Goal: Task Accomplishment & Management: Manage account settings

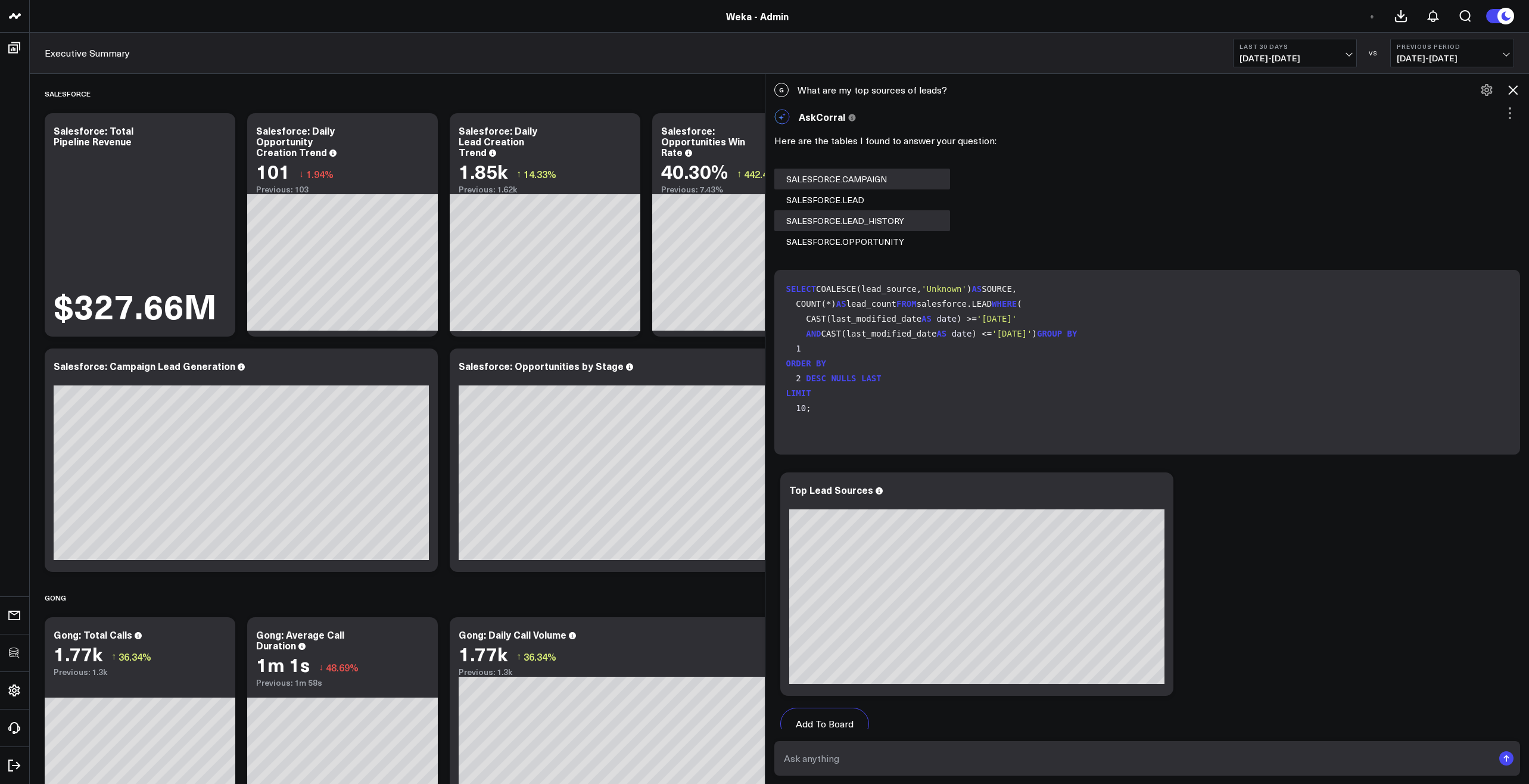
scroll to position [2279, 0]
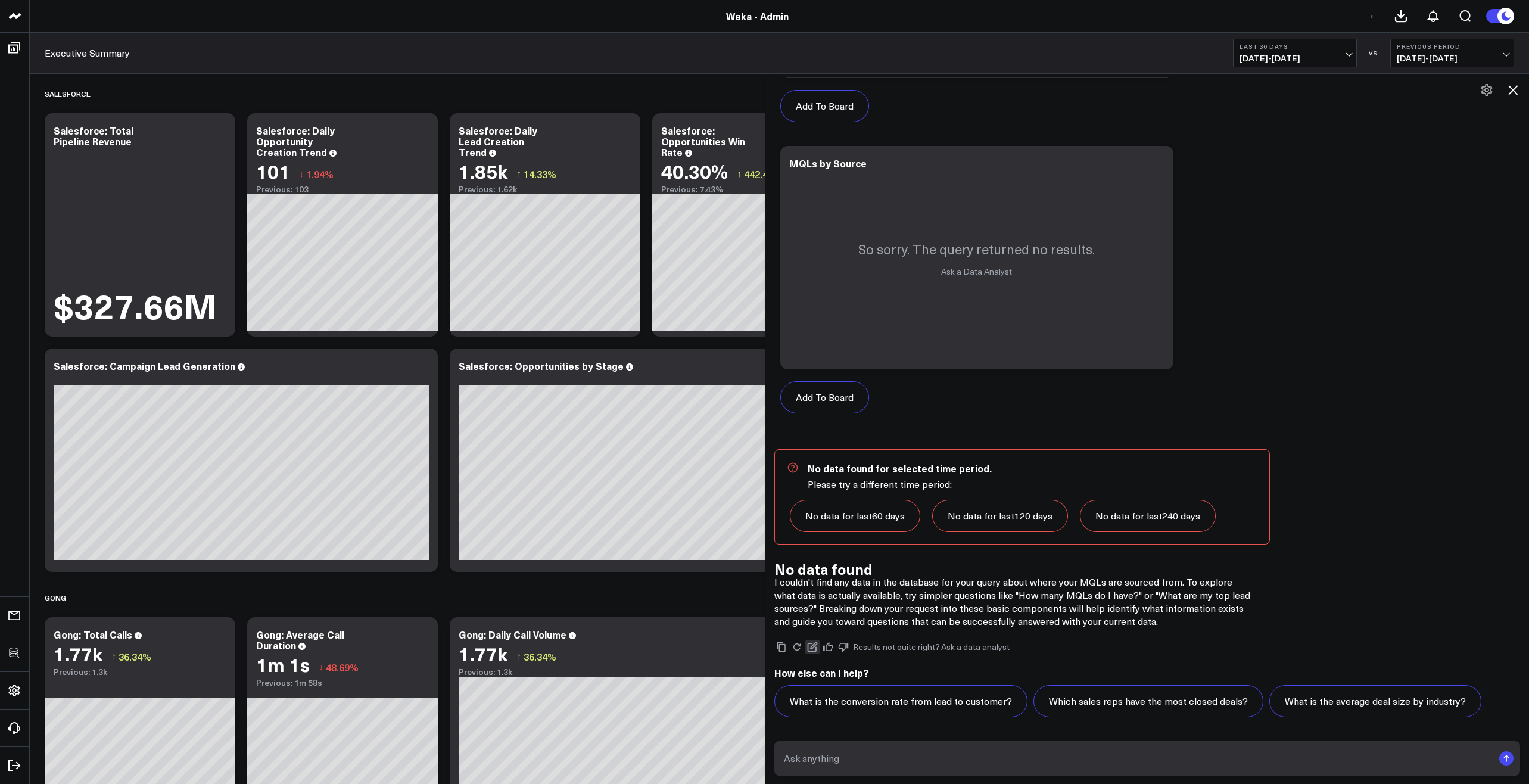
click at [818, 645] on icon at bounding box center [813, 647] width 11 height 11
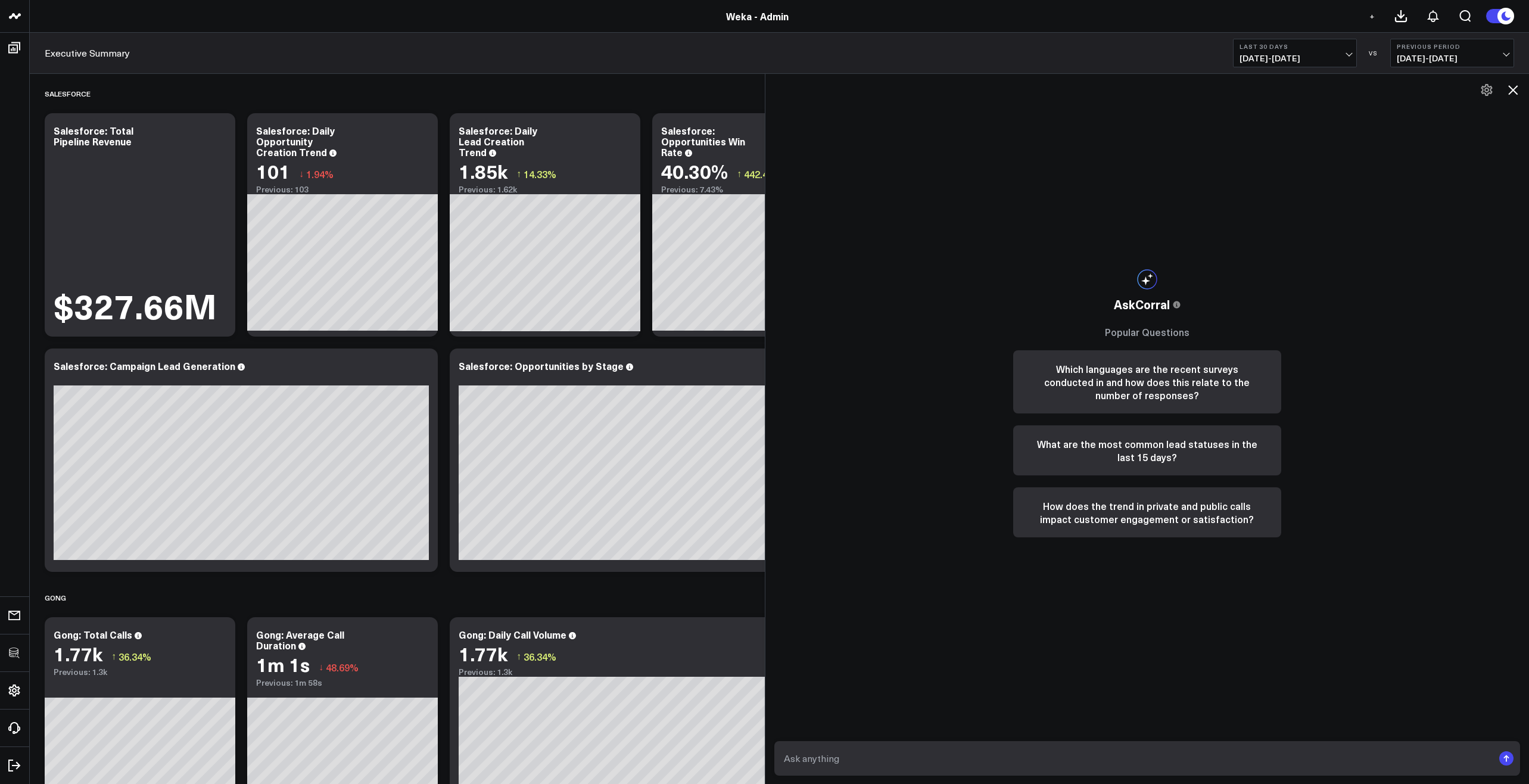
click at [930, 755] on textarea at bounding box center [1137, 758] width 713 height 21
type textarea "What is my total revenue pipeline in Salesforce?"
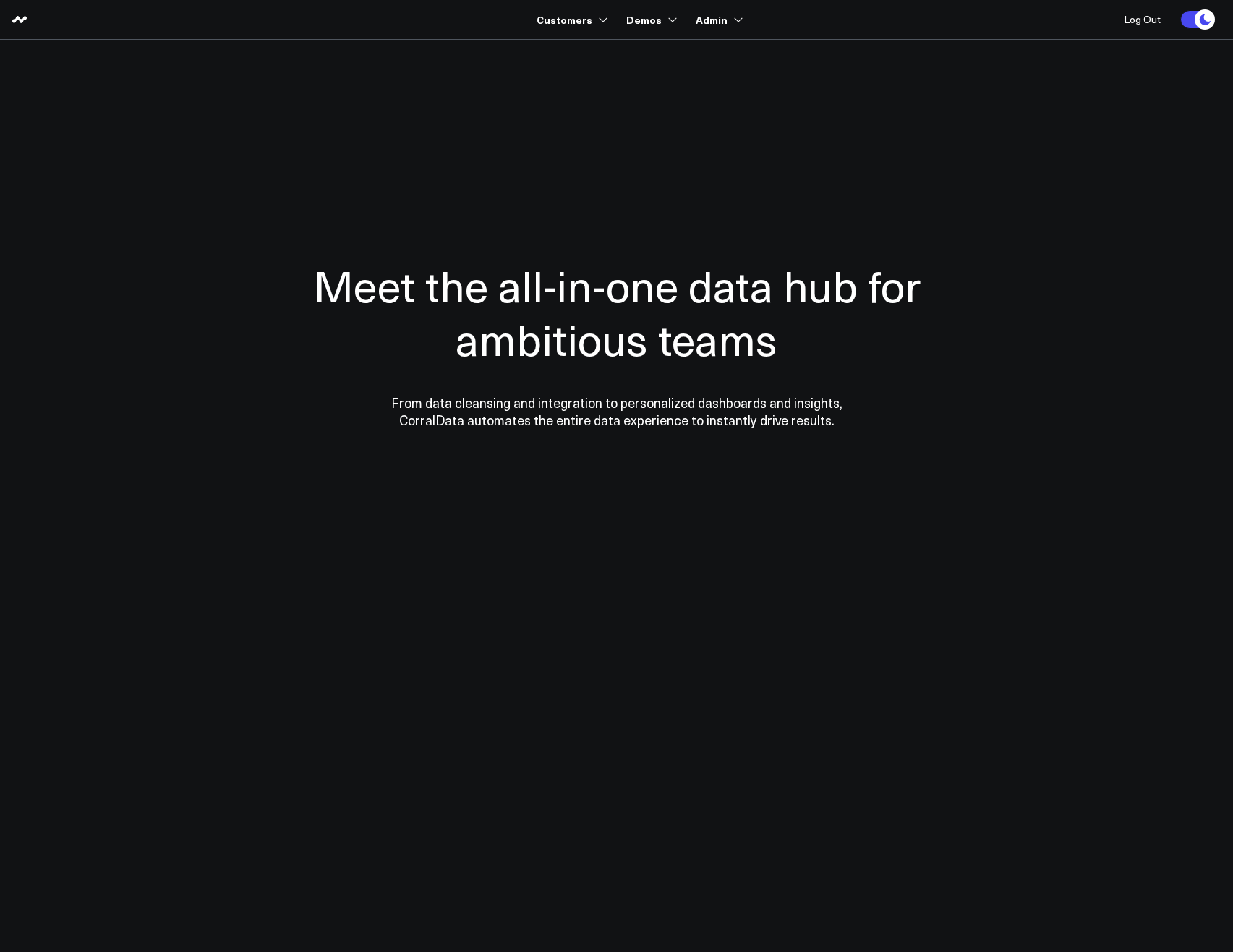
click at [1091, 399] on div at bounding box center [617, 343] width 1041 height 492
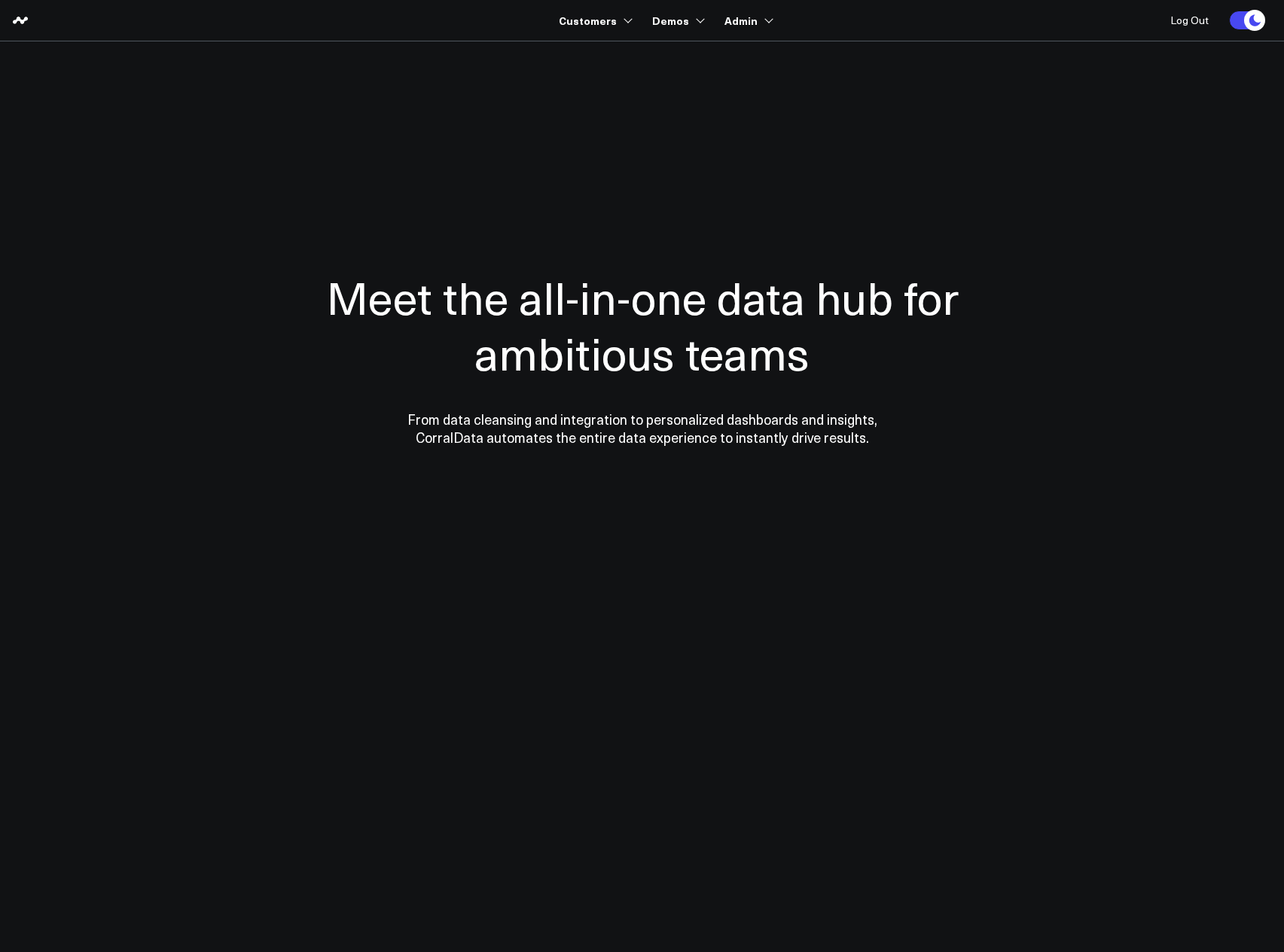
click at [1064, 104] on div at bounding box center [642, 357] width 1084 height 512
click at [1141, 73] on section "Meet the all-in-one data hub for ambitious teams From data cleansing and integr…" at bounding box center [642, 305] width 1084 height 527
click at [896, 617] on body "Customers 3725 Test 829 Studios Accenture Activant Capital Agriculture & Farmin…" at bounding box center [642, 476] width 1284 height 952
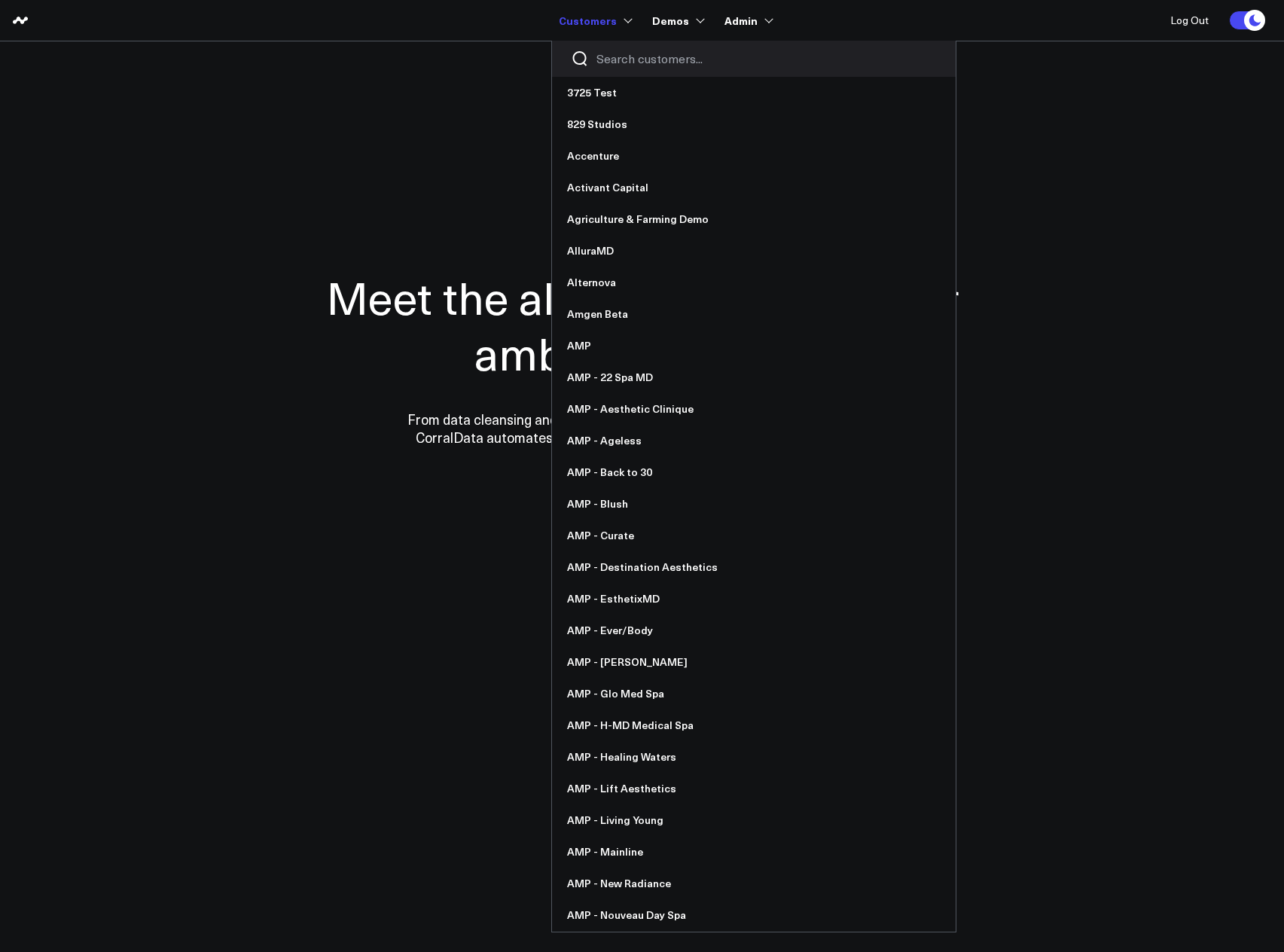
click at [606, 64] on input "Search customers input" at bounding box center [767, 58] width 341 height 17
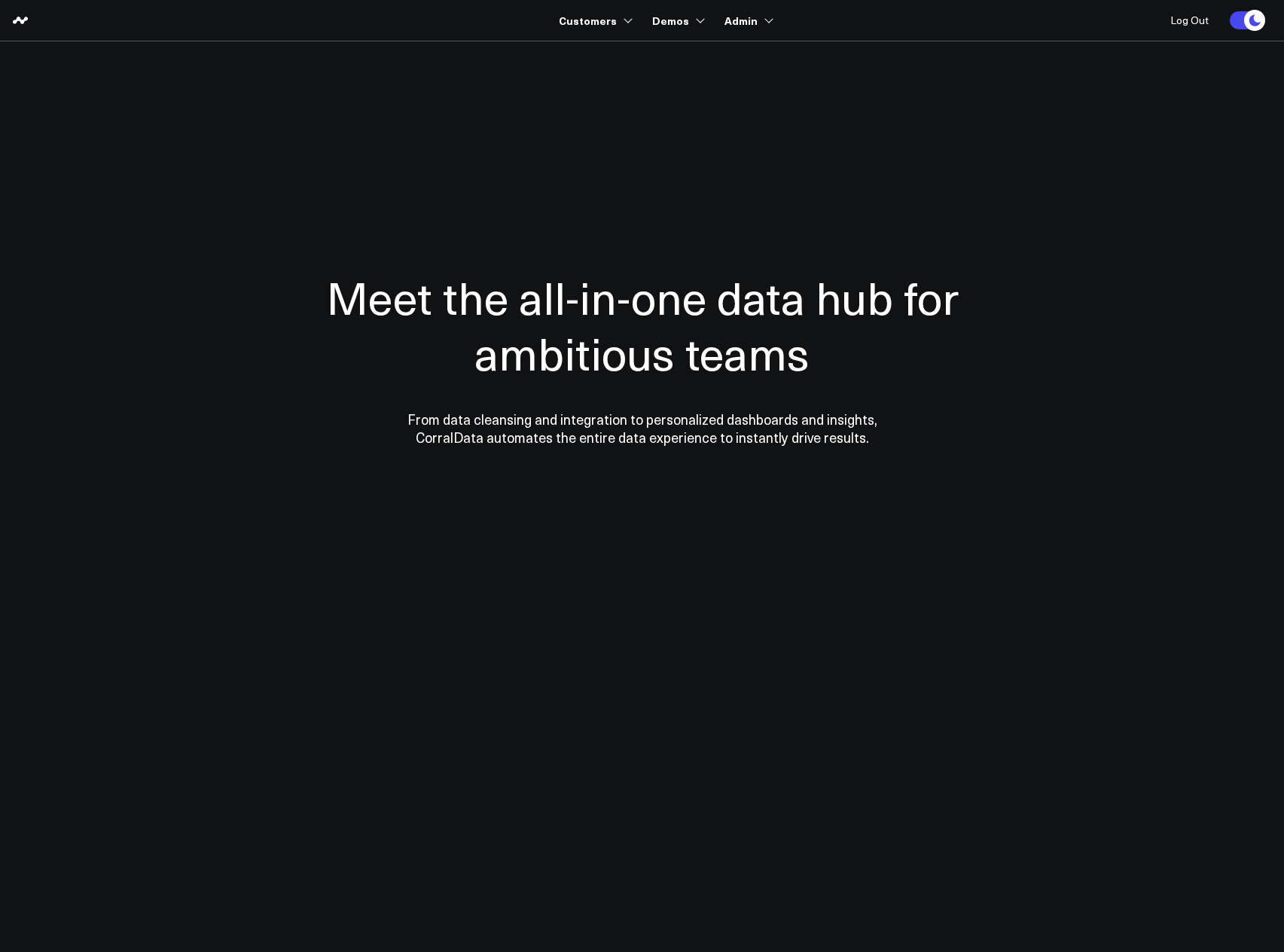
type input "weka"
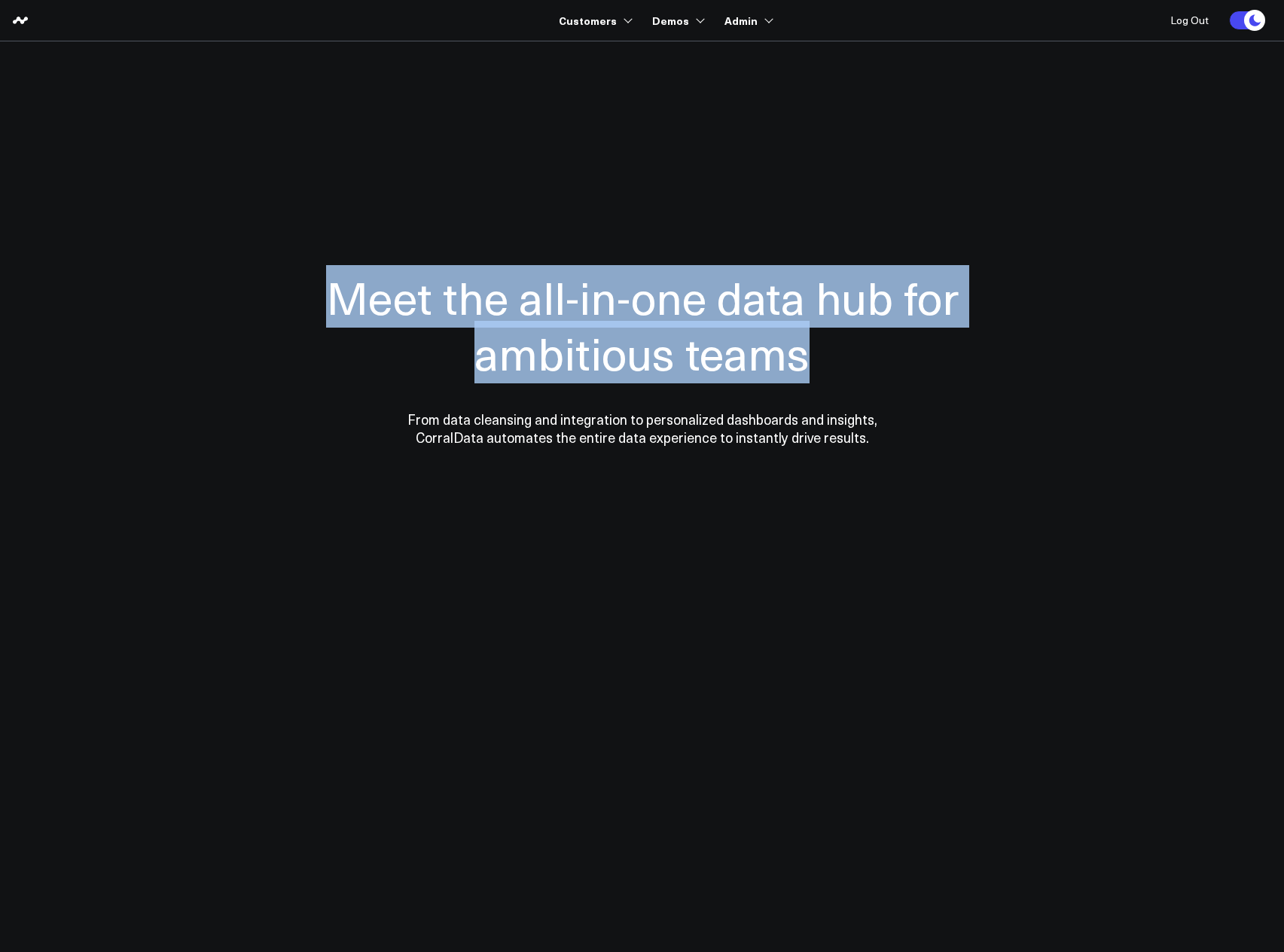
drag, startPoint x: 334, startPoint y: 291, endPoint x: 839, endPoint y: 341, distance: 507.5
click at [839, 341] on h1 "Meet the all-in-one data hub for ambitious teams" at bounding box center [642, 324] width 738 height 111
click at [828, 342] on h1 "Meet the all-in-one data hub for ambitious teams" at bounding box center [642, 324] width 738 height 111
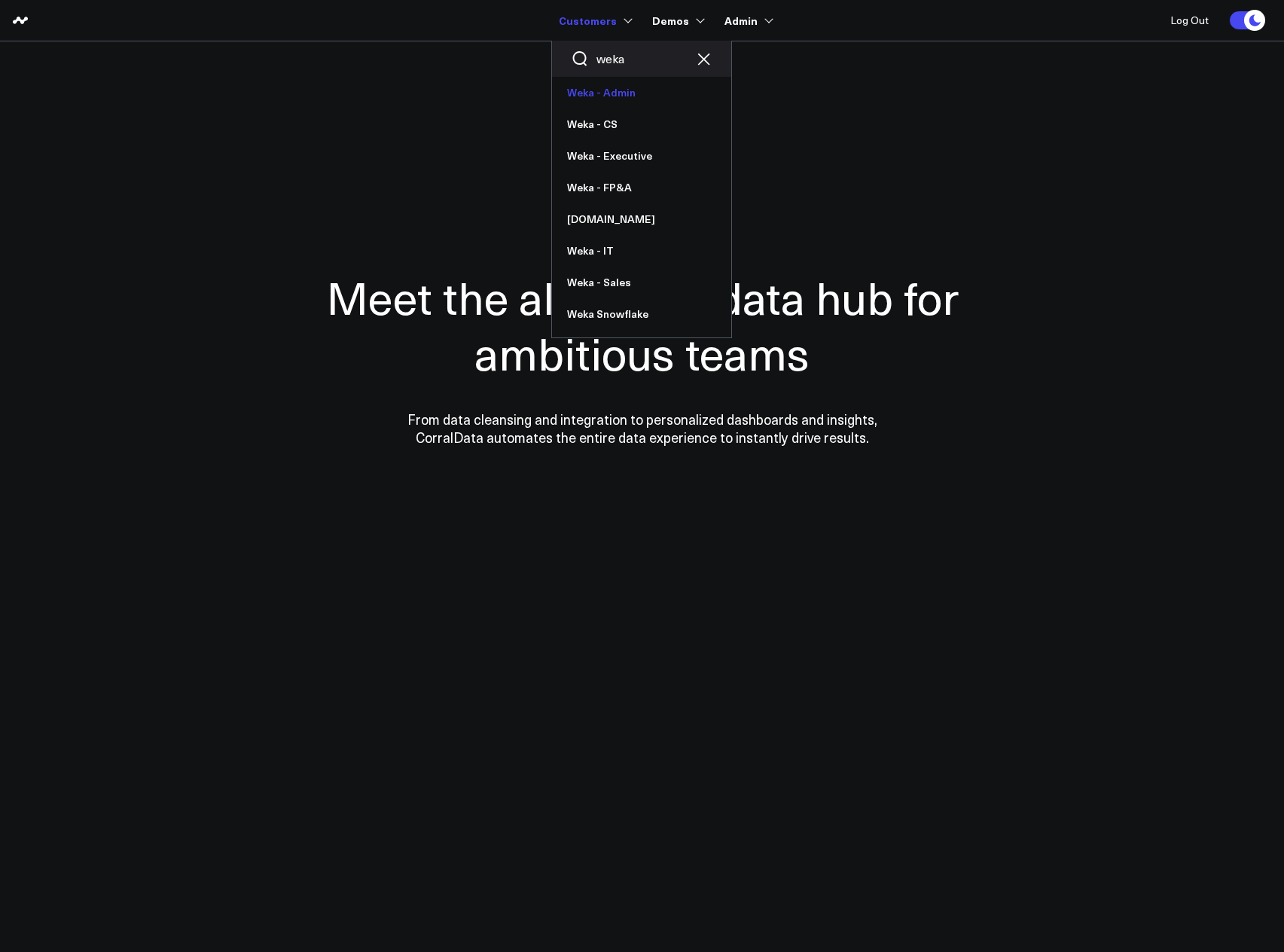
click at [607, 92] on link "Weka - Admin" at bounding box center [642, 93] width 180 height 32
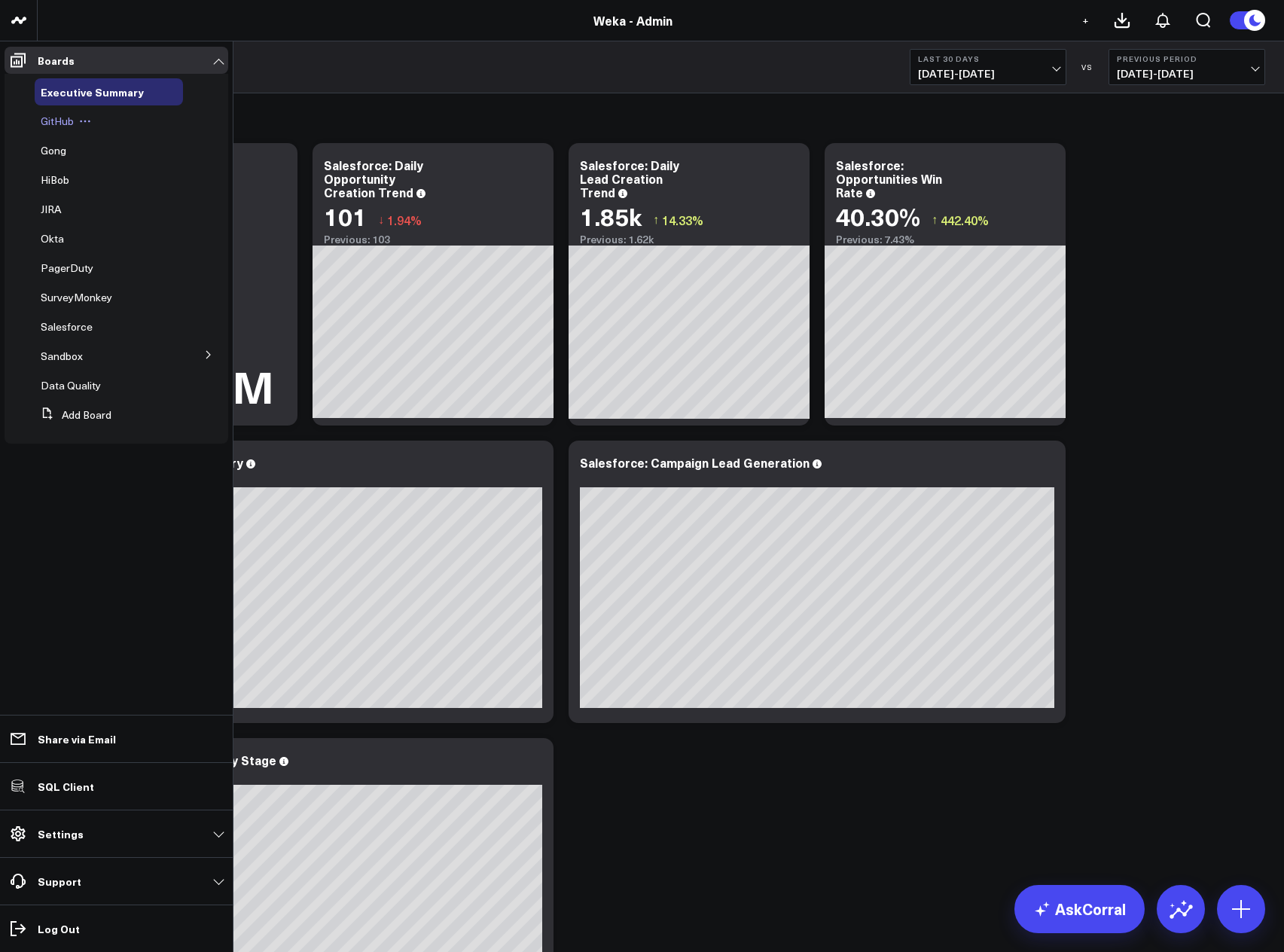
click at [57, 127] on span "GitHub" at bounding box center [58, 120] width 33 height 14
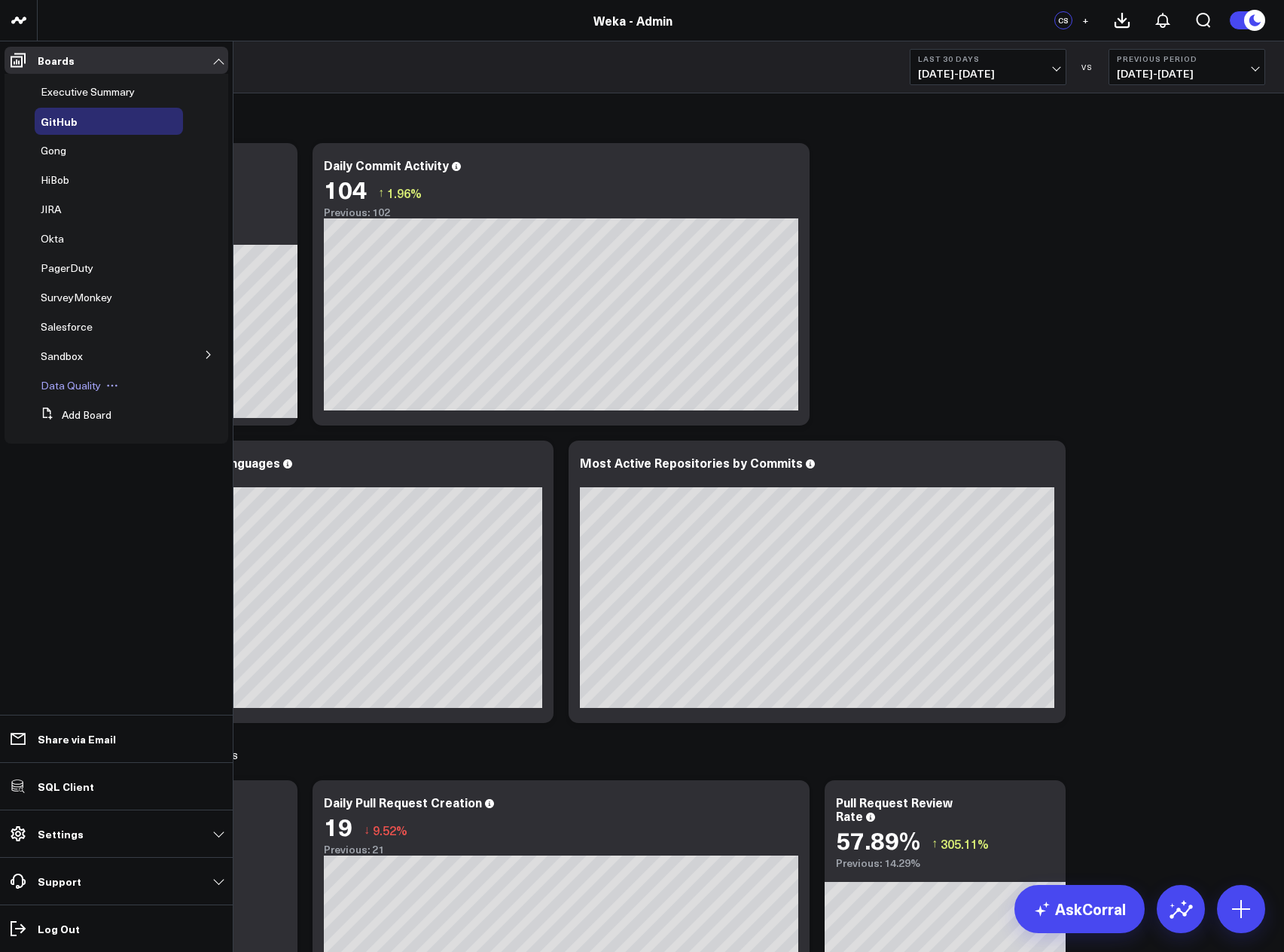
click at [77, 387] on span "Data Quality" at bounding box center [71, 385] width 60 height 14
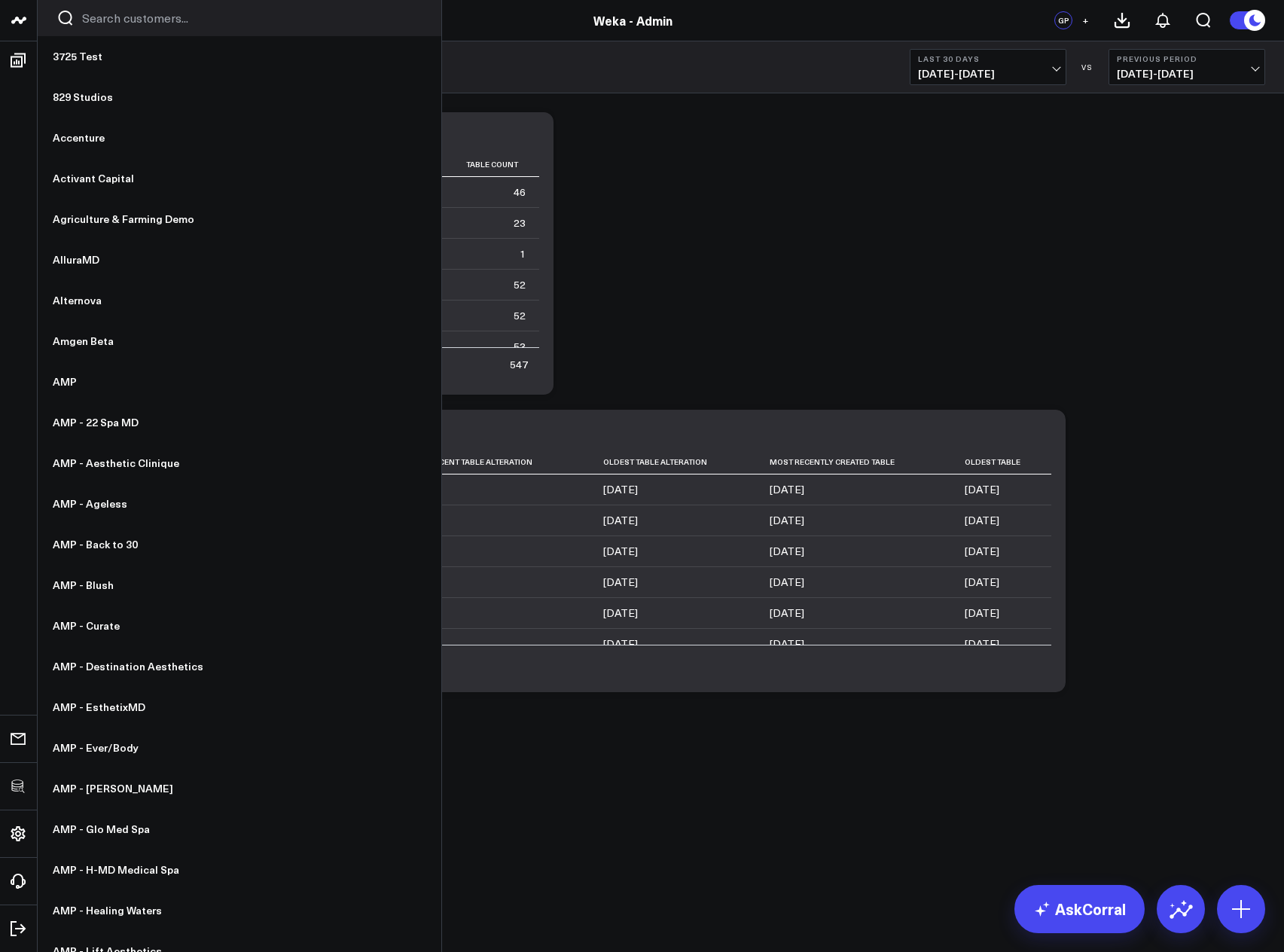
click at [86, 22] on input "Search customers input" at bounding box center [252, 18] width 341 height 17
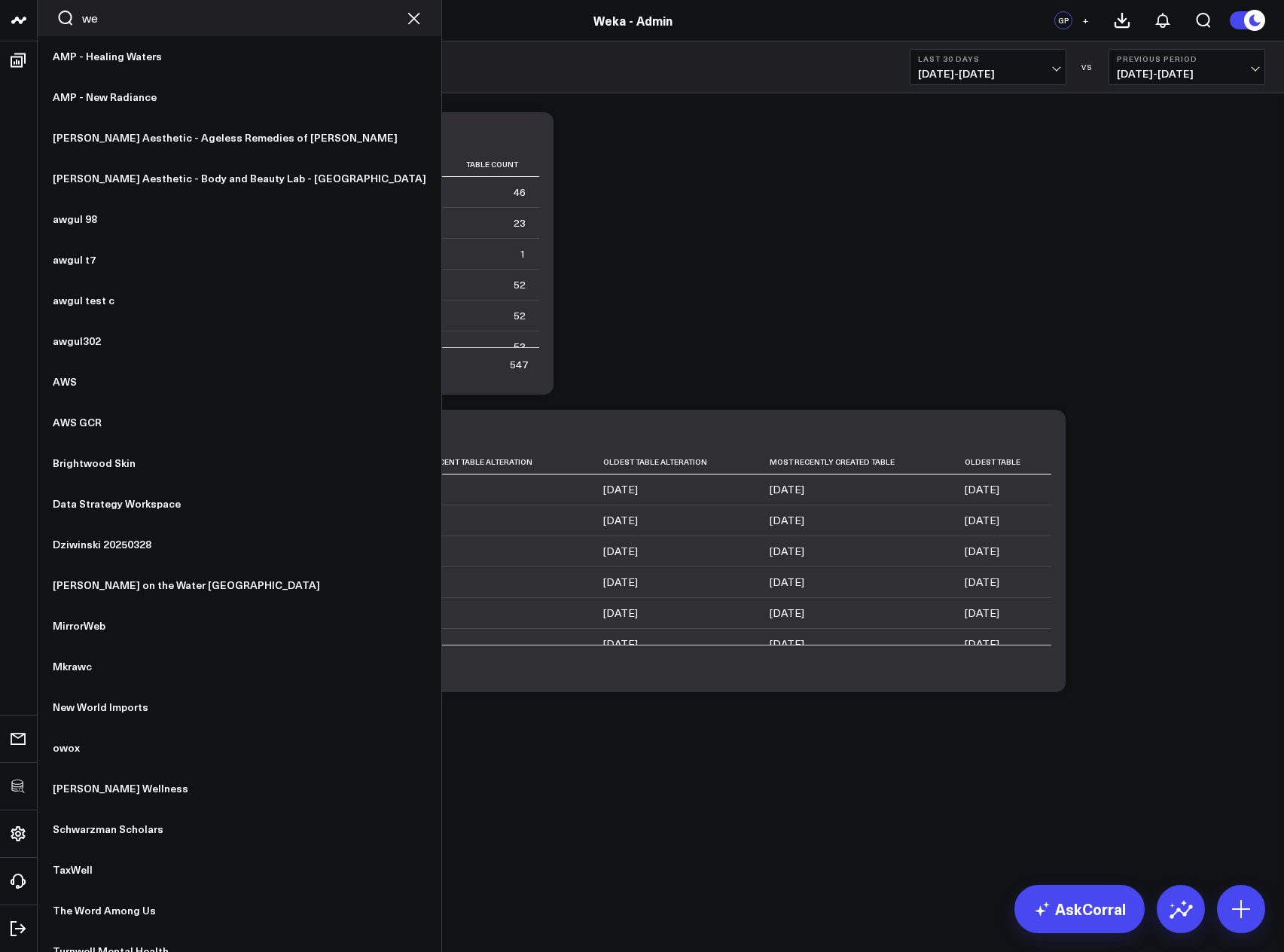
type input "wek"
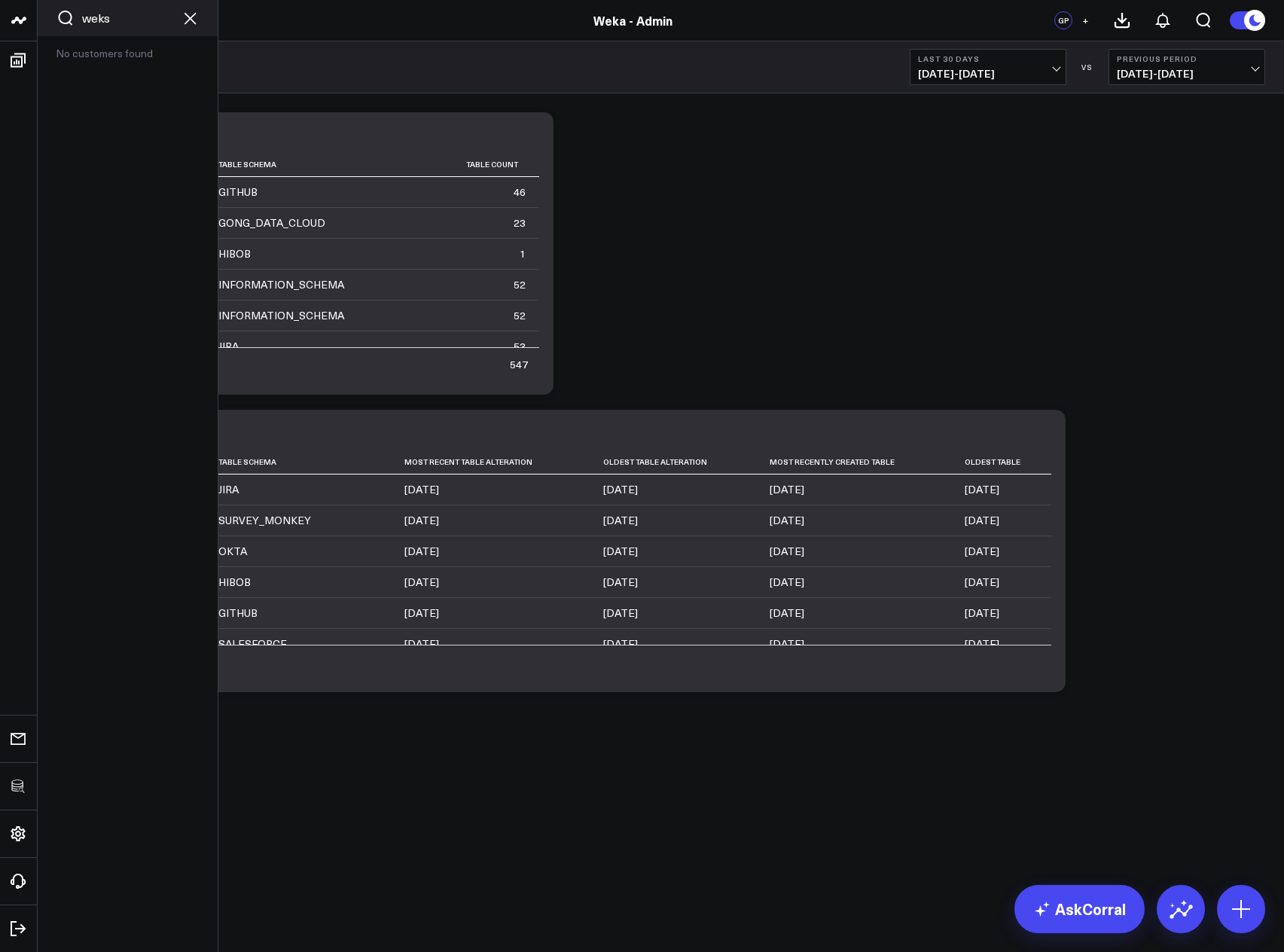
click at [137, 14] on input "weks" at bounding box center [127, 18] width 91 height 17
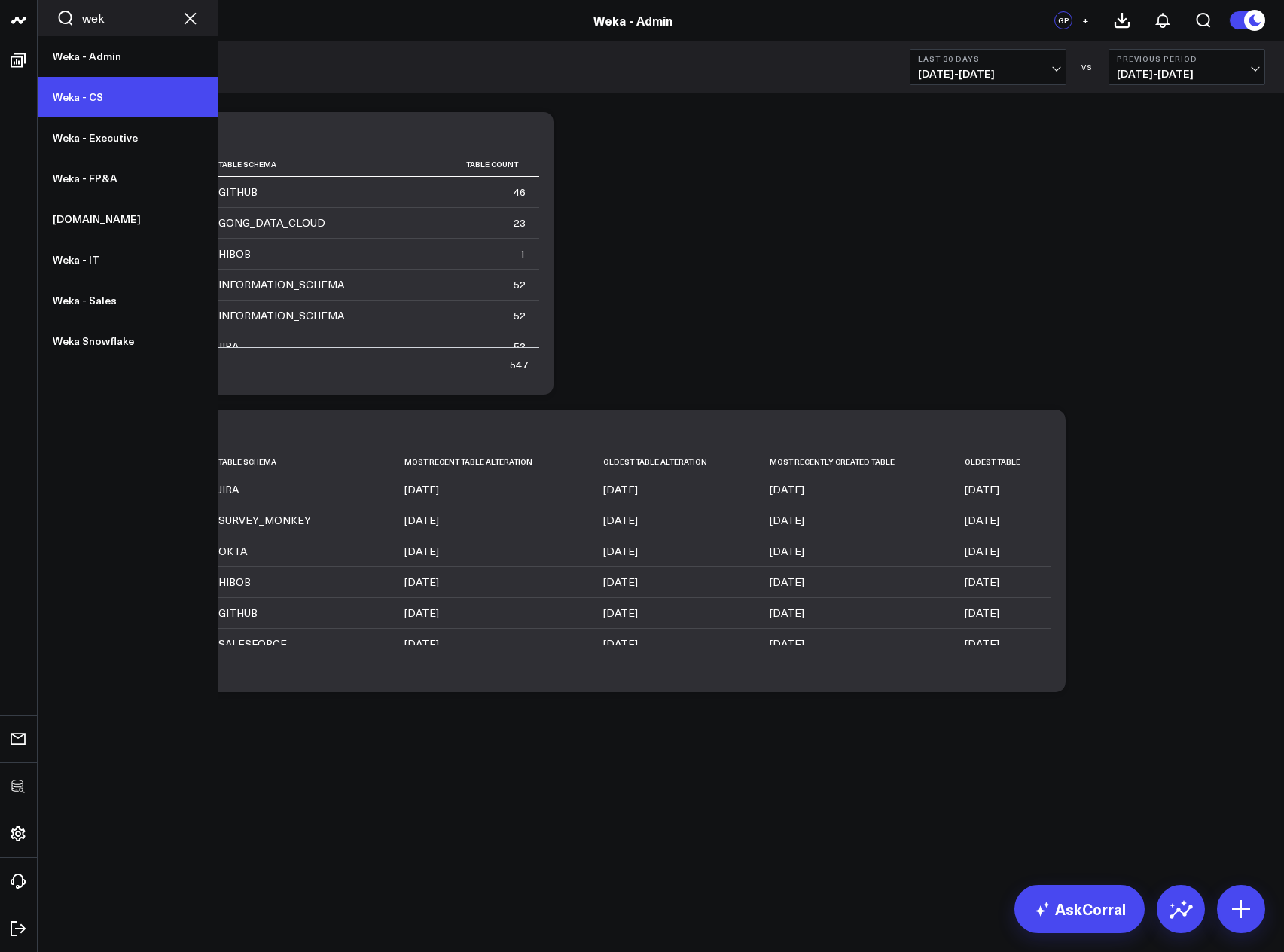
click at [93, 104] on link "Weka - CS" at bounding box center [127, 97] width 180 height 41
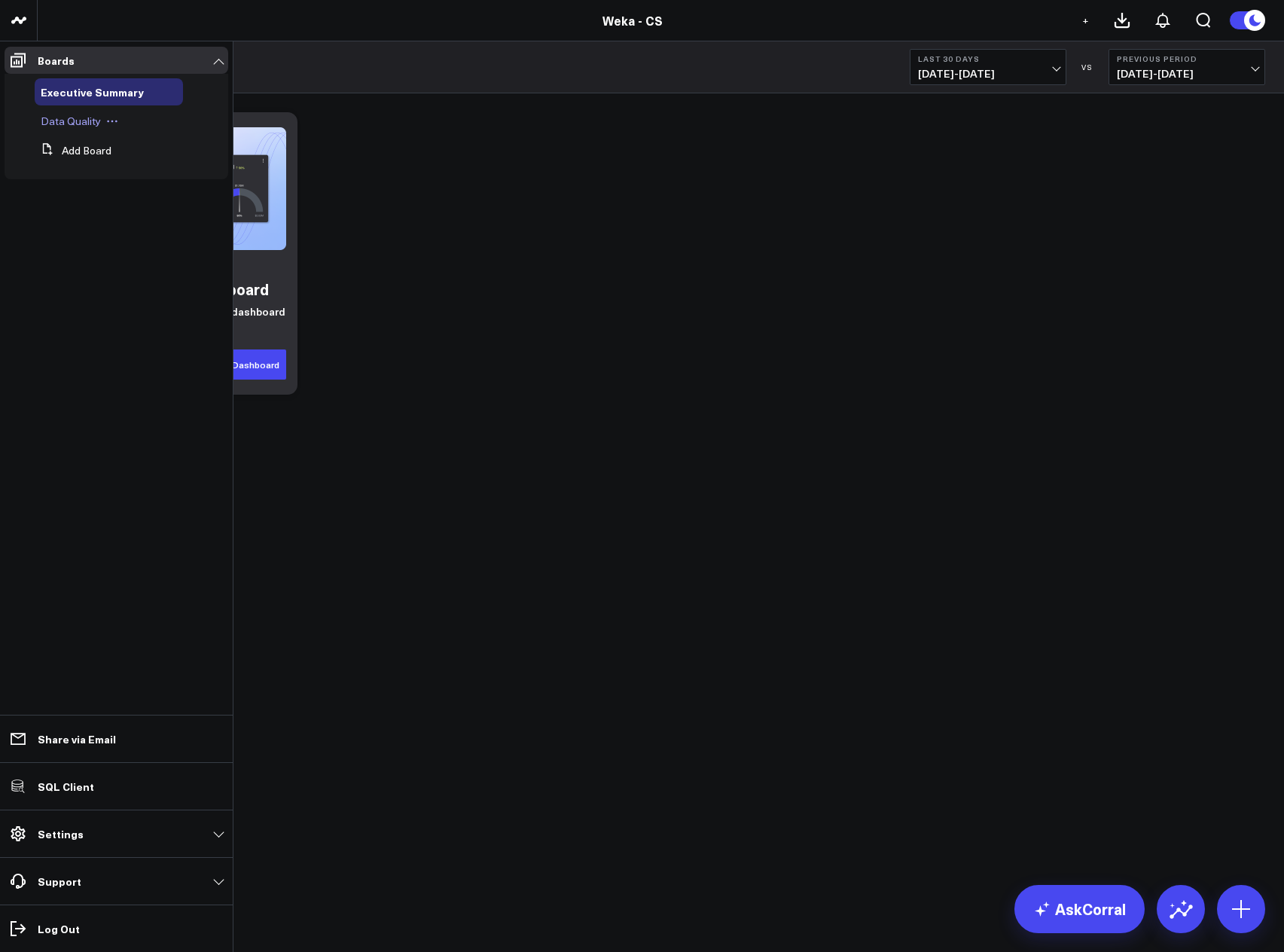
click at [63, 122] on span "Data Quality" at bounding box center [71, 120] width 60 height 14
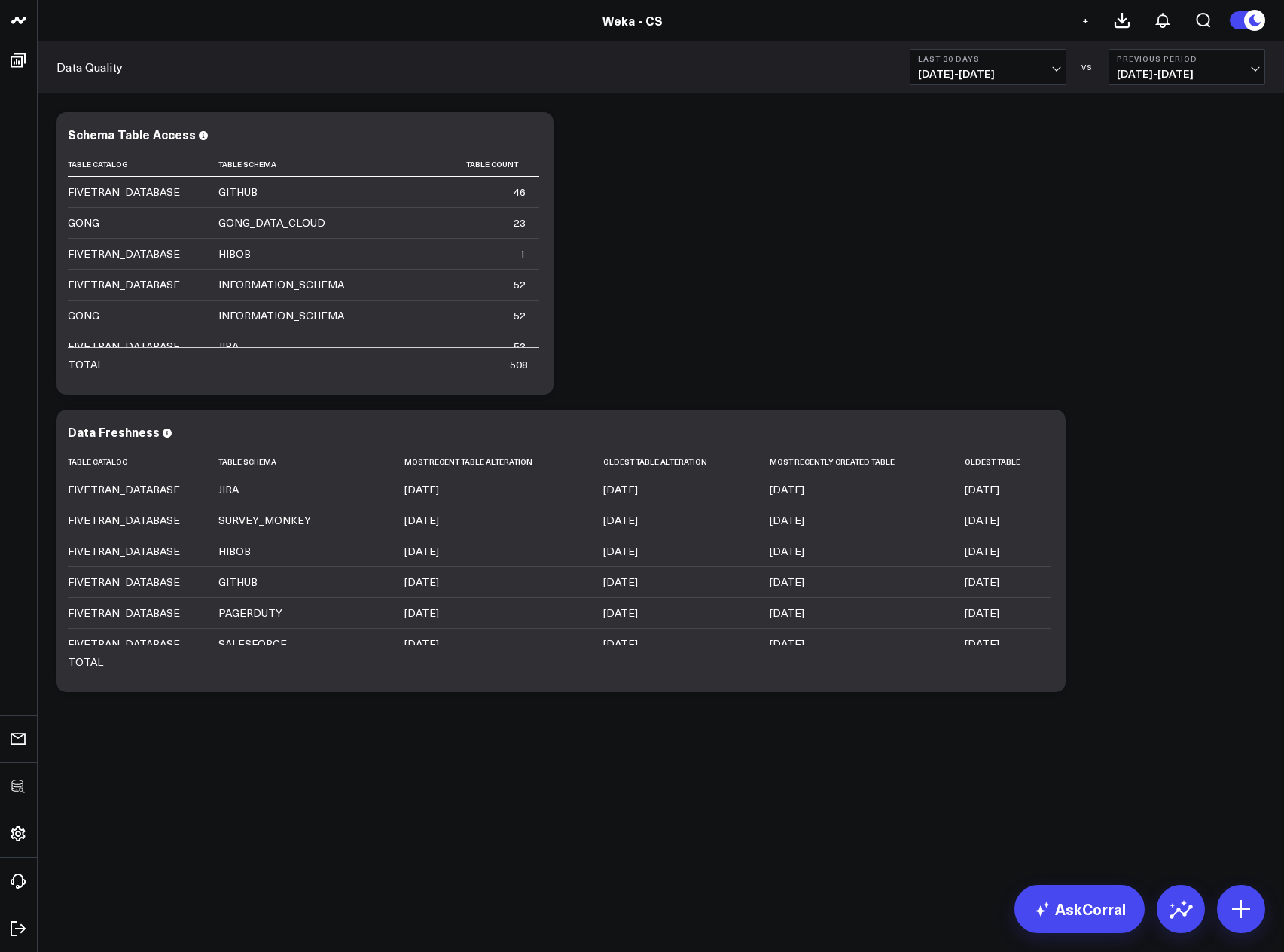
click at [714, 246] on div "Modify via AI Copy link to widget Ask support Remove Create linked copy Executi…" at bounding box center [661, 402] width 1224 height 595
click at [534, 134] on icon at bounding box center [534, 136] width 18 height 18
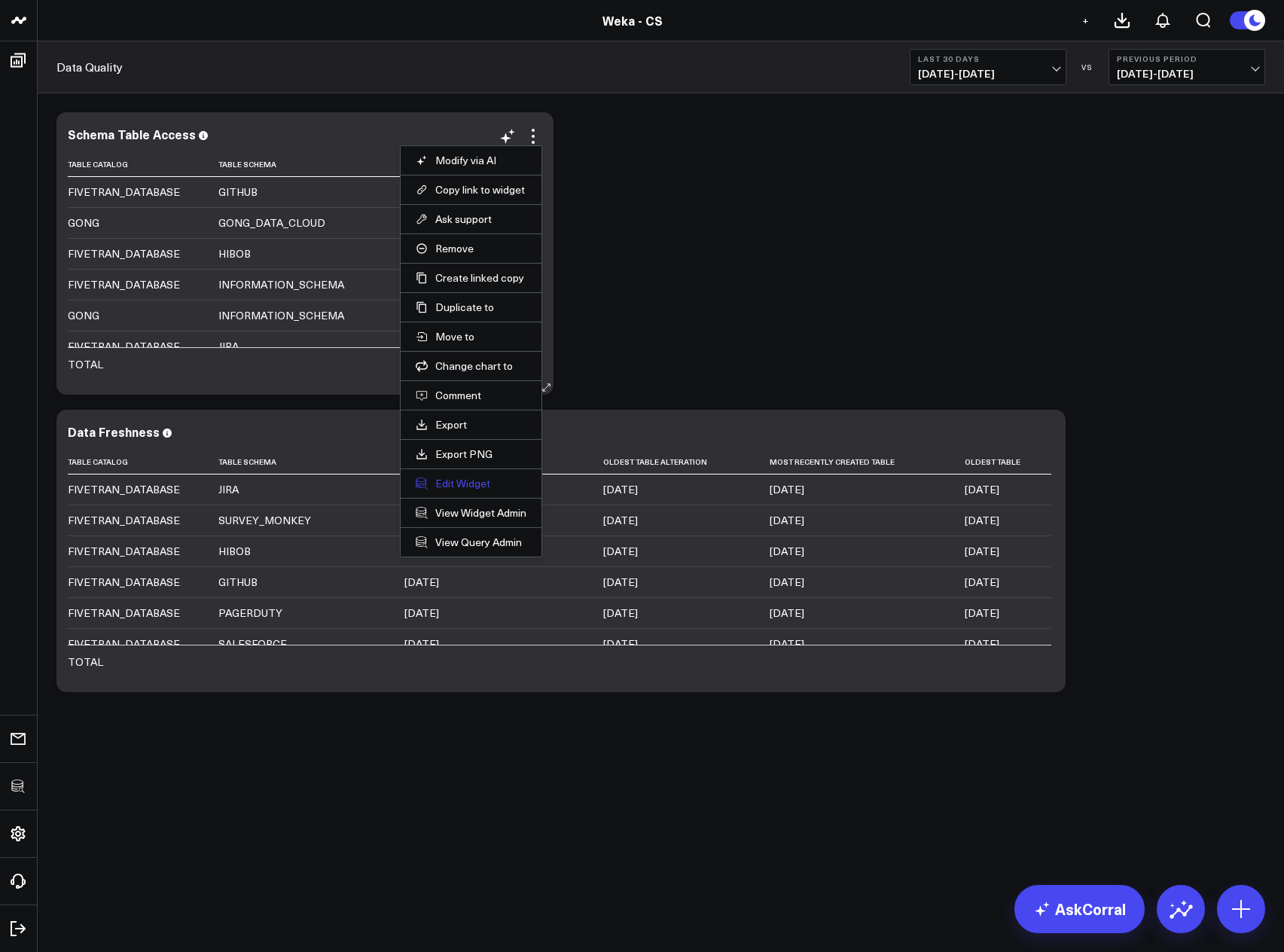
click at [471, 479] on button "Edit Widget" at bounding box center [471, 484] width 111 height 13
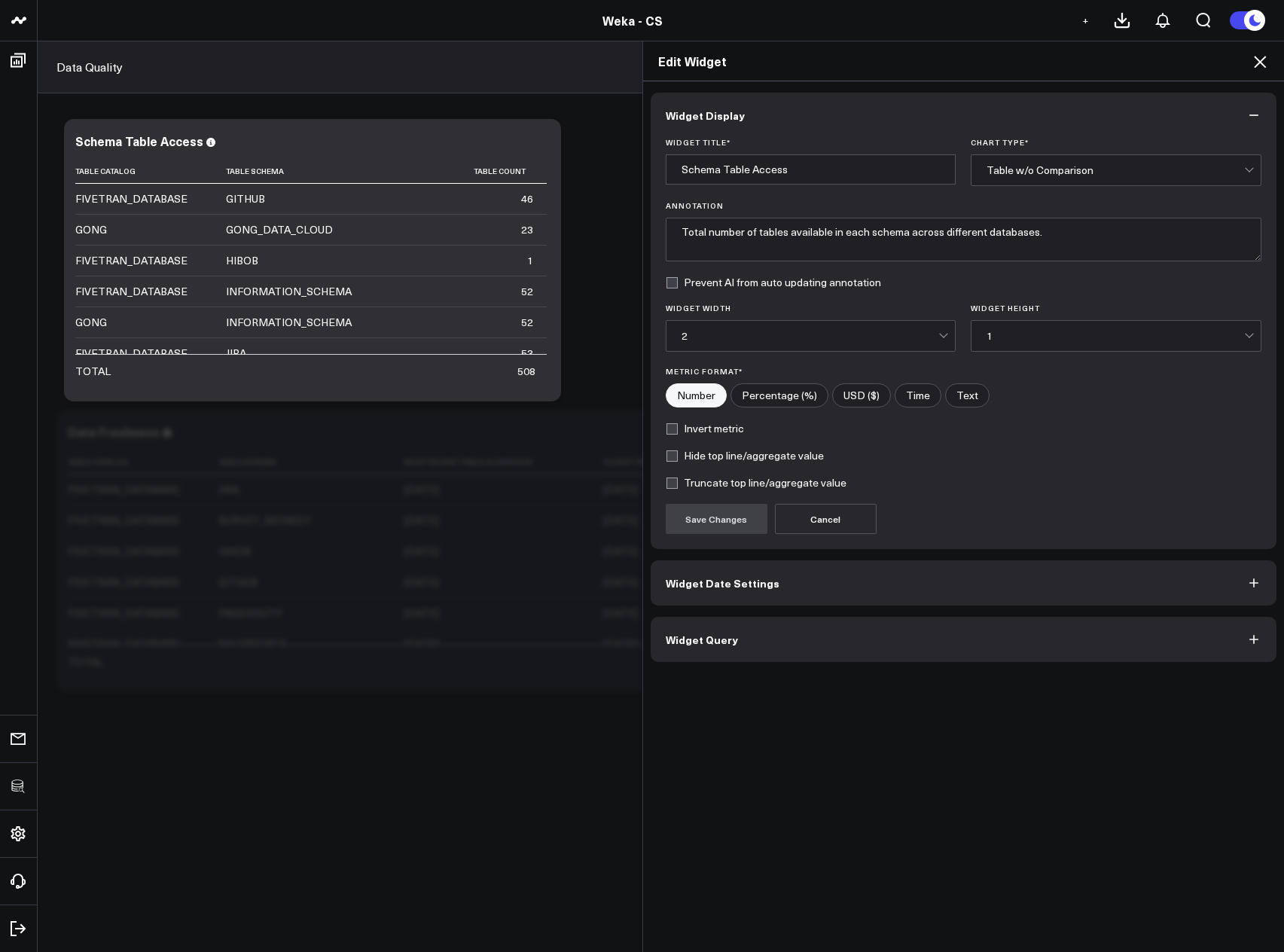
click at [744, 657] on button "Widget Query" at bounding box center [964, 639] width 627 height 45
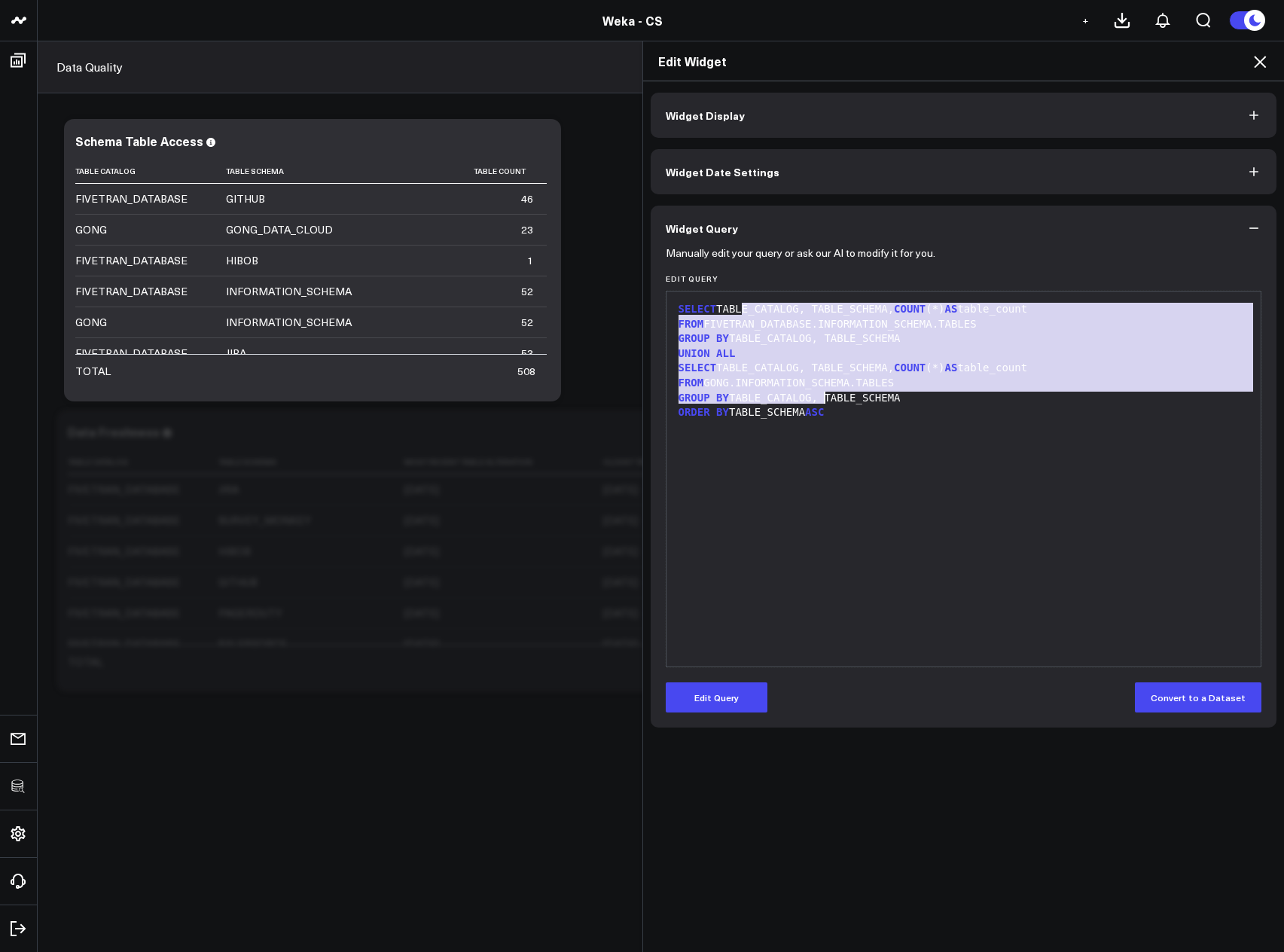
drag, startPoint x: 739, startPoint y: 309, endPoint x: 839, endPoint y: 418, distance: 147.9
click at [839, 418] on div "SELECT TABLE_CATALOG, TABLE_SCHEMA, COUNT (*) AS table_count FROM FIVETRAN_DATA…" at bounding box center [964, 479] width 580 height 360
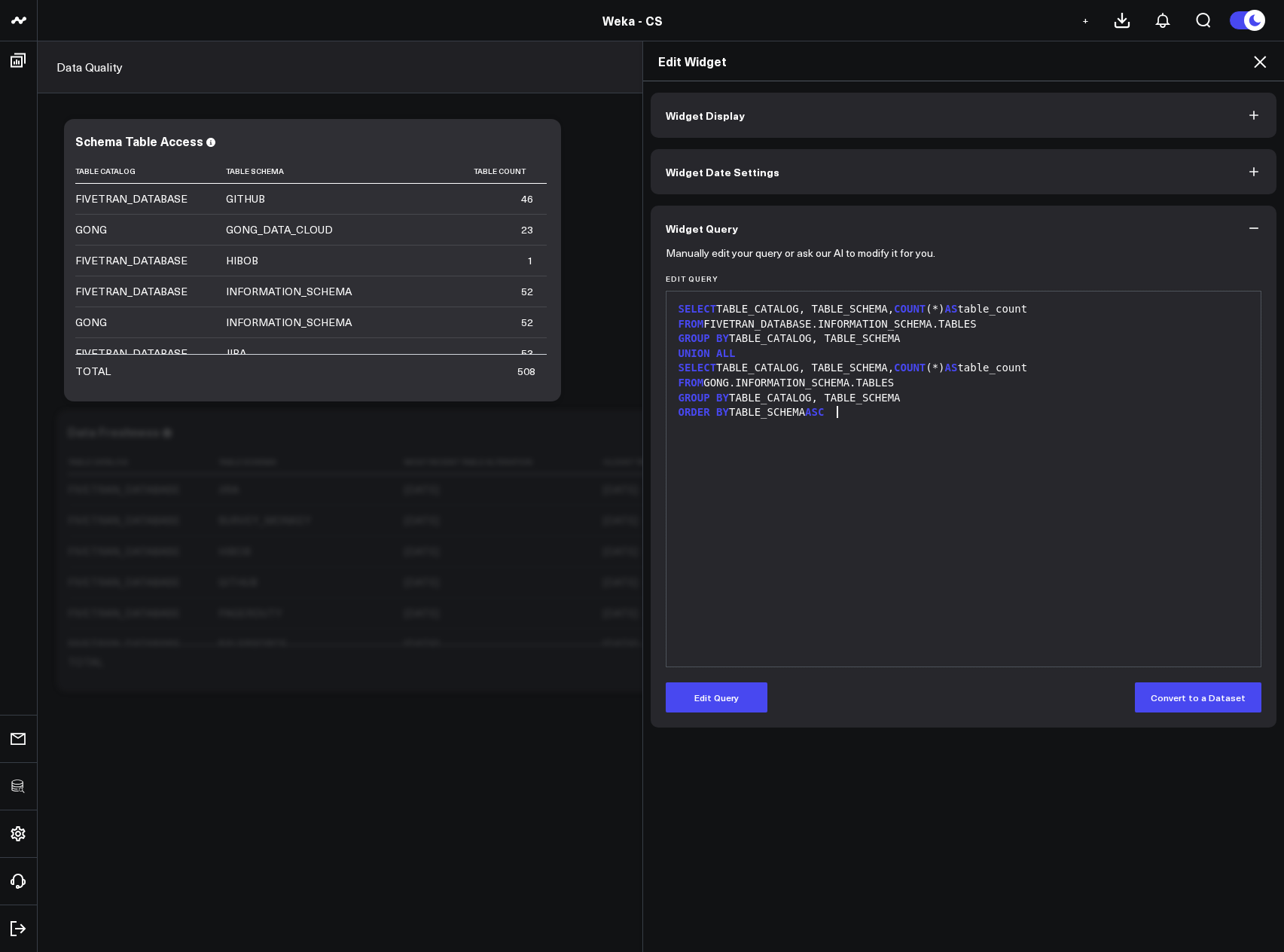
click at [877, 442] on div "SELECT TABLE_CATALOG, TABLE_SCHEMA, COUNT (*) AS table_count FROM FIVETRAN_DATA…" at bounding box center [964, 479] width 580 height 360
click at [728, 708] on button "Edit Query" at bounding box center [717, 697] width 102 height 30
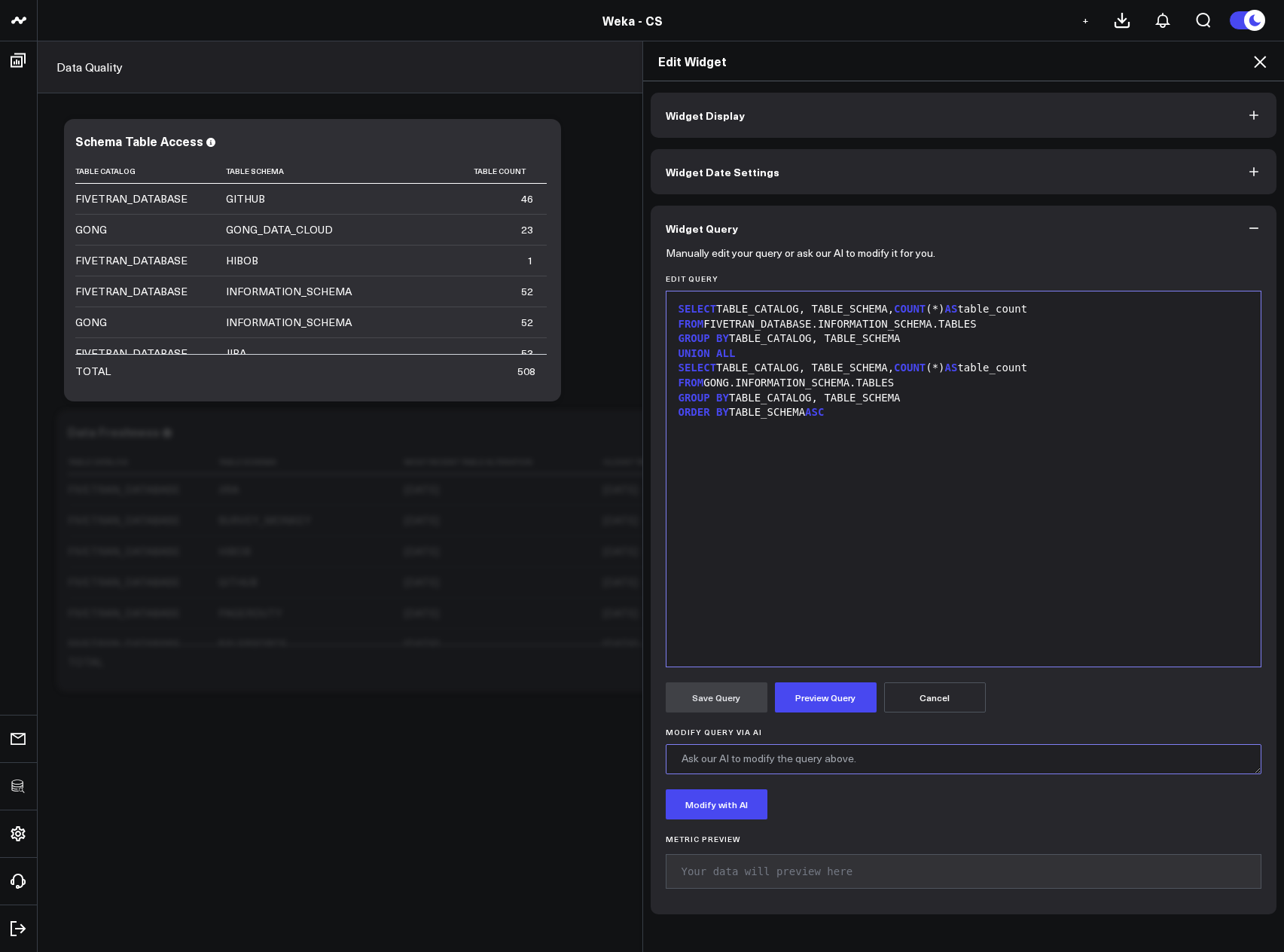
click at [799, 755] on textarea "Modify Query via AI" at bounding box center [964, 759] width 596 height 30
click at [920, 422] on div "SELECT TABLE_CATALOG, TABLE_SCHEMA, COUNT (*) AS table_count FROM FIVETRAN_DATA…" at bounding box center [964, 479] width 580 height 360
click at [823, 699] on button "Preview Query" at bounding box center [826, 697] width 102 height 30
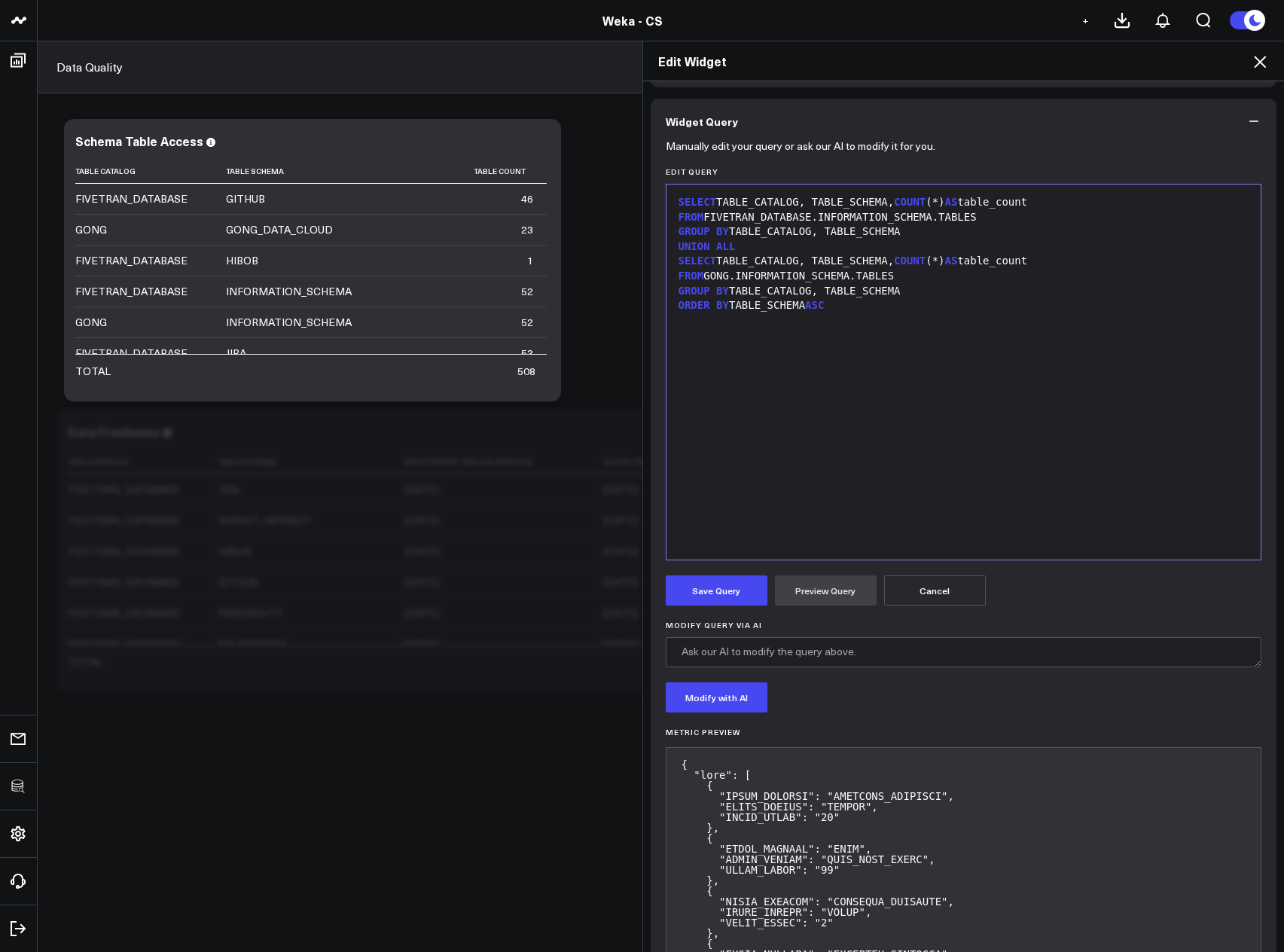
scroll to position [90, 0]
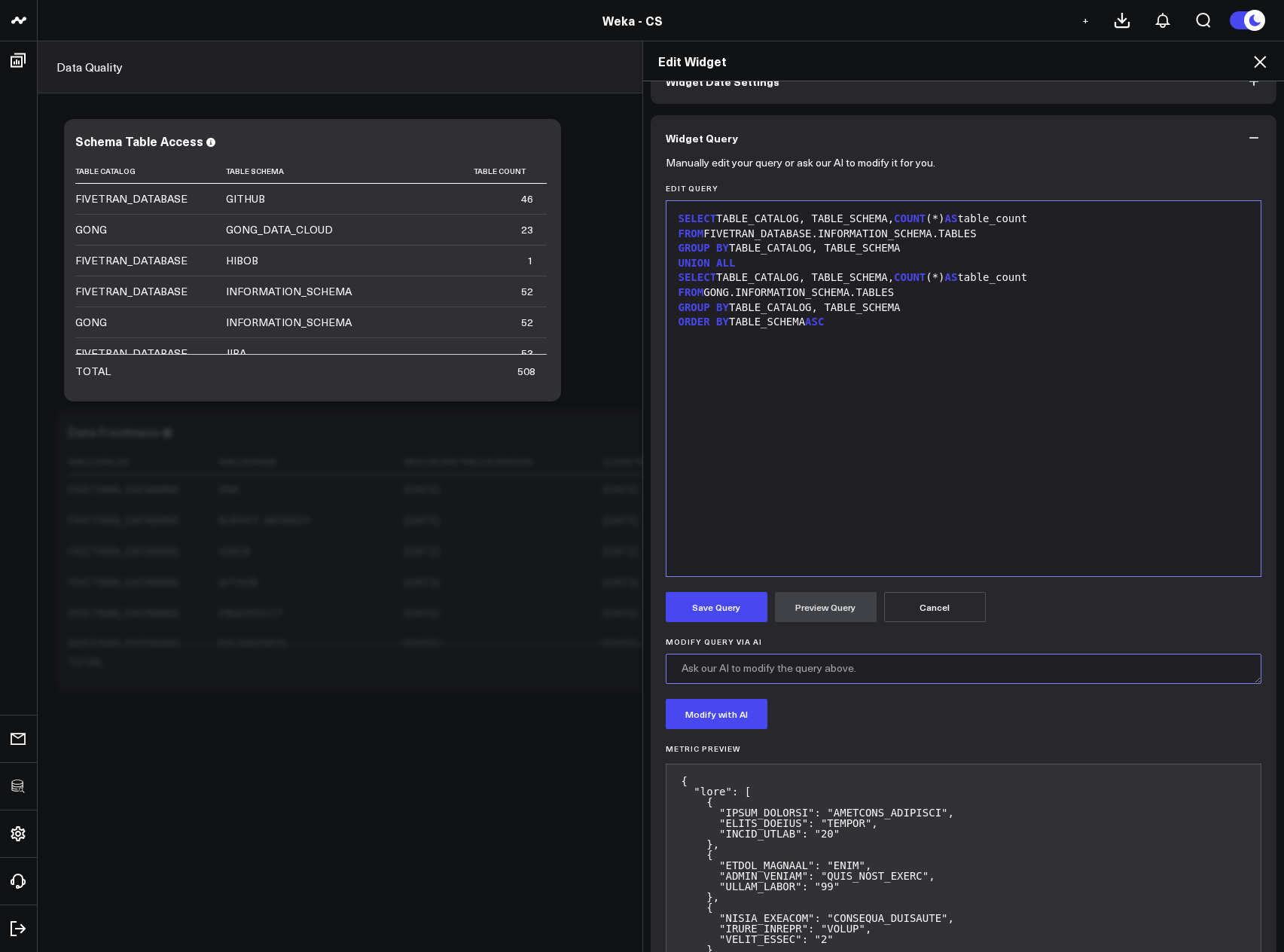
click at [791, 668] on textarea "Modify Query via AI" at bounding box center [964, 669] width 596 height 30
type textarea "Filter out the "INFORMATION_SCHEMA" from table_schema in the results"
click at [731, 710] on button "Modify with AI" at bounding box center [717, 714] width 102 height 30
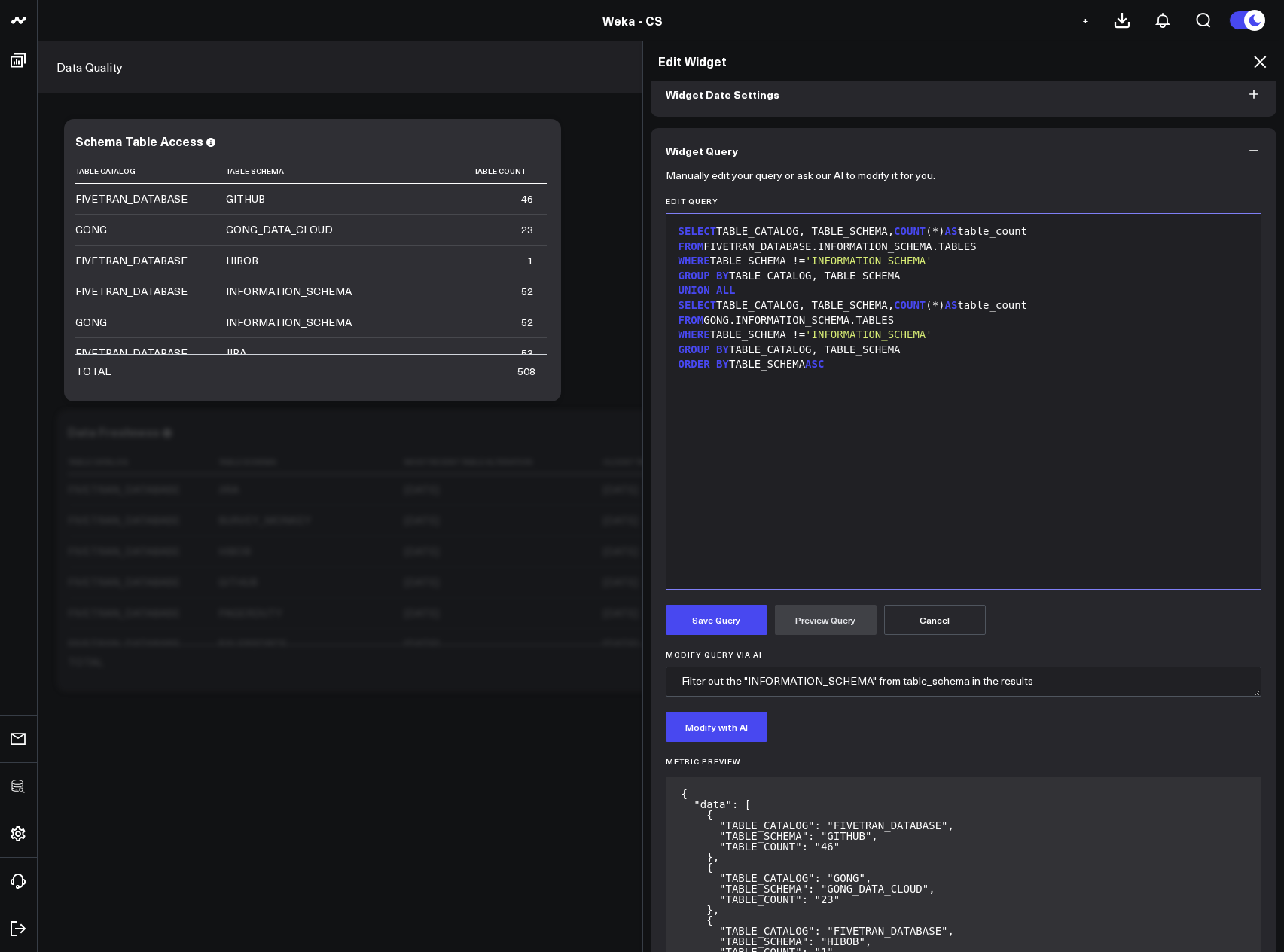
scroll to position [0, 0]
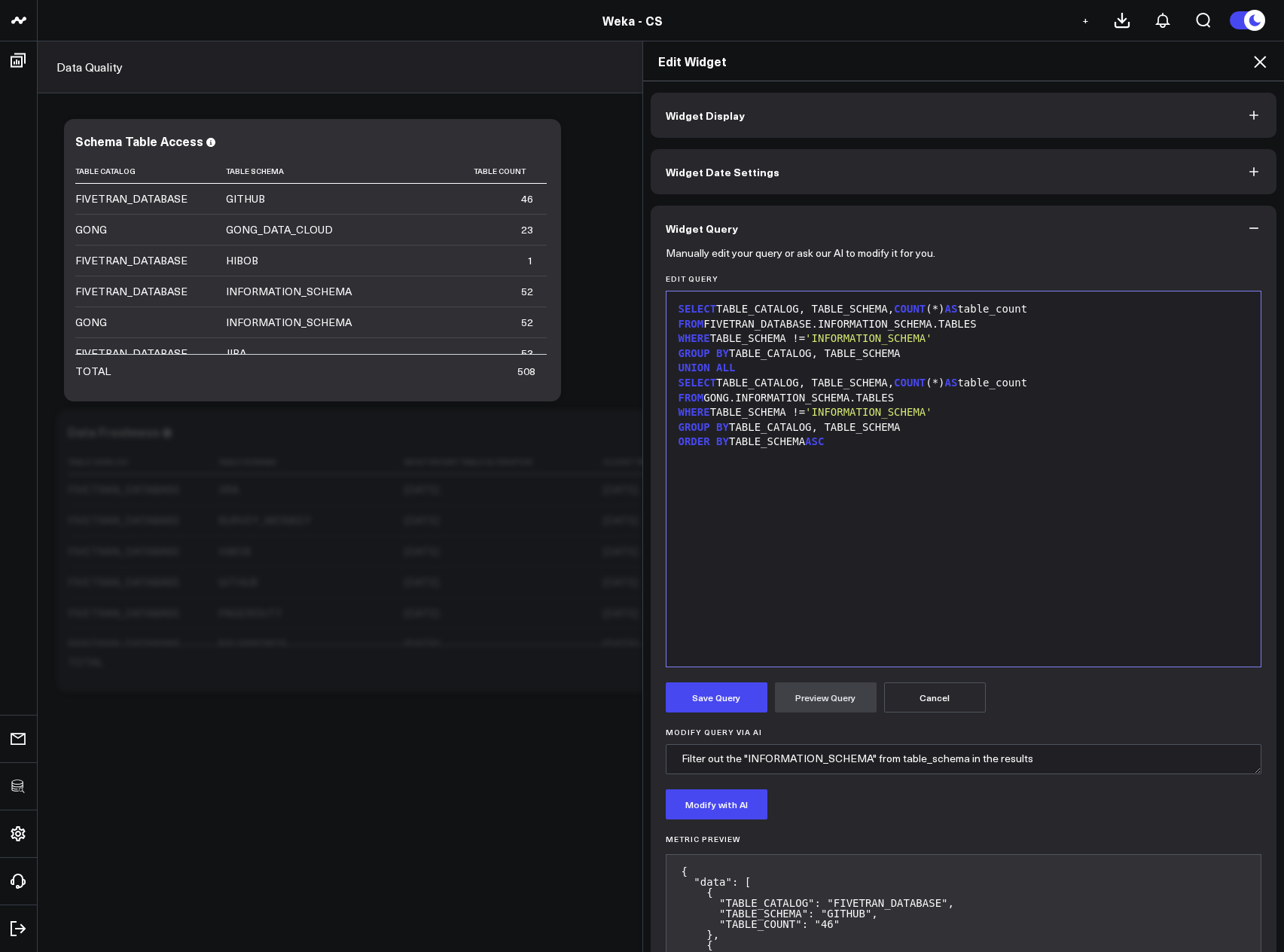
click at [930, 690] on button "Cancel" at bounding box center [936, 697] width 102 height 30
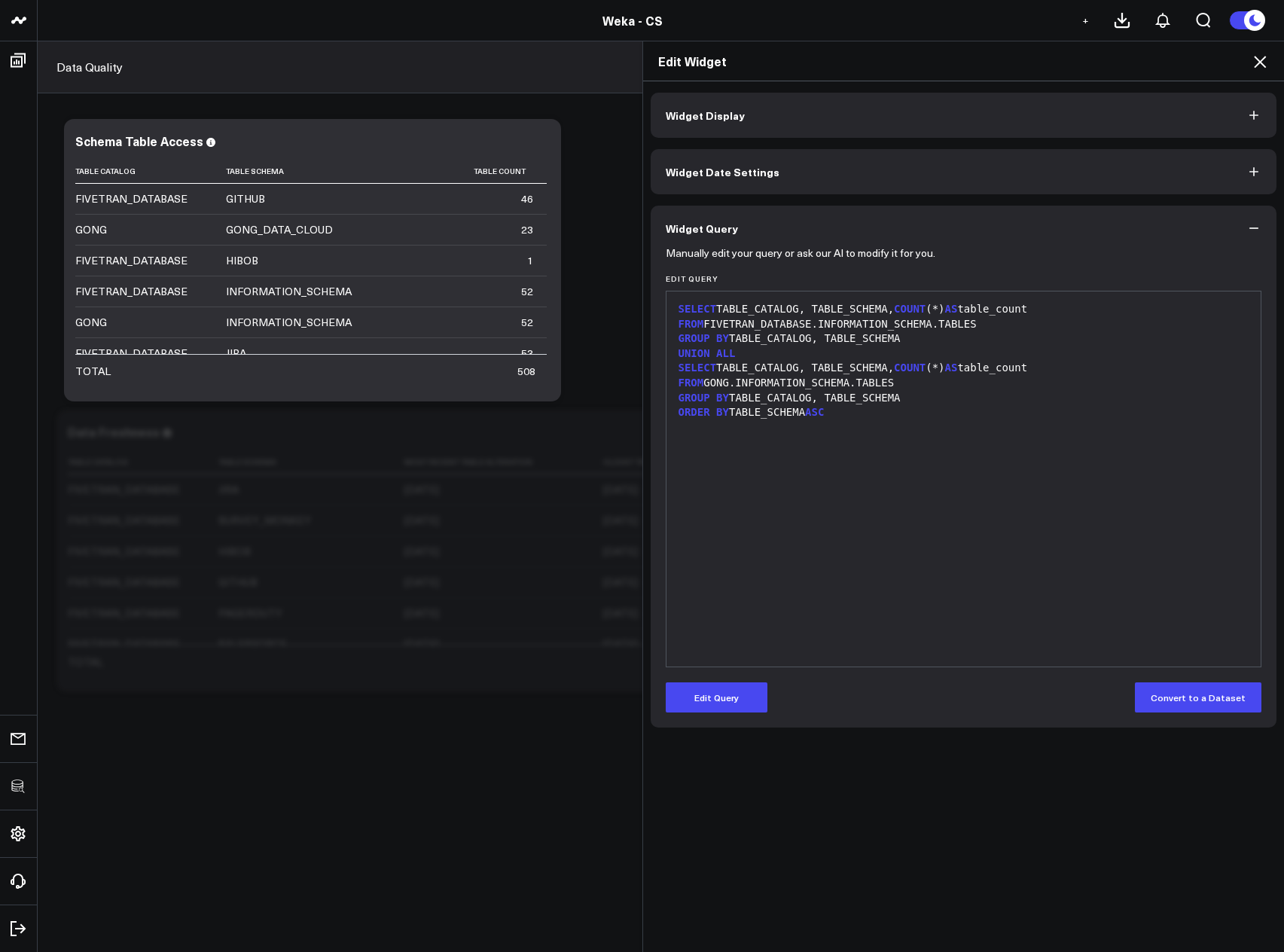
click at [773, 194] on button "Widget Date Settings" at bounding box center [964, 172] width 627 height 45
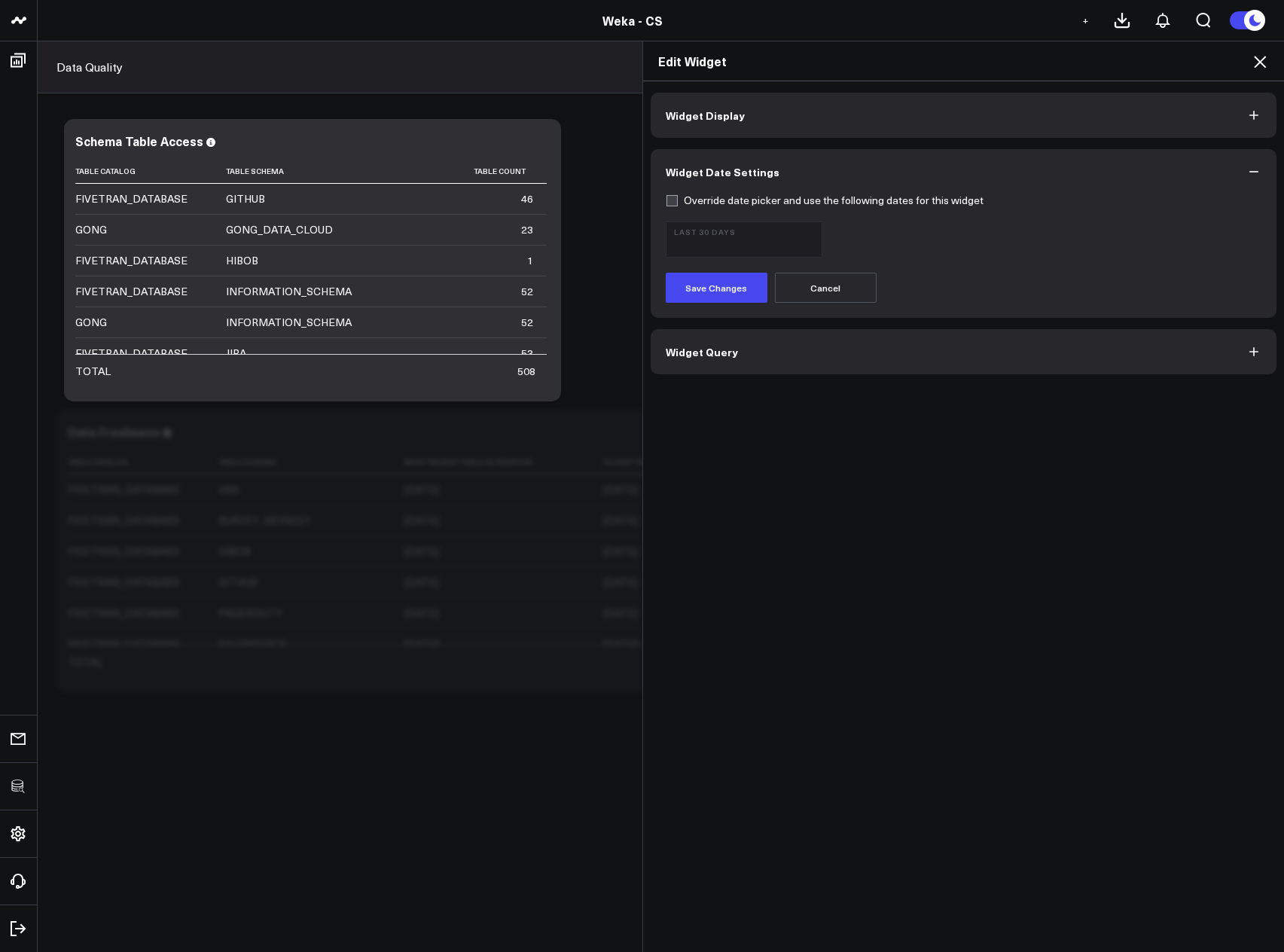
click at [747, 111] on button "Widget Display" at bounding box center [964, 115] width 627 height 45
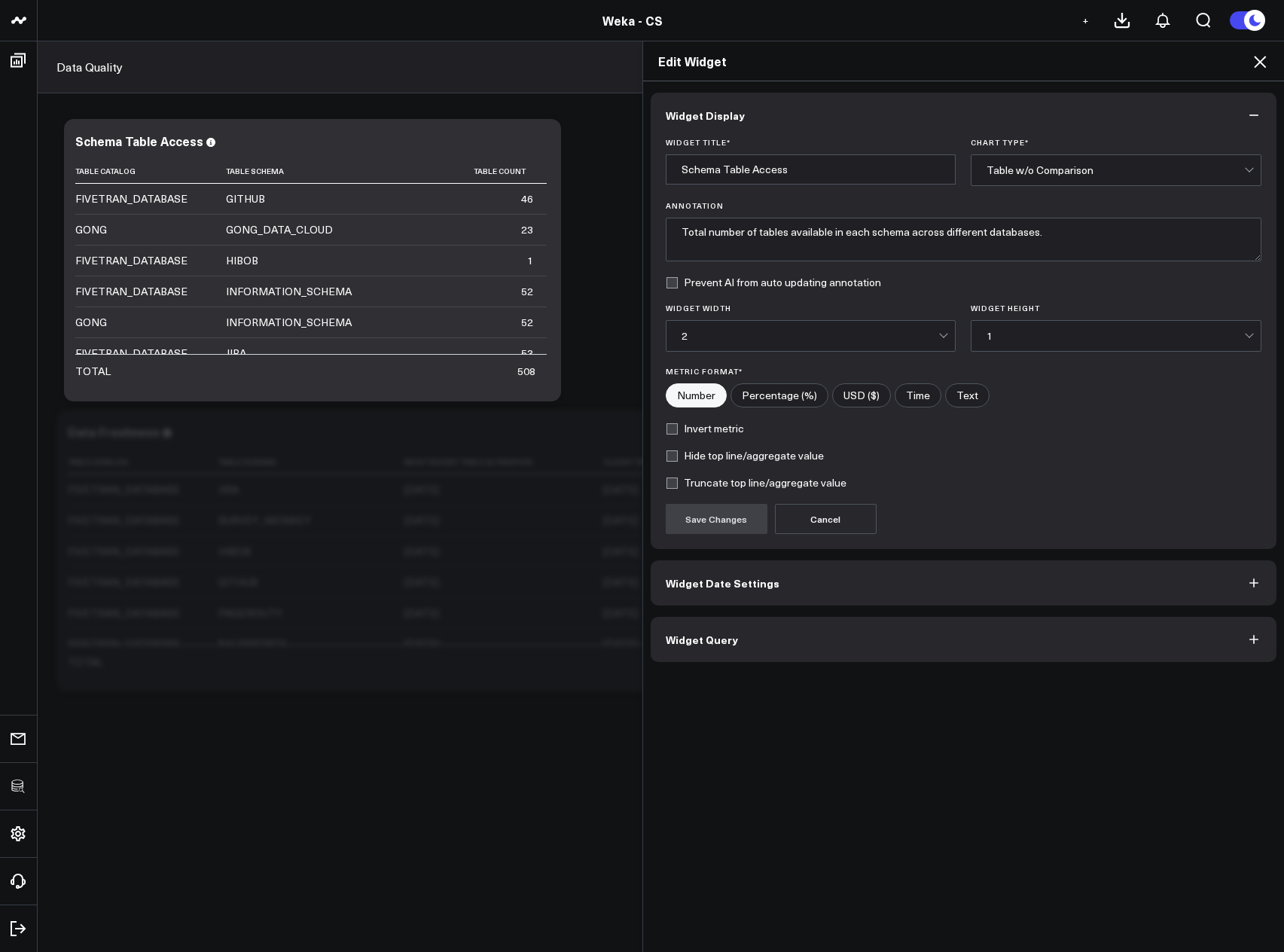
click at [1260, 63] on icon at bounding box center [1260, 62] width 12 height 12
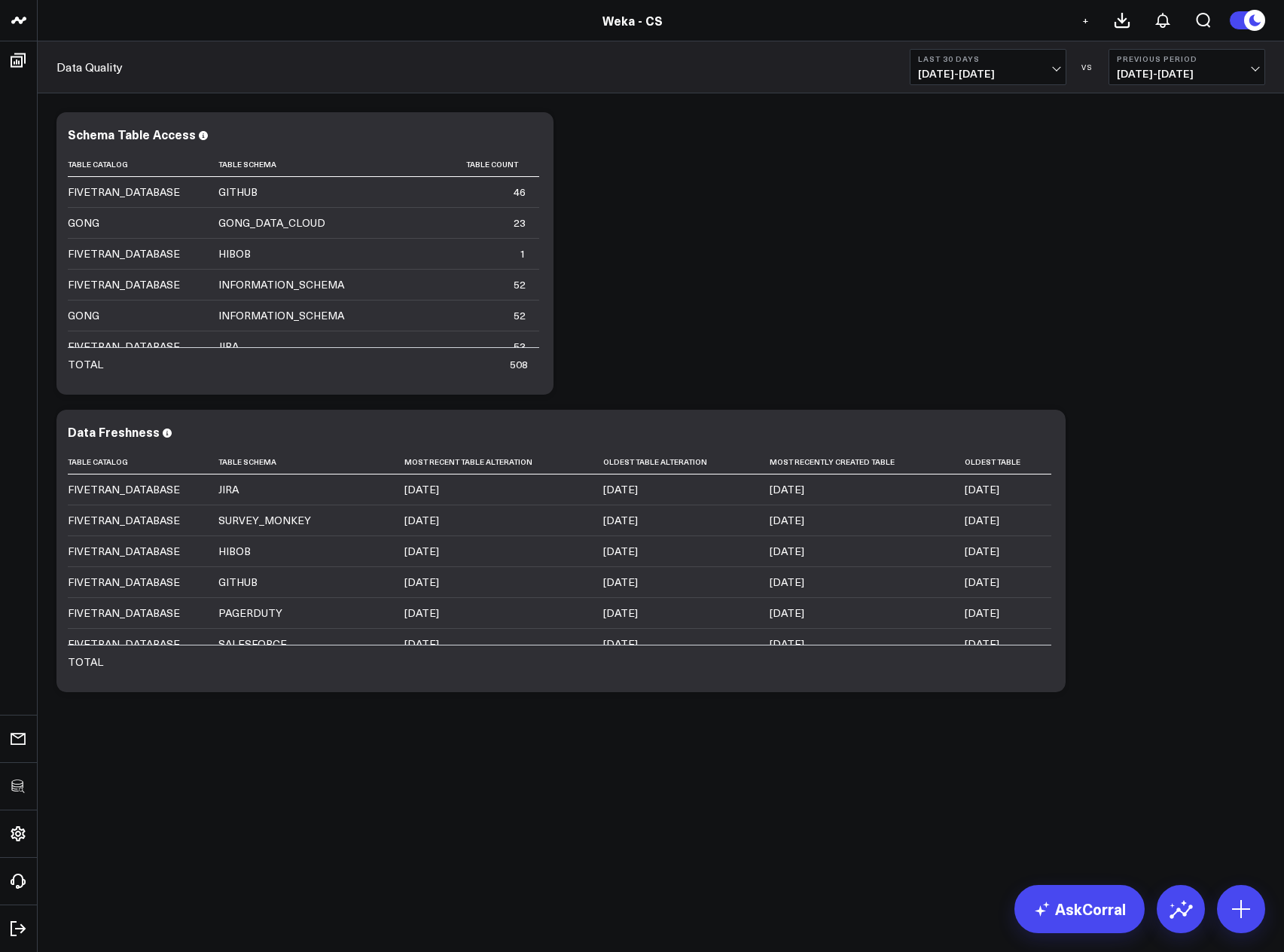
click at [1177, 254] on div "Modify via AI Copy link to widget Ask support Remove Create linked copy Executi…" at bounding box center [661, 402] width 1224 height 595
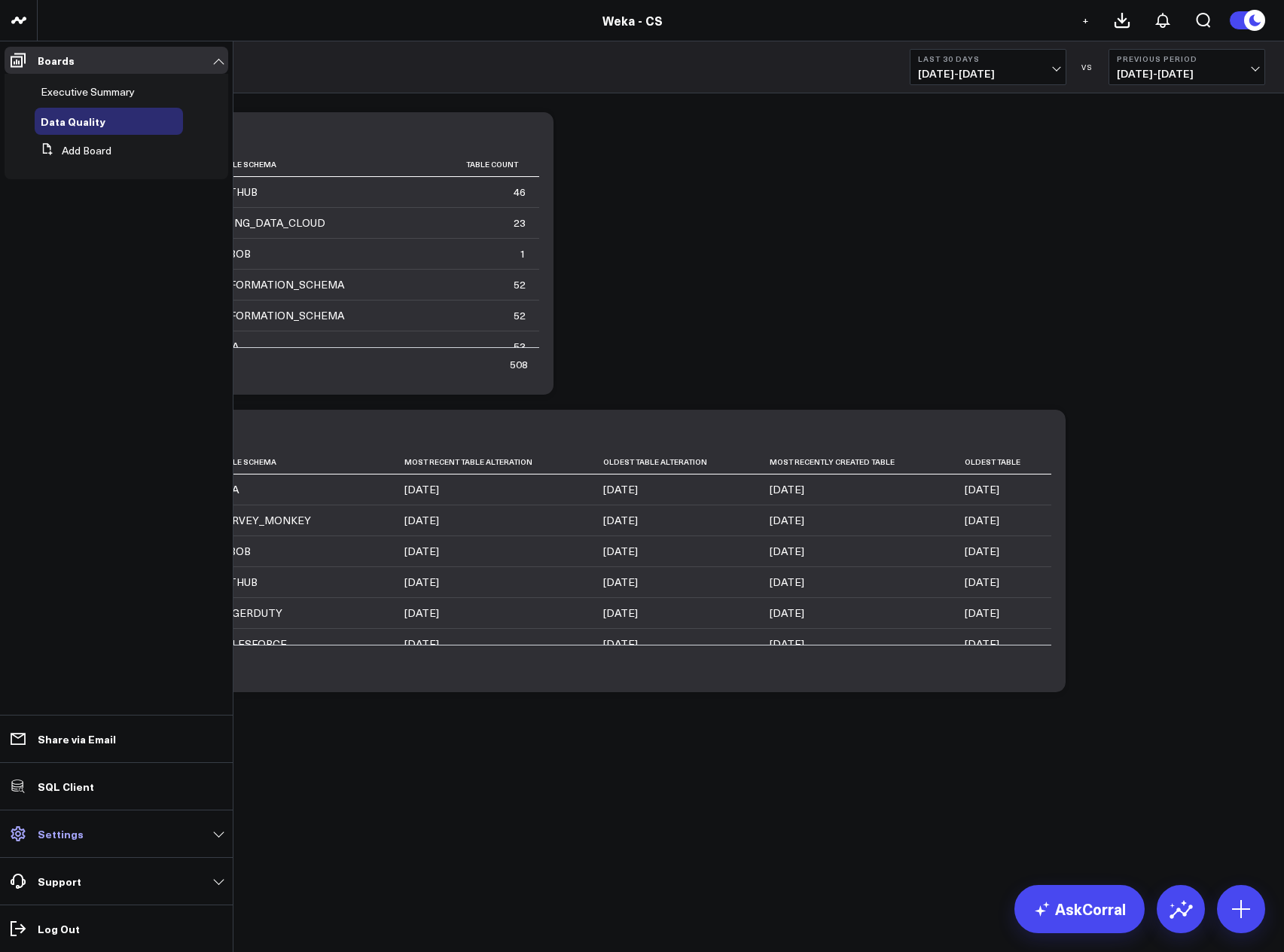
click at [65, 831] on p "Settings" at bounding box center [60, 833] width 46 height 12
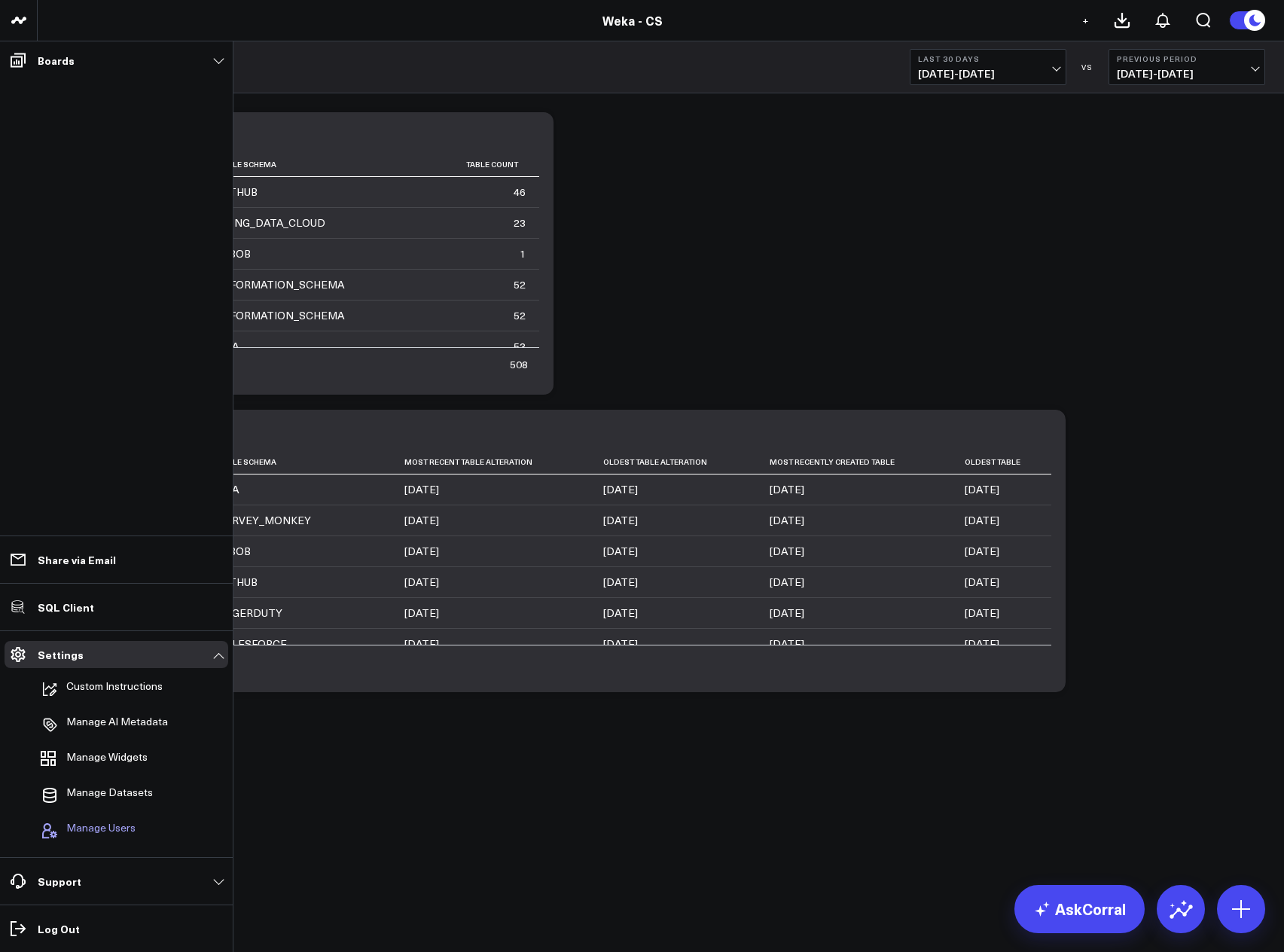
click at [103, 823] on span "Manage Users" at bounding box center [100, 831] width 69 height 18
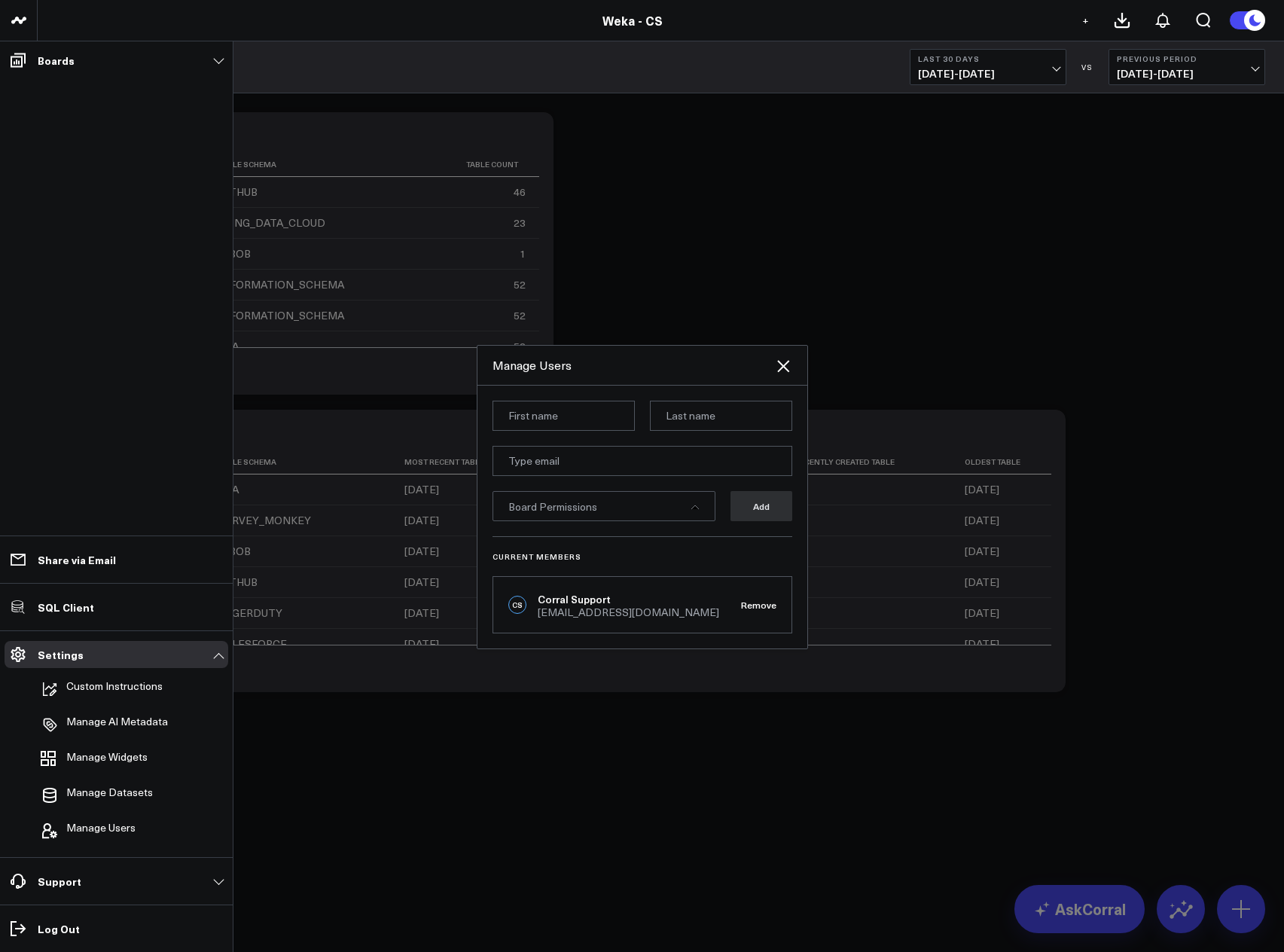
click at [640, 514] on div "Board Permissions" at bounding box center [604, 506] width 223 height 30
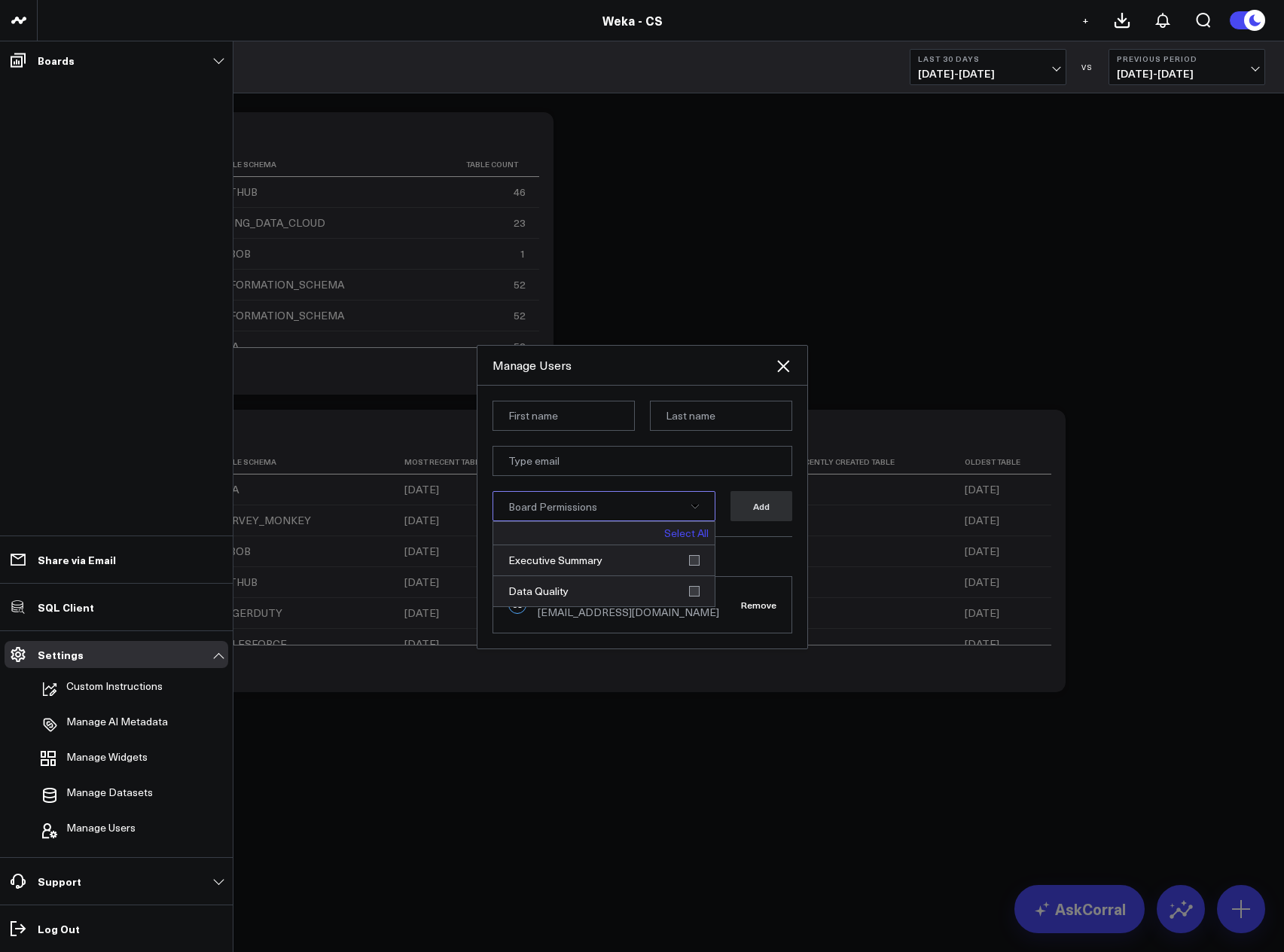
click at [678, 512] on div "Board Permissions" at bounding box center [604, 506] width 223 height 30
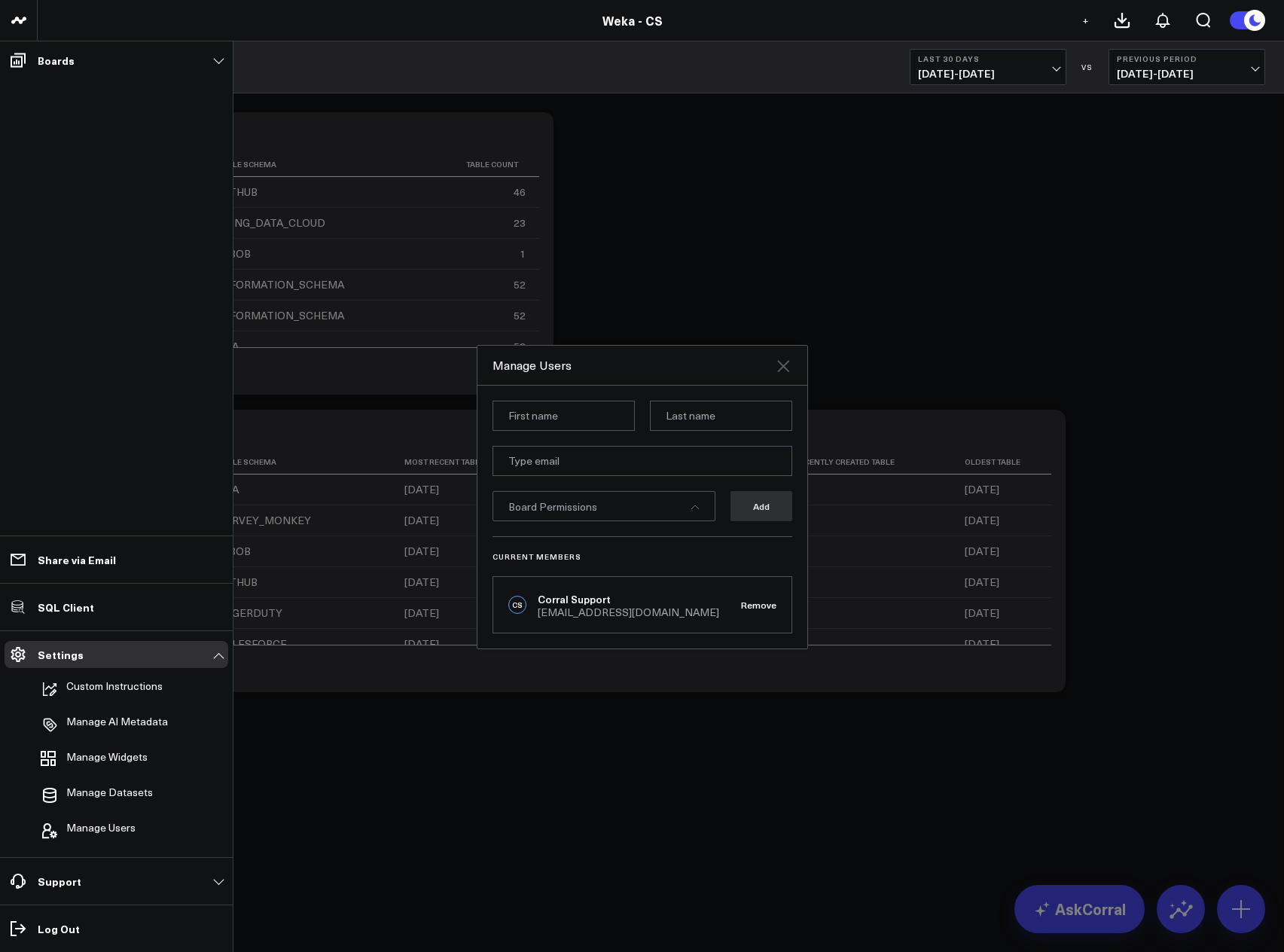
click at [784, 372] on icon at bounding box center [784, 366] width 18 height 18
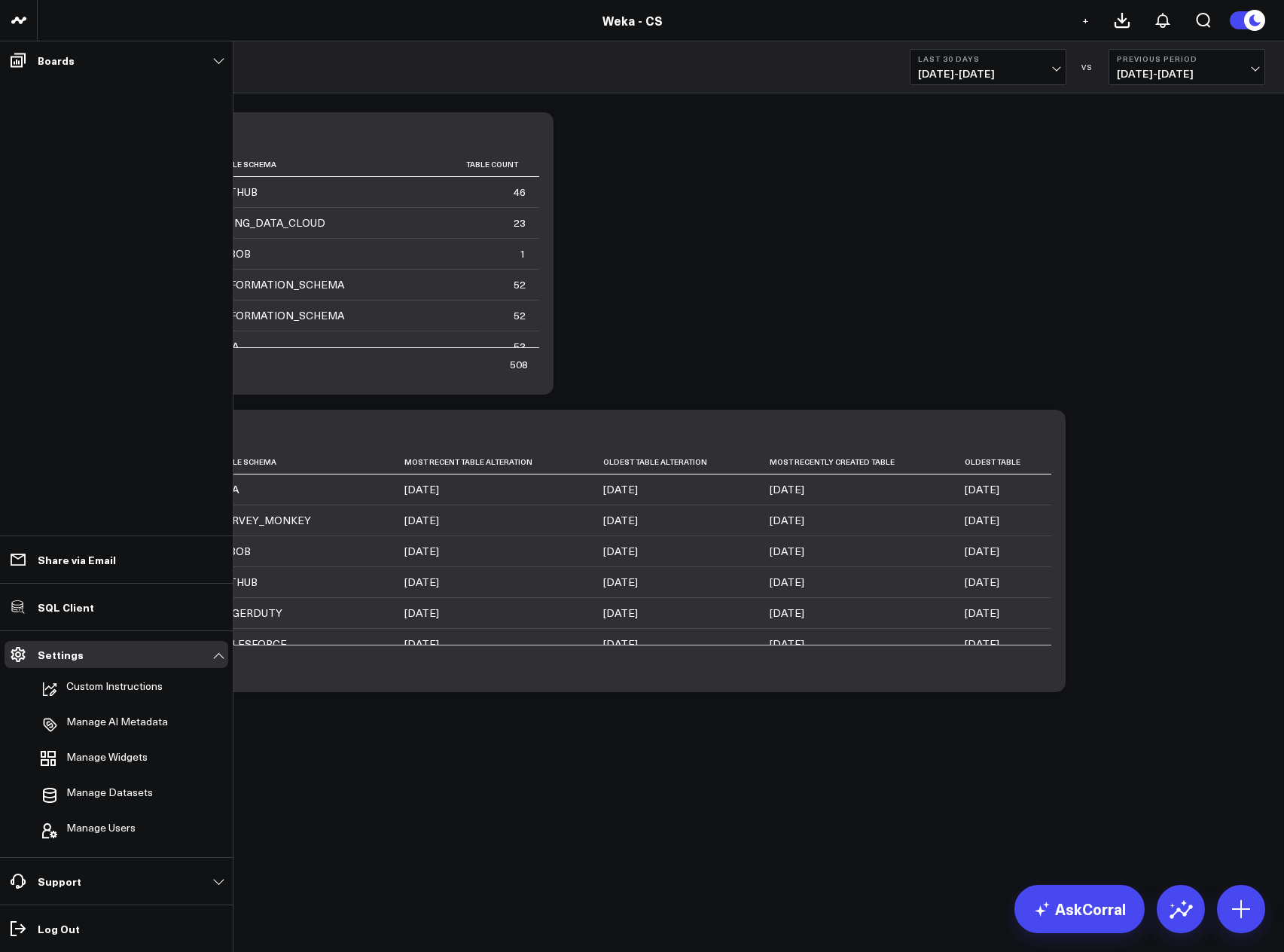
click at [717, 225] on div "Modify via AI Copy link to widget Ask support Remove Create linked copy Executi…" at bounding box center [661, 402] width 1224 height 595
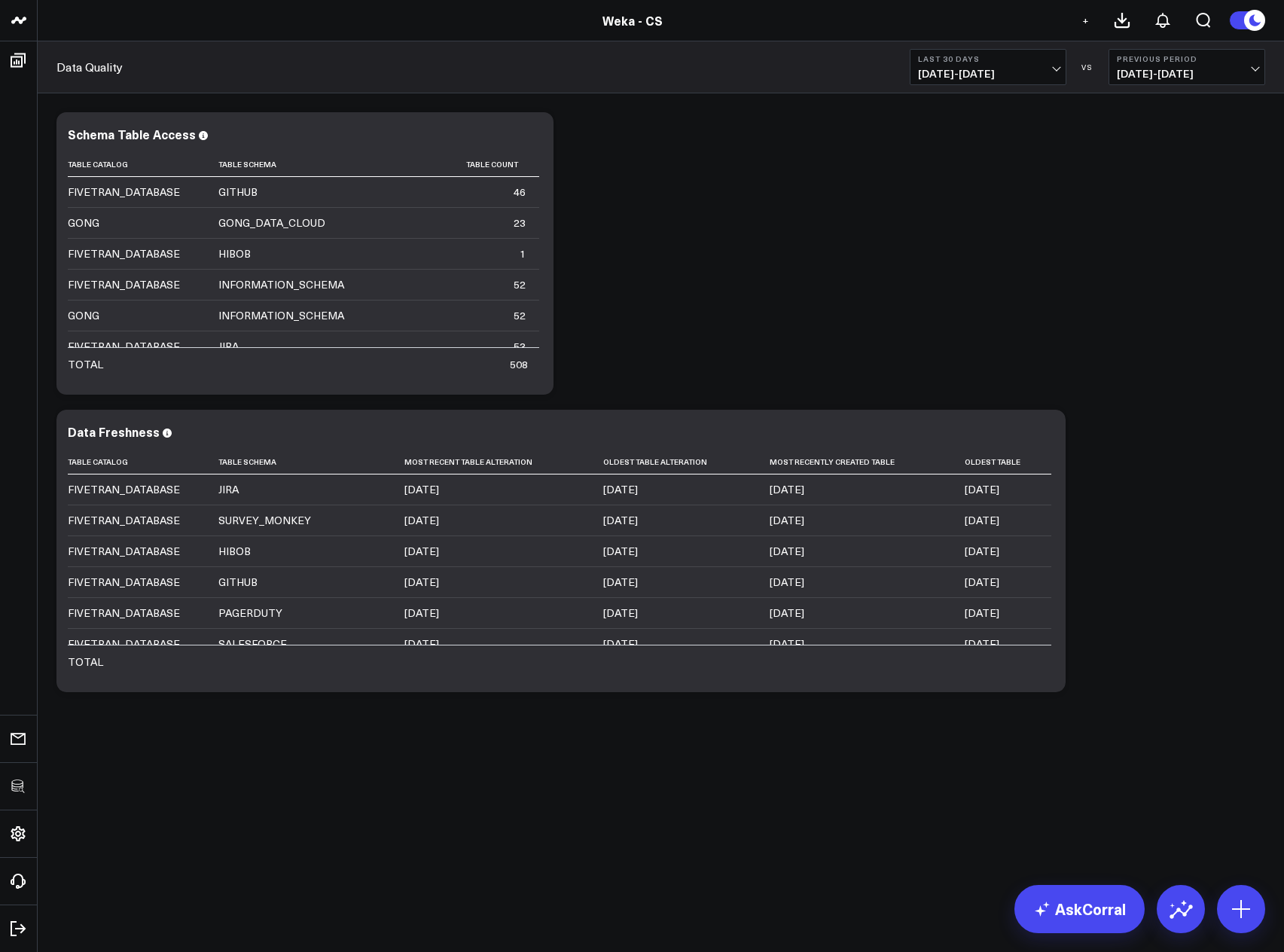
click at [900, 325] on div "Modify via AI Copy link to widget Ask support Remove Create linked copy Executi…" at bounding box center [661, 402] width 1224 height 595
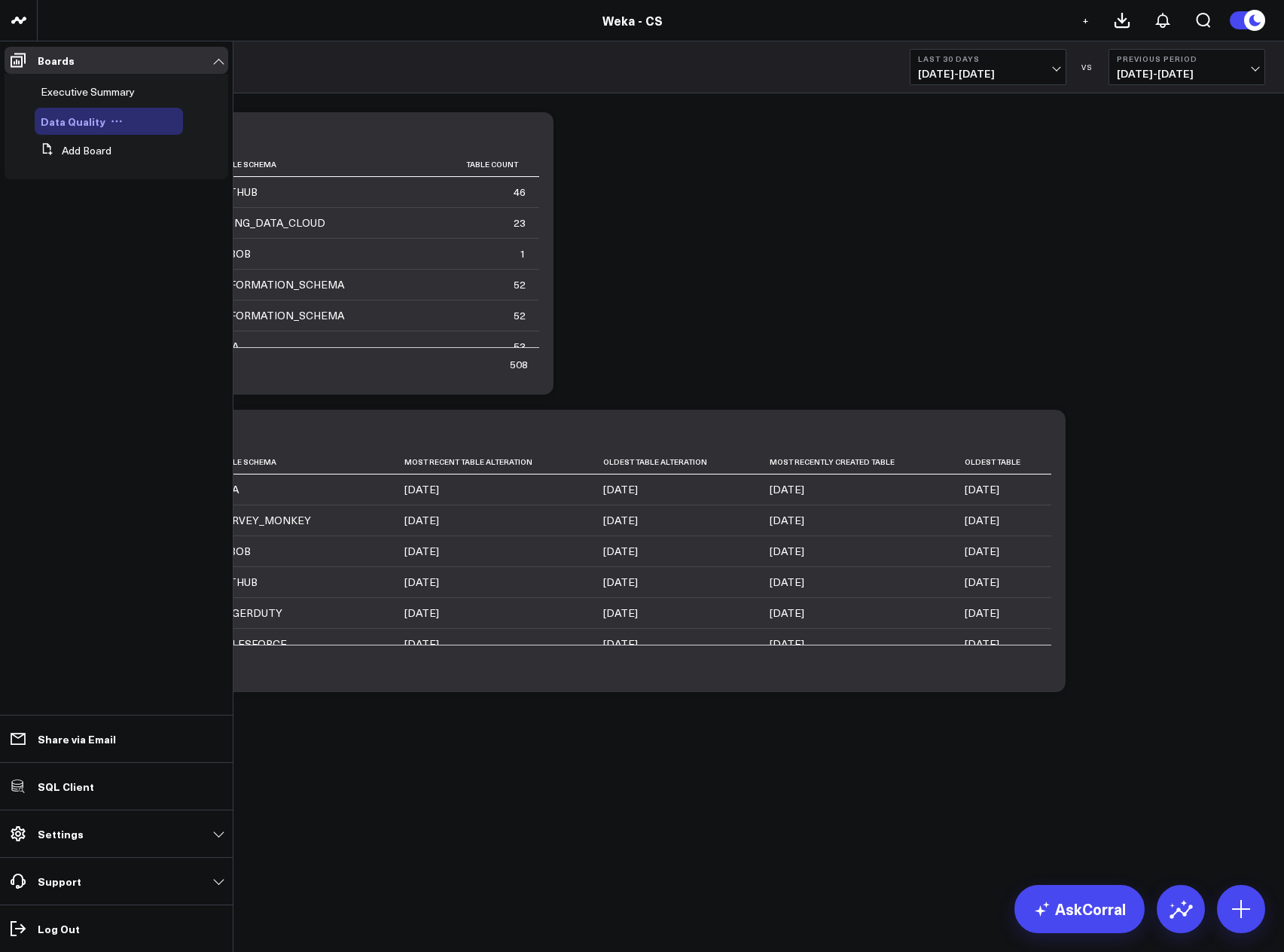
click at [114, 121] on icon at bounding box center [117, 121] width 12 height 12
click at [192, 205] on button "Duplicate Board" at bounding box center [182, 200] width 122 height 29
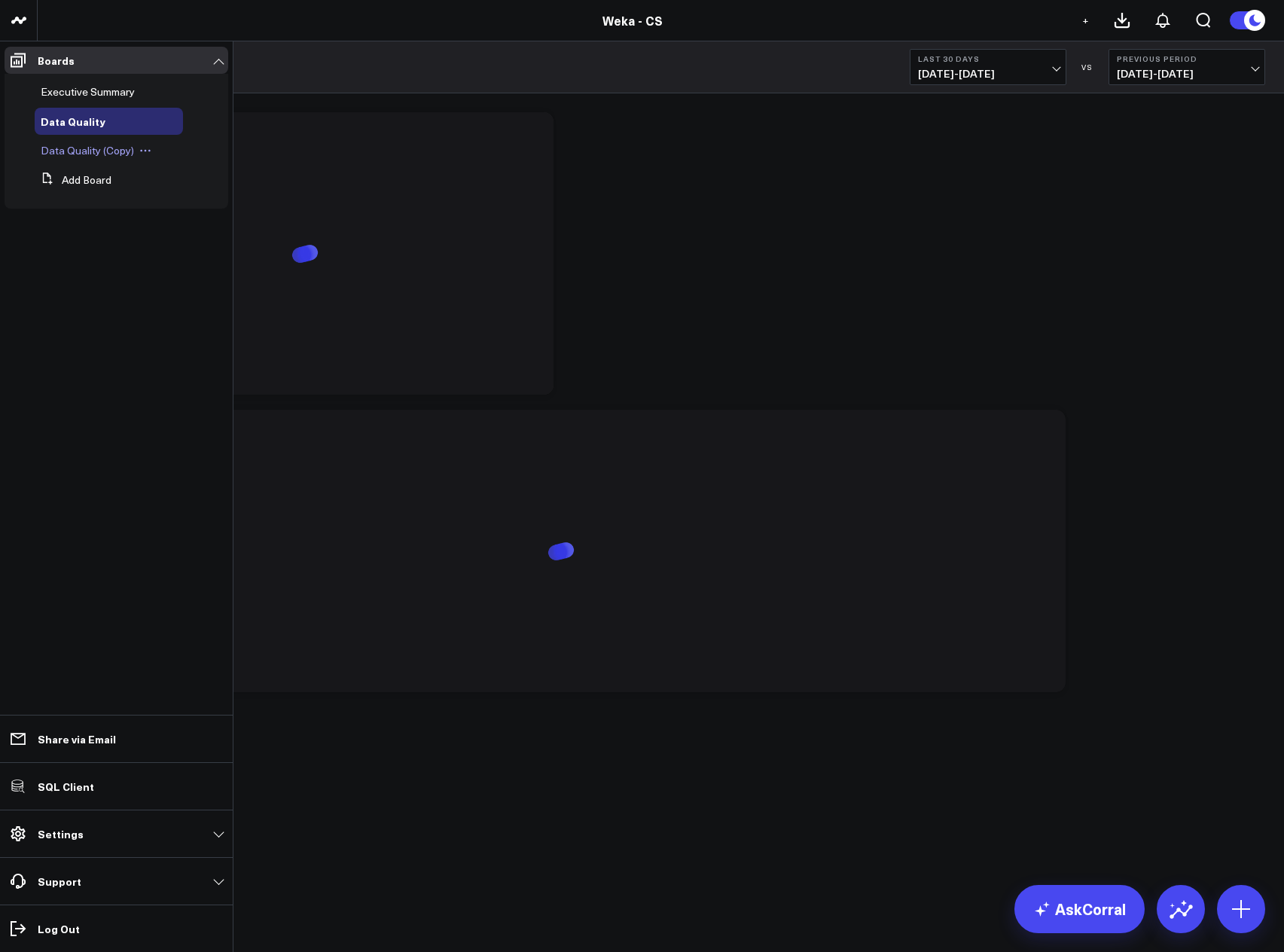
click at [140, 153] on icon at bounding box center [145, 150] width 12 height 12
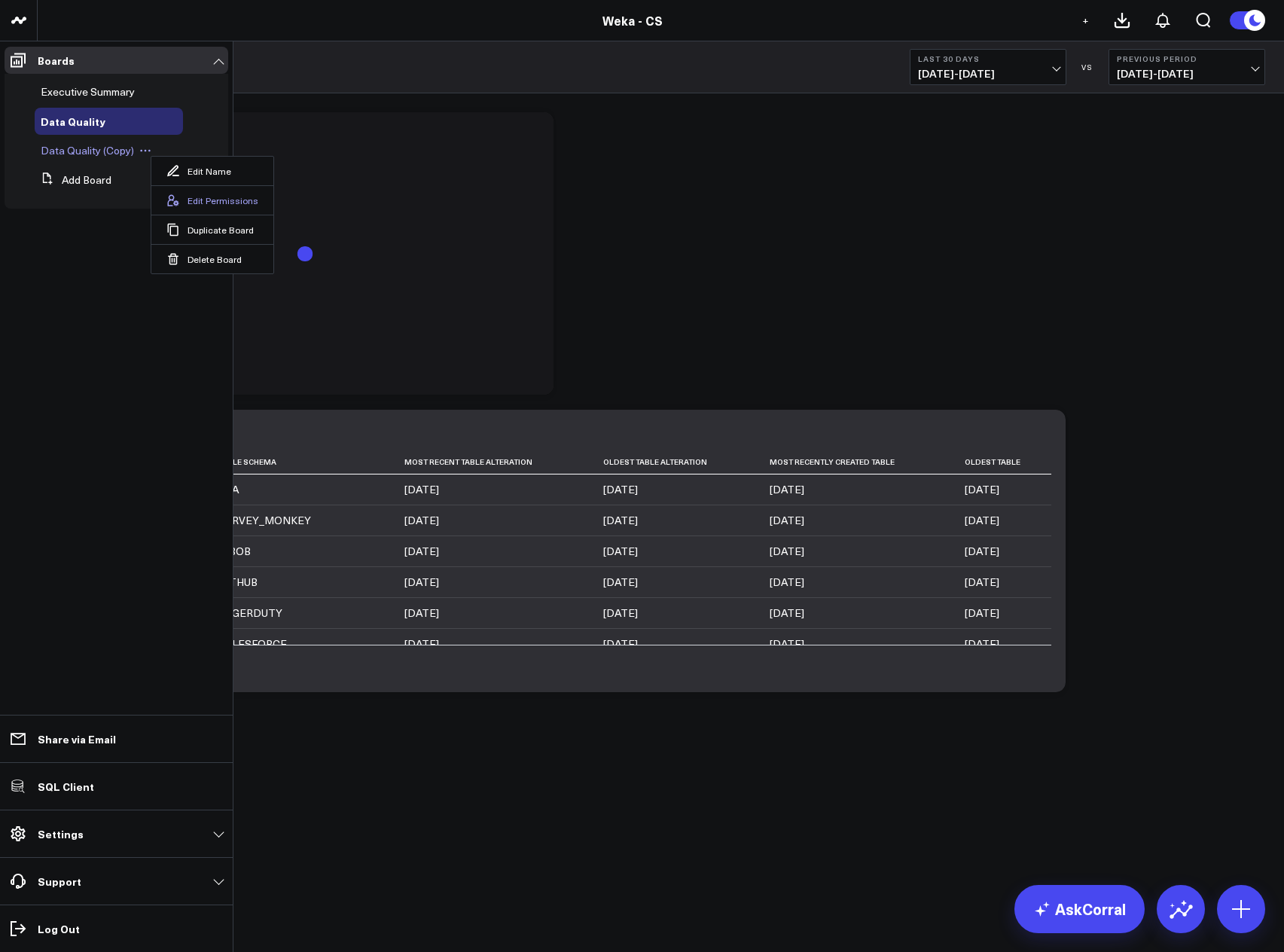
click at [198, 201] on button "Edit Permissions" at bounding box center [212, 200] width 122 height 29
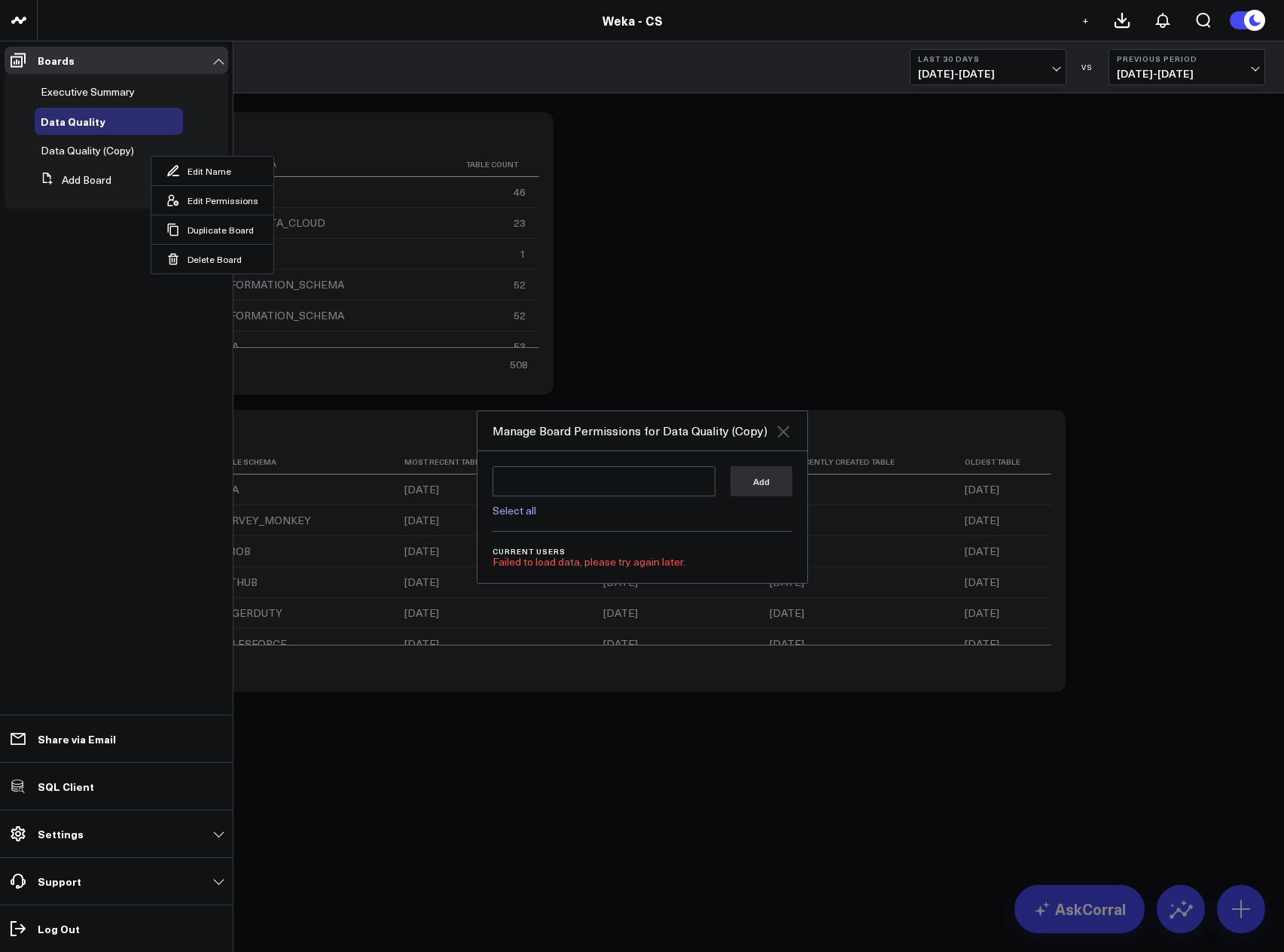
click at [784, 436] on icon at bounding box center [784, 432] width 18 height 18
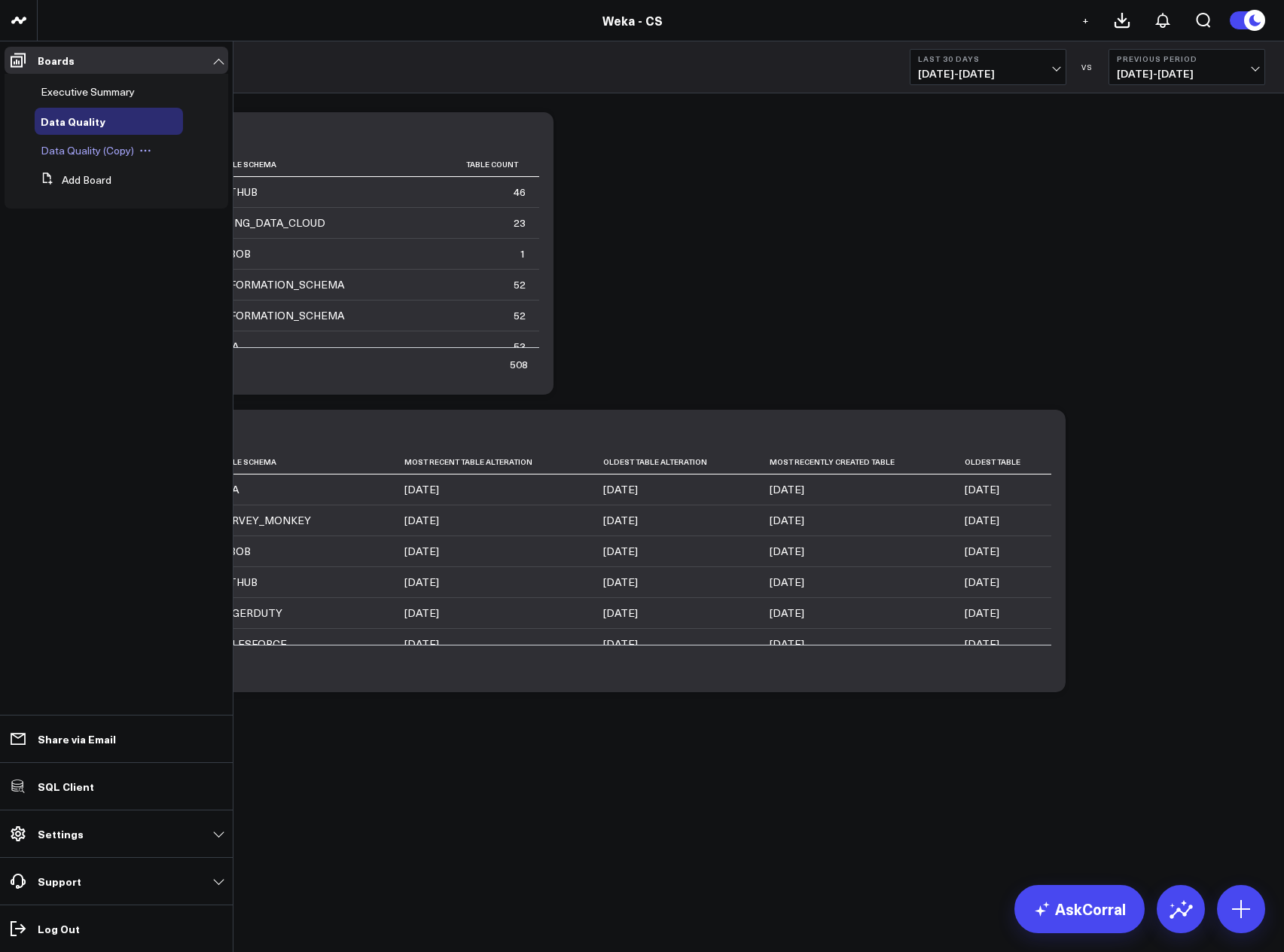
click at [148, 154] on icon at bounding box center [145, 150] width 12 height 12
click at [198, 252] on button "Delete Board" at bounding box center [212, 258] width 122 height 29
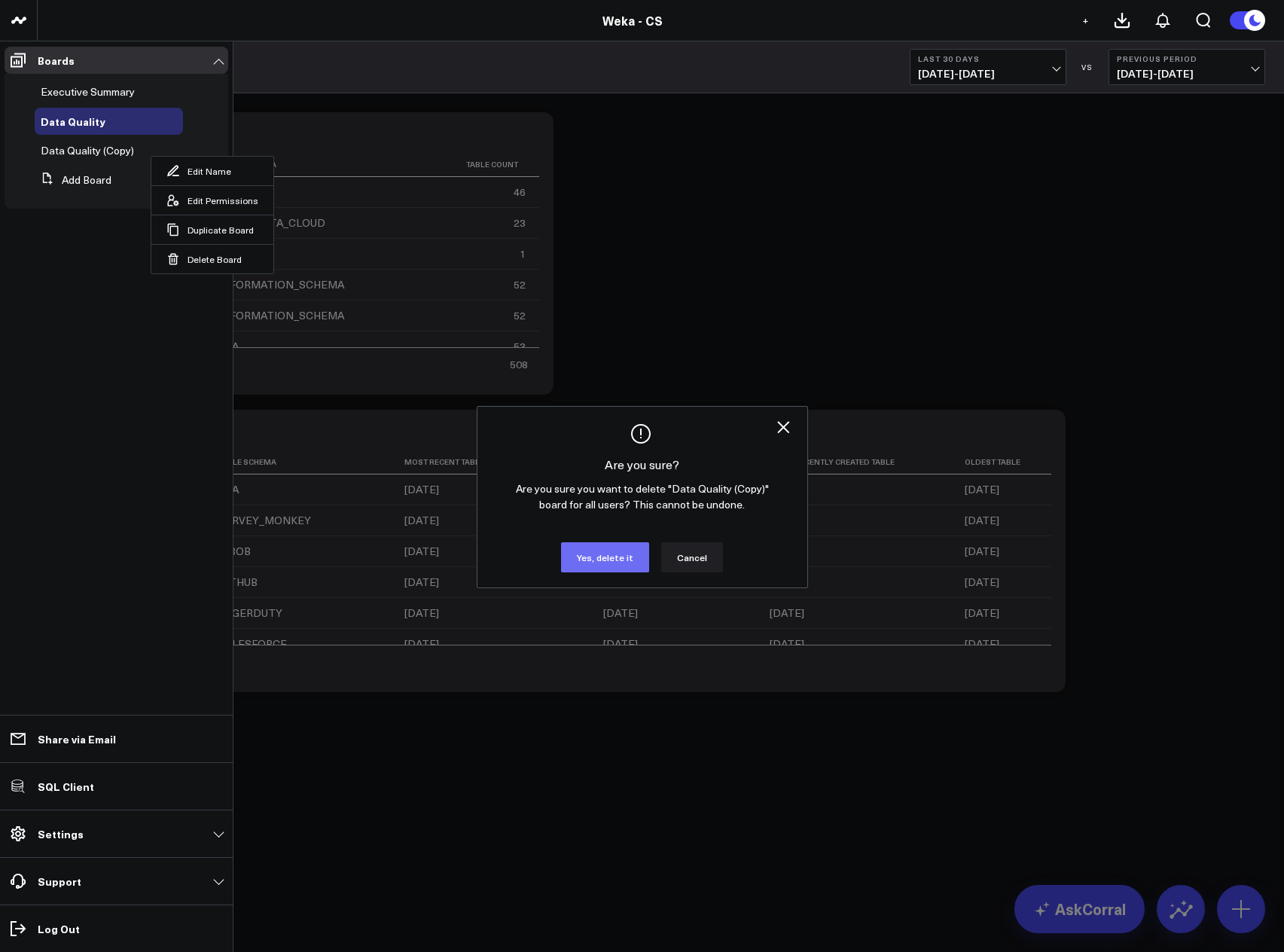
click at [603, 560] on button "Yes, delete it" at bounding box center [605, 557] width 88 height 30
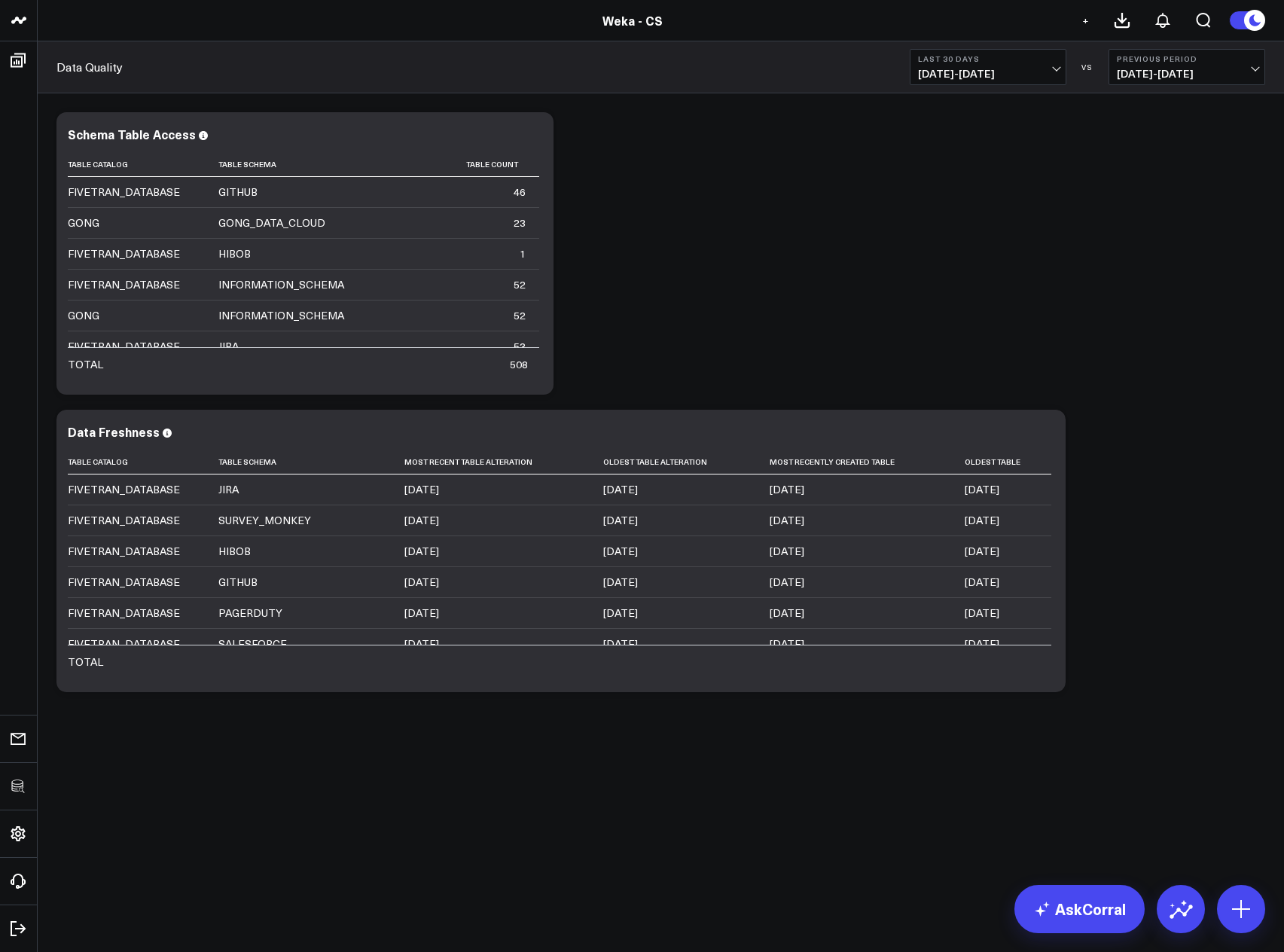
click at [1130, 241] on div "Modify via AI Copy link to widget Ask support Remove Create linked copy Executi…" at bounding box center [661, 402] width 1224 height 595
click at [950, 219] on div "Modify via AI Copy link to widget Ask support Remove Create linked copy Executi…" at bounding box center [661, 402] width 1224 height 595
click at [742, 209] on div "Modify via AI Copy link to widget Ask support Remove Create linked copy Executi…" at bounding box center [661, 402] width 1224 height 595
click at [766, 309] on div "Modify via AI Copy link to widget Ask support Remove Create linked copy Executi…" at bounding box center [661, 402] width 1224 height 595
click at [492, 60] on div "Data Quality Last 30 Days [DATE] - [DATE] VS Previous Period [DATE] - [DATE]" at bounding box center [661, 68] width 1246 height 52
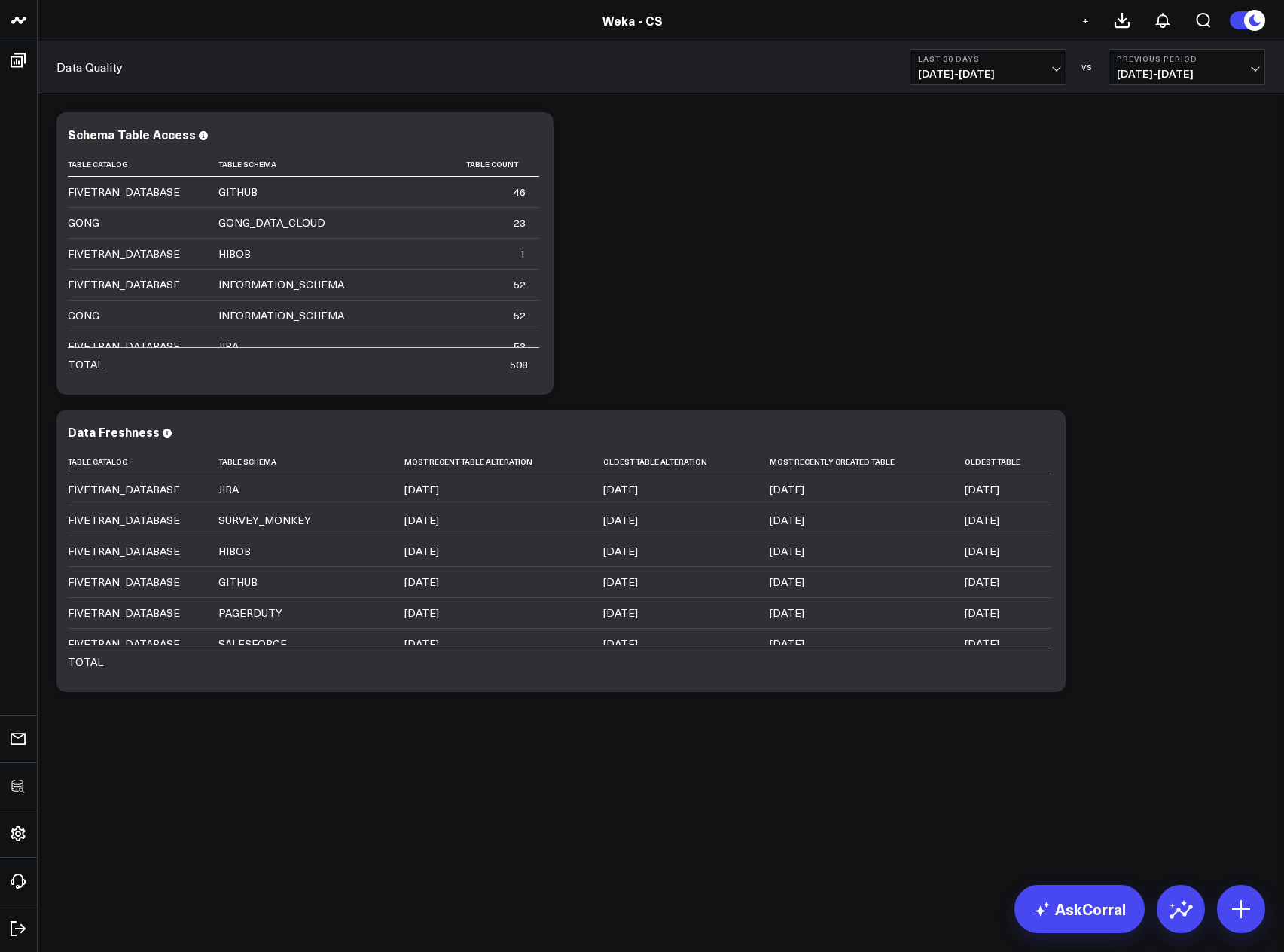
click at [953, 234] on div "Modify via AI Copy link to widget Ask support Remove Create linked copy Executi…" at bounding box center [661, 402] width 1224 height 595
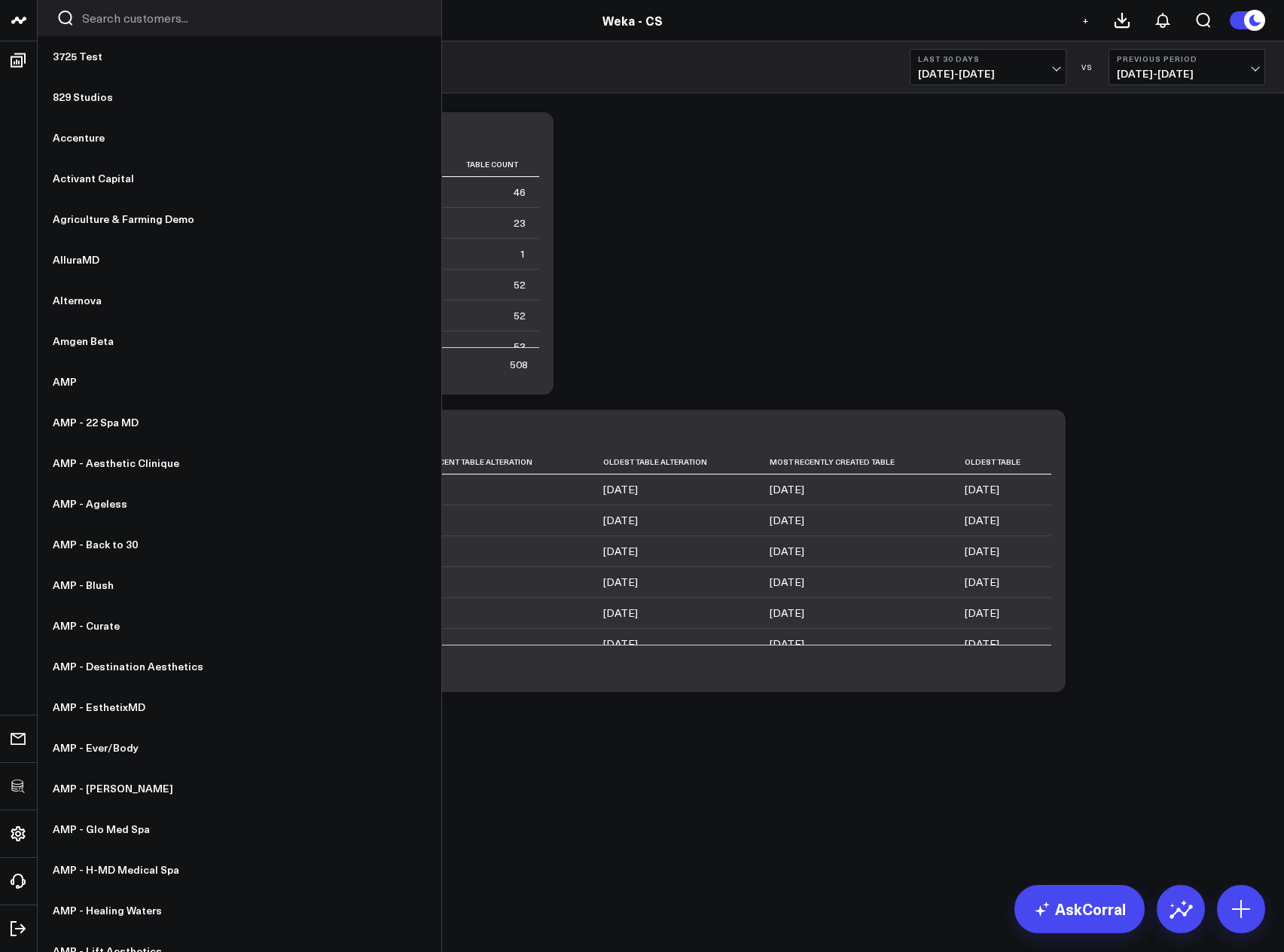
click at [111, 20] on input "Search customers input" at bounding box center [252, 18] width 341 height 17
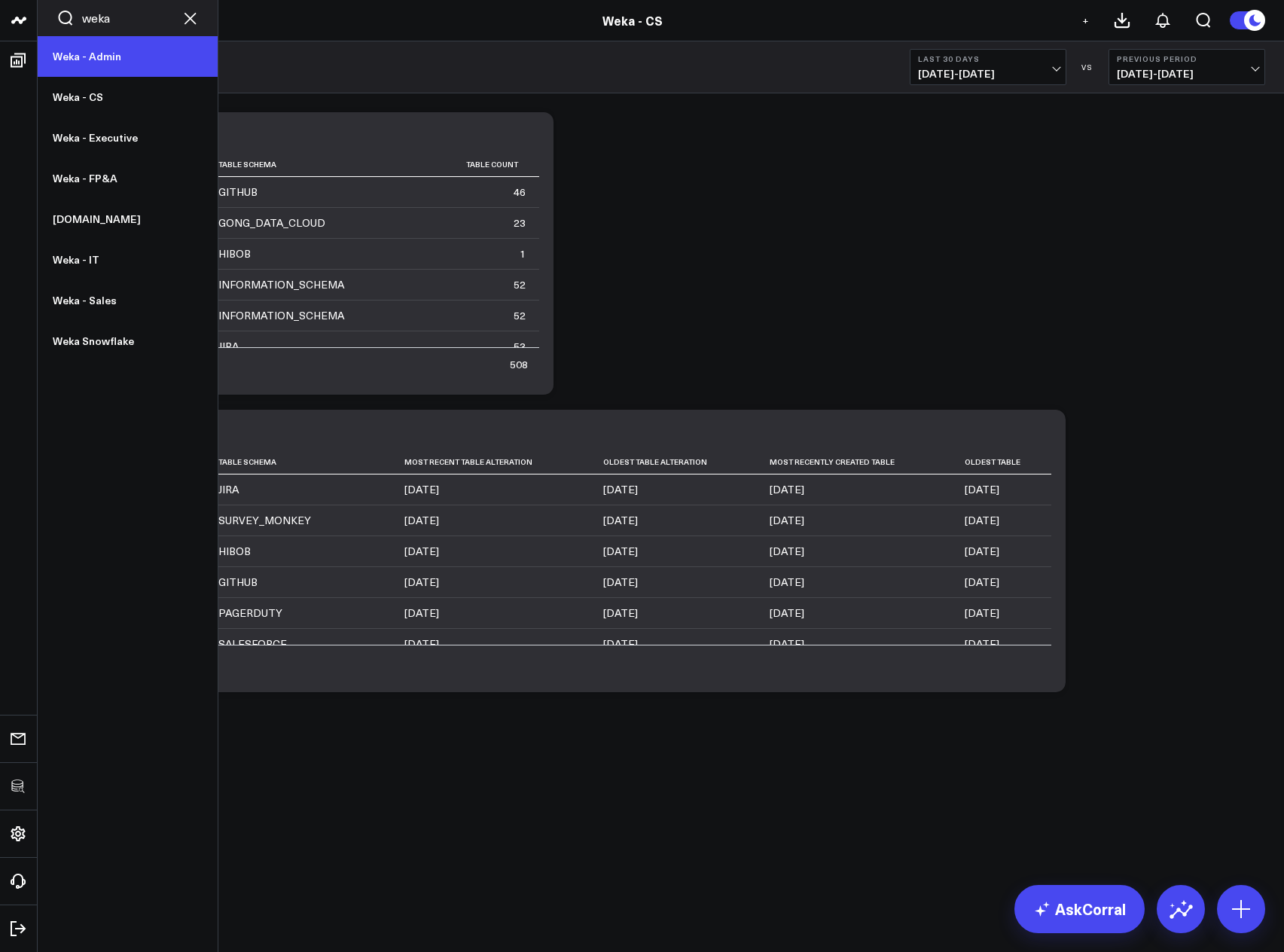
type input "weka"
click at [75, 53] on link "Weka - Admin" at bounding box center [127, 56] width 180 height 41
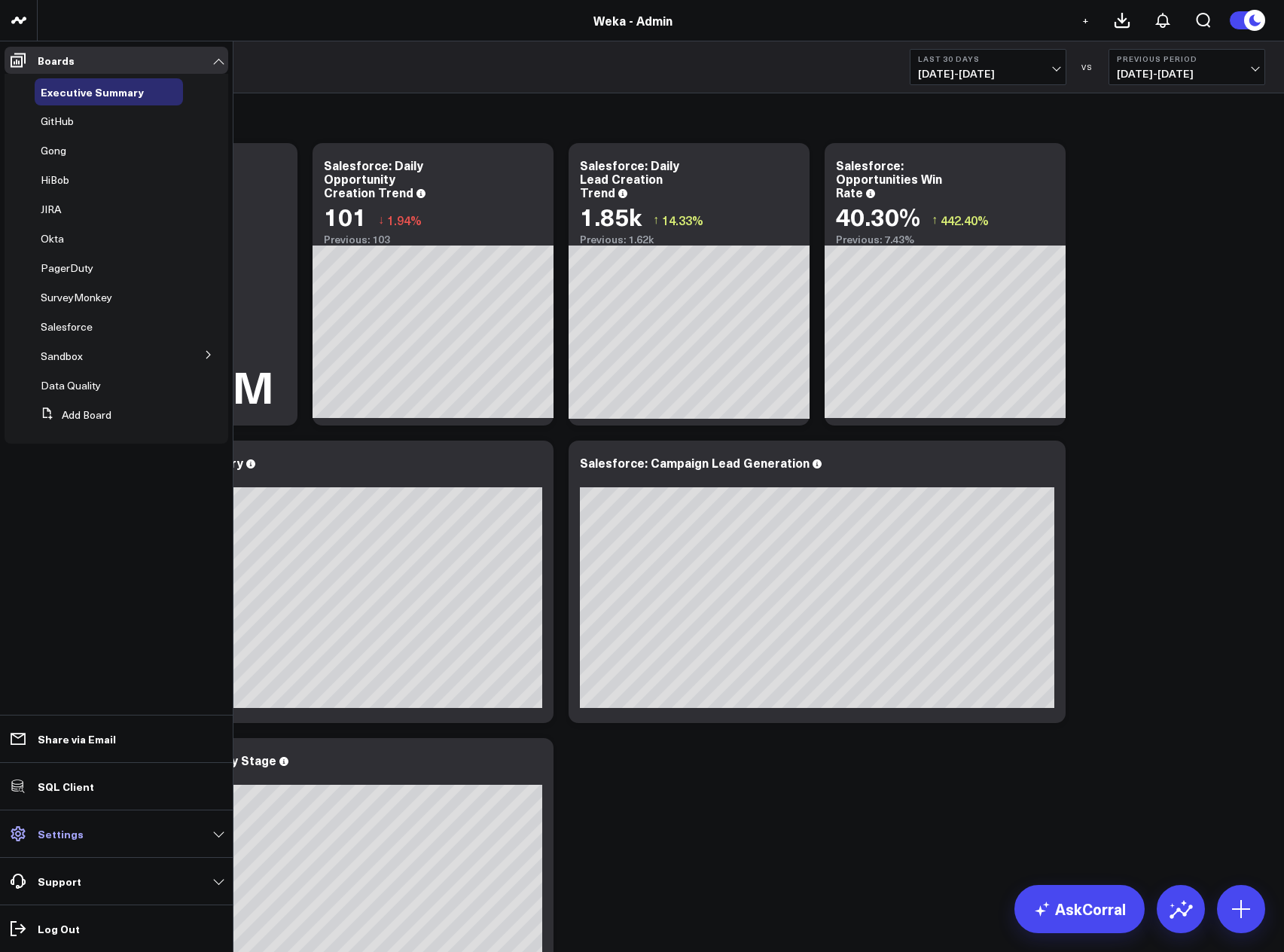
click at [69, 835] on p "Settings" at bounding box center [60, 833] width 46 height 12
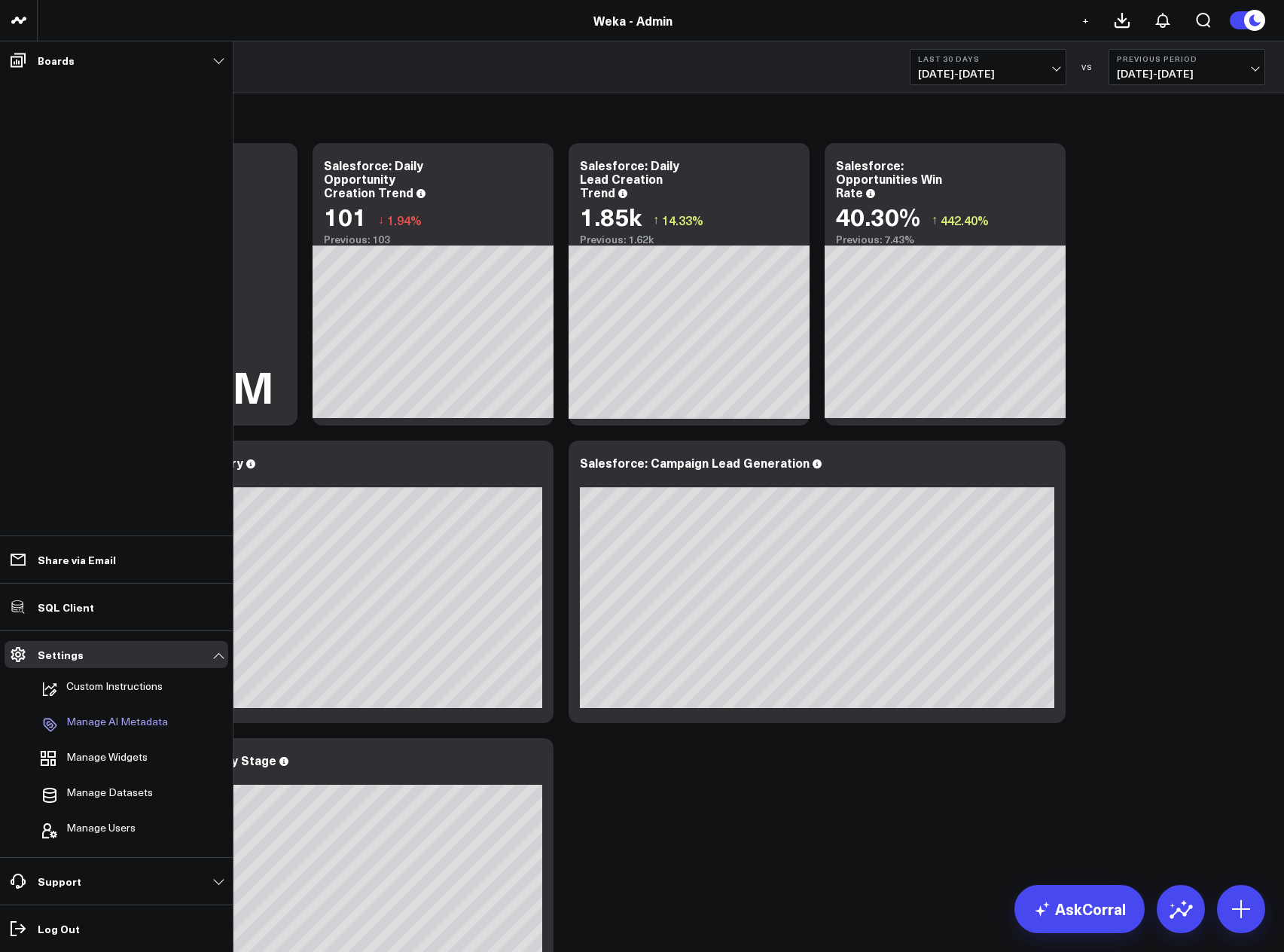
click at [104, 722] on p "Manage AI Metadata" at bounding box center [117, 725] width 102 height 18
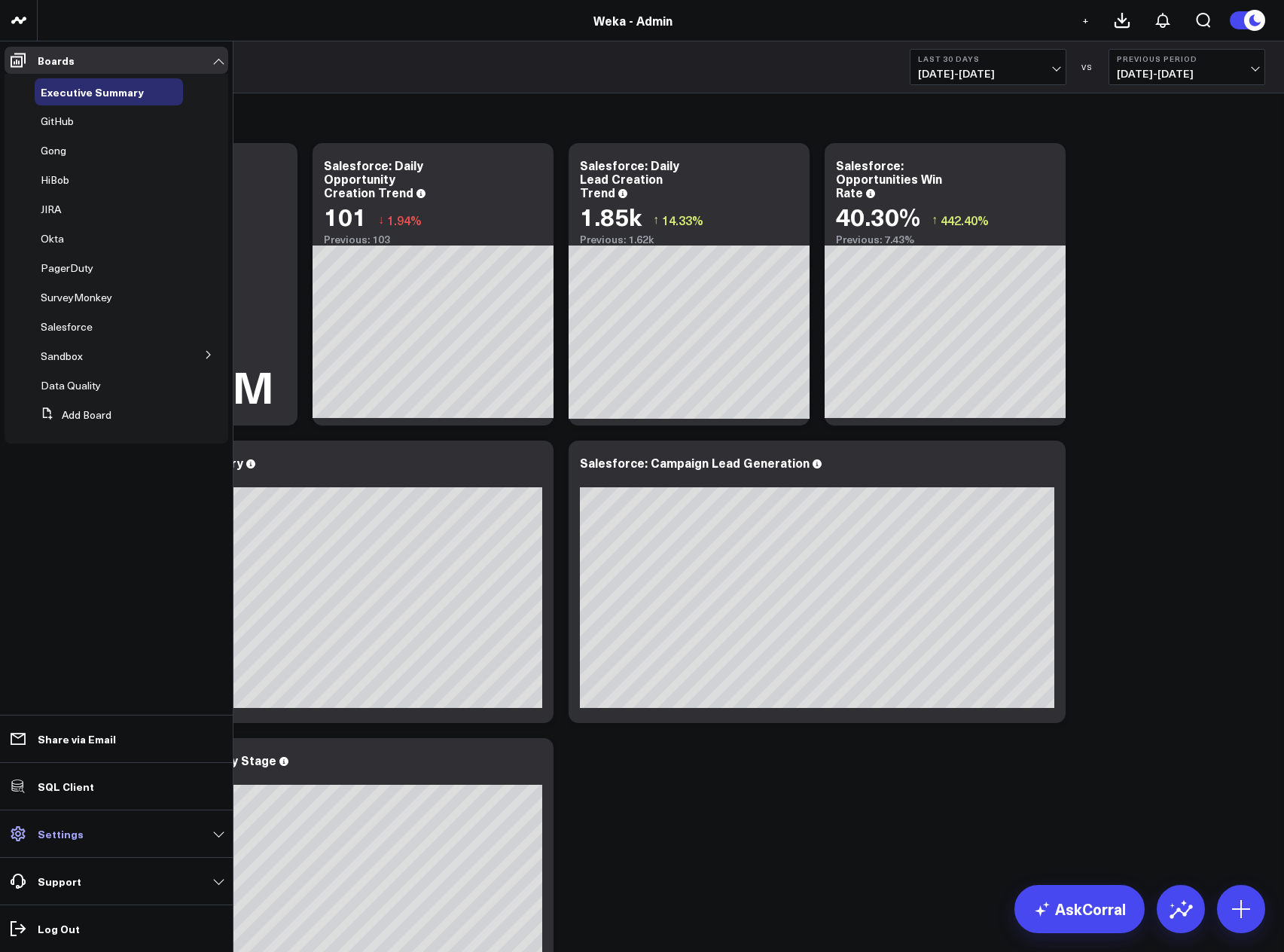
click at [56, 838] on p "Settings" at bounding box center [60, 833] width 46 height 12
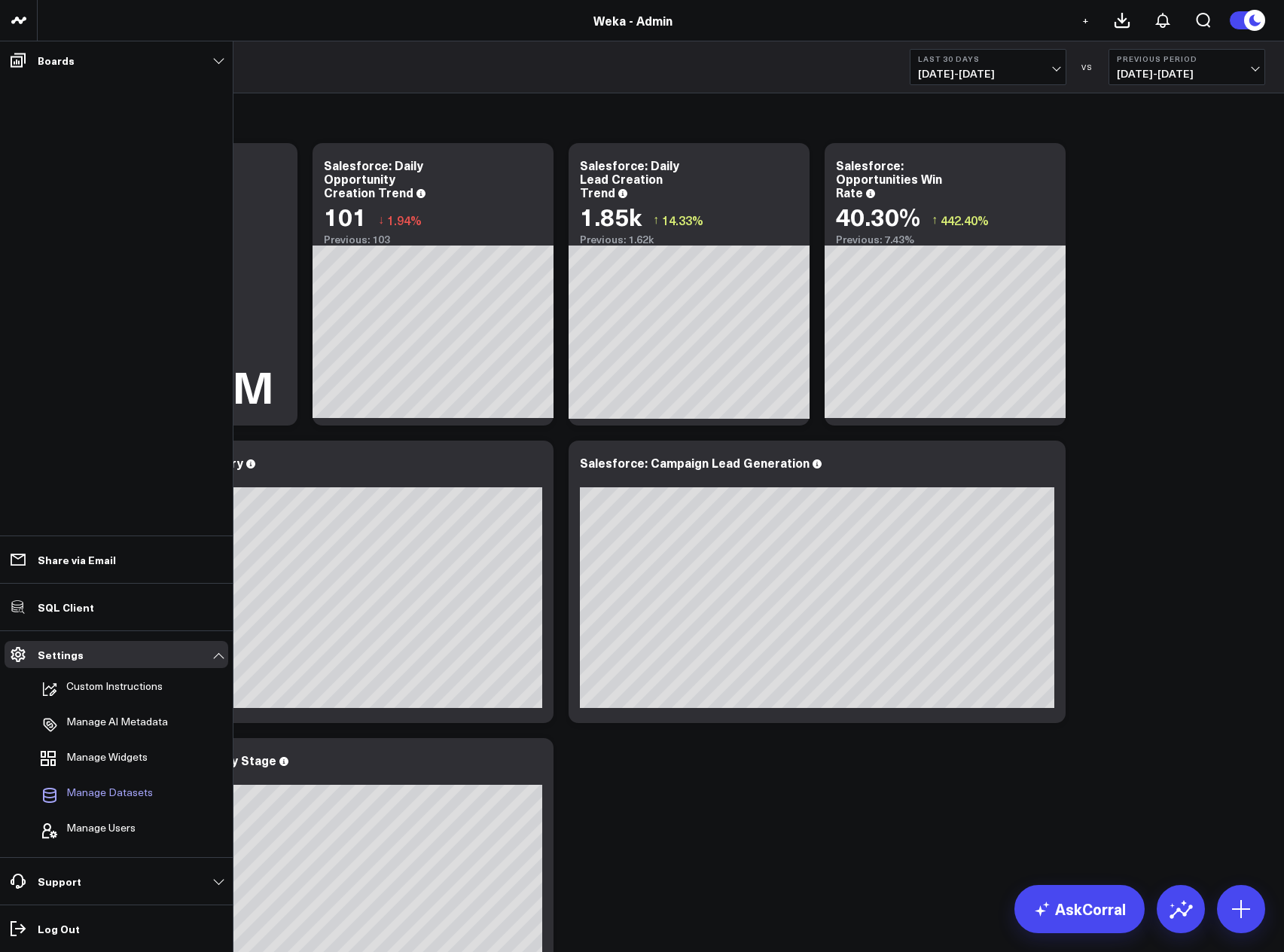
click at [141, 787] on span "Manage Datasets" at bounding box center [109, 795] width 87 height 18
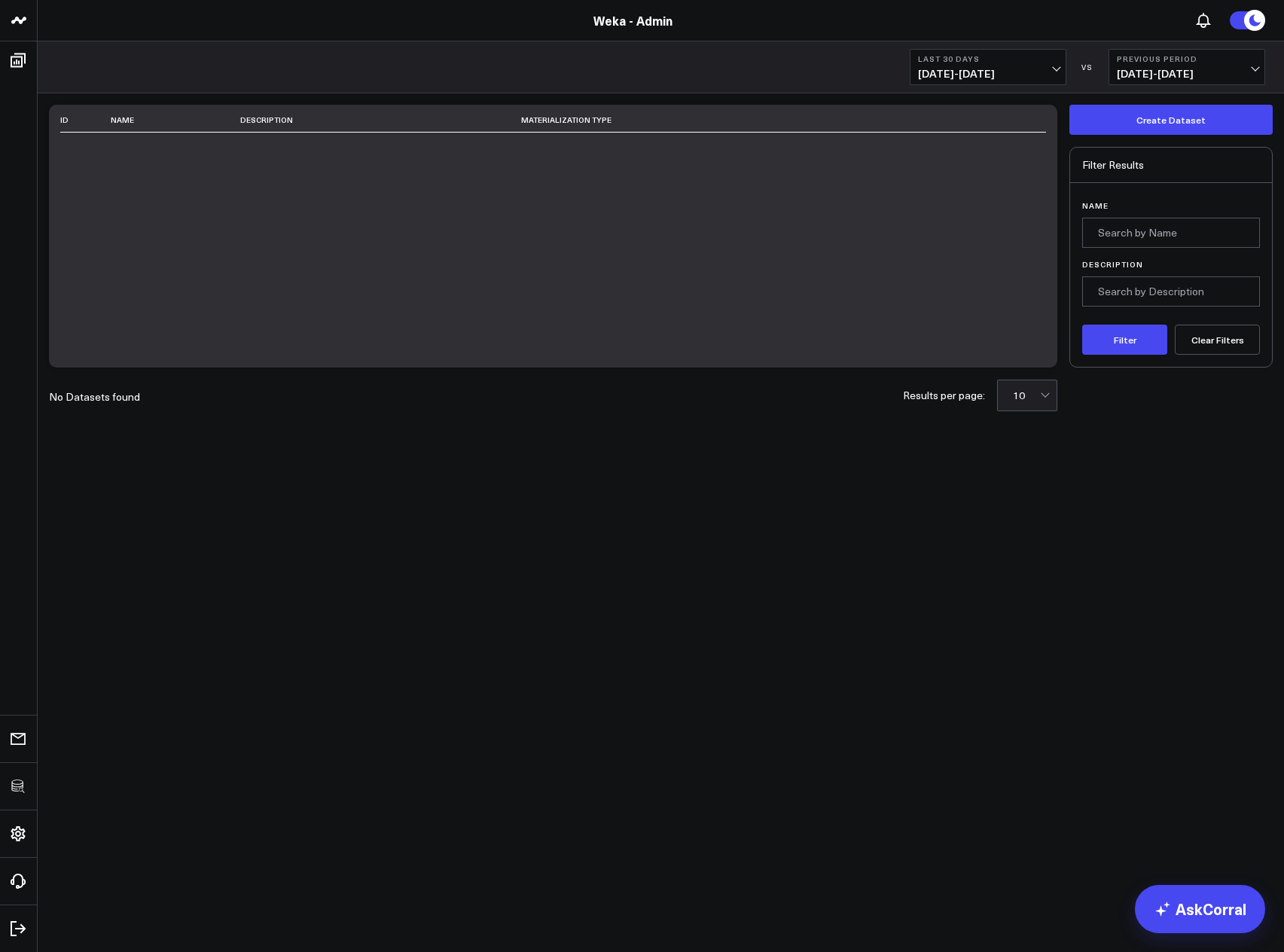
click at [673, 504] on body "3725 Test 829 Studios Accenture Activant Capital Agriculture & Farming Demo All…" at bounding box center [642, 476] width 1284 height 952
click at [363, 51] on div "Last 30 Days 07/26/25 - 08/24/25 VS Previous Period 06/26/25 - 07/25/25" at bounding box center [661, 68] width 1246 height 52
click at [758, 698] on body "3725 Test 829 Studios Accenture Activant Capital Agriculture & Farming Demo All…" at bounding box center [642, 476] width 1284 height 952
click at [1218, 925] on link "AskCorral" at bounding box center [1200, 909] width 130 height 48
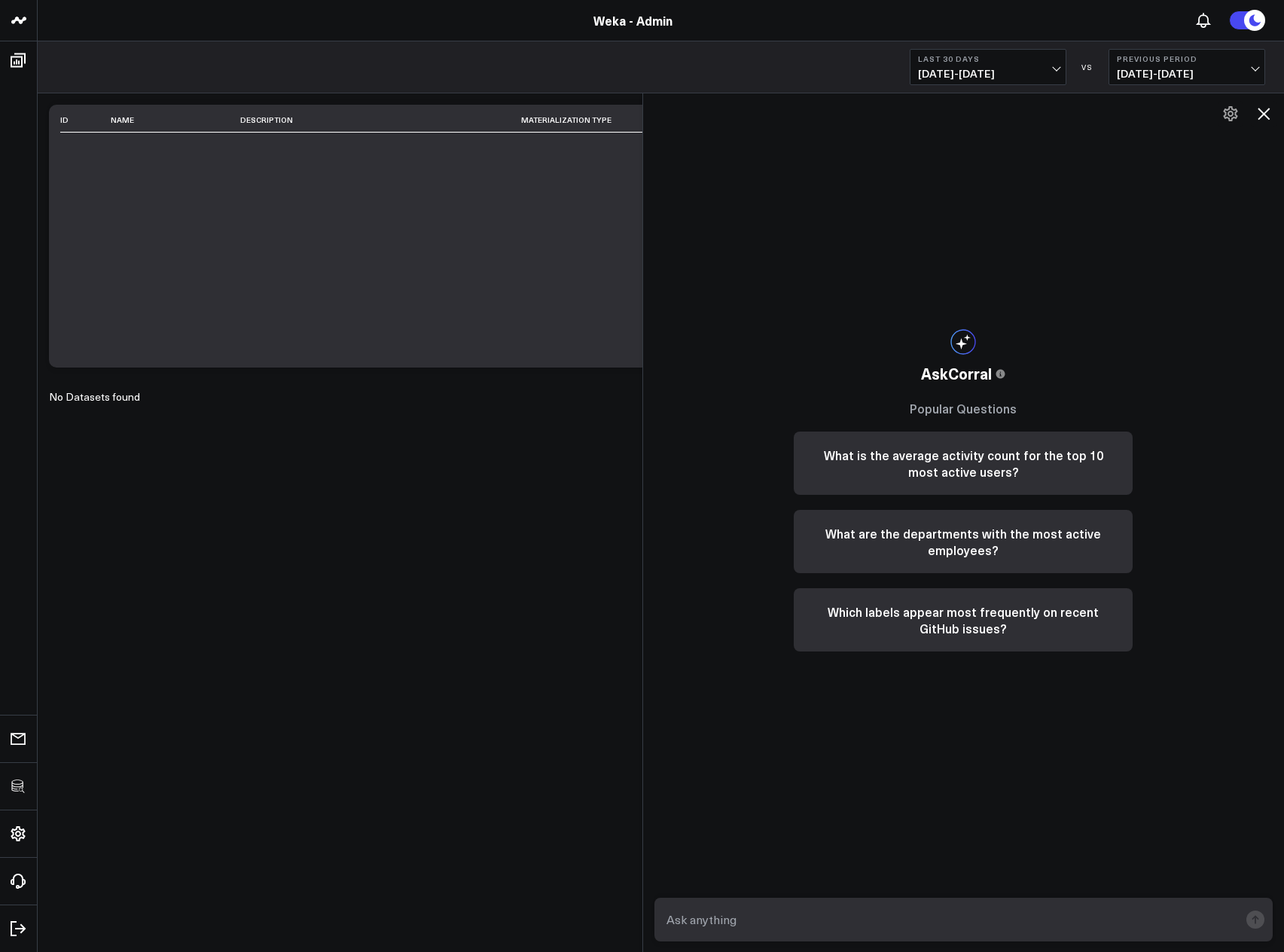
click at [1260, 112] on icon at bounding box center [1264, 114] width 18 height 18
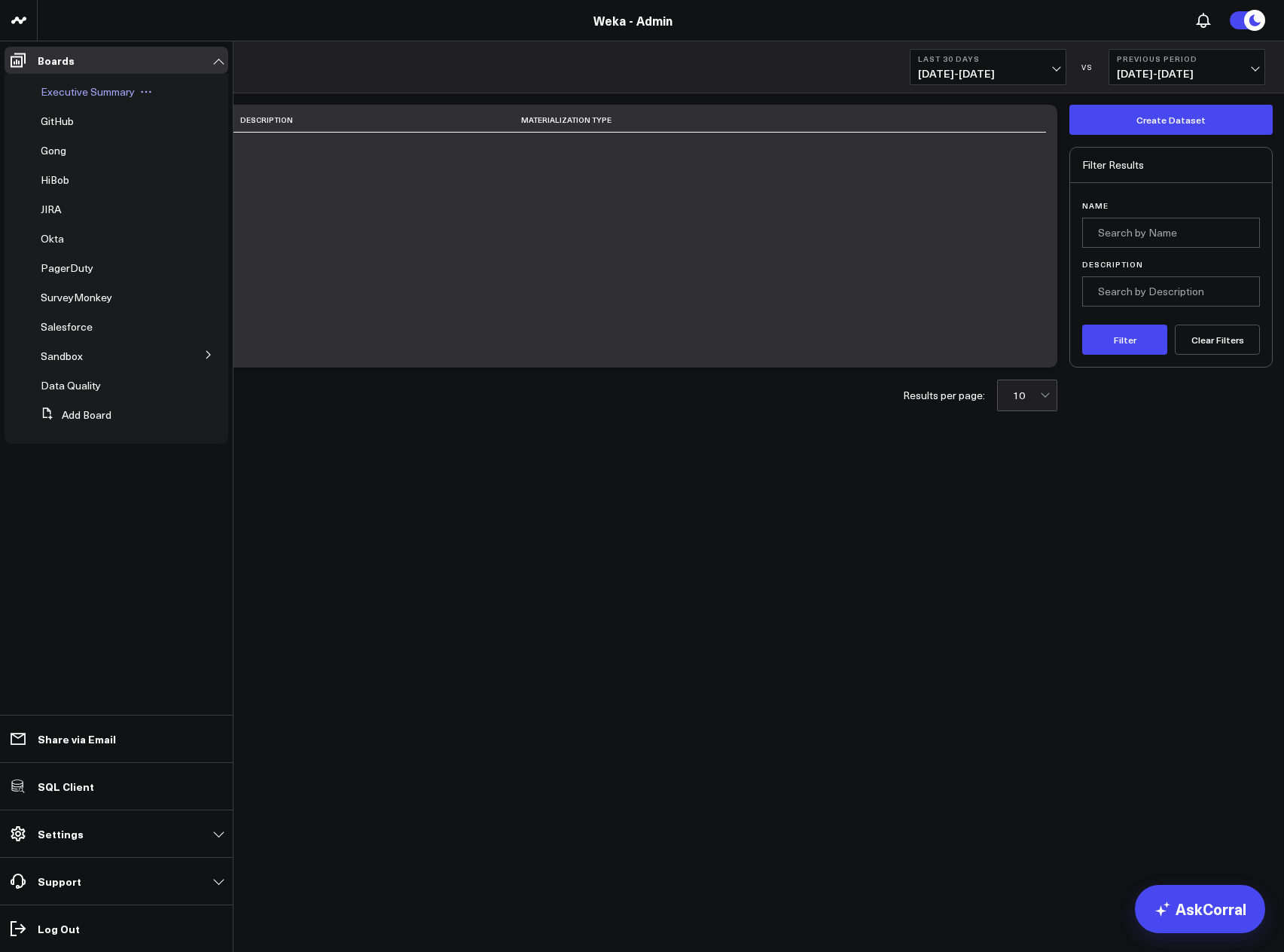
click at [82, 89] on span "Executive Summary" at bounding box center [88, 91] width 94 height 14
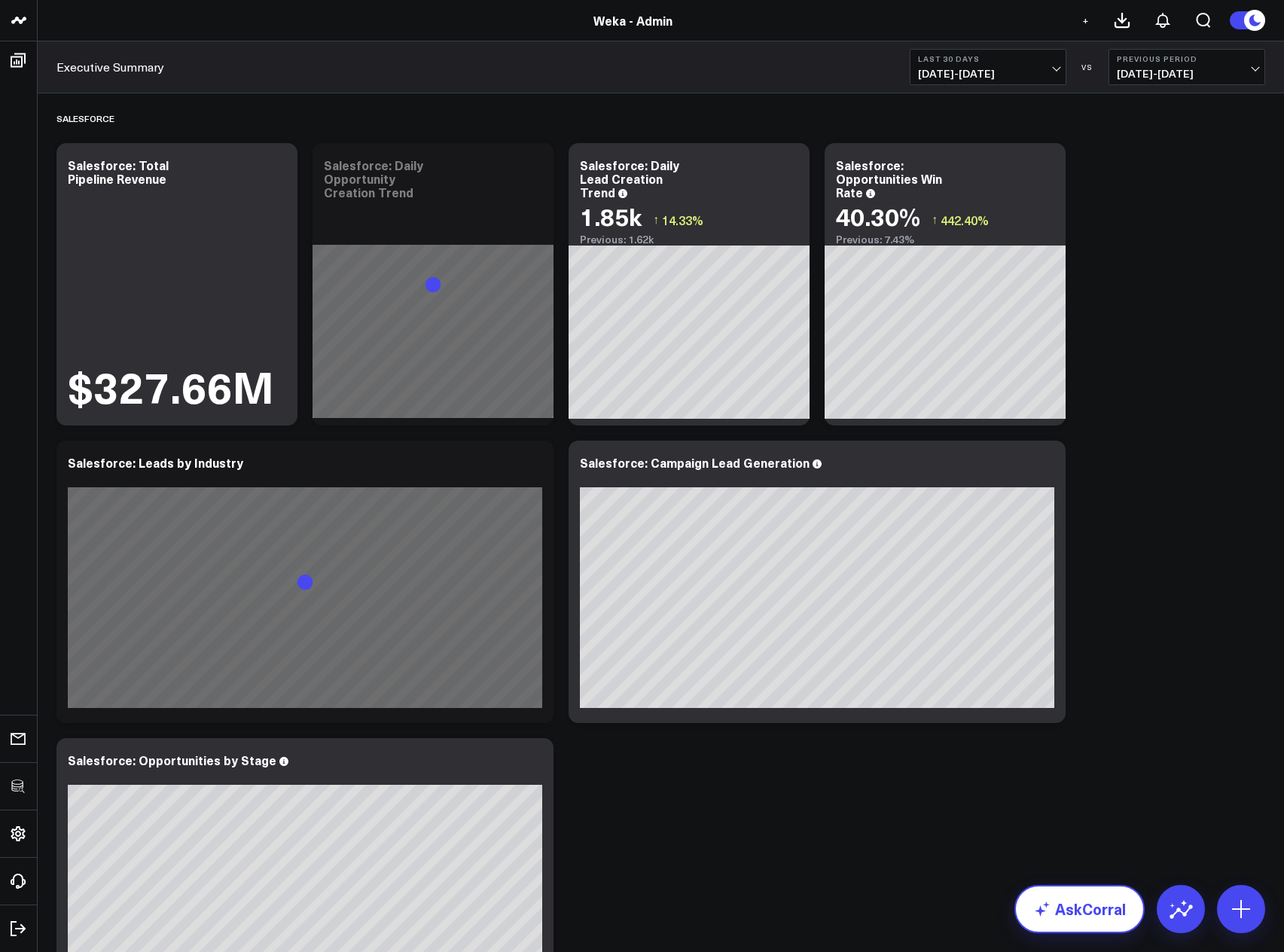
click at [1078, 924] on link "AskCorral" at bounding box center [1080, 909] width 130 height 48
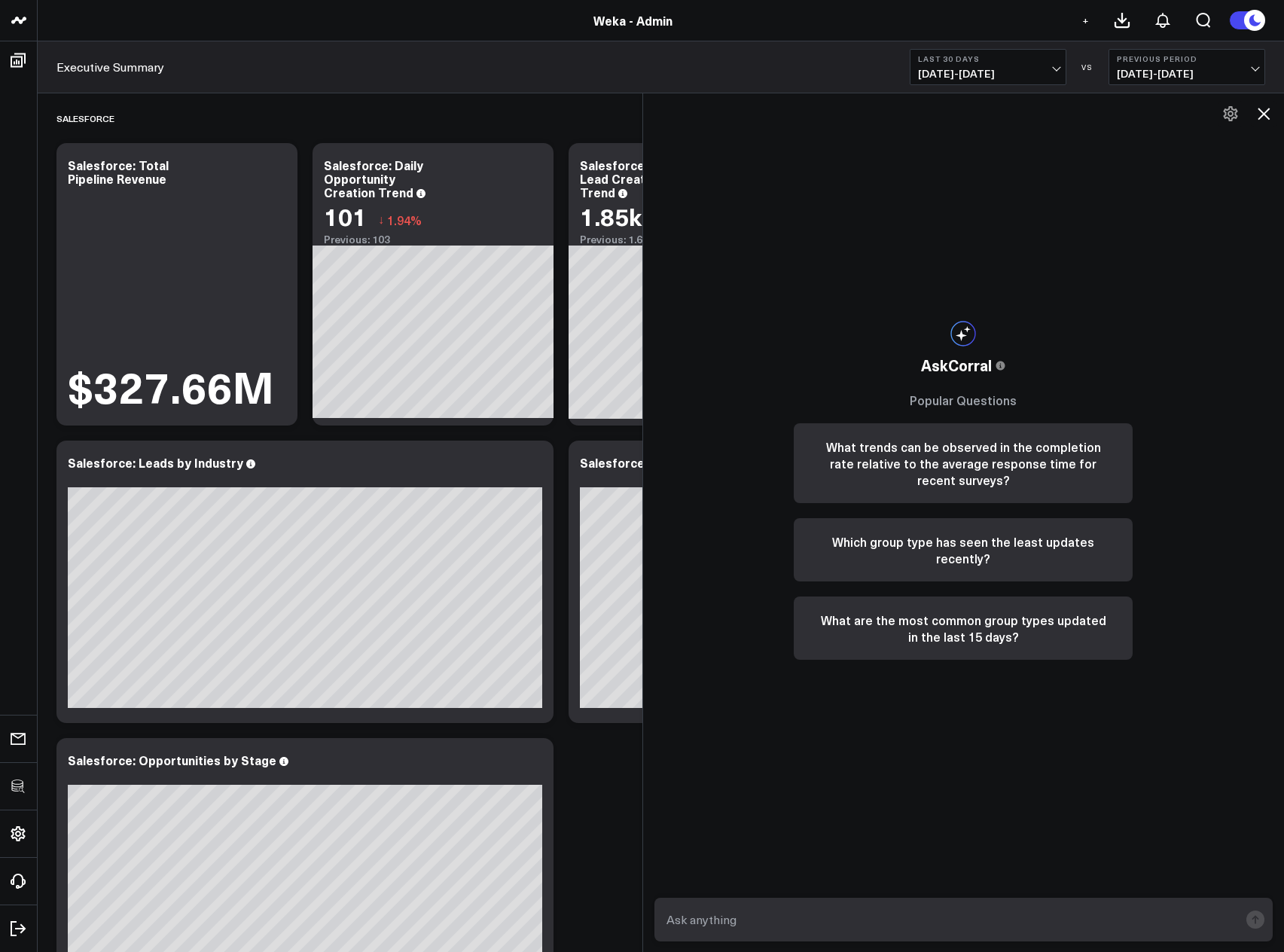
click at [950, 923] on textarea at bounding box center [951, 919] width 577 height 27
type textarea "What is my Salesforce Total Pipeline Revenue?"
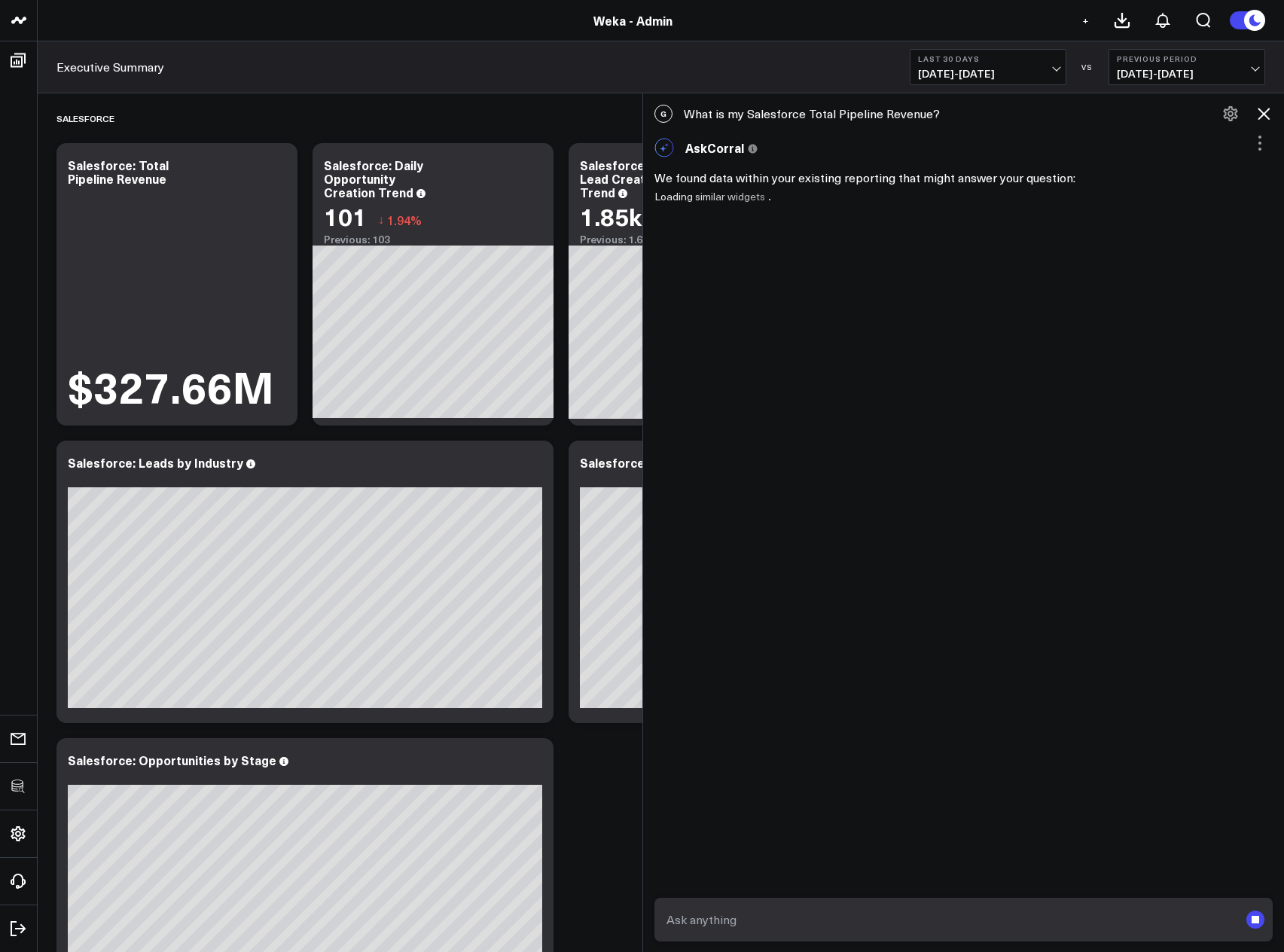
click at [1226, 112] on icon at bounding box center [1230, 114] width 14 height 15
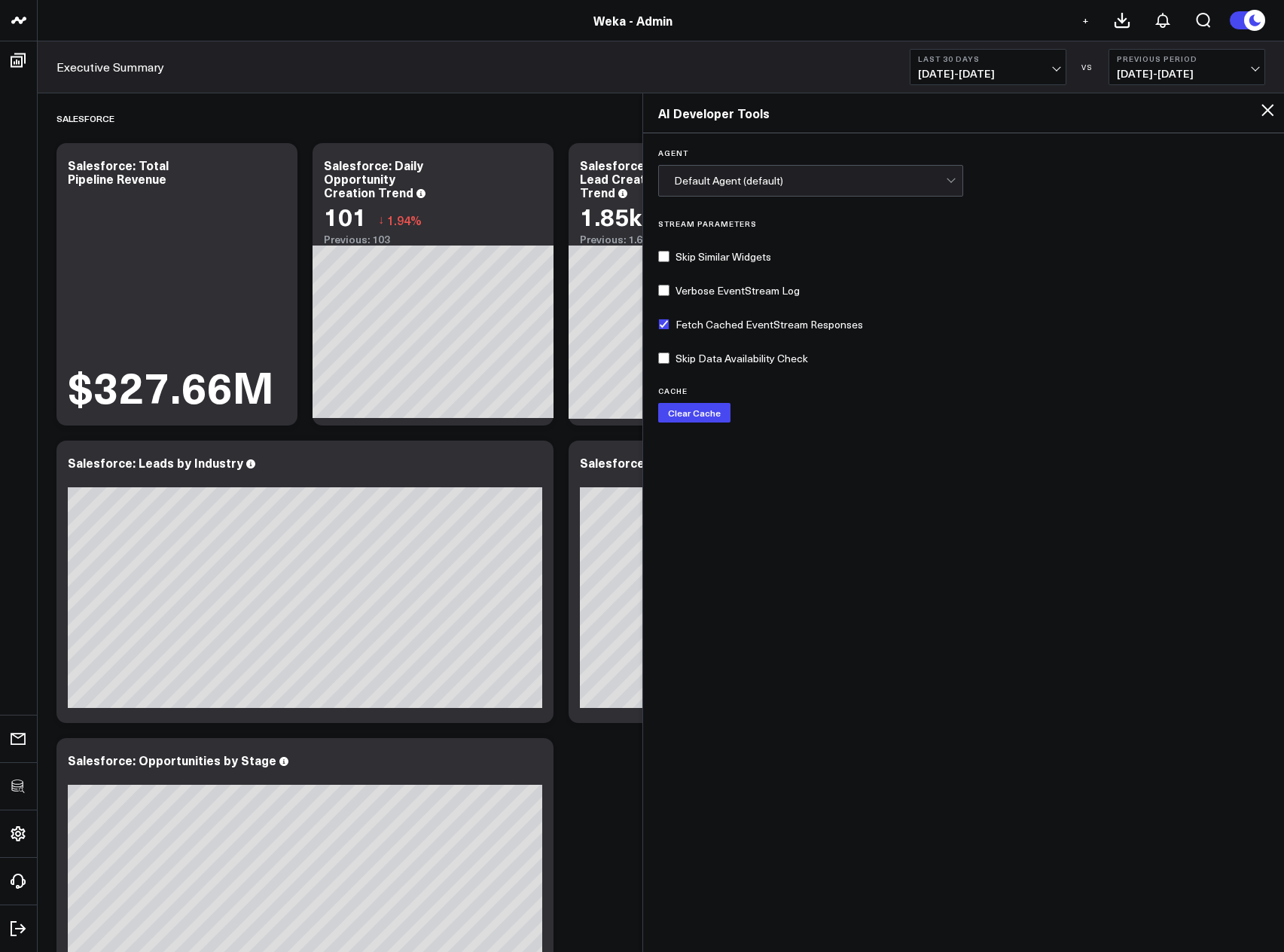
click at [947, 187] on div "Default Agent (default)" at bounding box center [810, 180] width 272 height 30
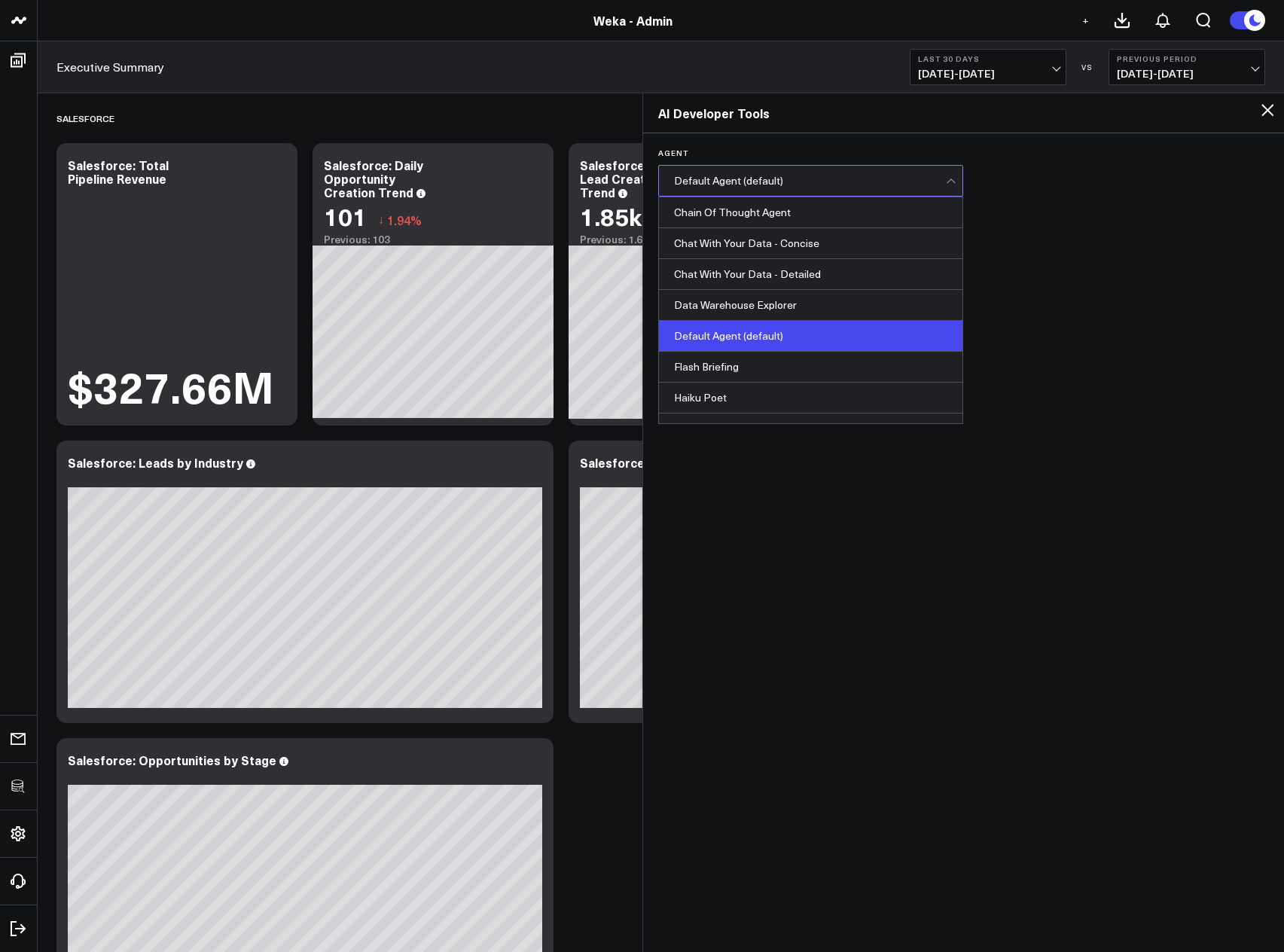
click at [929, 182] on div "Default Agent (default)" at bounding box center [810, 180] width 272 height 12
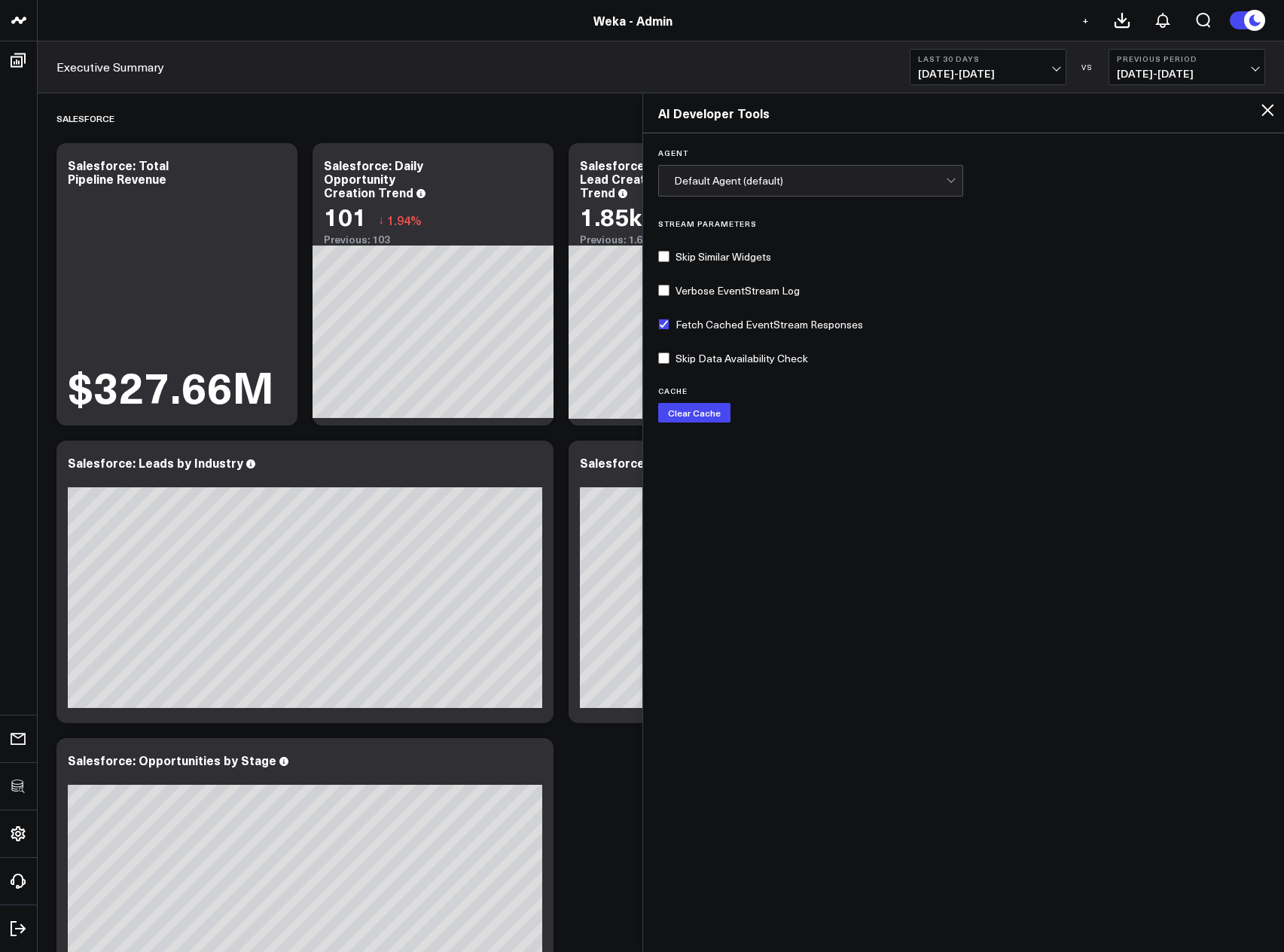
click at [1266, 114] on icon at bounding box center [1268, 110] width 18 height 18
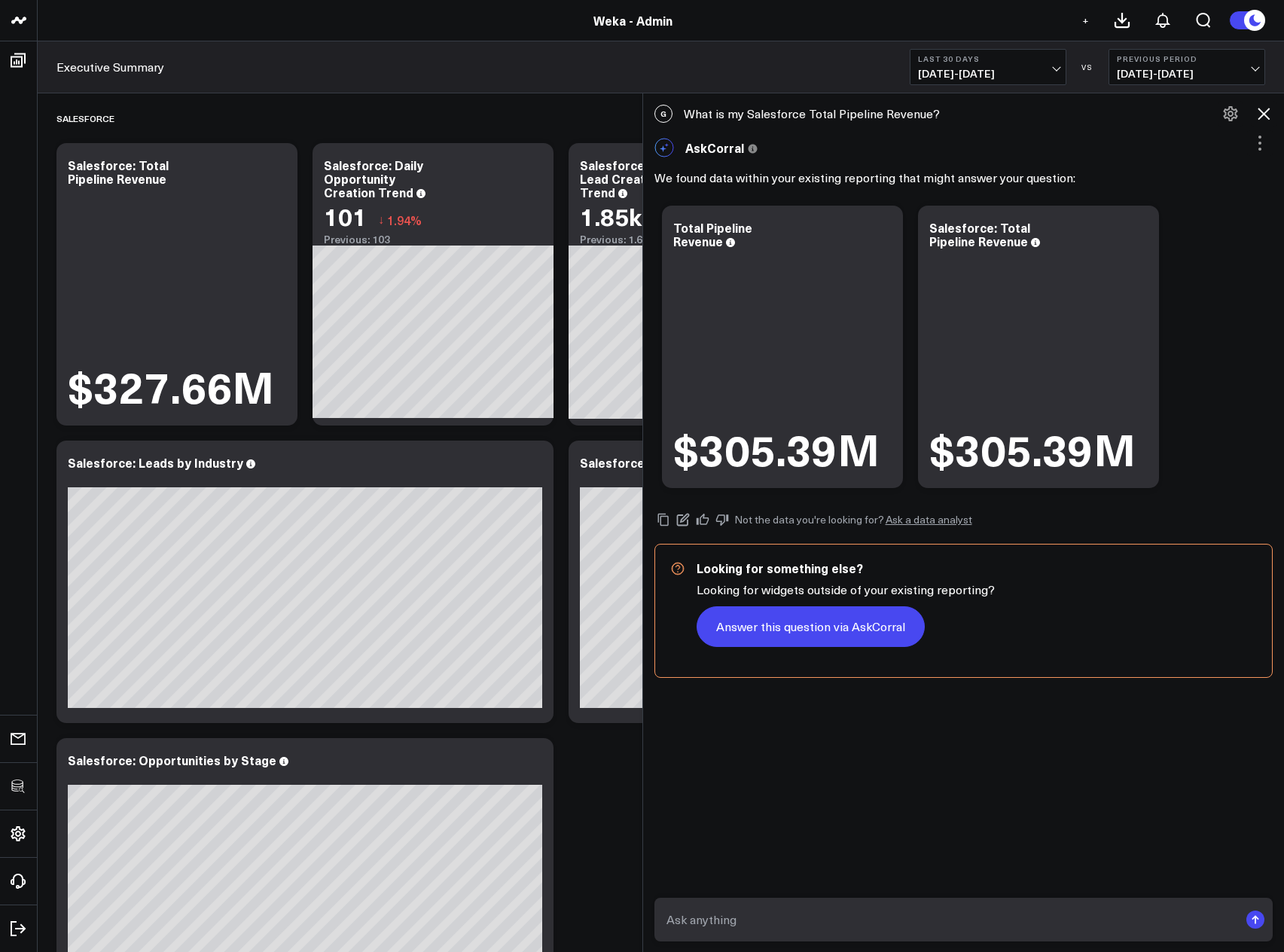
click at [833, 636] on button "Answer this question via AskCorral" at bounding box center [810, 626] width 228 height 41
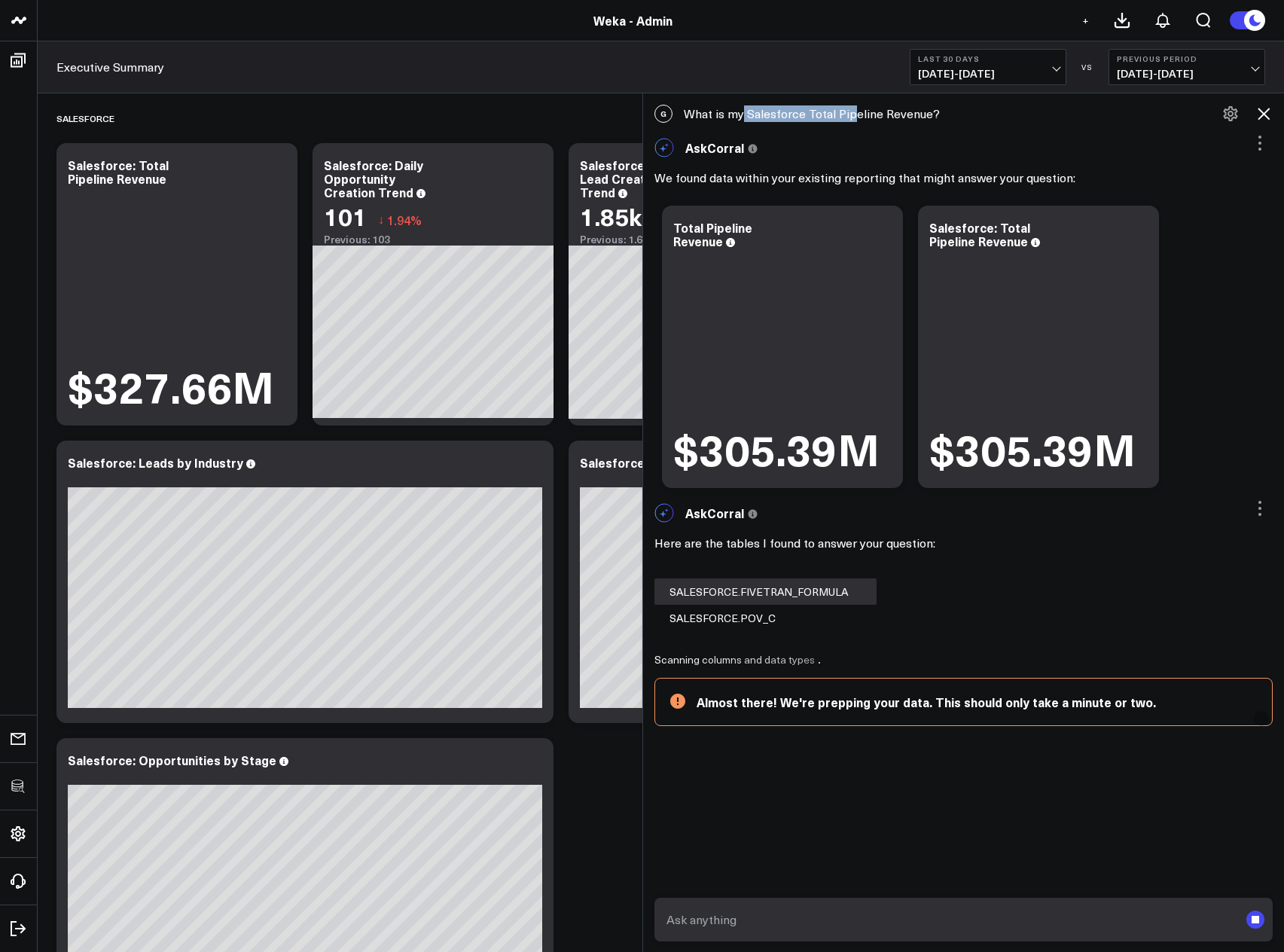
drag, startPoint x: 749, startPoint y: 109, endPoint x: 855, endPoint y: 111, distance: 106.0
click at [854, 111] on div "G What is my Salesforce Total Pipeline Revenue?" at bounding box center [964, 114] width 642 height 33
click at [870, 118] on div "G What is my Salesforce Total Pipeline Revenue?" at bounding box center [964, 114] width 642 height 33
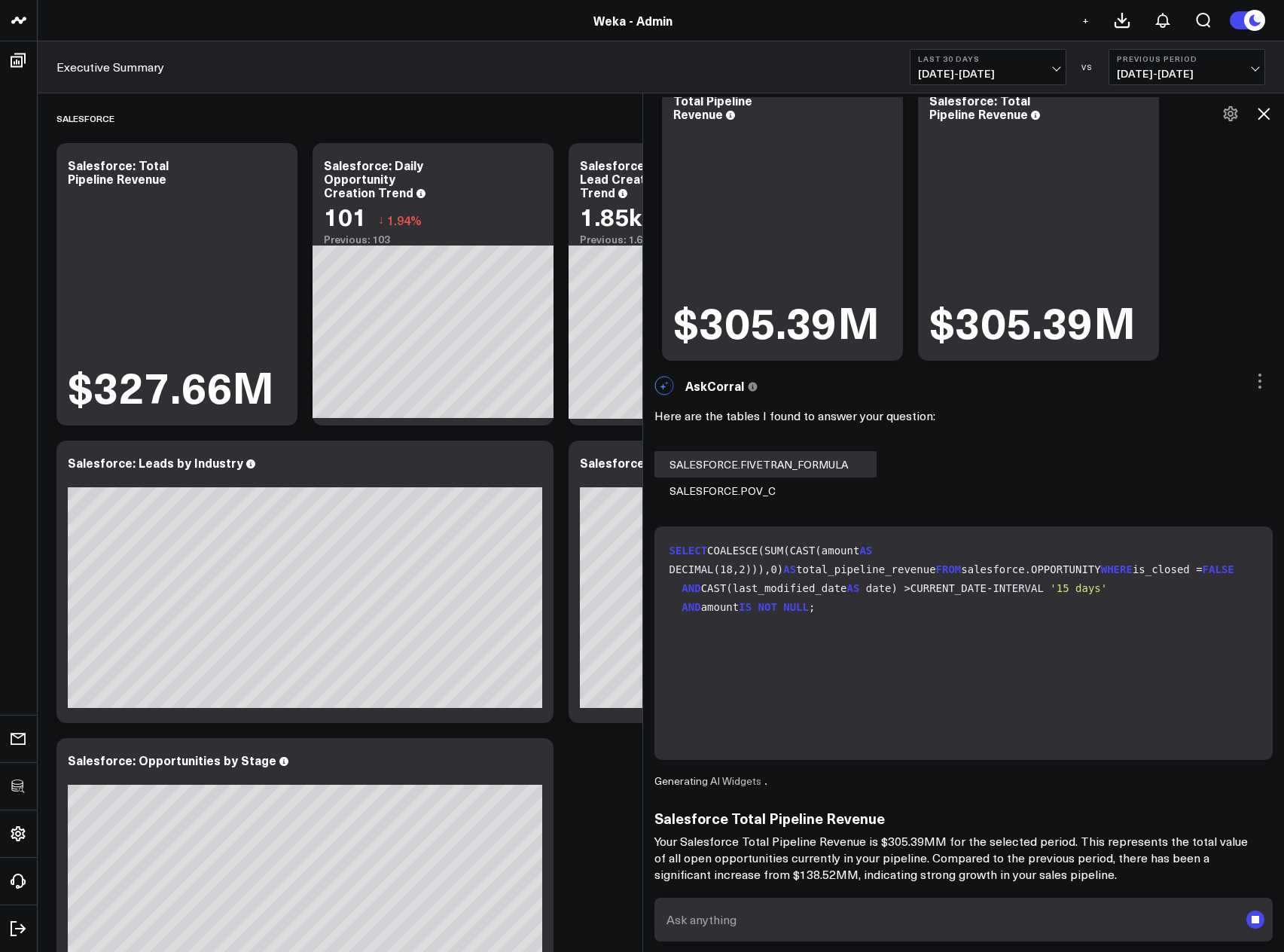
scroll to position [180, 0]
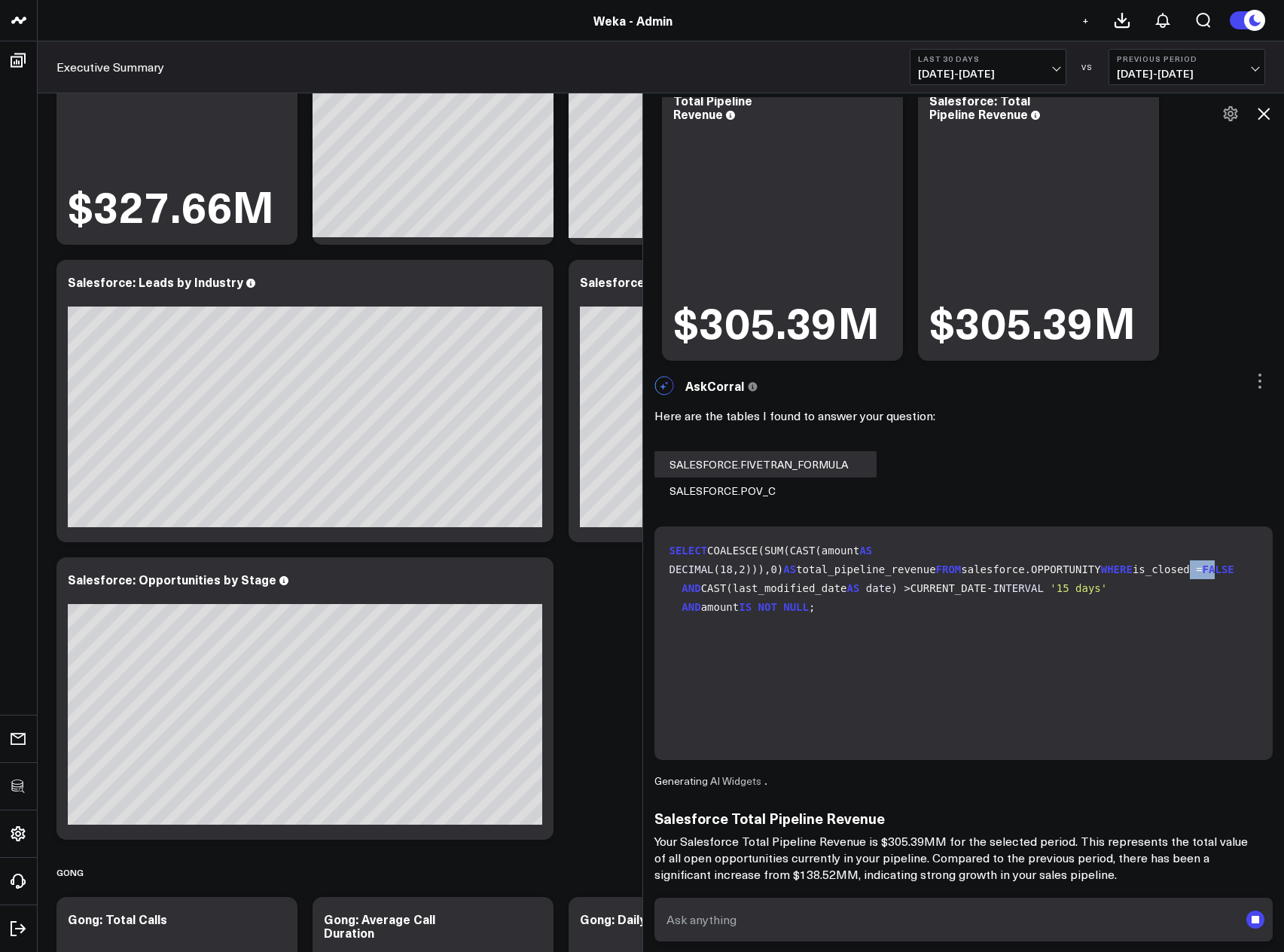
drag, startPoint x: 774, startPoint y: 644, endPoint x: 723, endPoint y: 641, distance: 51.1
click at [723, 616] on code "SELECT COALESCE(SUM(CAST(amount AS DECIMAL ( 18 , 2 ))), 0 ) AS total_pipeline_…" at bounding box center [967, 579] width 595 height 75
click at [815, 616] on code "SELECT COALESCE(SUM(CAST(amount AS DECIMAL ( 18 , 2 ))), 0 ) AS total_pipeline_…" at bounding box center [967, 579] width 595 height 75
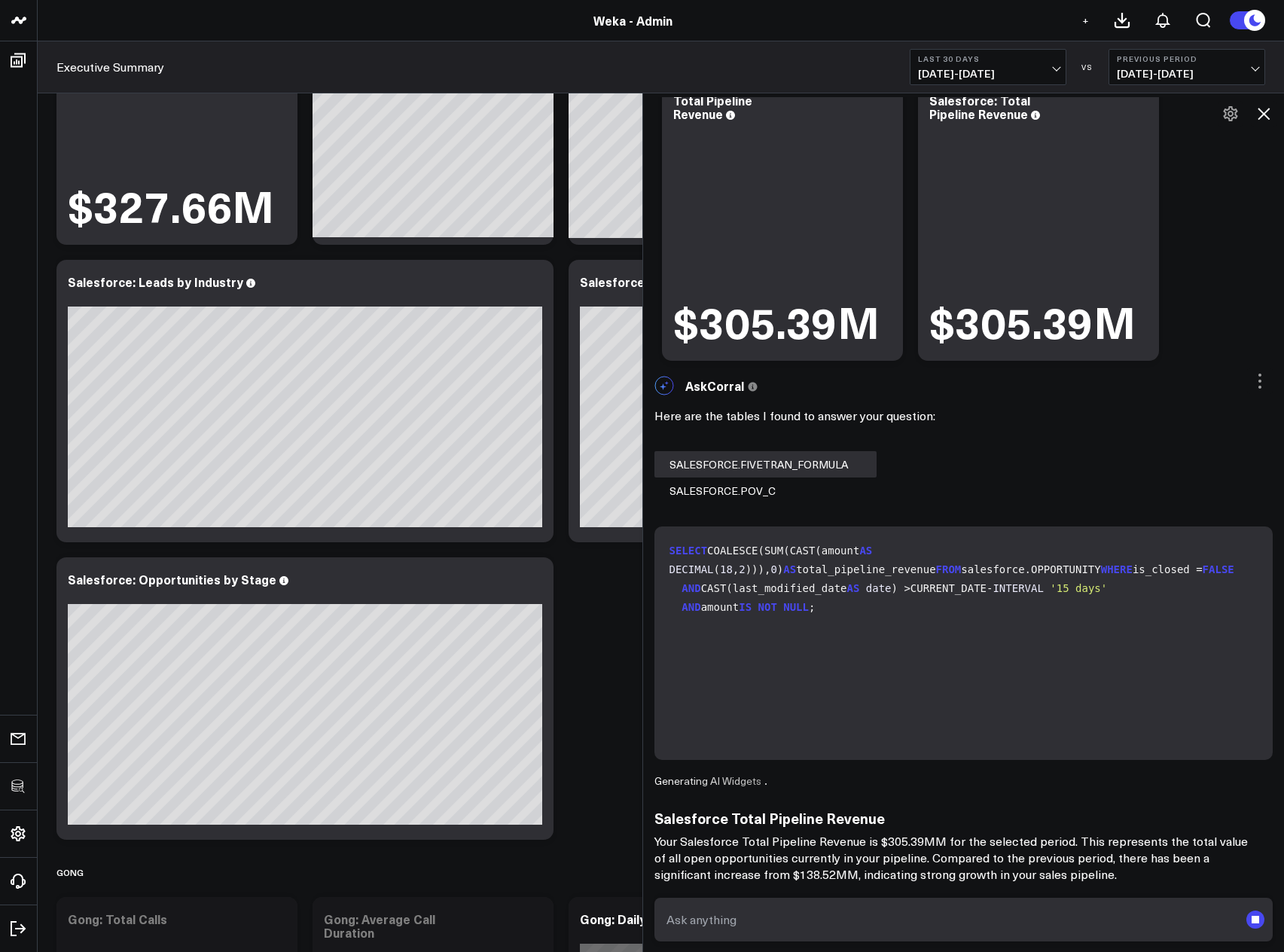
scroll to position [362, 0]
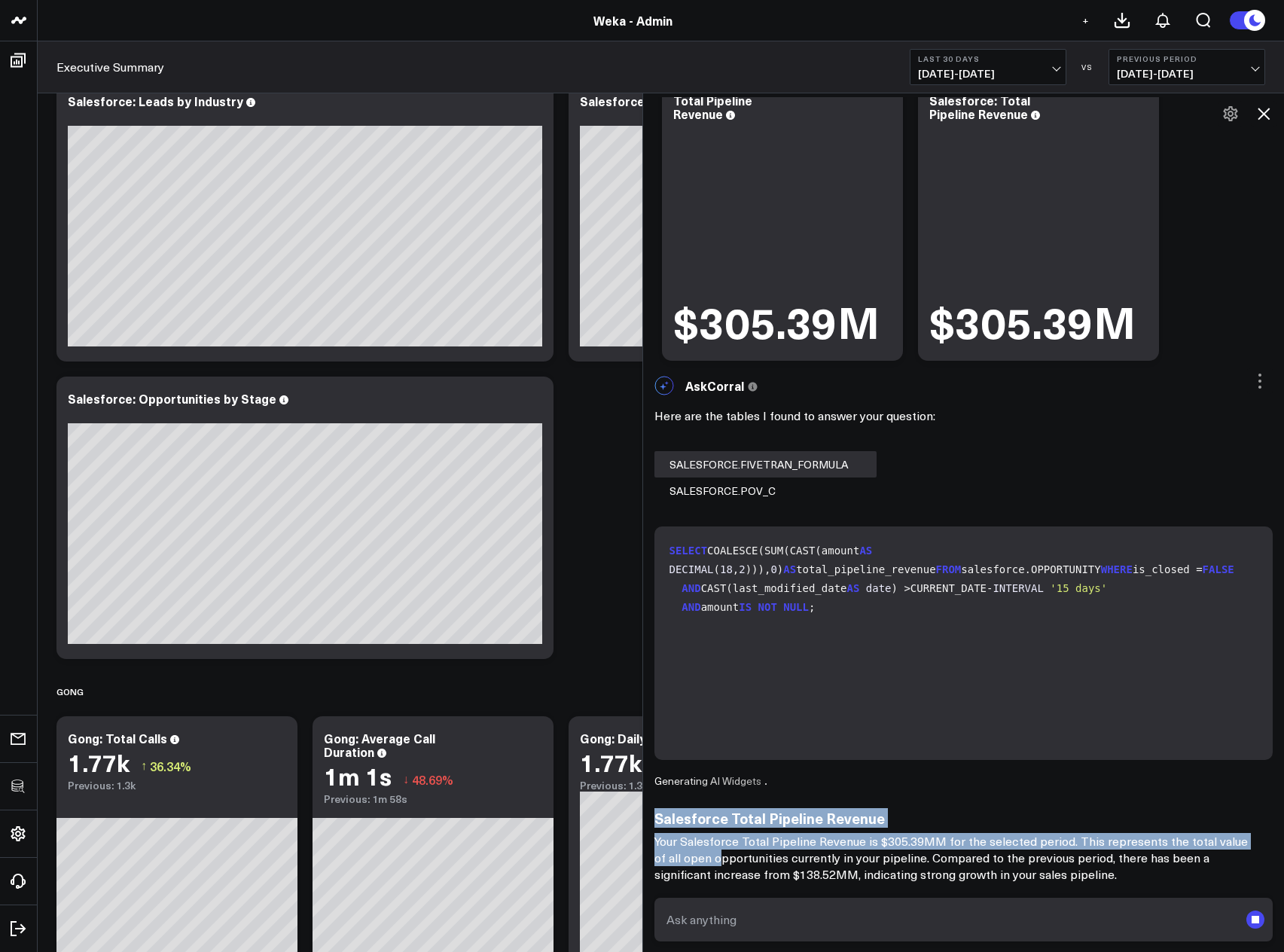
click at [953, 853] on div "Here are the tables I found to answer your question: SALESFORCE.FIVETRAN_FORMUL…" at bounding box center [964, 642] width 619 height 479
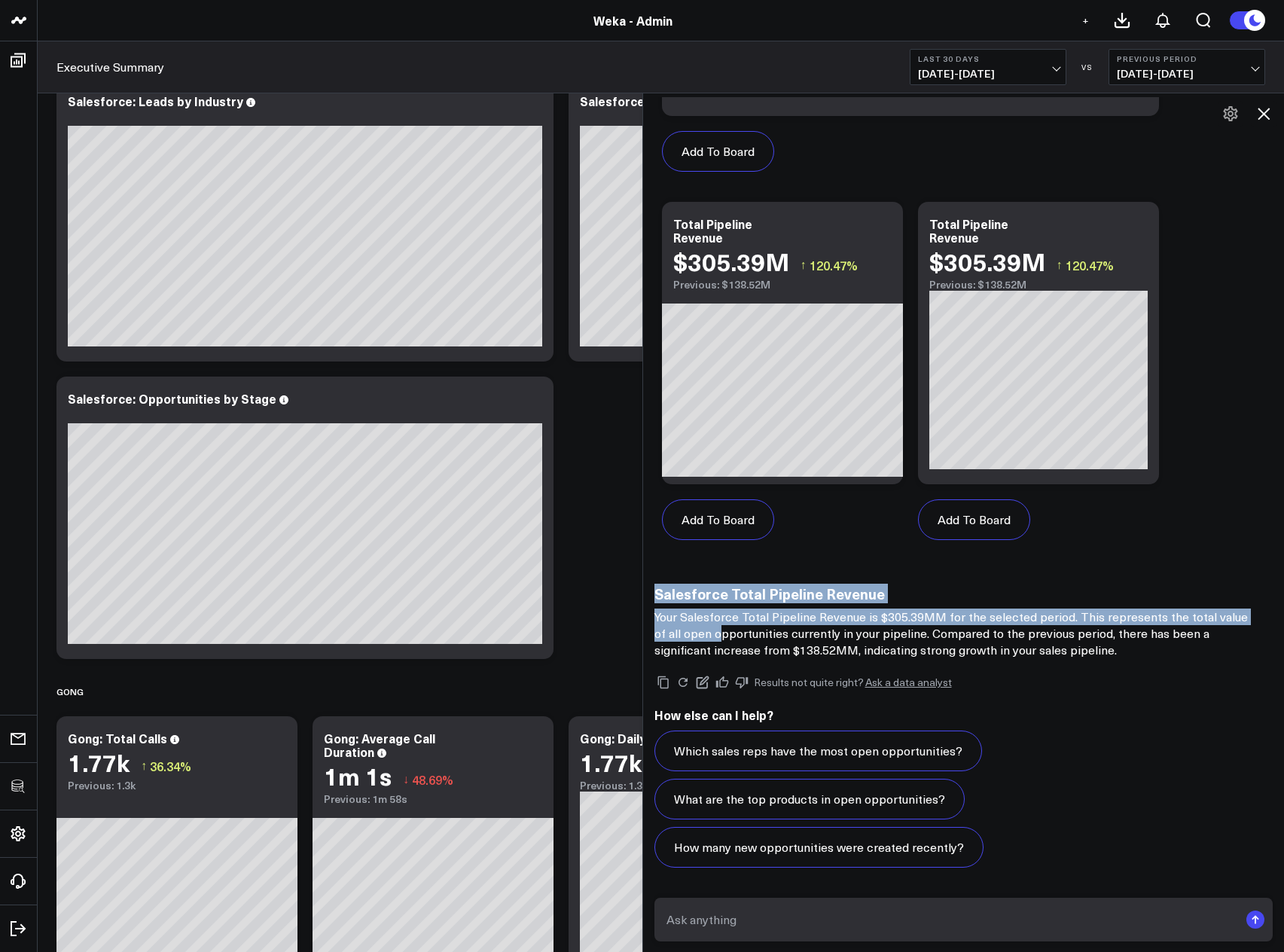
scroll to position [1076, 0]
click at [1086, 617] on p "Your Salesforce Total Pipeline Revenue is $305.39MM for the selected period. Th…" at bounding box center [956, 634] width 602 height 50
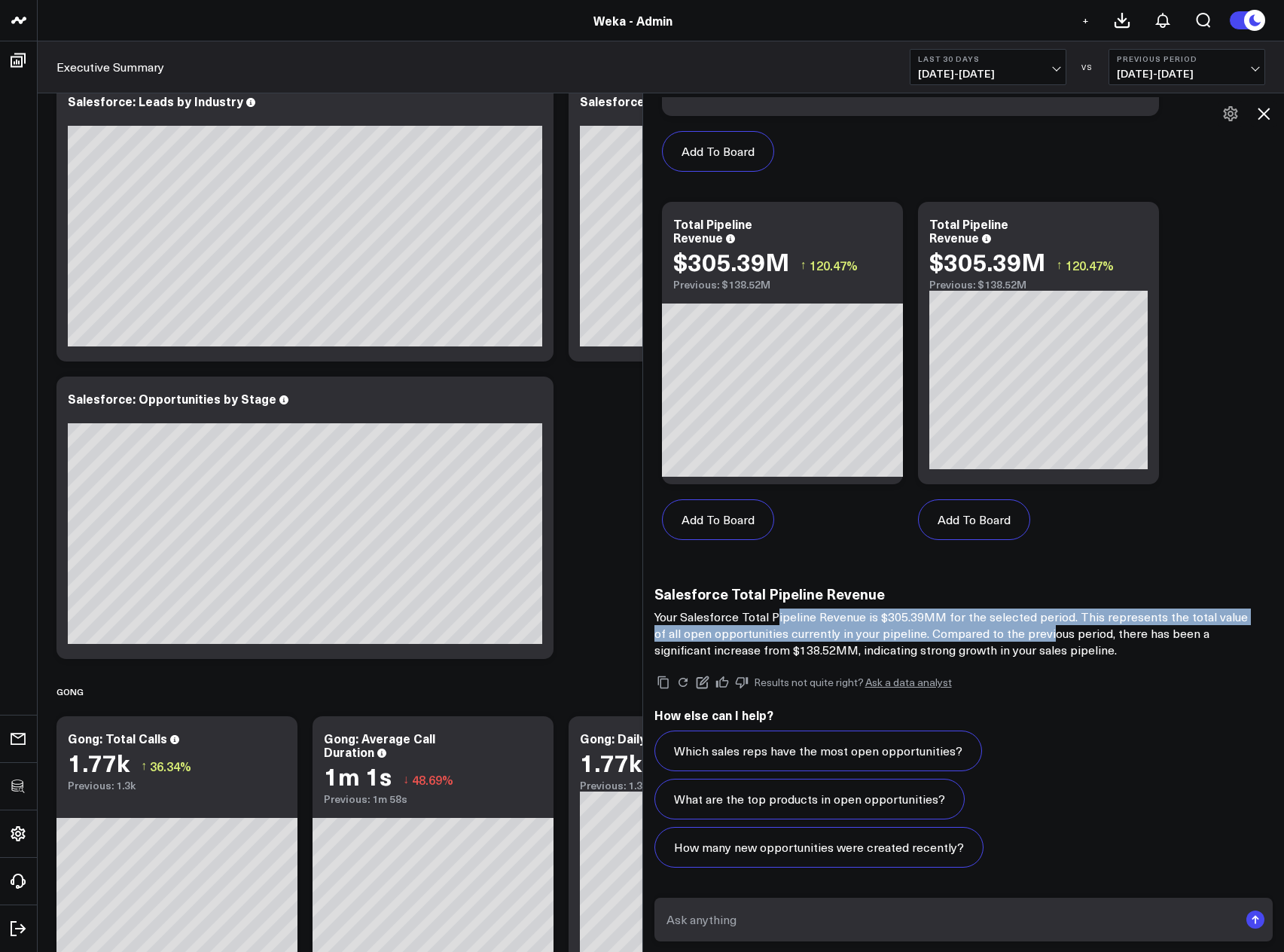
drag, startPoint x: 783, startPoint y: 613, endPoint x: 1039, endPoint y: 630, distance: 256.6
click at [1039, 630] on p "Your Salesforce Total Pipeline Revenue is $305.39MM for the selected period. Th…" at bounding box center [956, 634] width 602 height 50
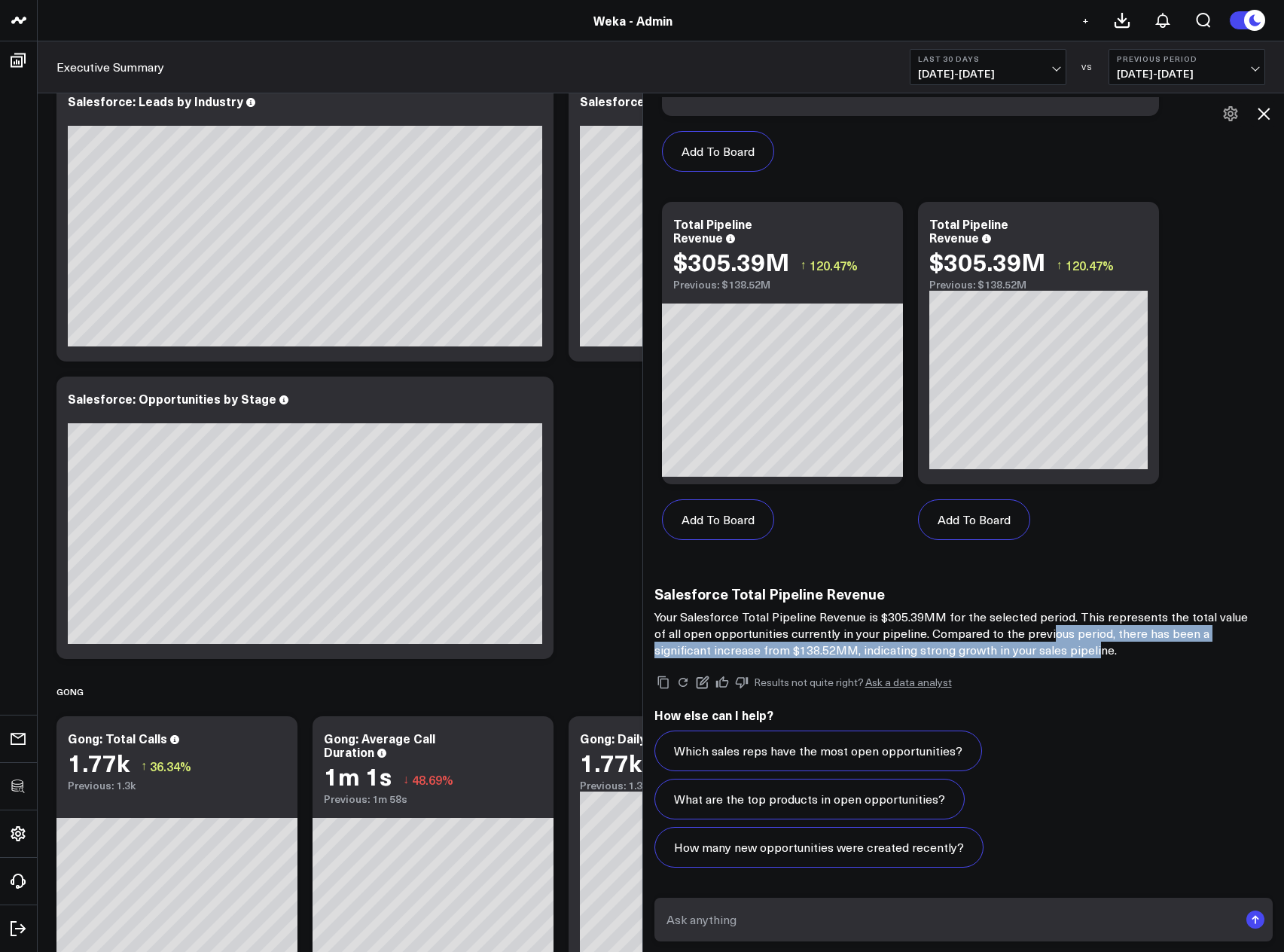
click at [1038, 640] on p "Your Salesforce Total Pipeline Revenue is $305.39MM for the selected period. Th…" at bounding box center [956, 634] width 602 height 50
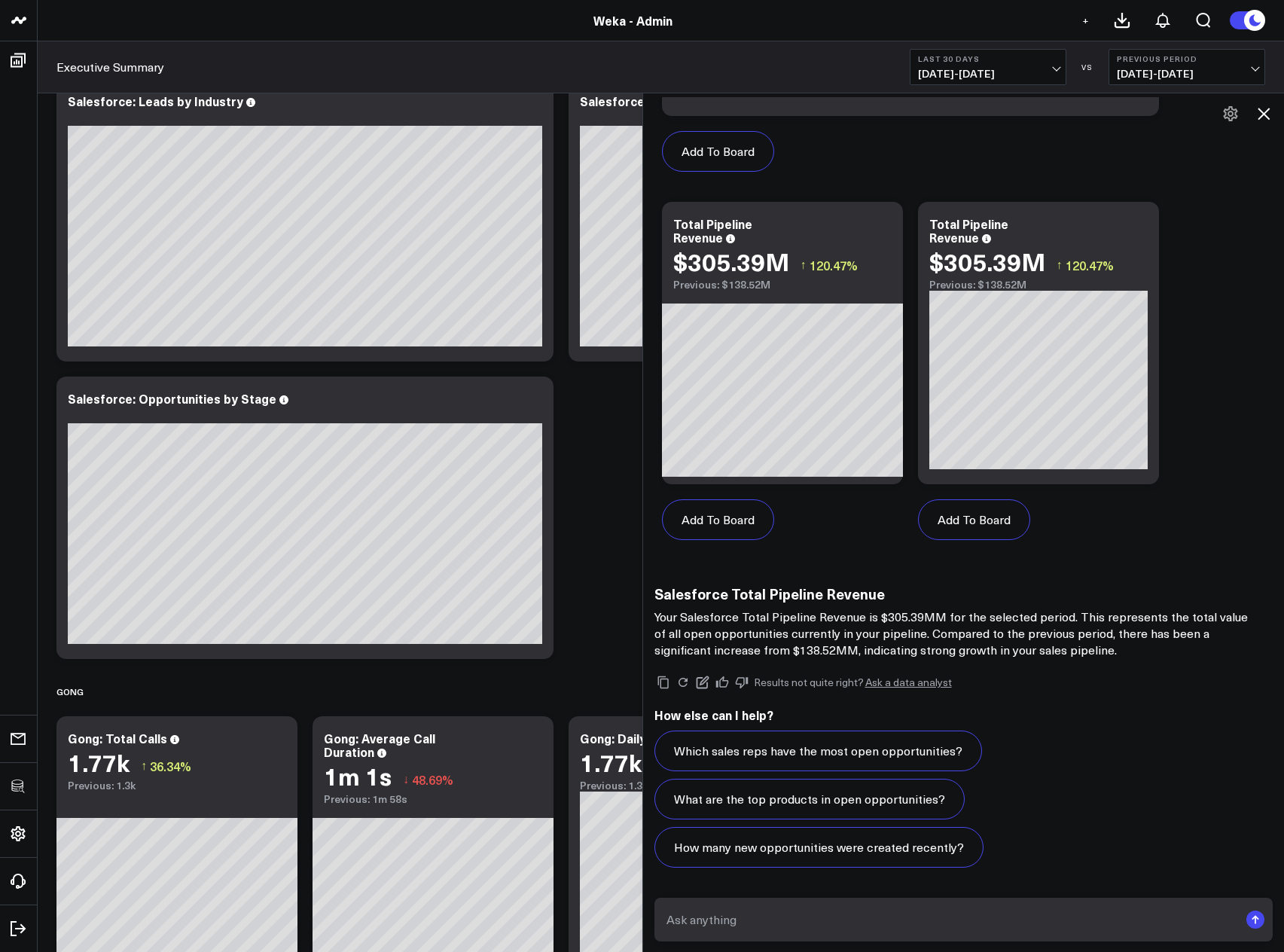
click at [1015, 640] on p "Your Salesforce Total Pipeline Revenue is $305.39MM for the selected period. Th…" at bounding box center [956, 634] width 602 height 50
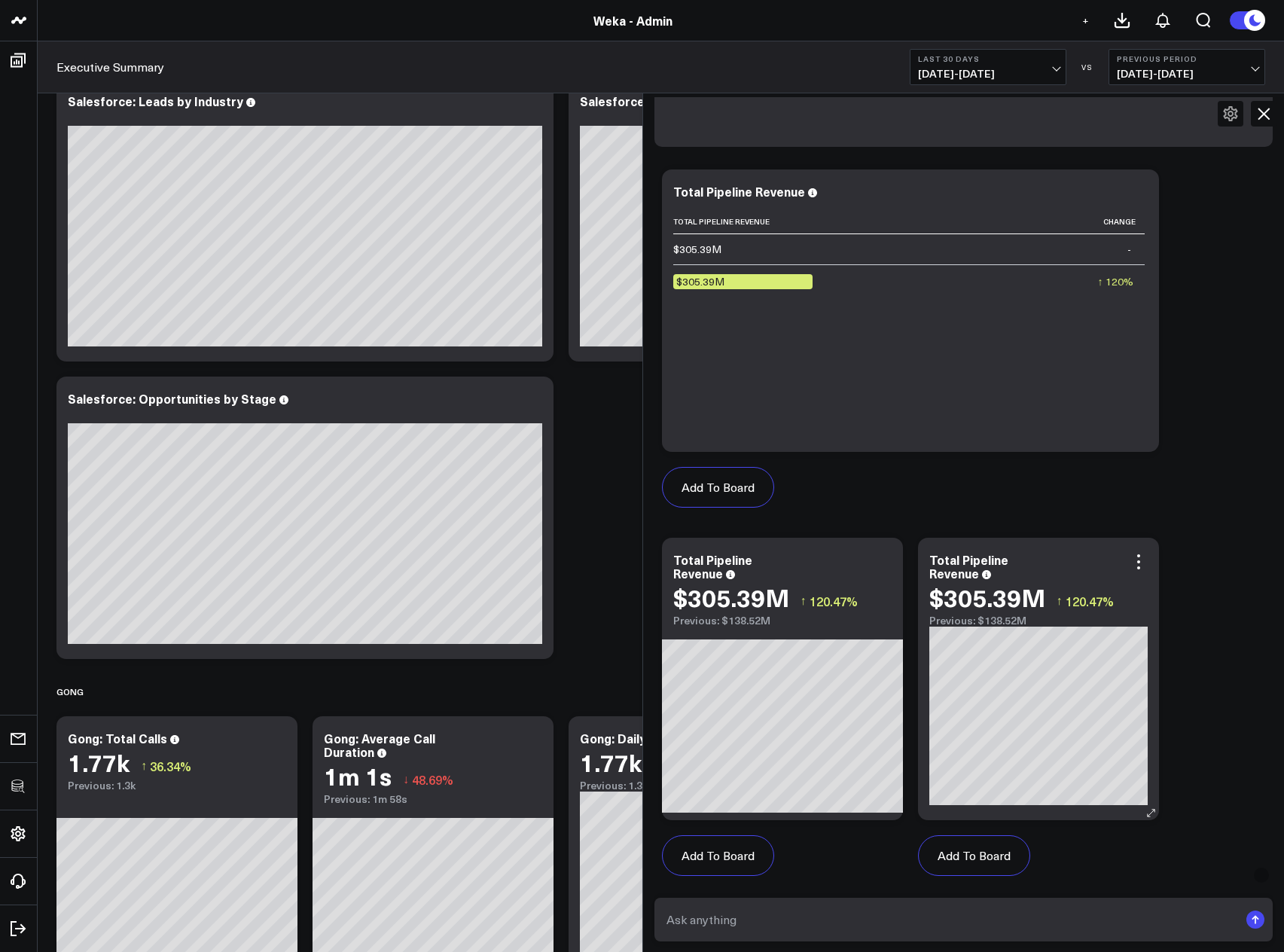
scroll to position [805, 0]
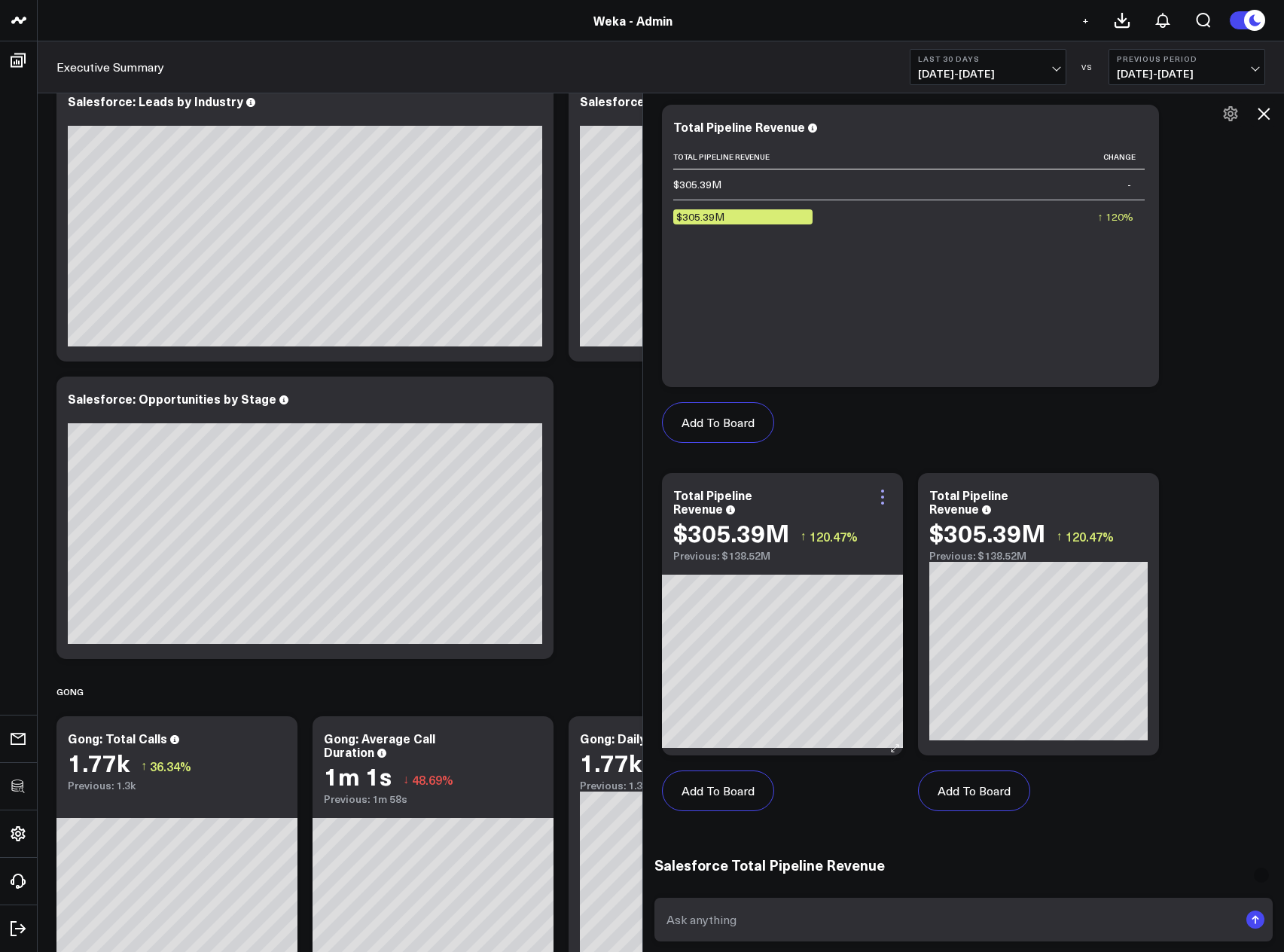
click at [885, 497] on icon at bounding box center [883, 497] width 3 height 3
click at [1139, 494] on icon at bounding box center [1139, 497] width 18 height 18
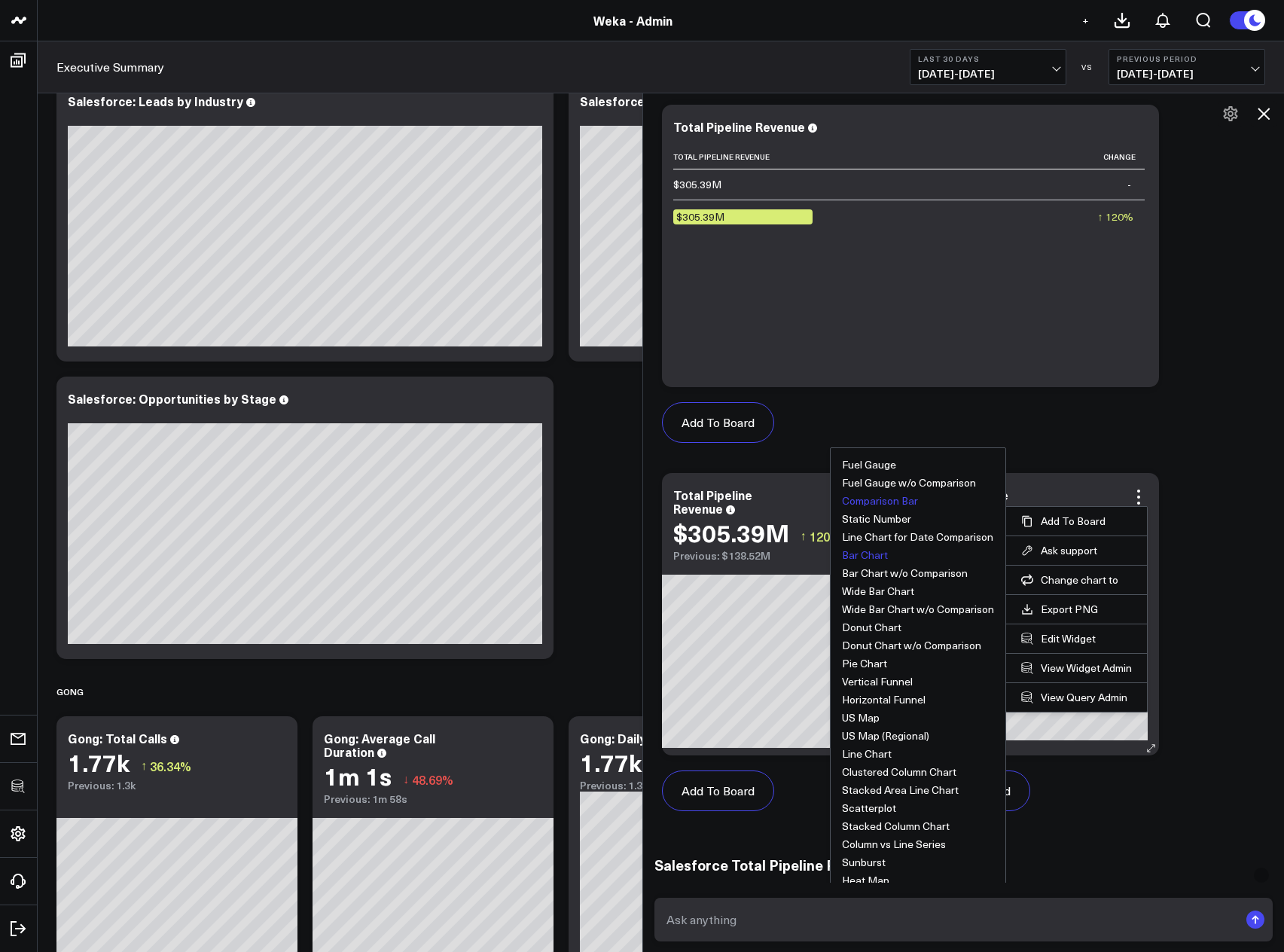
click at [862, 553] on button "Bar Chart" at bounding box center [865, 554] width 46 height 11
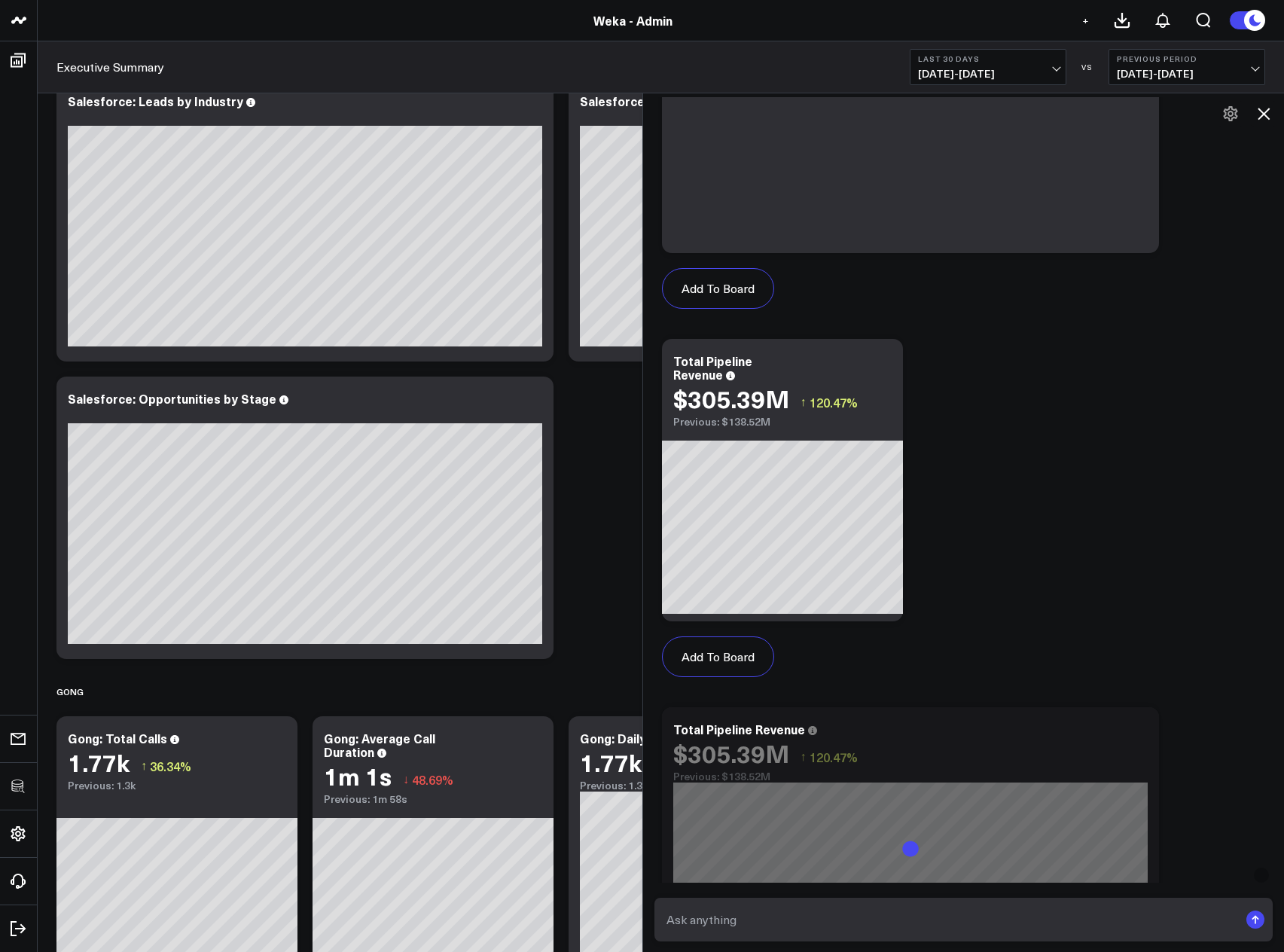
scroll to position [1167, 0]
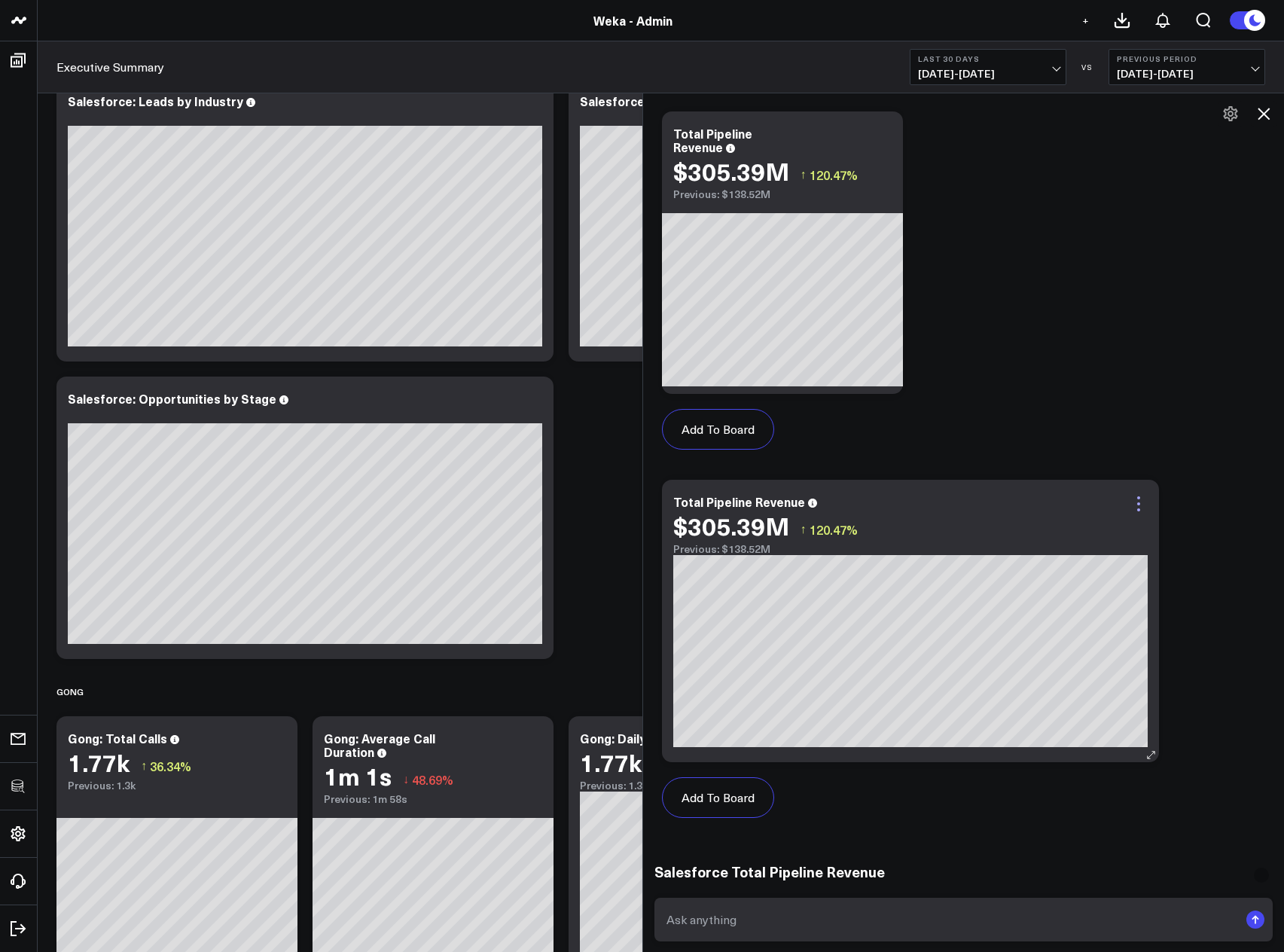
click at [1142, 502] on icon at bounding box center [1139, 504] width 18 height 18
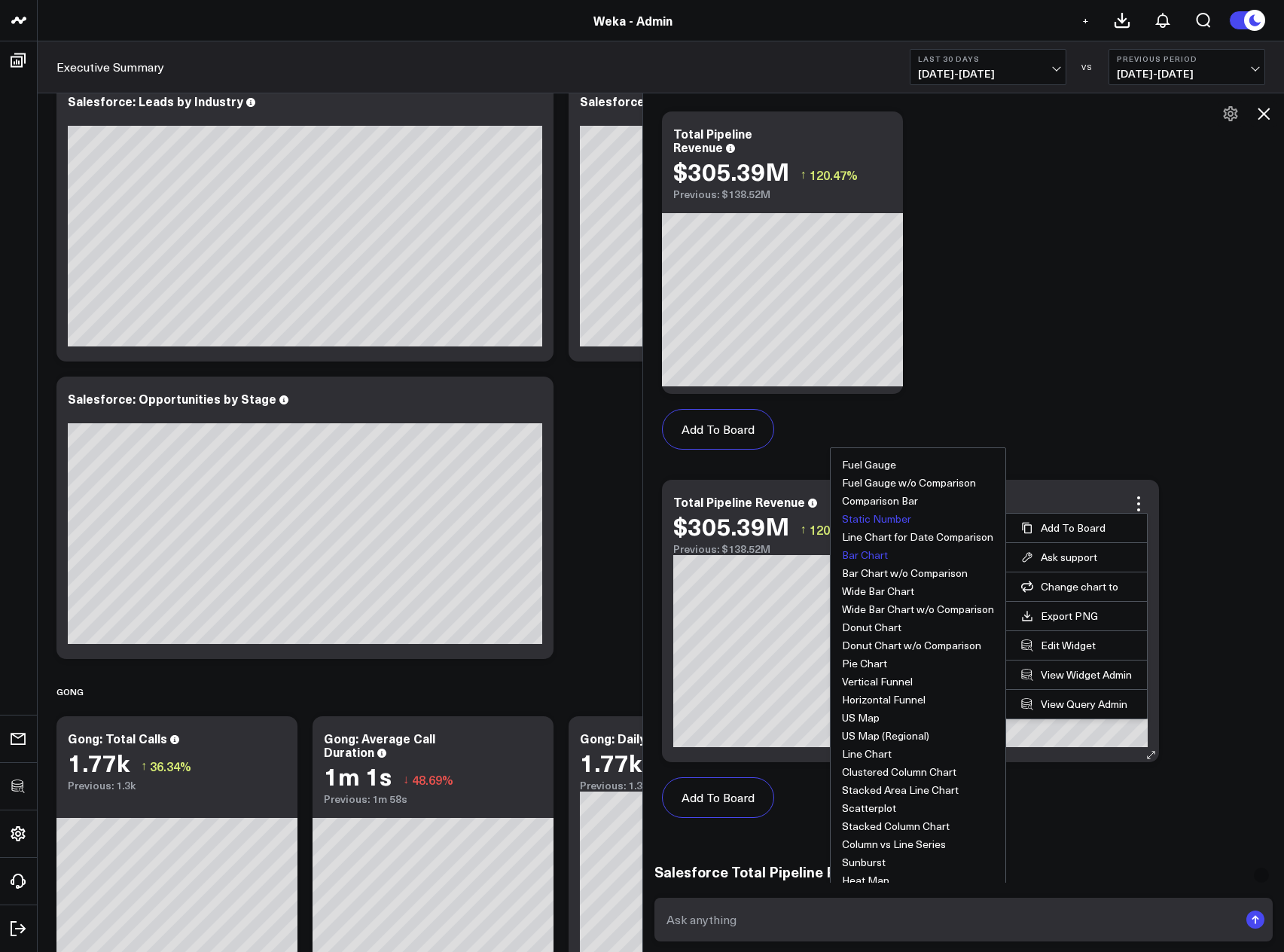
click at [892, 524] on button "Static Number" at bounding box center [876, 519] width 69 height 11
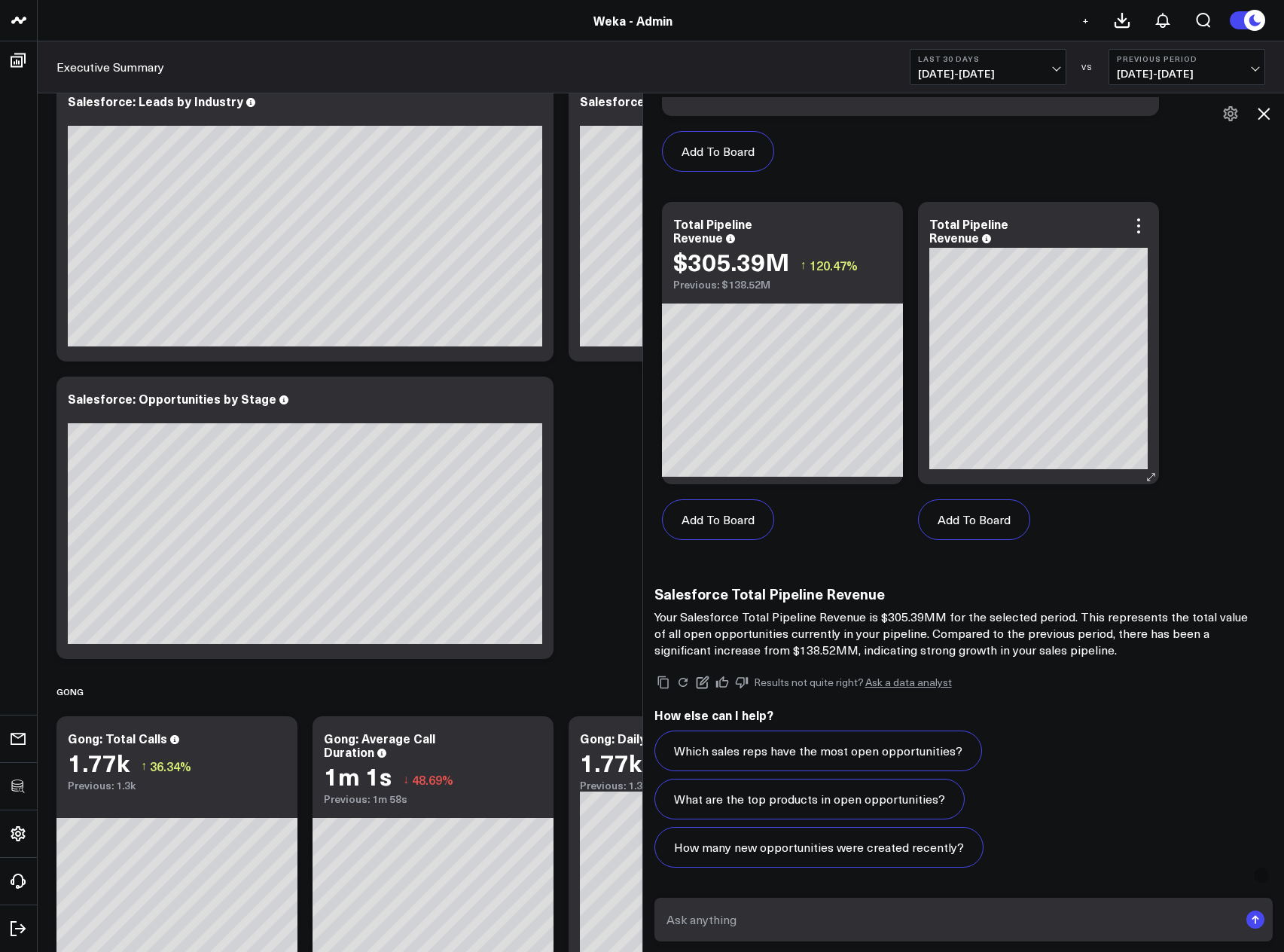
scroll to position [1076, 0]
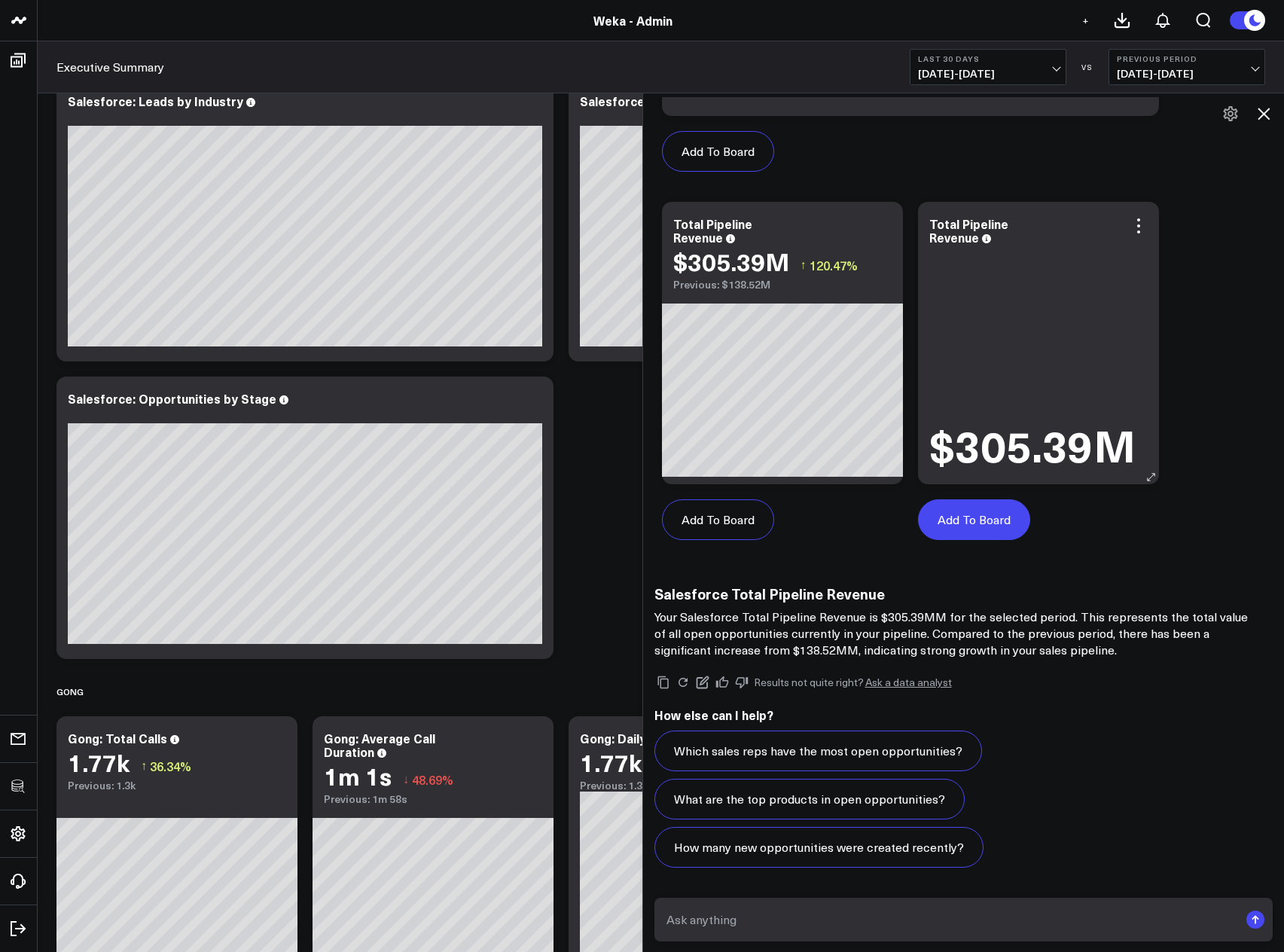
click at [992, 524] on button "Add To Board" at bounding box center [974, 519] width 112 height 41
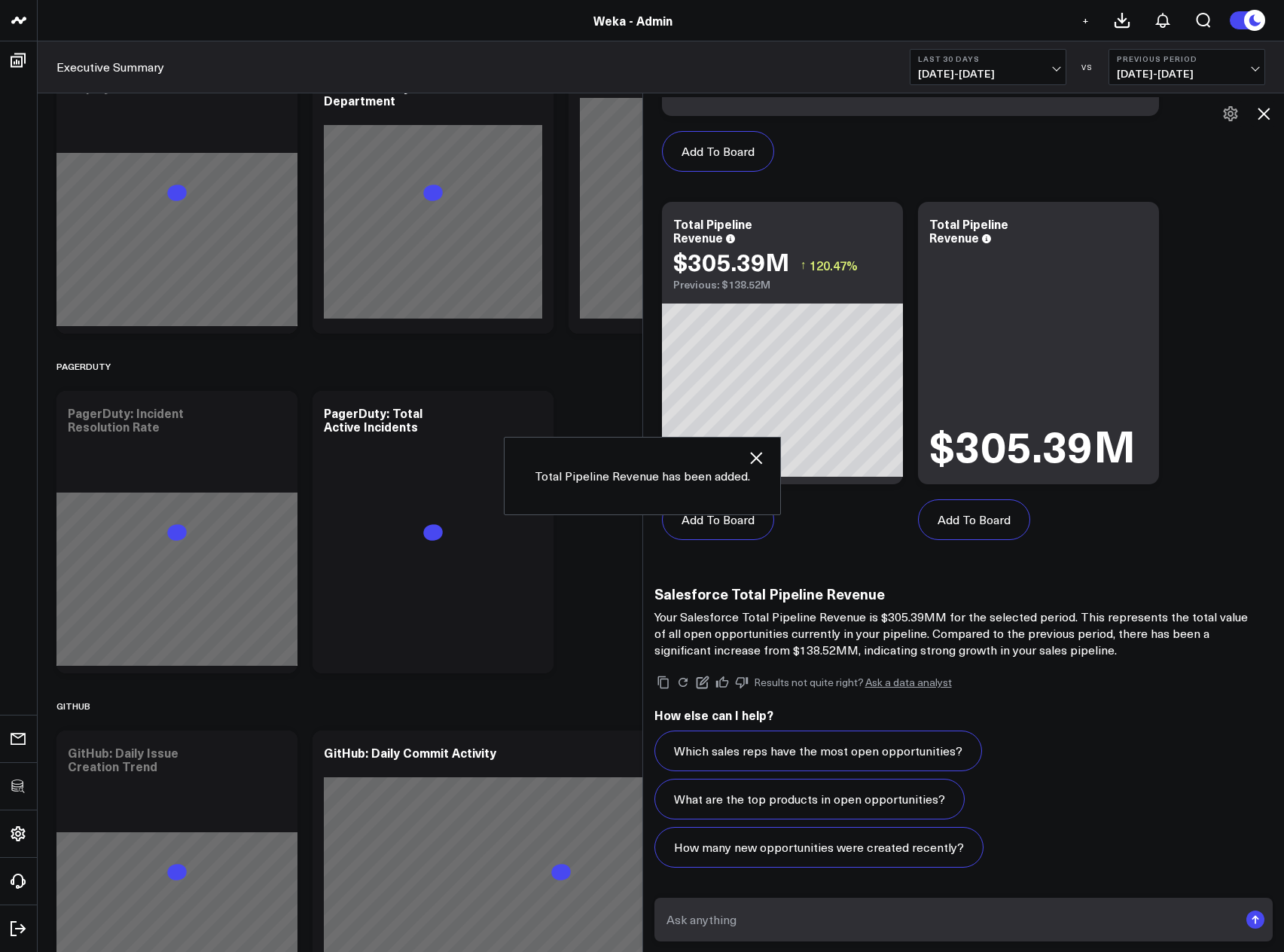
scroll to position [3394, 0]
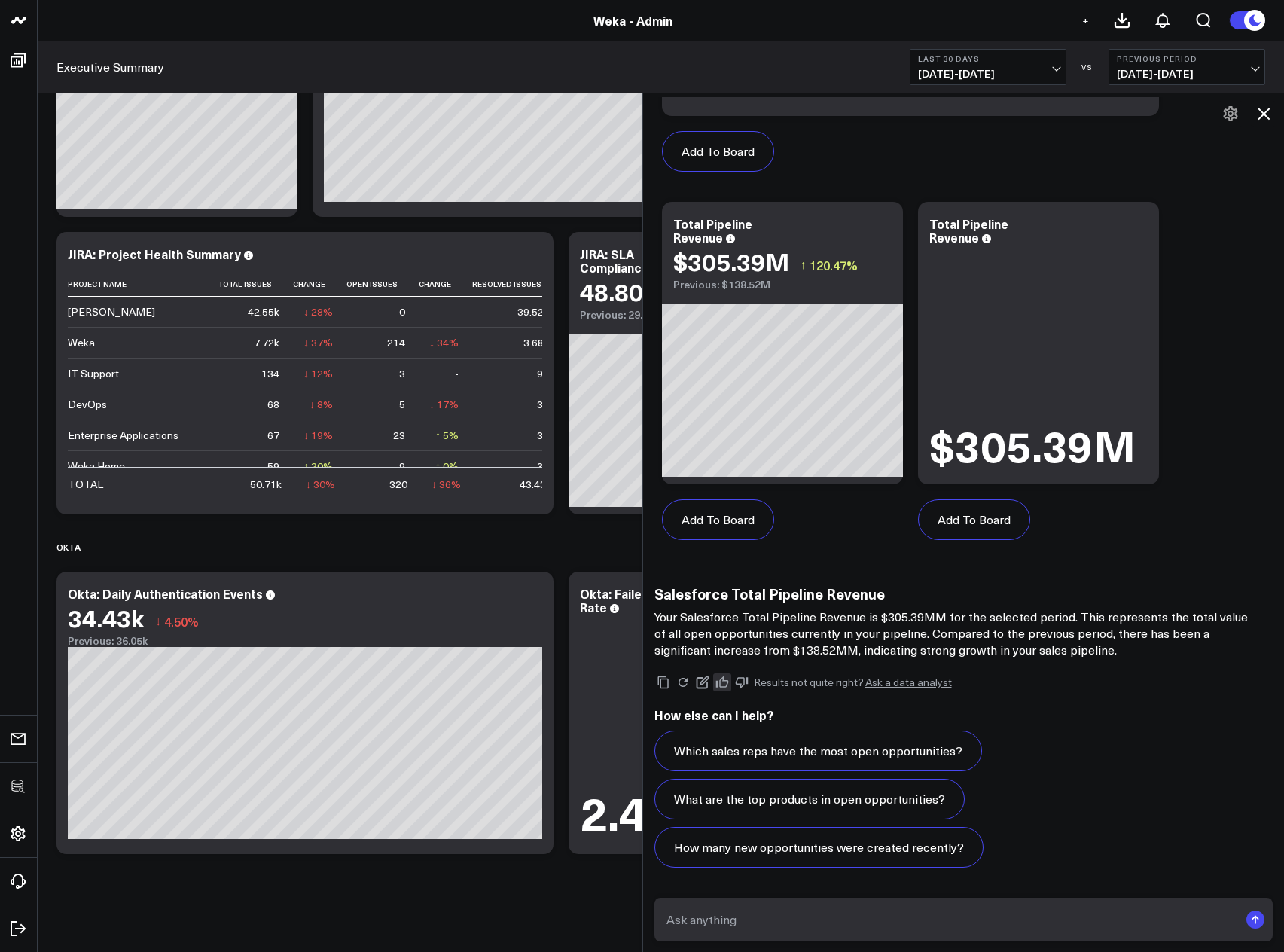
click at [728, 681] on icon at bounding box center [722, 682] width 13 height 12
click at [1032, 931] on textarea at bounding box center [951, 919] width 577 height 27
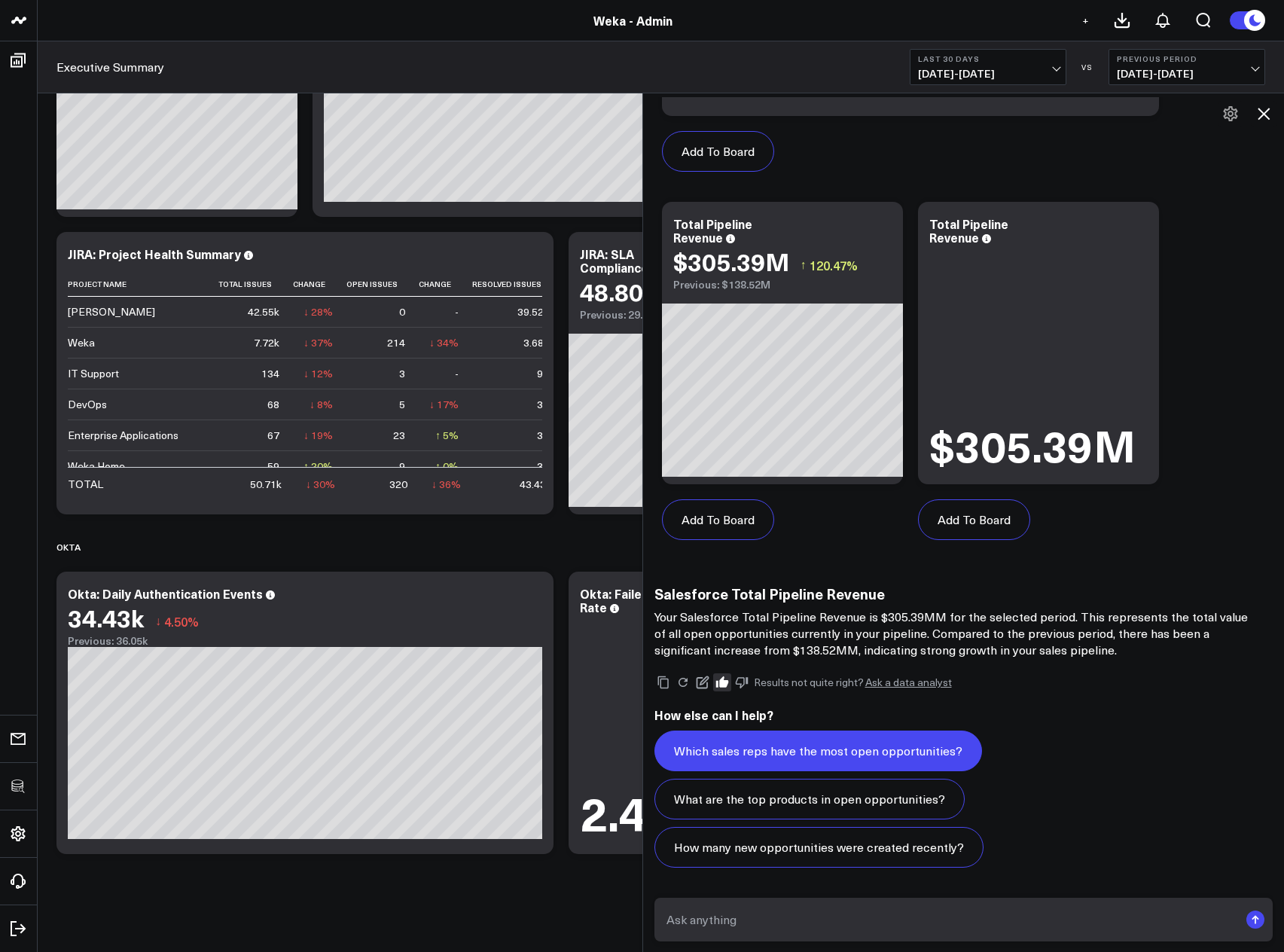
click at [856, 757] on button "Which sales reps have the most open opportunities?" at bounding box center [819, 751] width 327 height 41
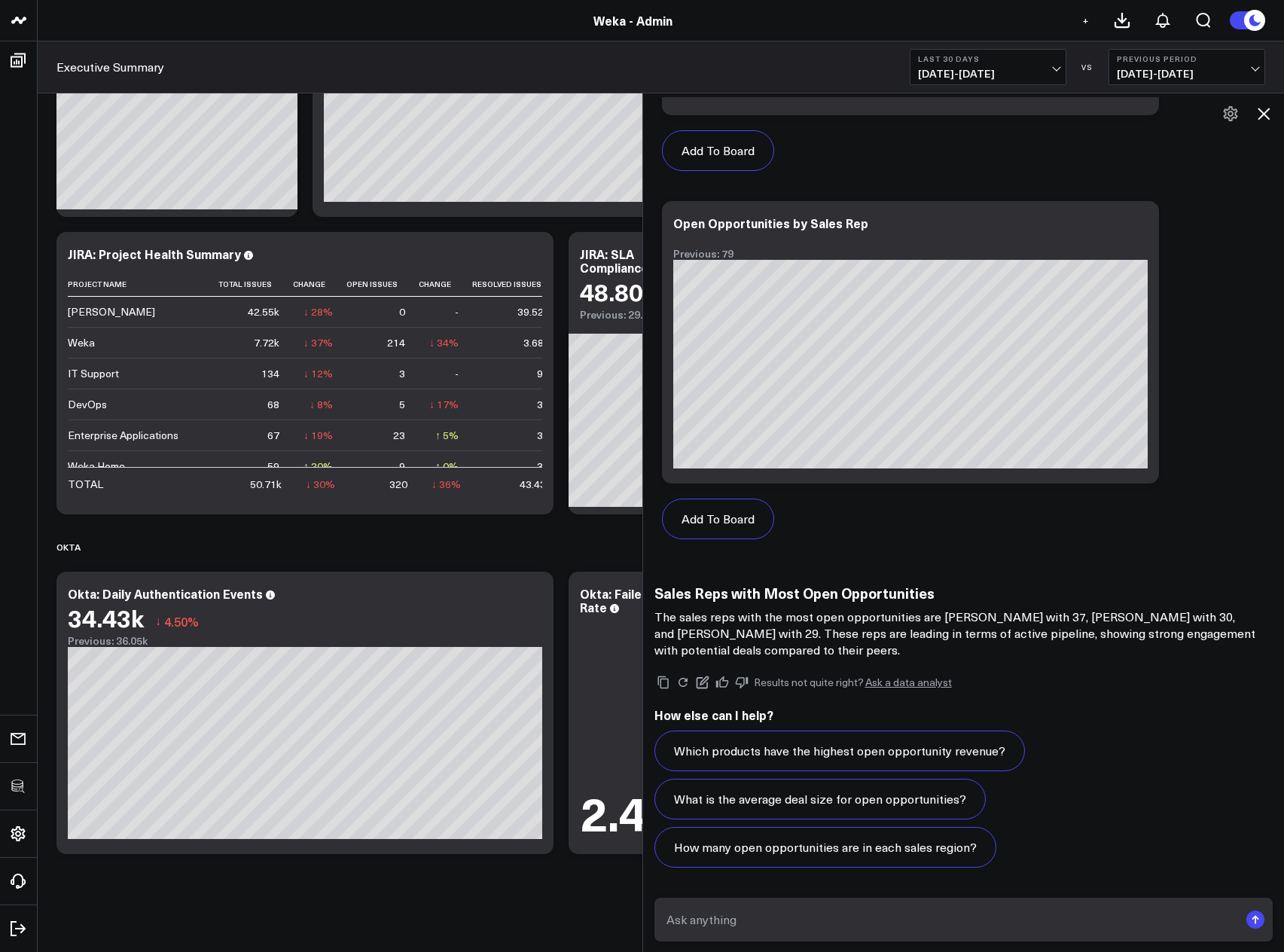
scroll to position [2766, 0]
click at [1139, 152] on div "Add To Board" at bounding box center [911, 150] width 497 height 71
click at [1273, 111] on button at bounding box center [1264, 114] width 26 height 26
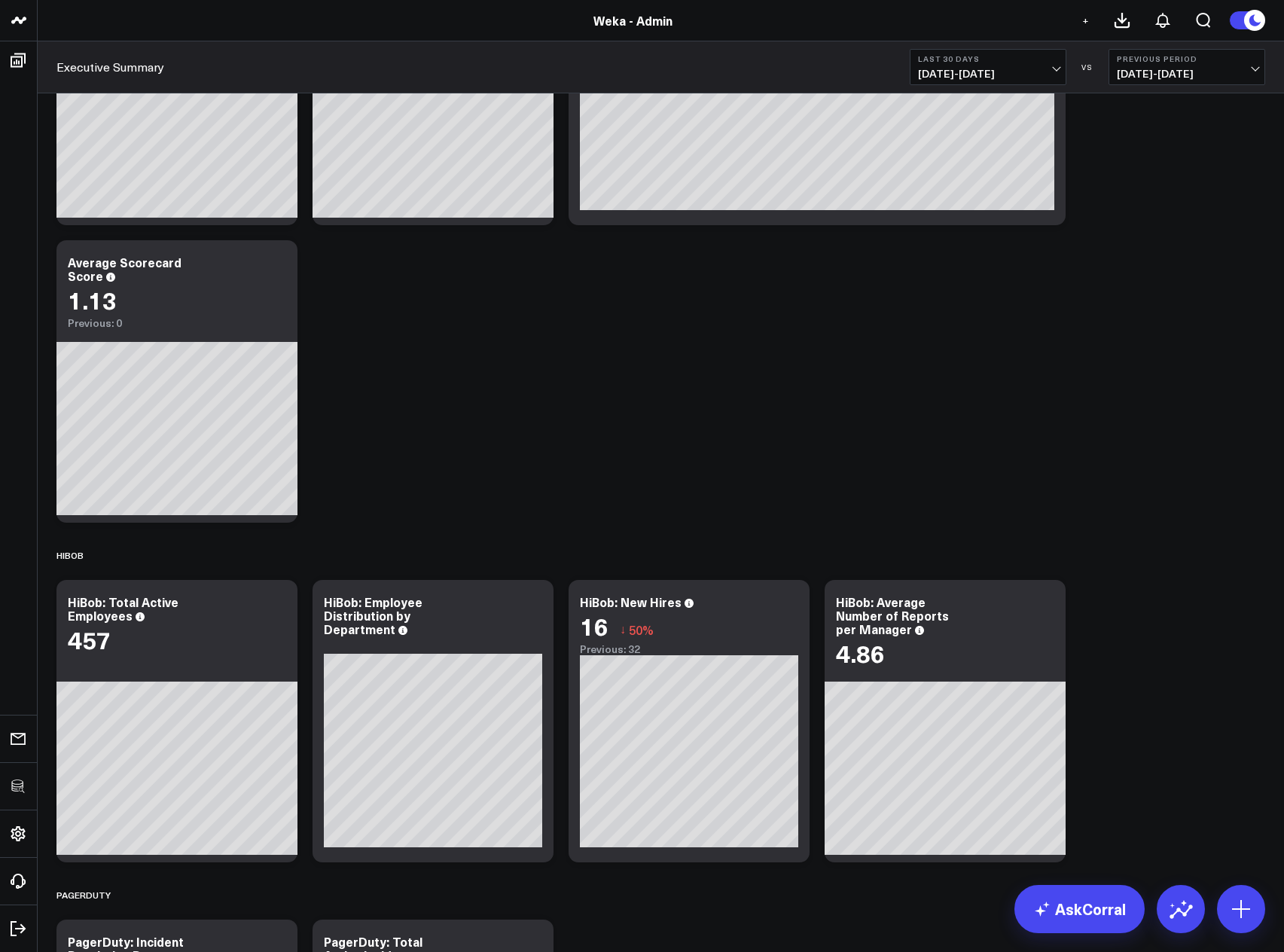
scroll to position [0, 0]
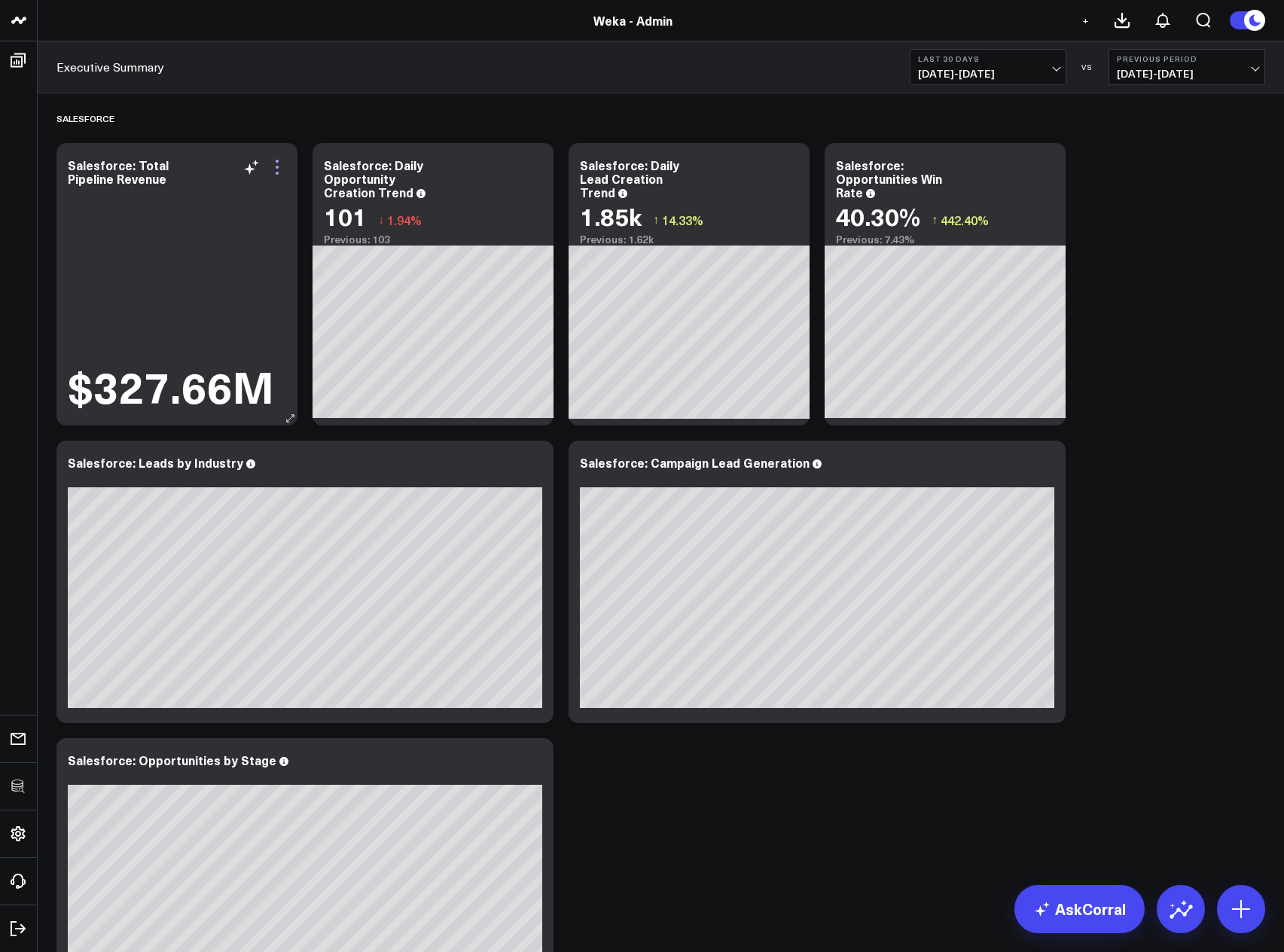
click at [278, 164] on icon at bounding box center [277, 167] width 18 height 18
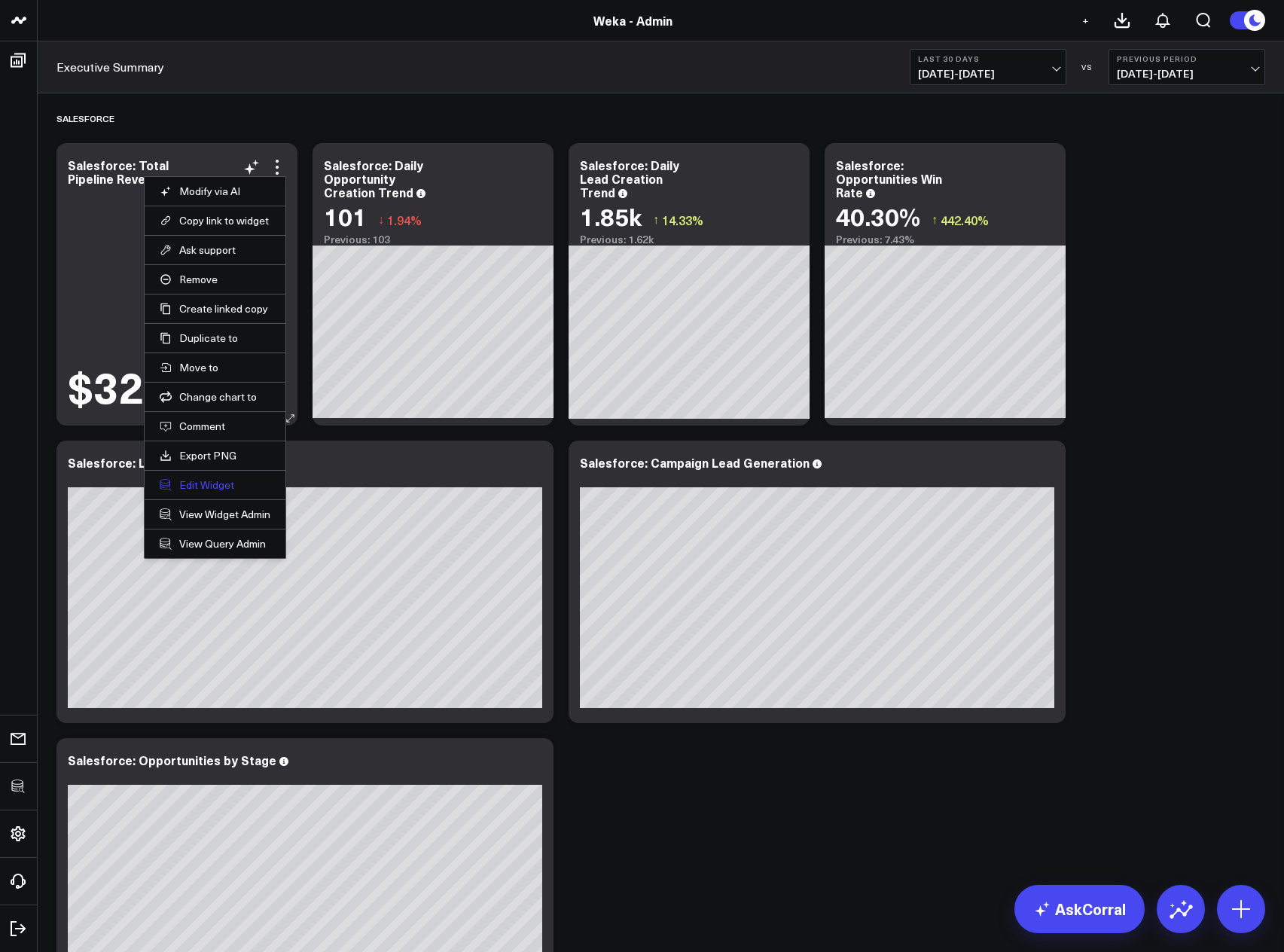
click at [220, 486] on button "Edit Widget" at bounding box center [215, 485] width 111 height 13
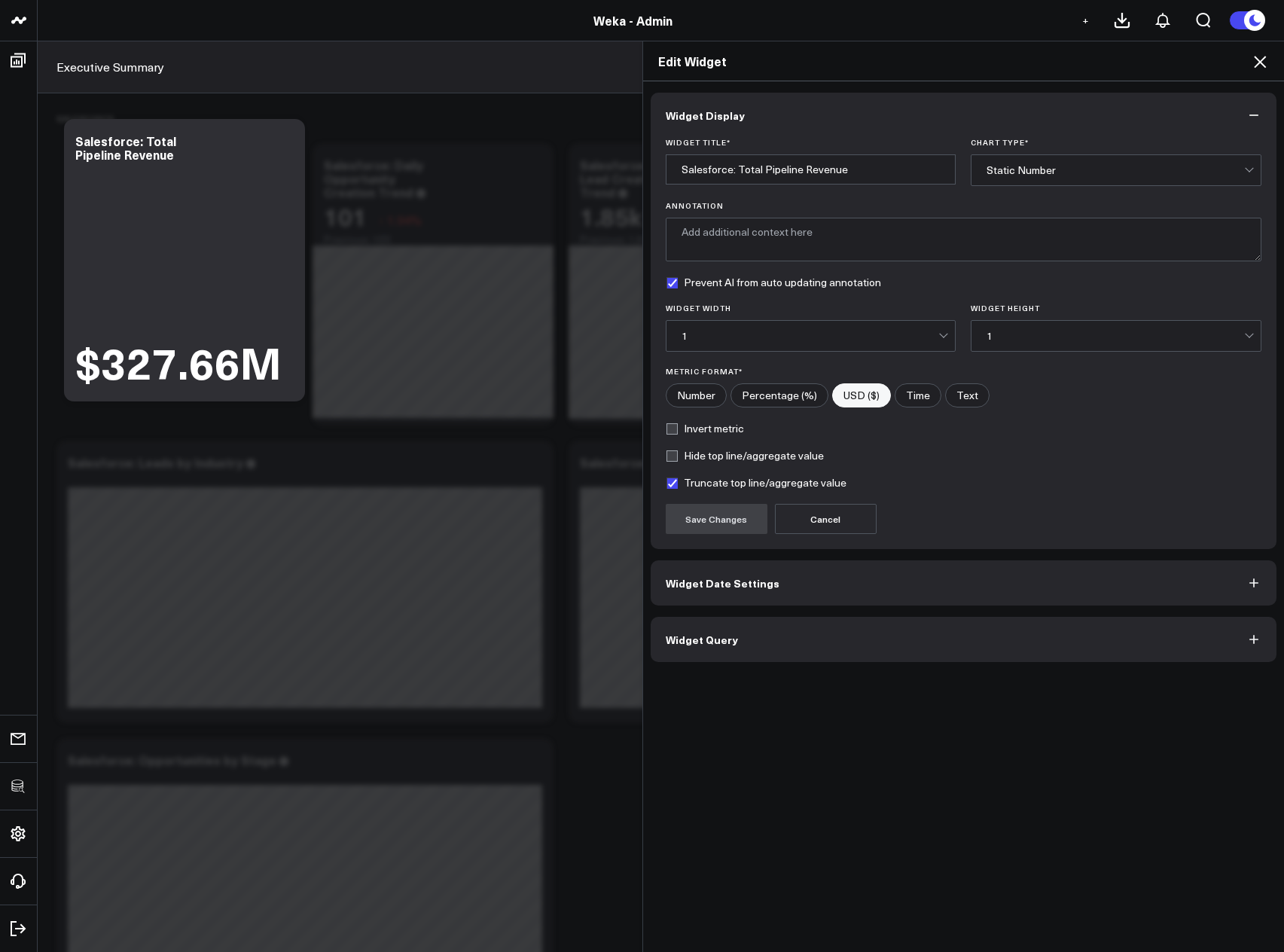
click at [775, 626] on button "Widget Query" at bounding box center [964, 639] width 627 height 45
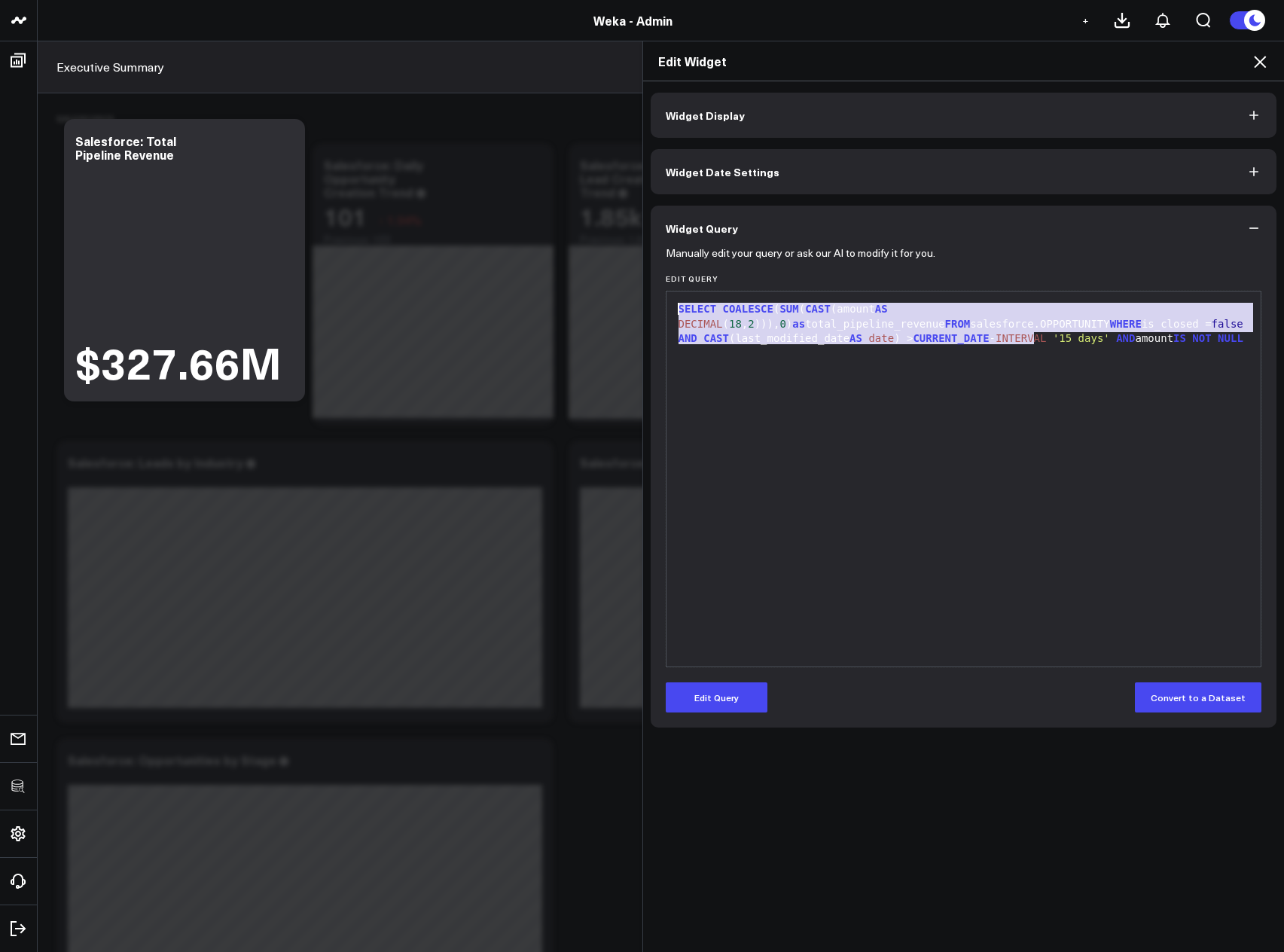
drag, startPoint x: 1054, startPoint y: 354, endPoint x: 654, endPoint y: 301, distance: 403.5
click at [654, 301] on div "Manually edit your query or ask our AI to modify it for you. Edit Query 9 1 › S…" at bounding box center [964, 489] width 627 height 477
click at [839, 331] on div "SELECT COALESCE ( SUM ( CAST (amount AS DECIMAL ( 18 , 2 ))), 0 ) as total_pipe…" at bounding box center [964, 324] width 580 height 44
drag, startPoint x: 1056, startPoint y: 345, endPoint x: 632, endPoint y: 298, distance: 426.6
click at [632, 298] on div "Edit Widget Widget Display Widget Date Settings Widget Query Manually edit your…" at bounding box center [642, 496] width 1284 height 911
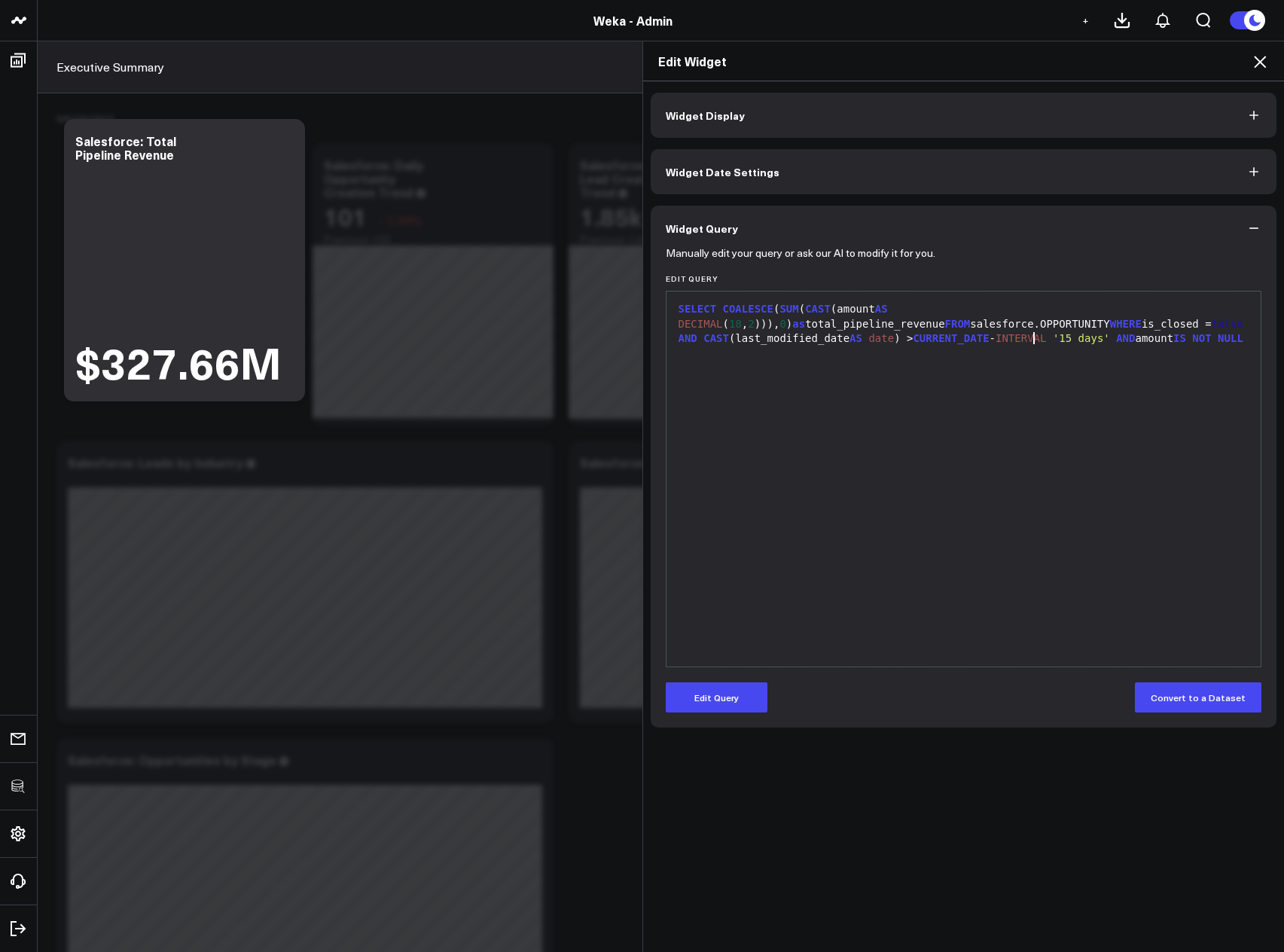
click at [1150, 447] on div "SELECT COALESCE ( SUM ( CAST (amount AS DECIMAL ( 18 , 2 ))), 0 ) as total_pipe…" at bounding box center [964, 479] width 580 height 360
click at [1266, 61] on icon at bounding box center [1261, 62] width 18 height 18
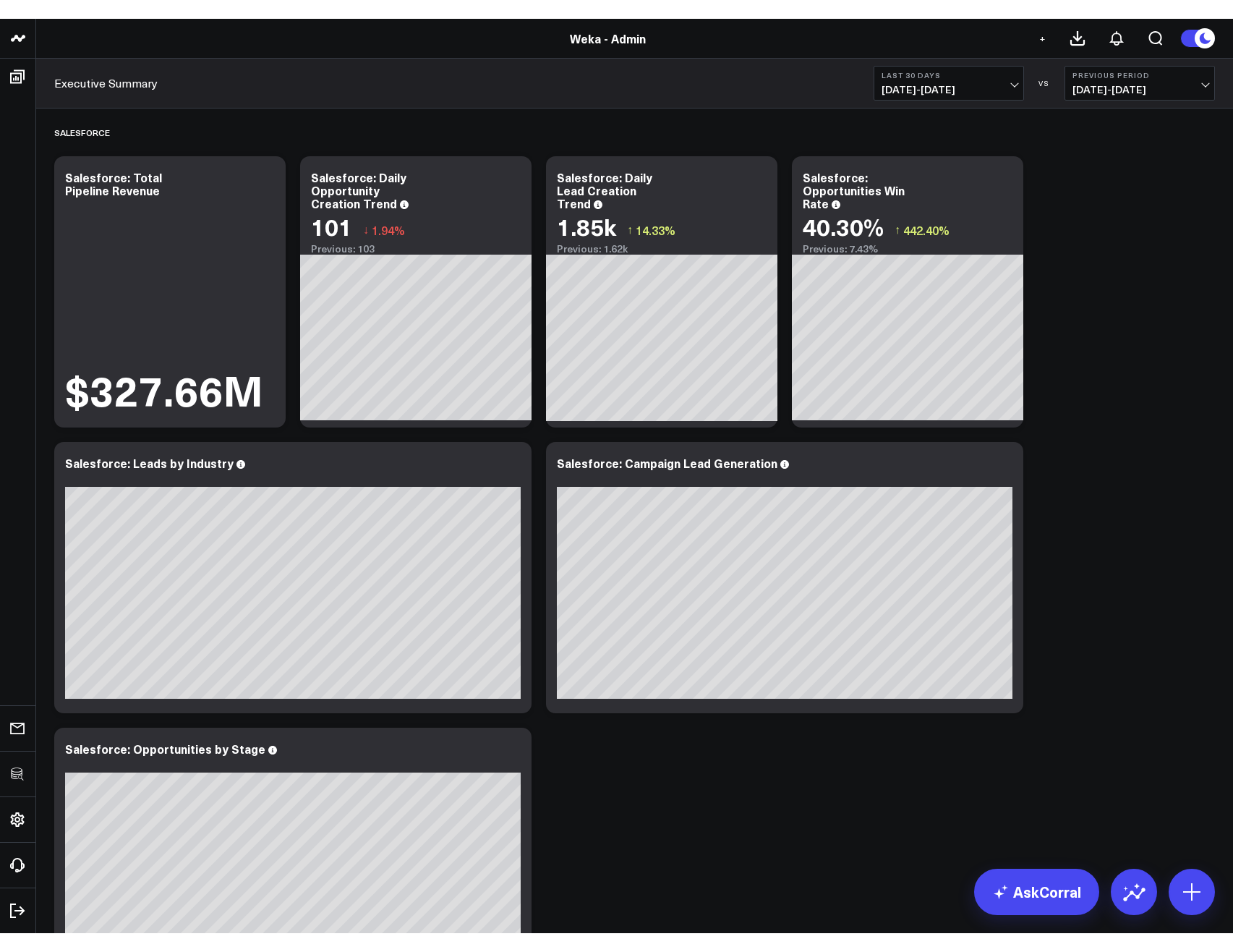
scroll to position [2619, 0]
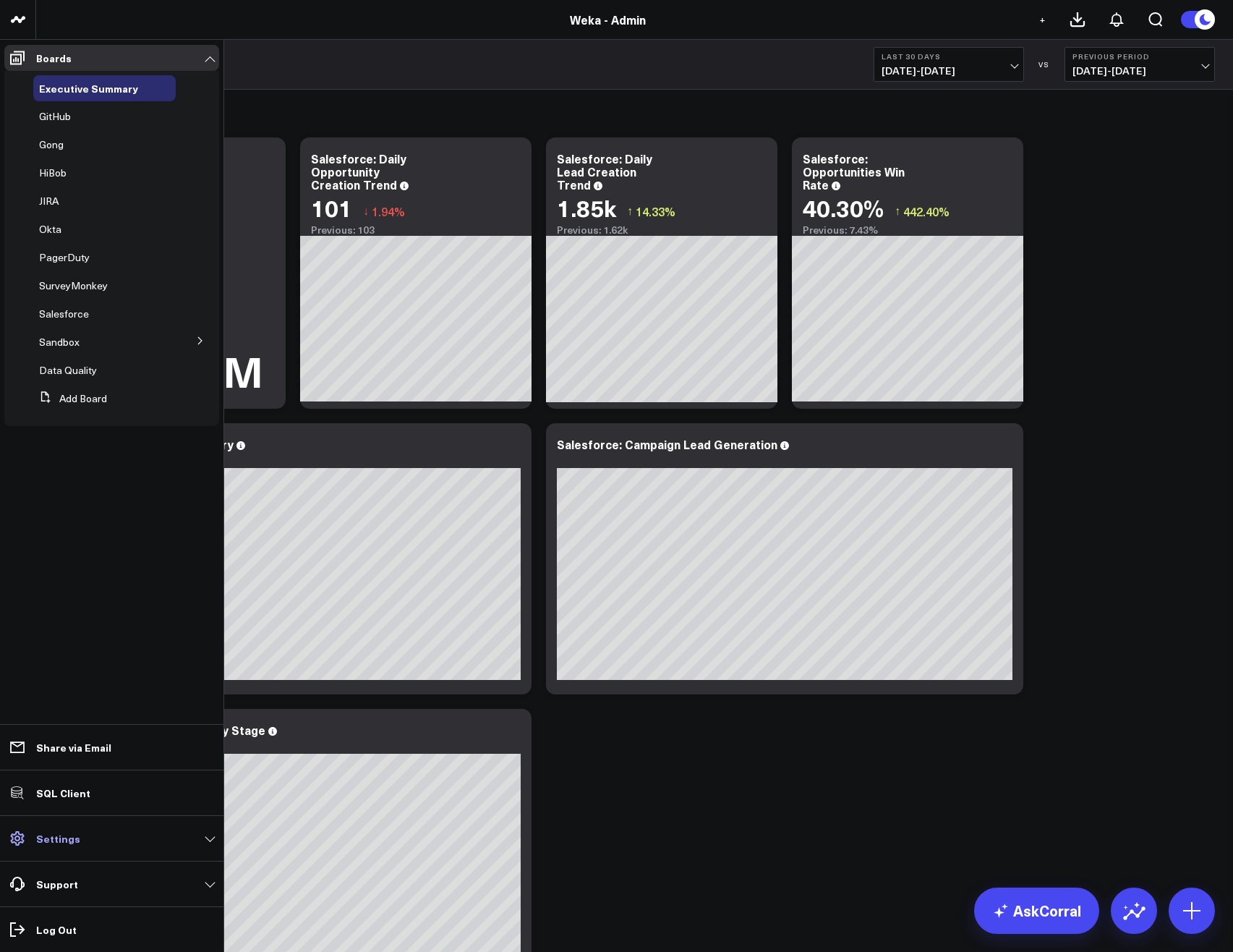
click at [63, 837] on p "Settings" at bounding box center [58, 838] width 44 height 11
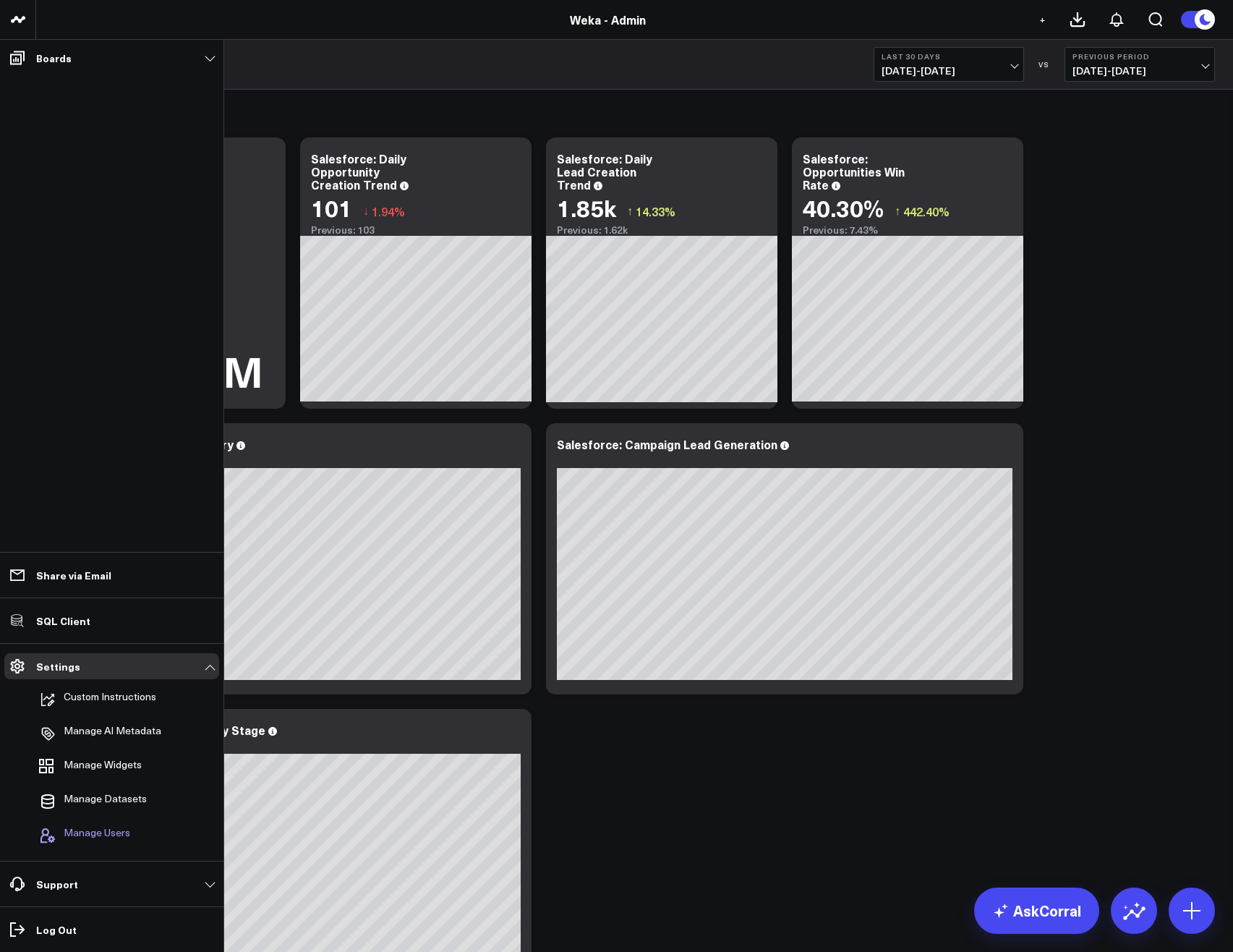
click at [95, 833] on span "Manage Users" at bounding box center [96, 836] width 67 height 18
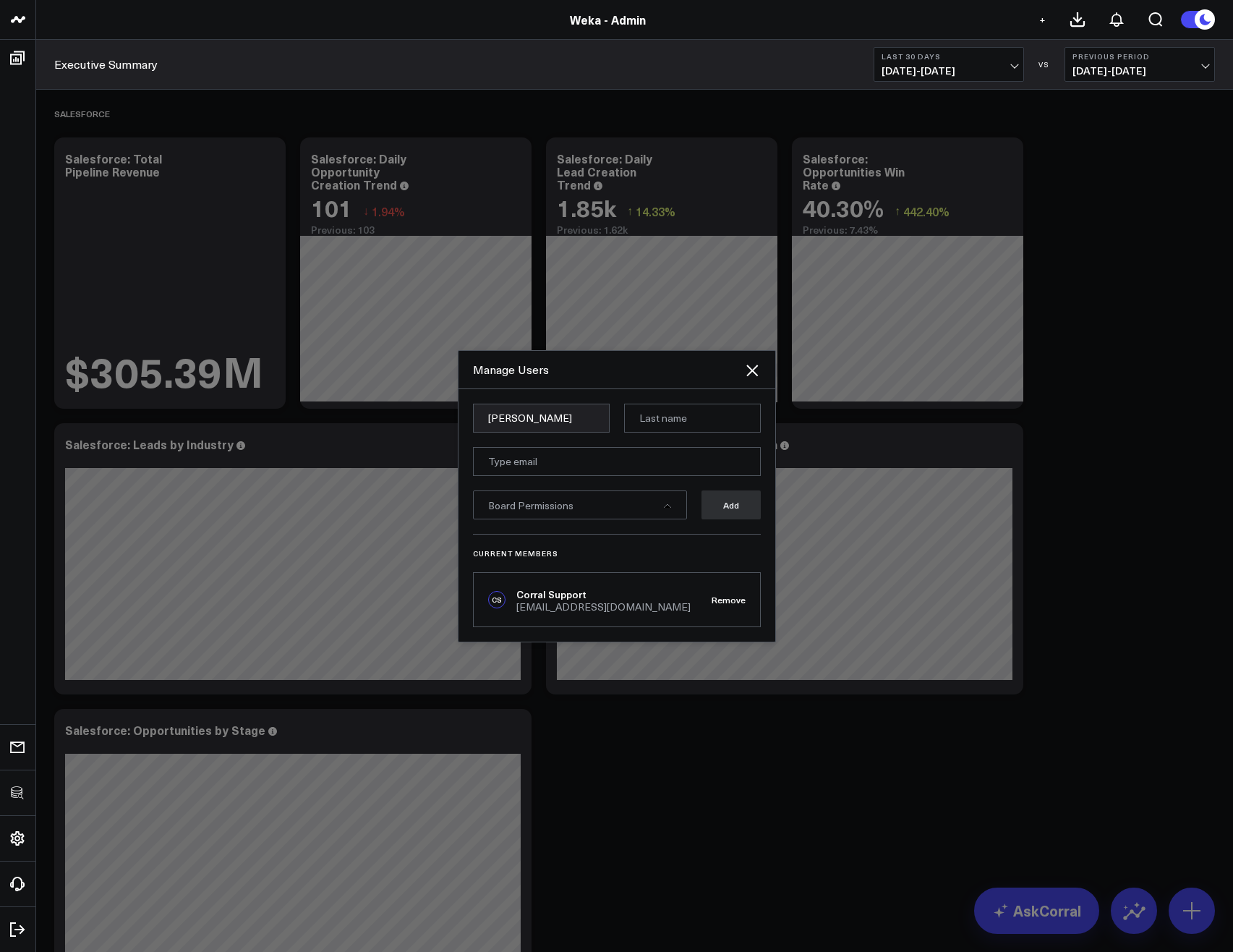
type input "Glenn"
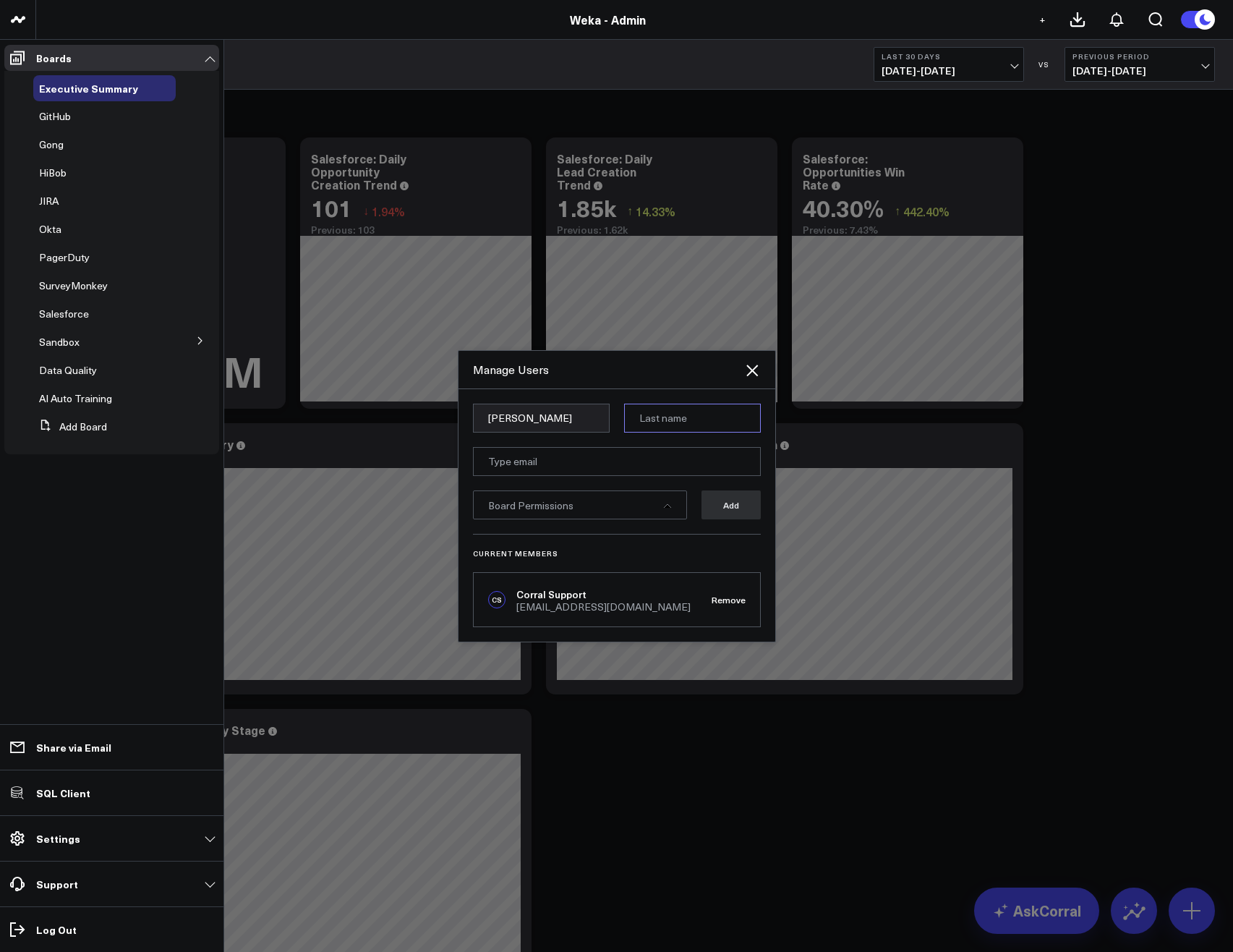
click at [725, 414] on input at bounding box center [692, 418] width 136 height 29
type input "Auyoung"
click at [533, 462] on input "email" at bounding box center [617, 461] width 288 height 29
paste input "glenn.auyoung@weka.io"
type input "glenn.auyoung@weka.io"
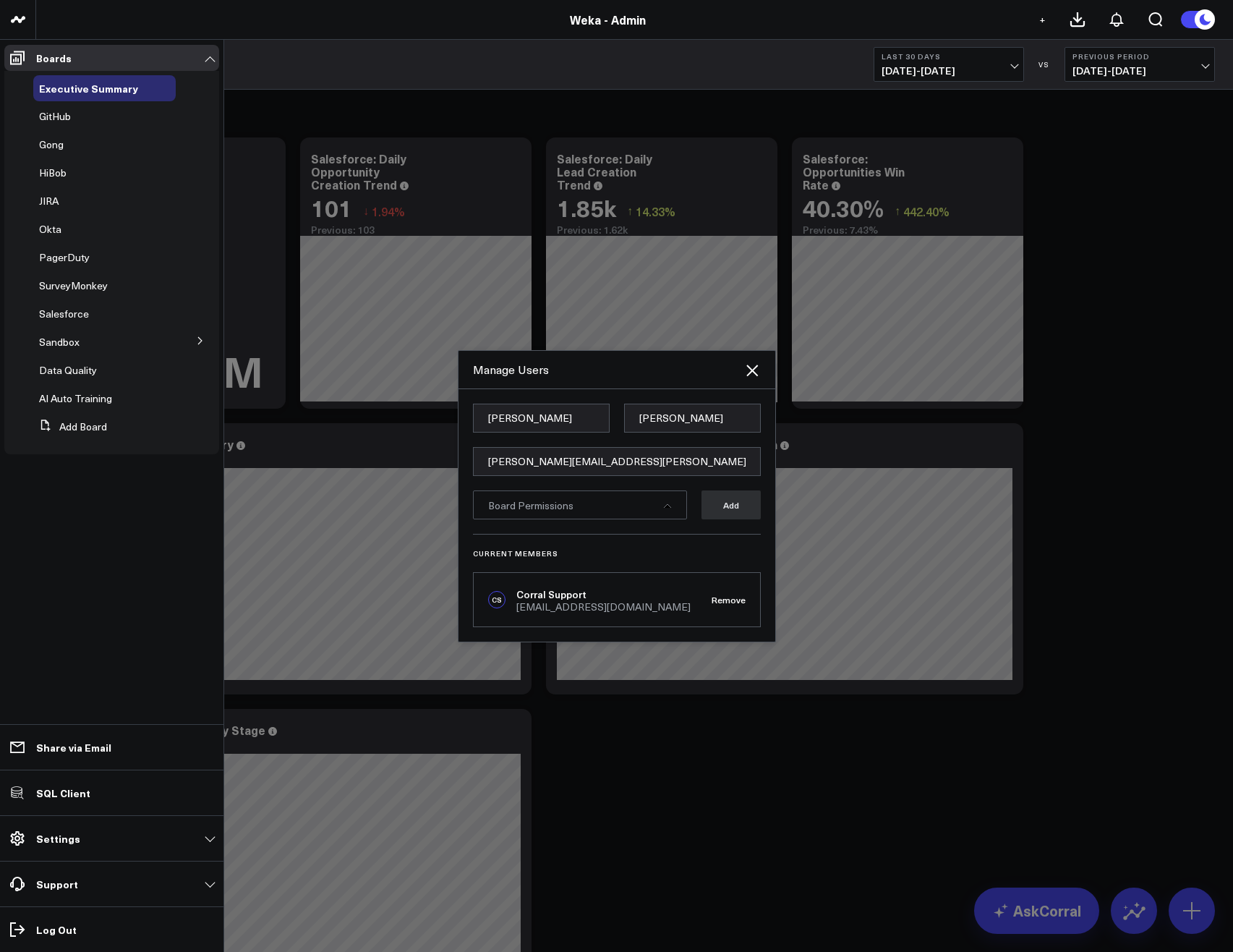
click at [677, 507] on div "Board Permissions" at bounding box center [580, 504] width 214 height 29
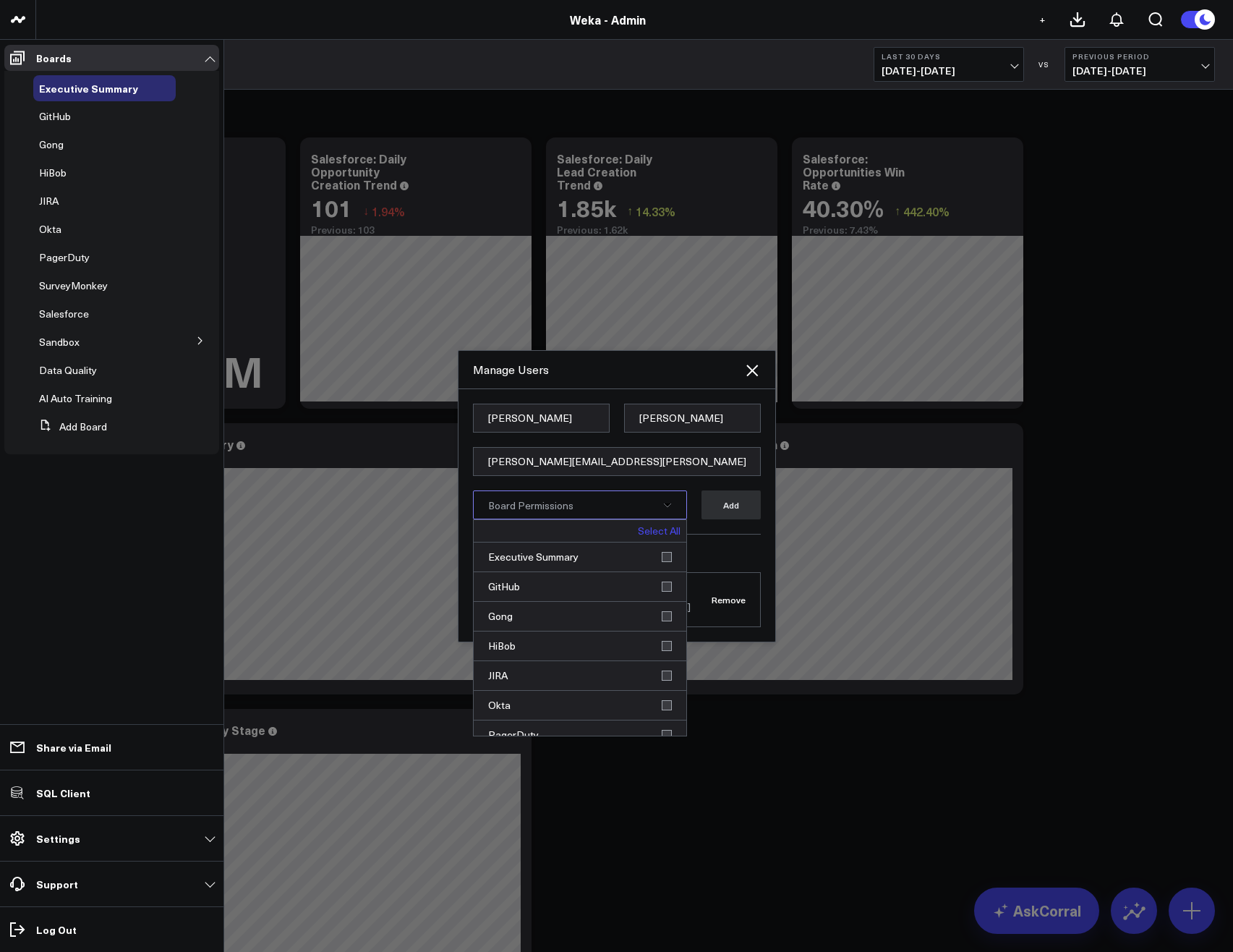
click at [665, 533] on link "Select All" at bounding box center [659, 530] width 43 height 10
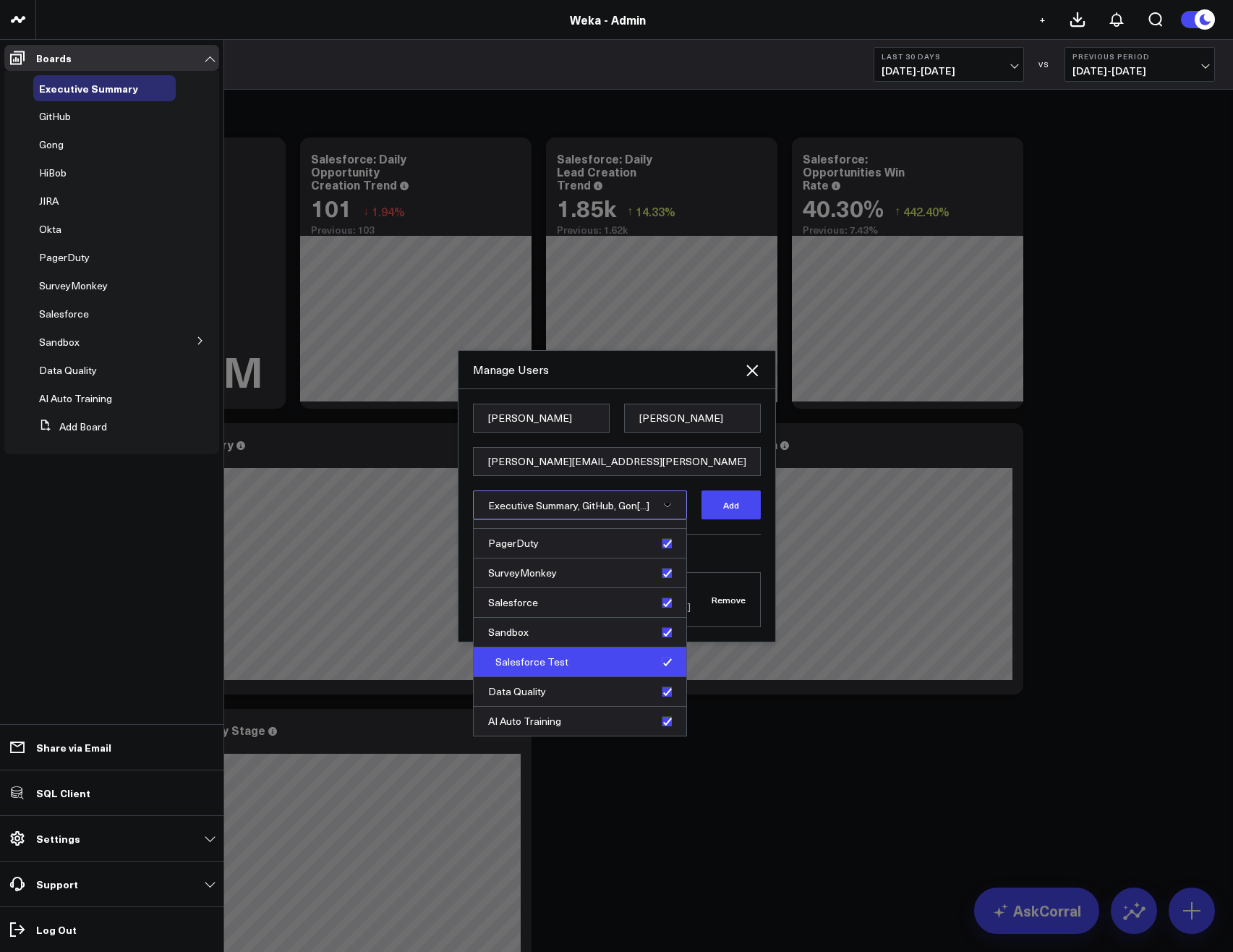
click at [661, 657] on div "Salesforce Test" at bounding box center [580, 662] width 213 height 30
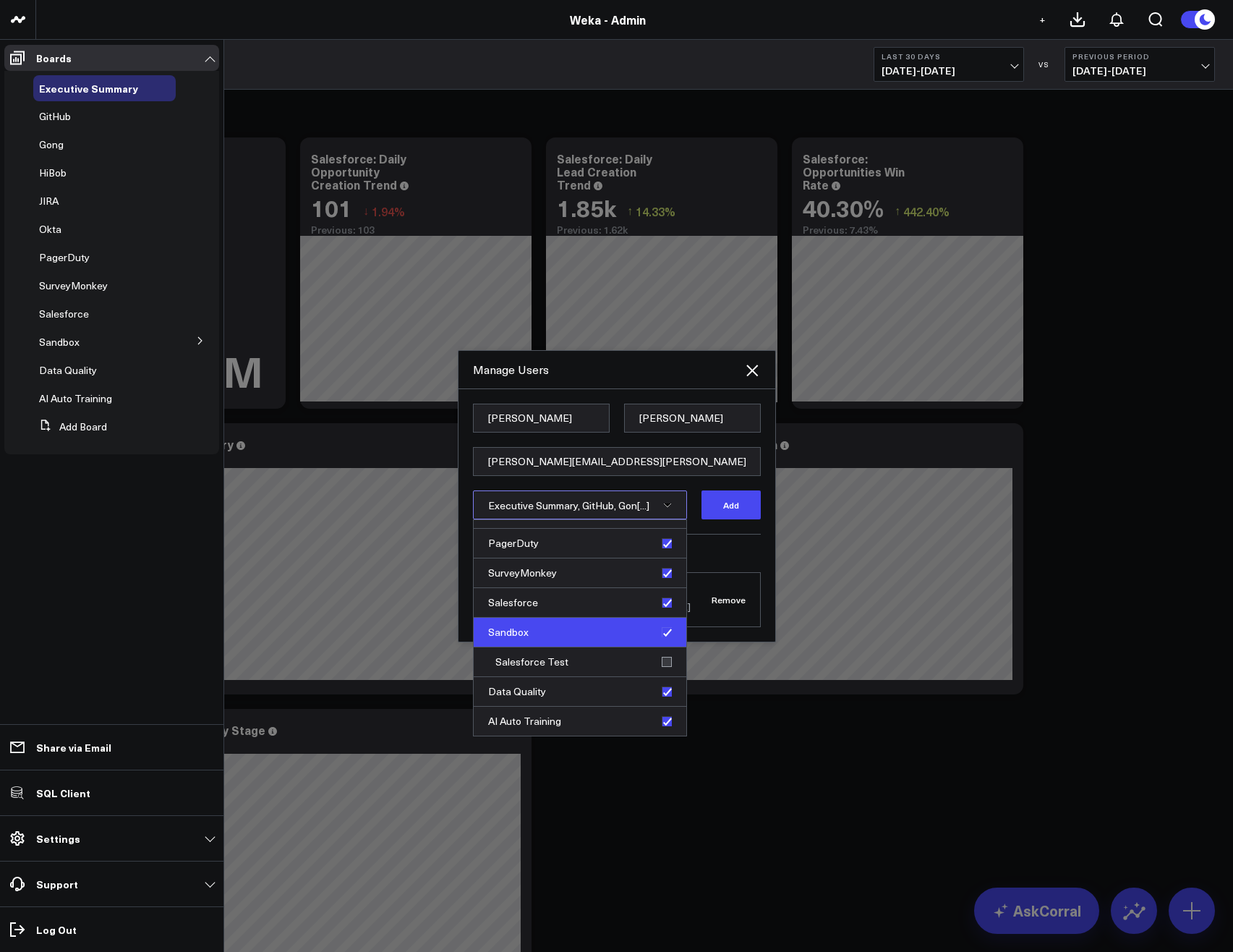
click at [666, 628] on div "Sandbox" at bounding box center [580, 632] width 213 height 30
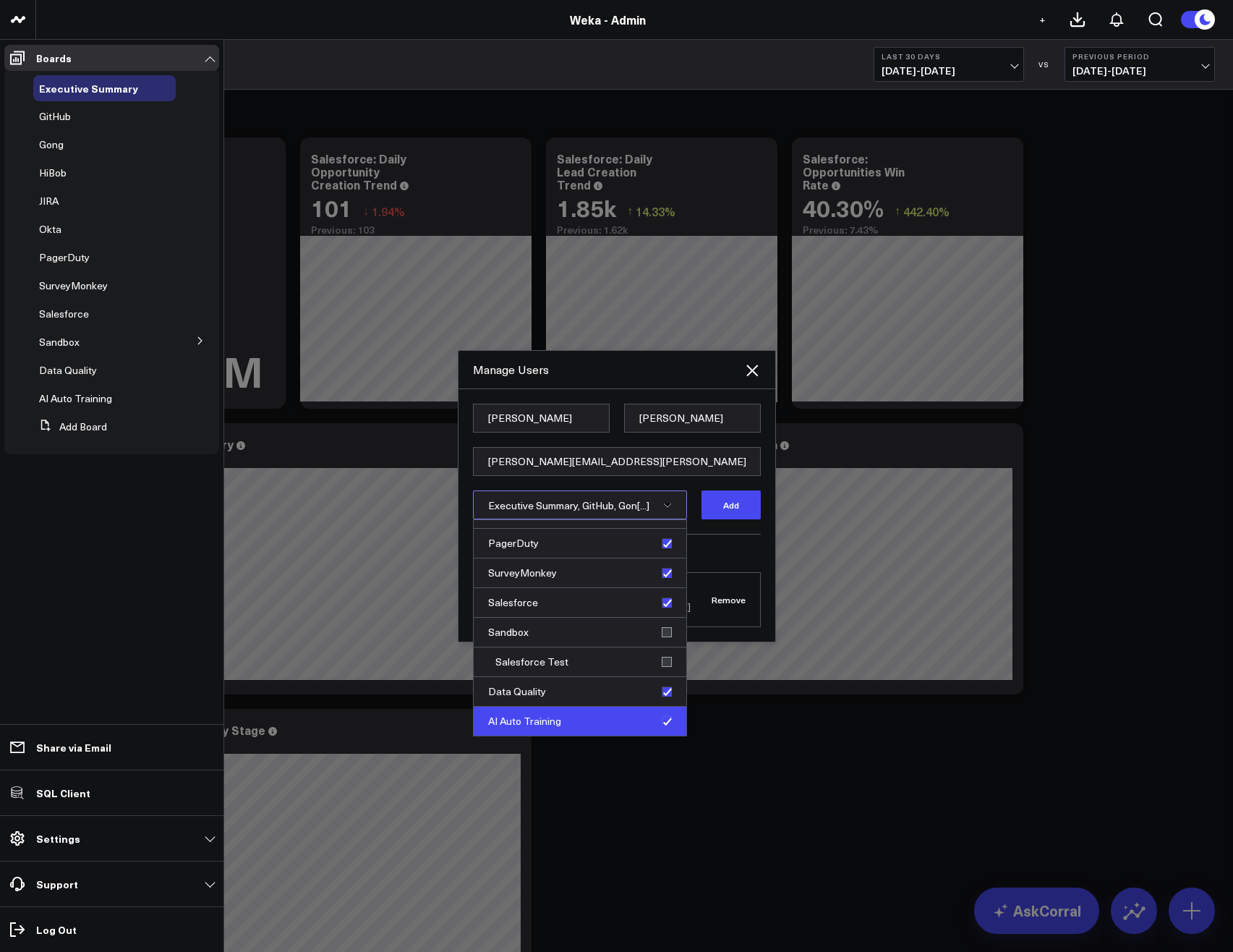
click at [658, 716] on div "AI Auto Training" at bounding box center [580, 721] width 213 height 29
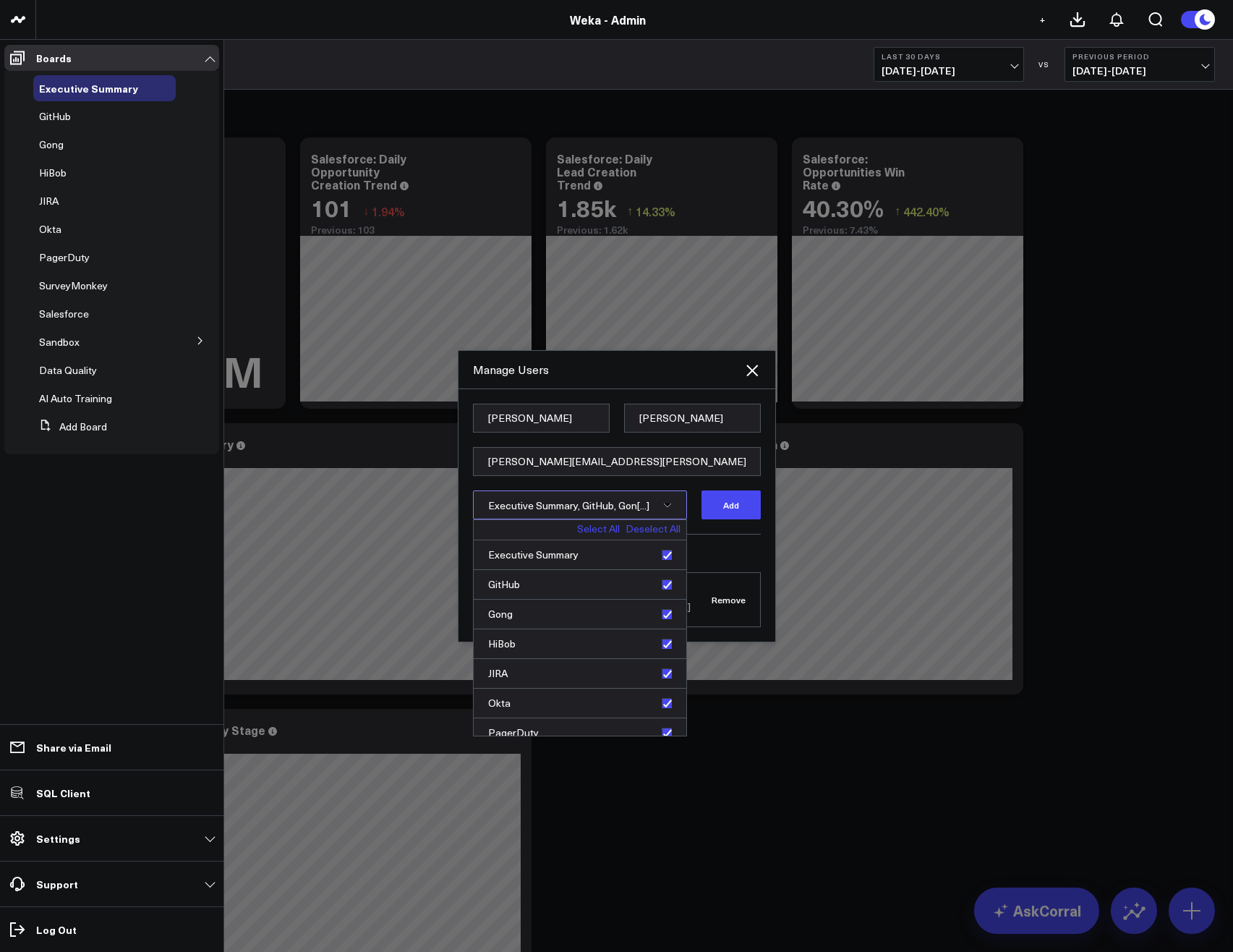
scroll to position [0, 0]
click at [667, 507] on icon at bounding box center [667, 505] width 7 height 4
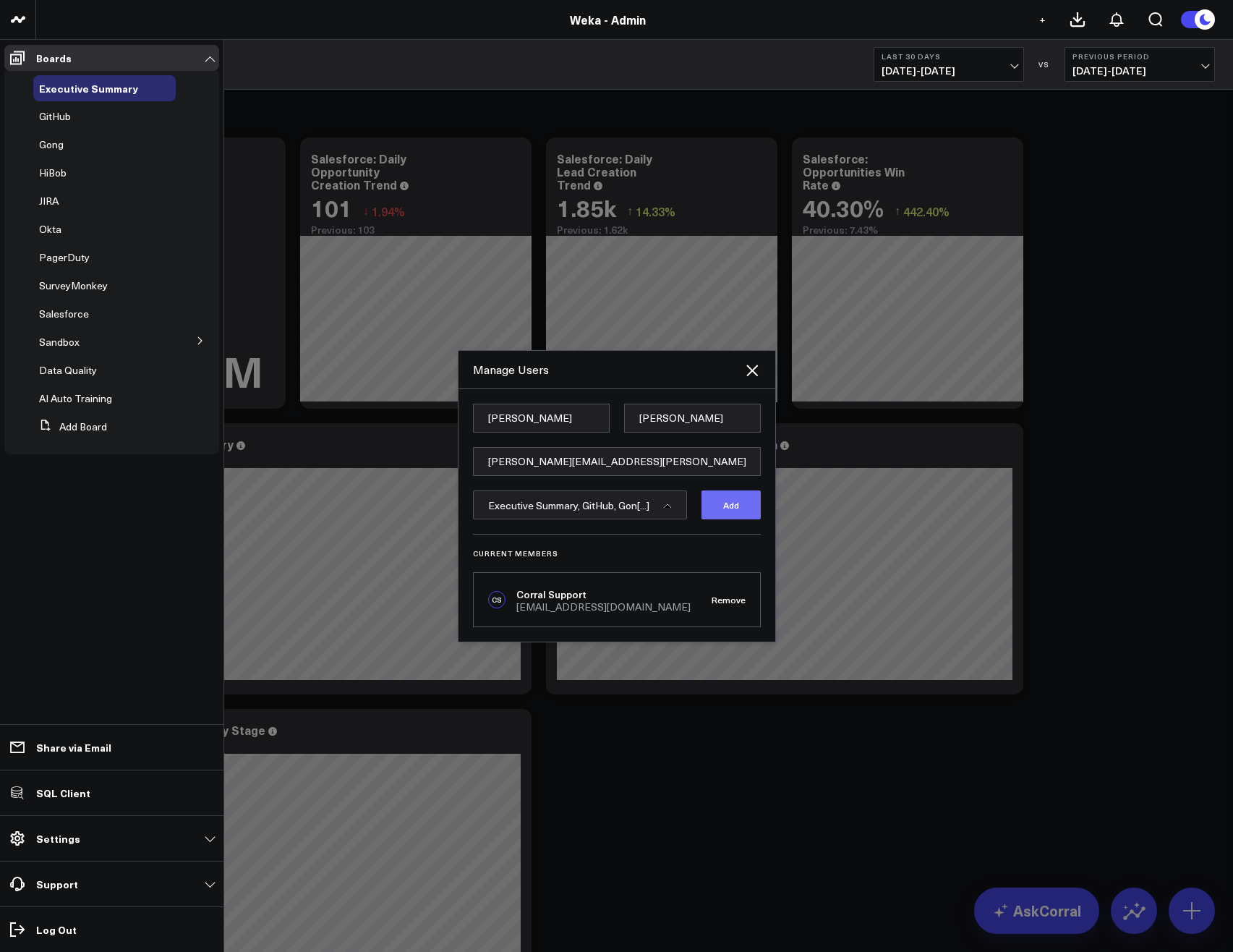
click at [735, 511] on button "Add" at bounding box center [732, 504] width 59 height 29
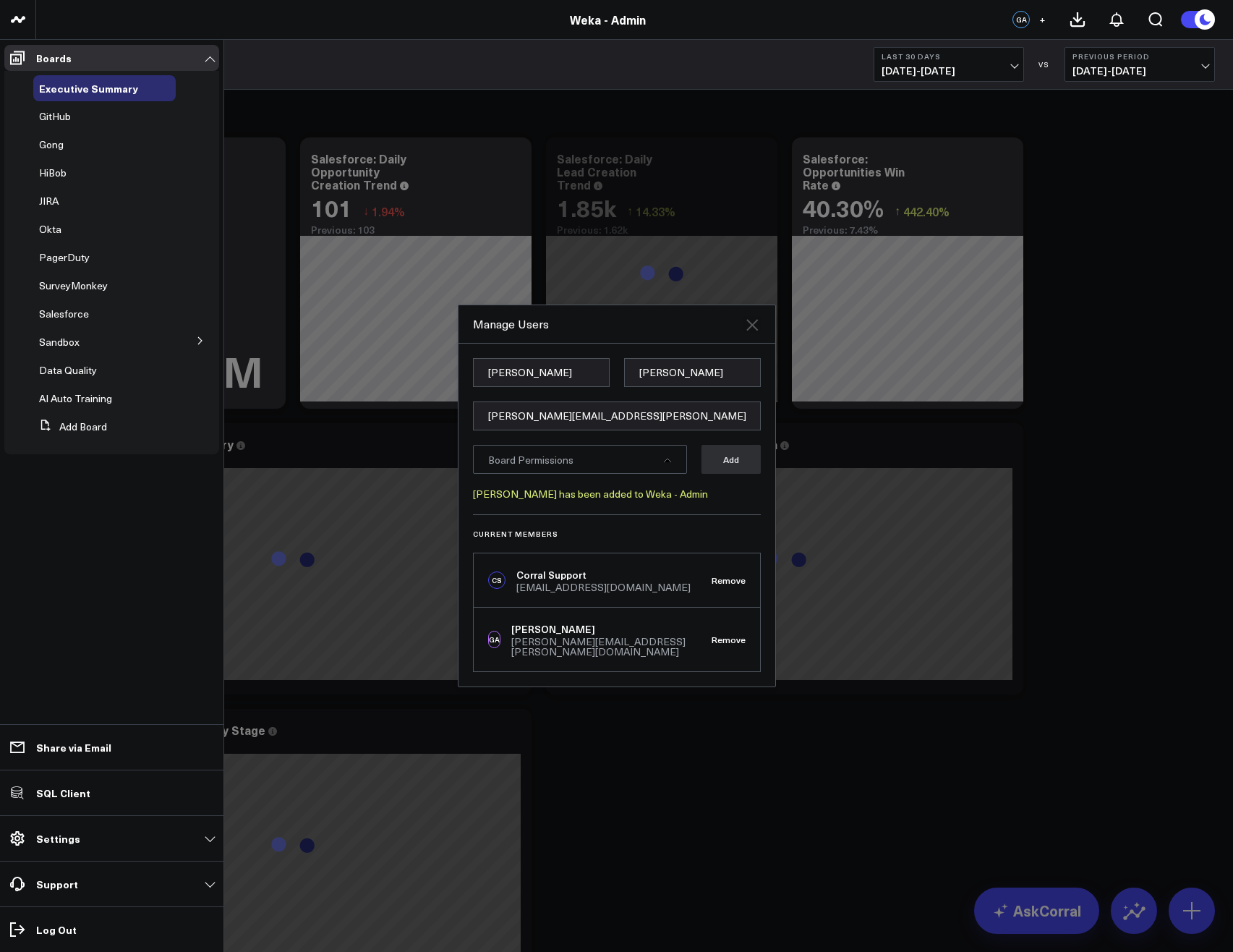
click at [745, 328] on icon at bounding box center [752, 325] width 18 height 18
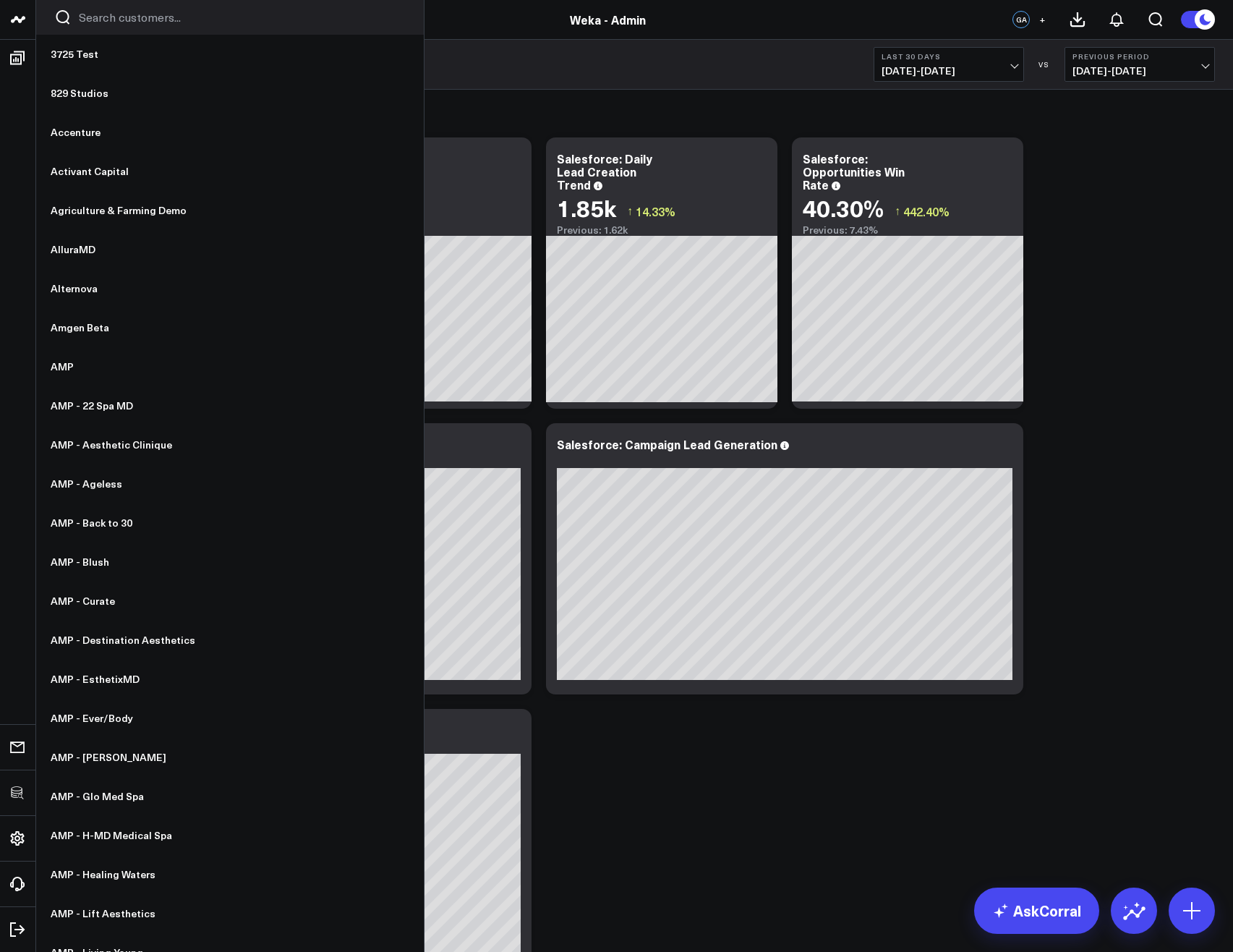
click at [114, 13] on input "Search customers input" at bounding box center [242, 18] width 327 height 16
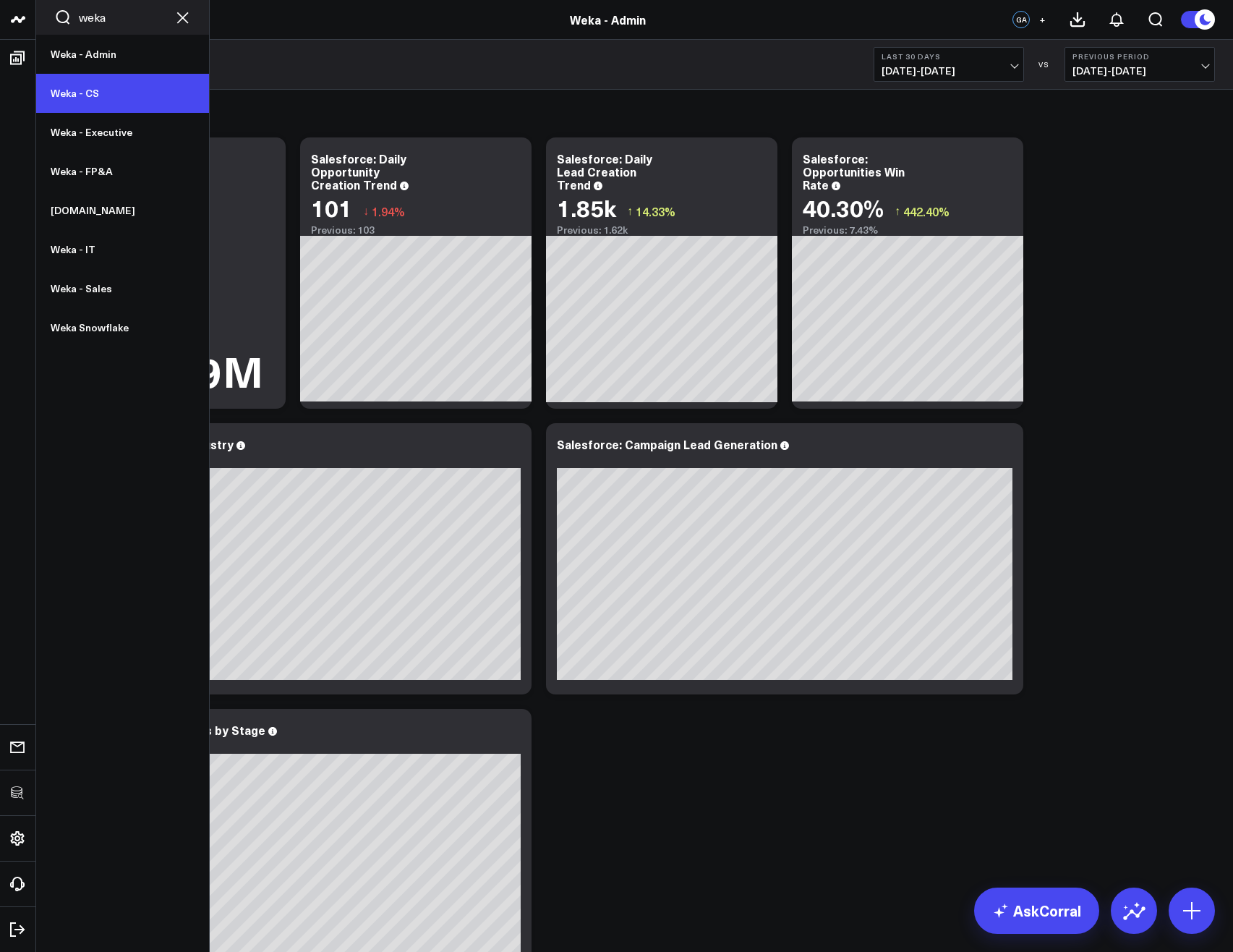
type input "weka"
click at [84, 103] on link "Weka - CS" at bounding box center [122, 93] width 172 height 39
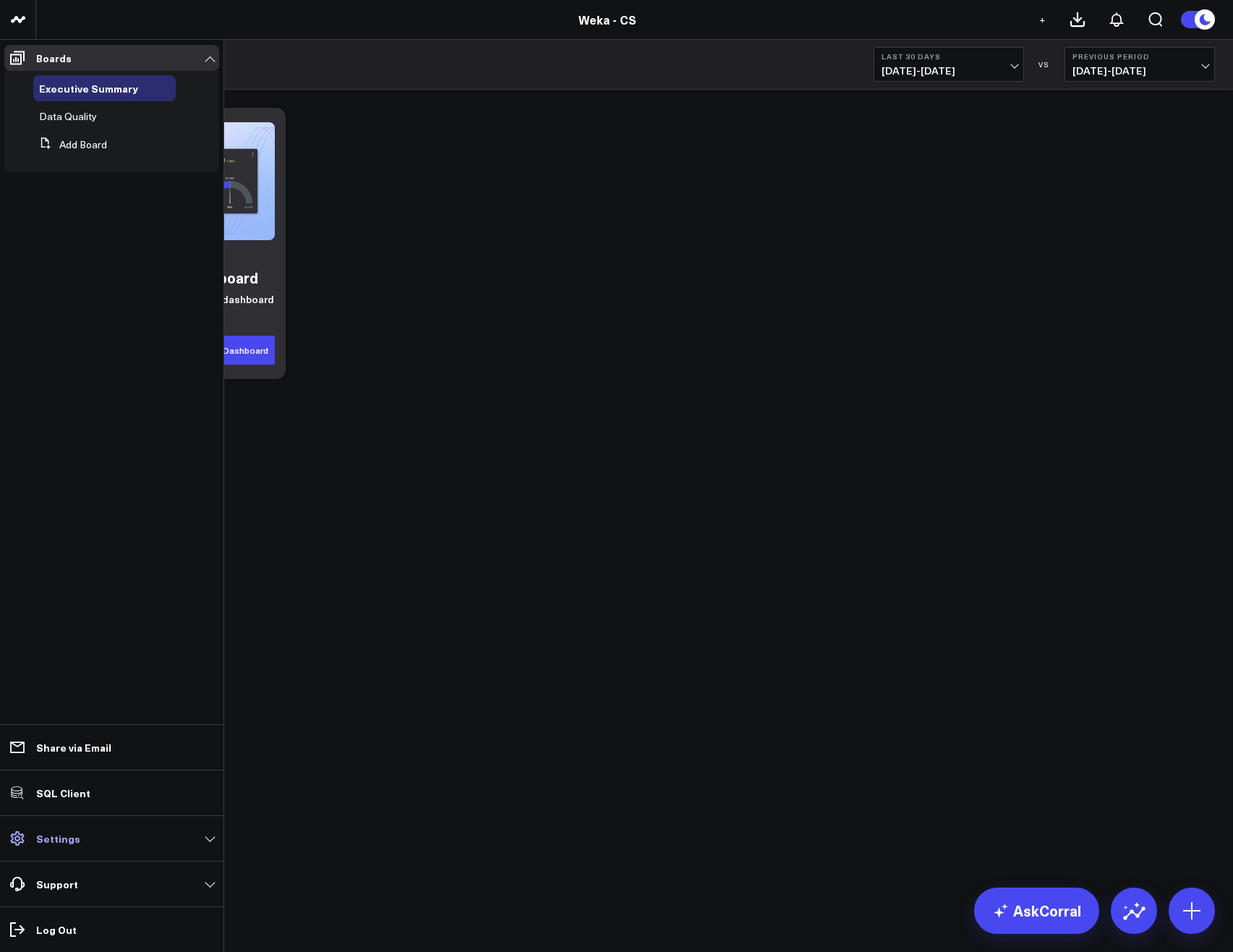
click at [64, 842] on p "Settings" at bounding box center [58, 838] width 44 height 11
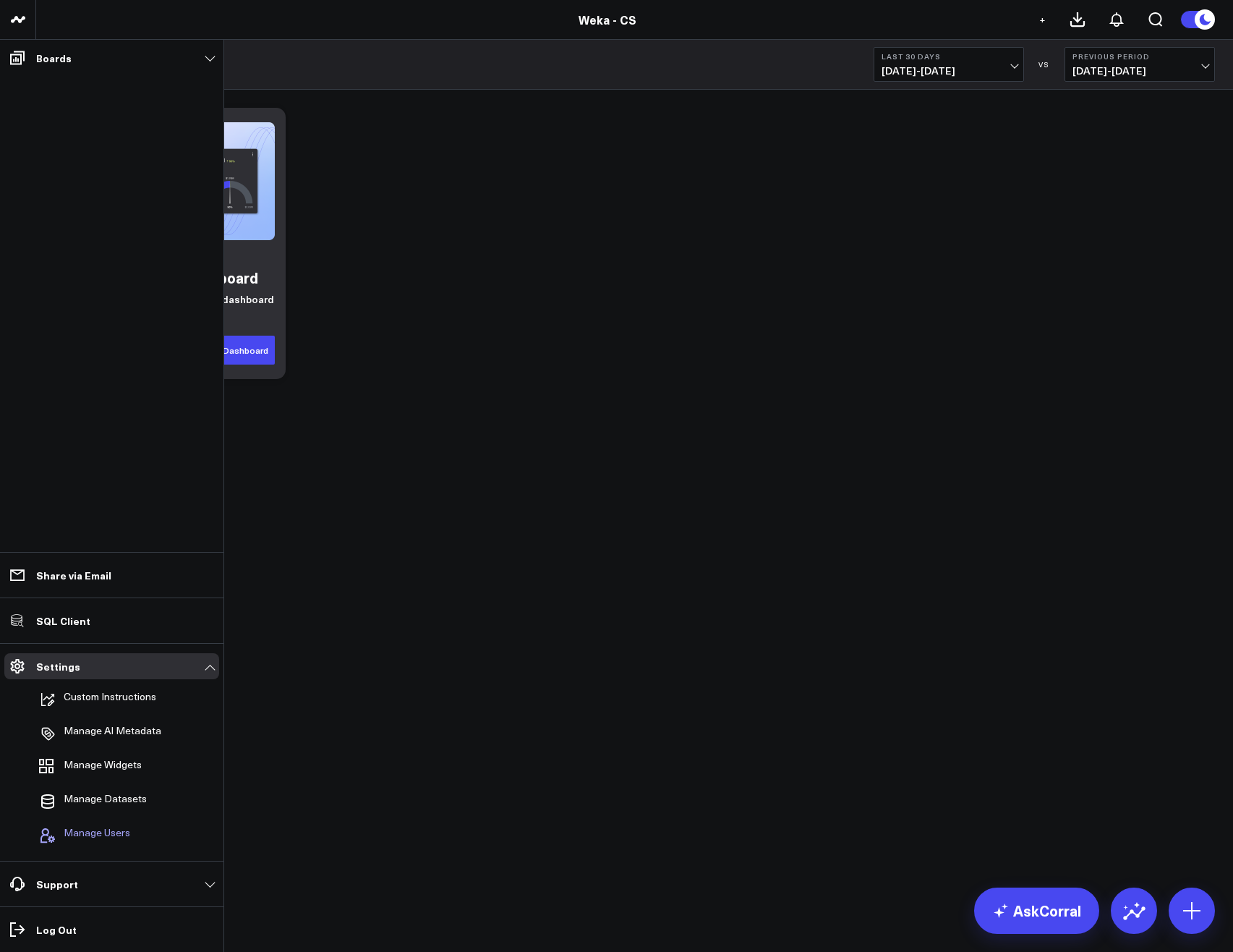
click at [106, 827] on span "Manage Users" at bounding box center [96, 836] width 67 height 18
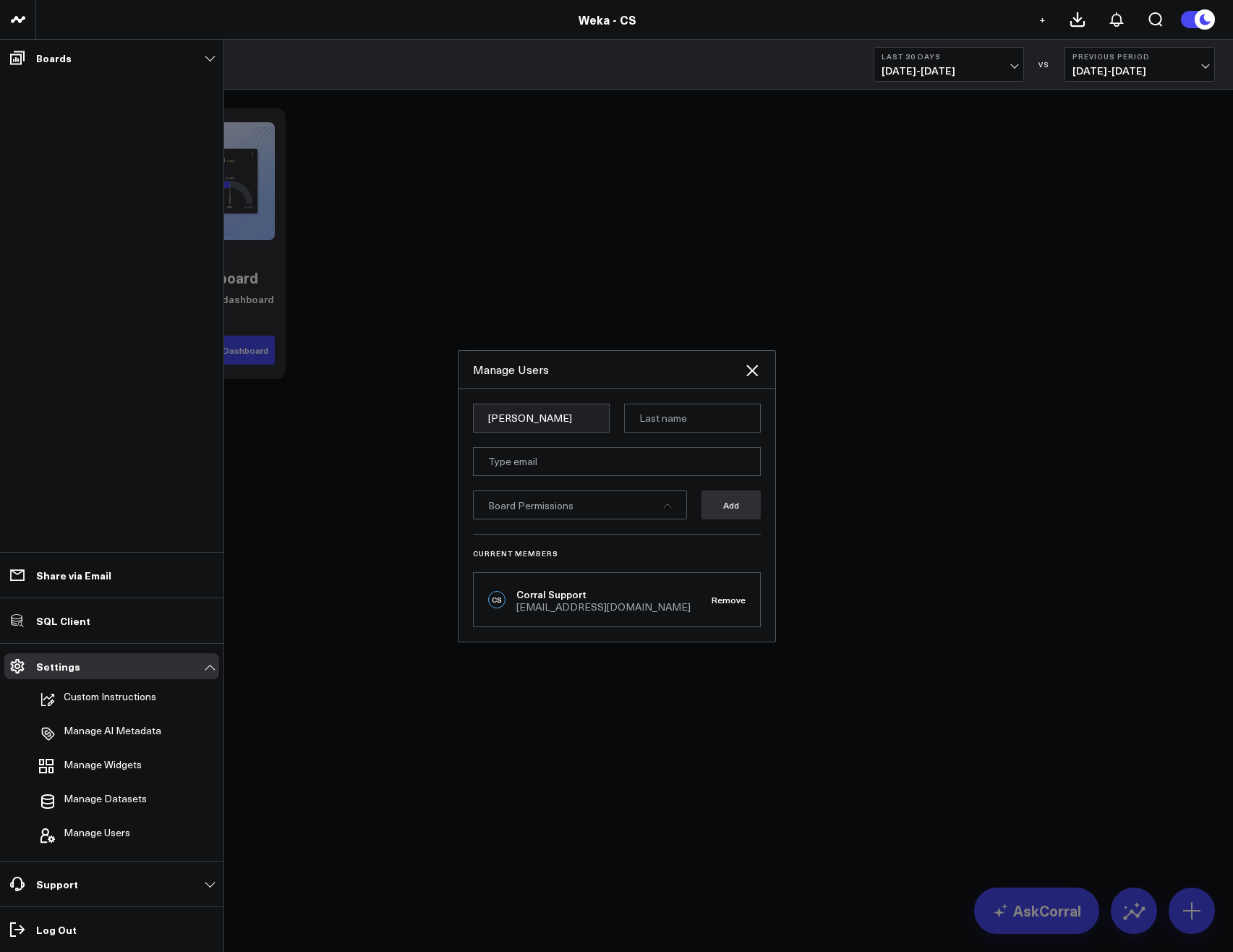
type input "[PERSON_NAME]"
paste input "[PERSON_NAME][EMAIL_ADDRESS][PERSON_NAME][DOMAIN_NAME]"
type input "[PERSON_NAME][EMAIL_ADDRESS][PERSON_NAME][DOMAIN_NAME]"
click at [598, 506] on div "Board Permissions" at bounding box center [580, 504] width 214 height 29
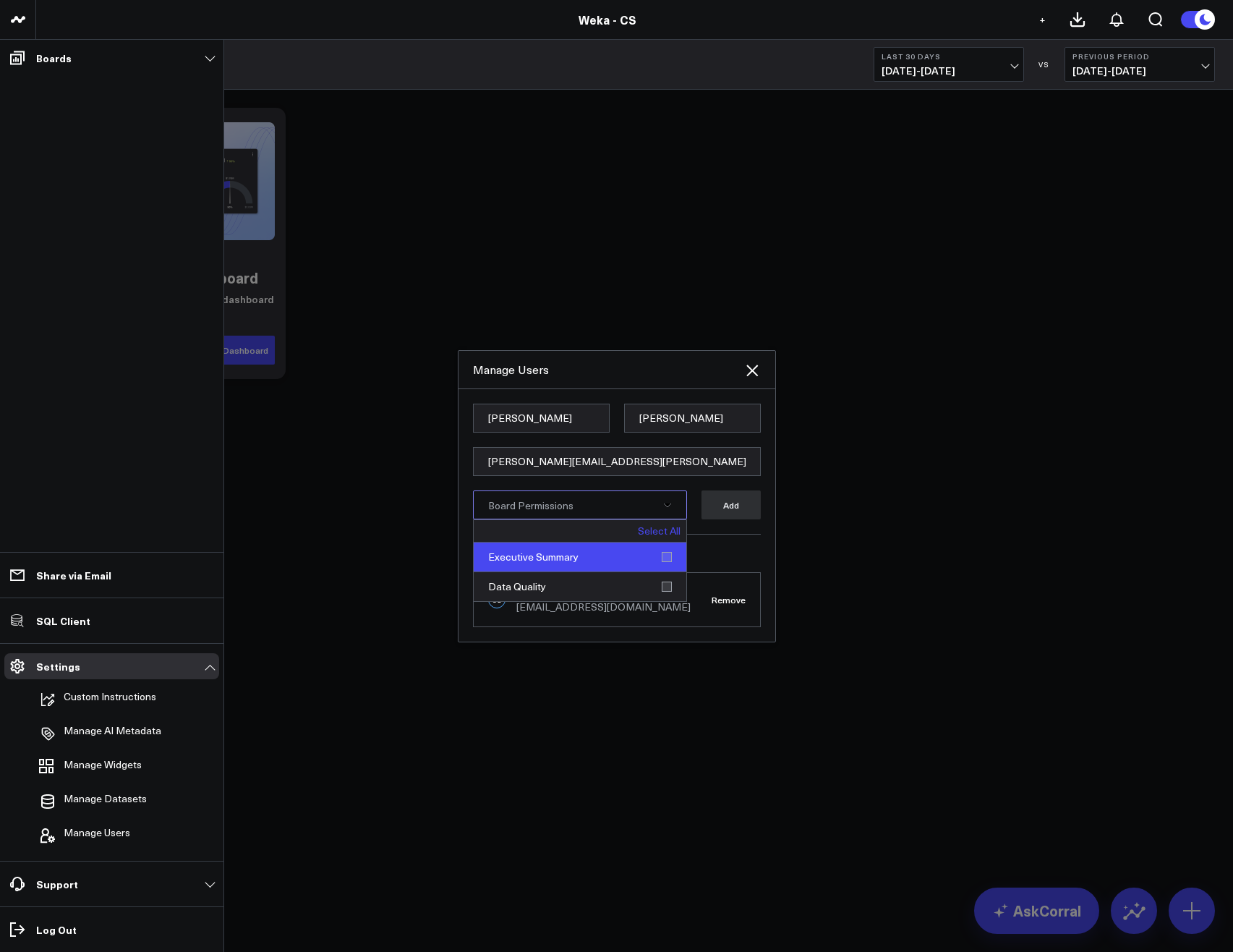
click at [668, 561] on div "Executive Summary" at bounding box center [580, 557] width 213 height 30
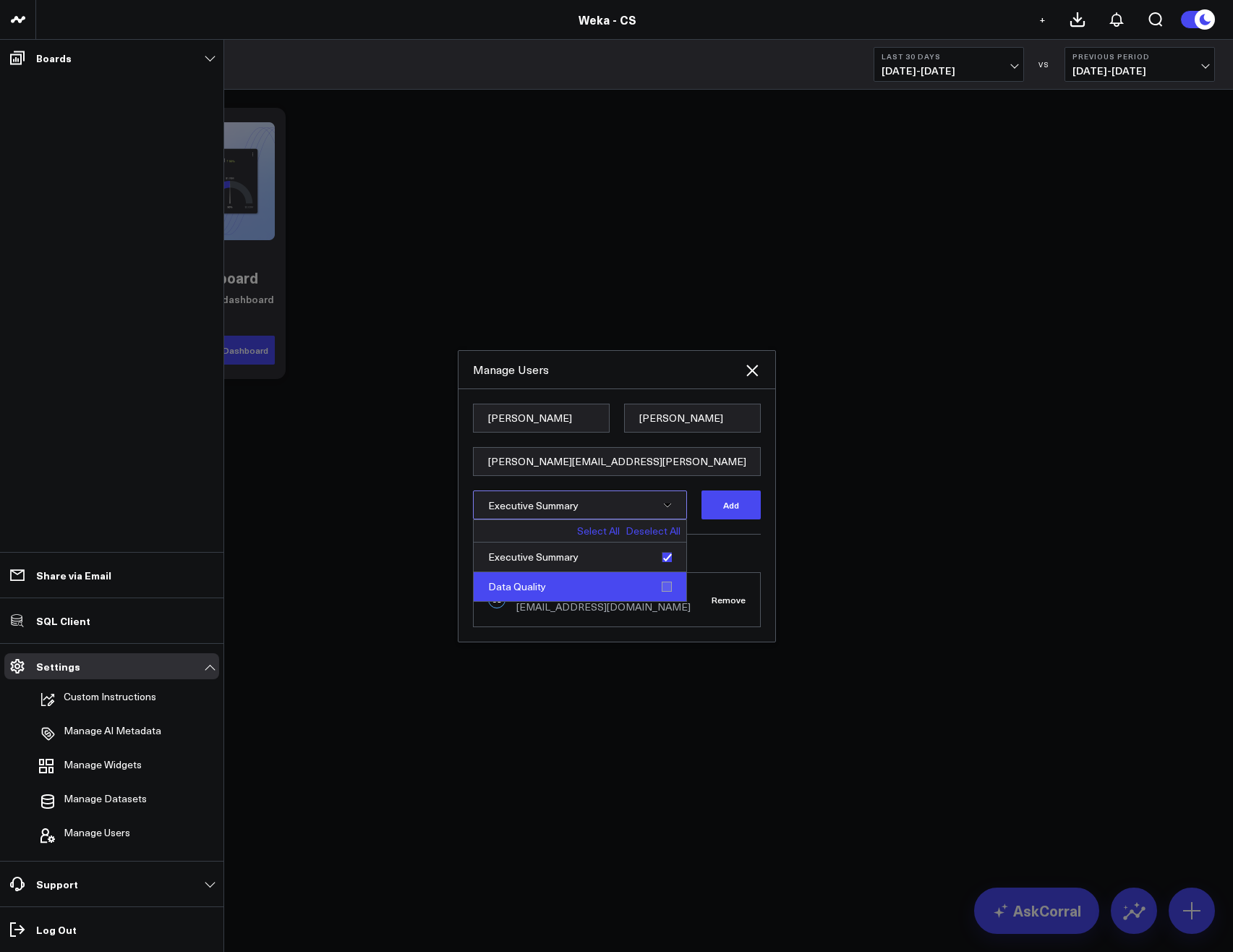
click at [667, 591] on div "Data Quality" at bounding box center [580, 586] width 213 height 29
click at [726, 510] on button "Add" at bounding box center [732, 504] width 59 height 29
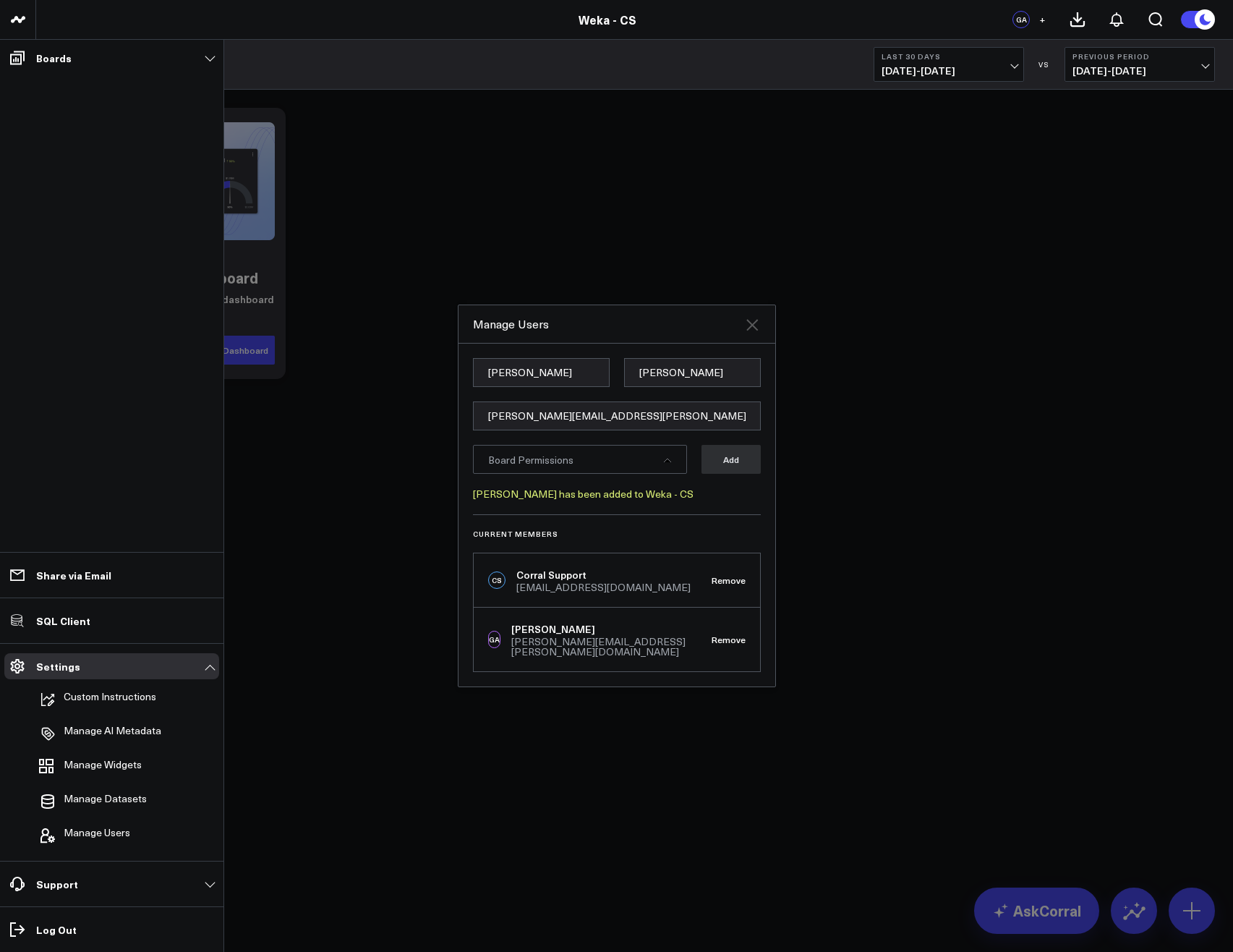
click at [757, 330] on icon at bounding box center [752, 325] width 11 height 11
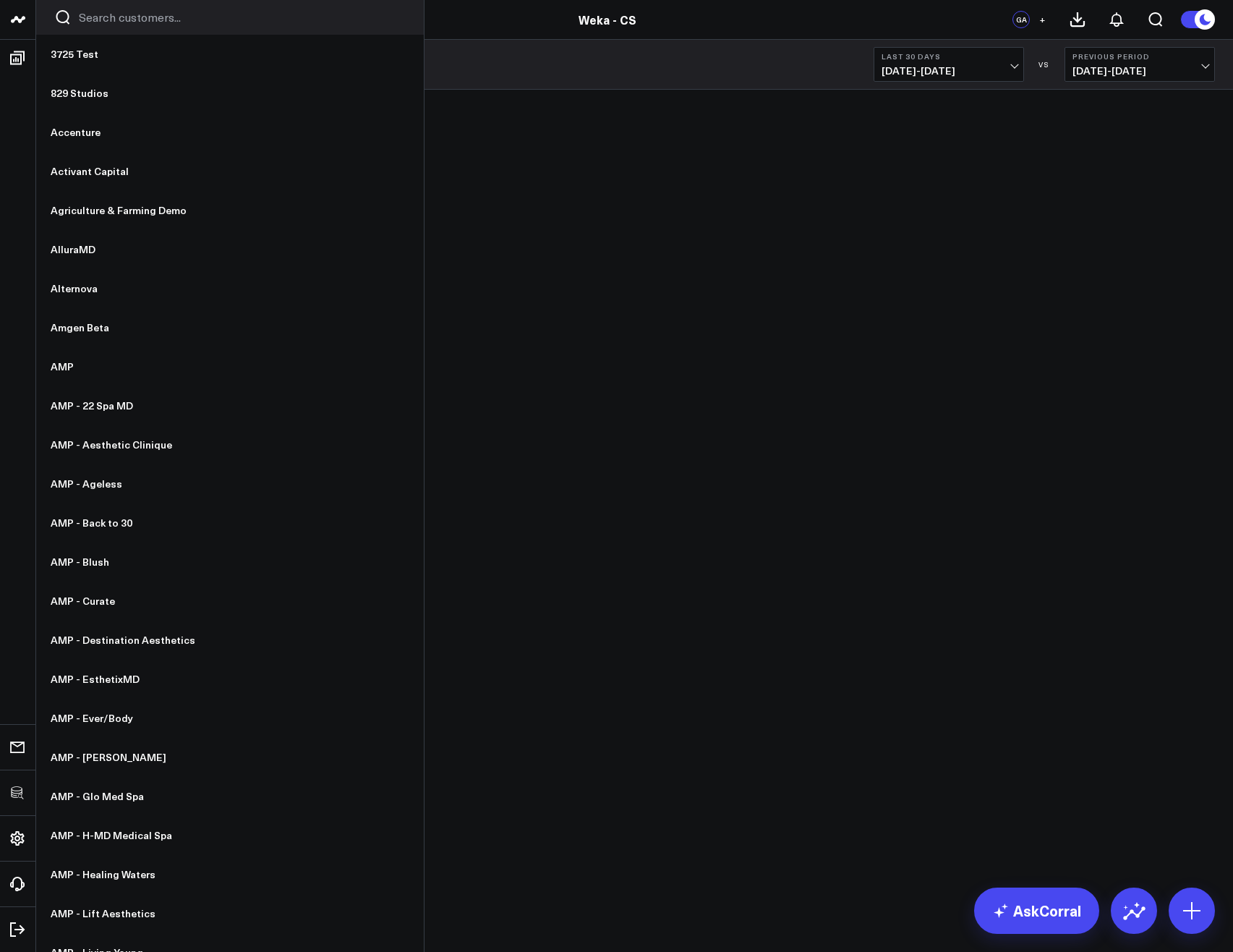
click at [112, 16] on input "Search customers input" at bounding box center [242, 18] width 327 height 16
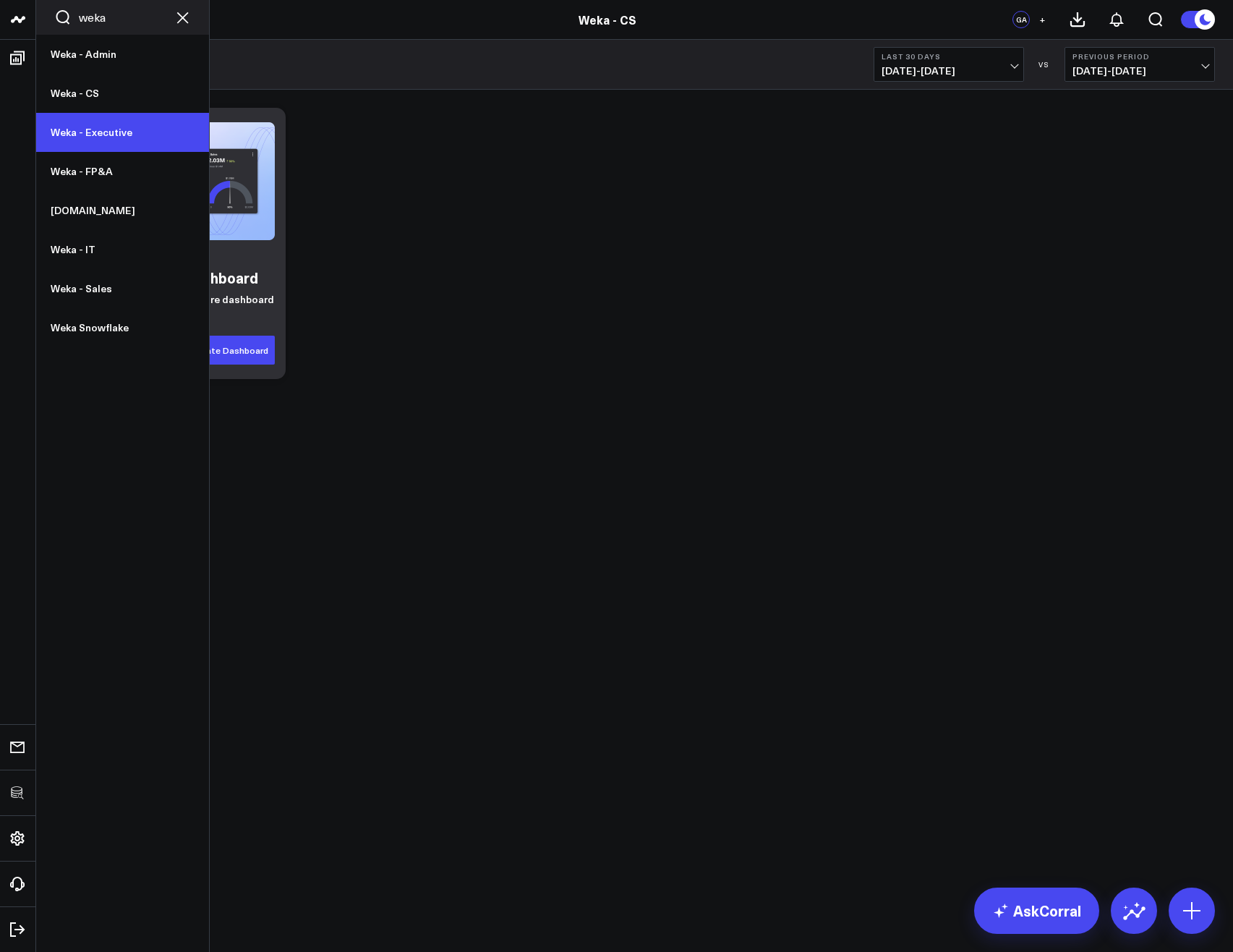
type input "weka"
click at [101, 137] on link "Weka - Executive" at bounding box center [122, 132] width 172 height 39
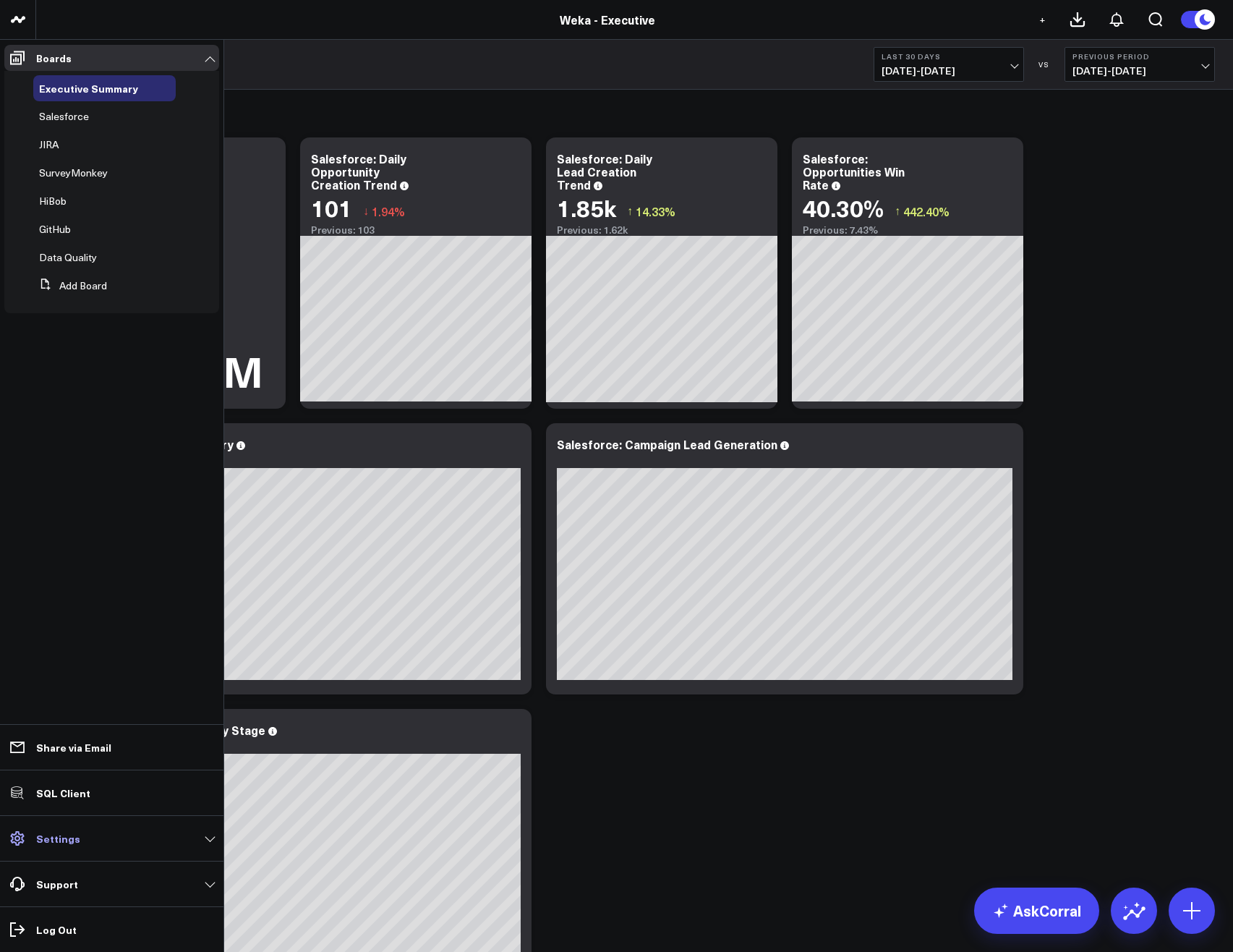
click at [57, 844] on p "Settings" at bounding box center [58, 838] width 44 height 11
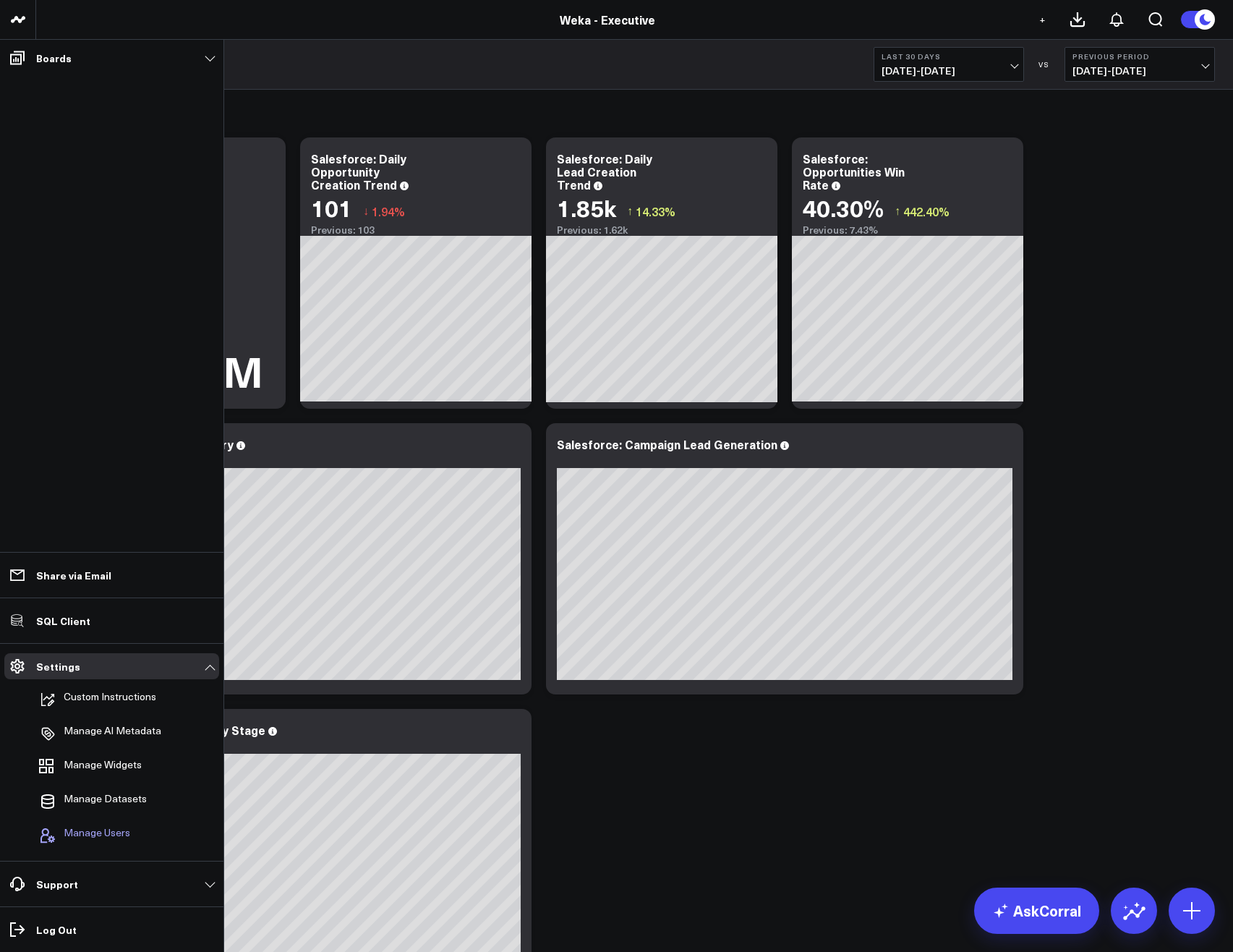
click at [109, 832] on span "Manage Users" at bounding box center [96, 836] width 67 height 18
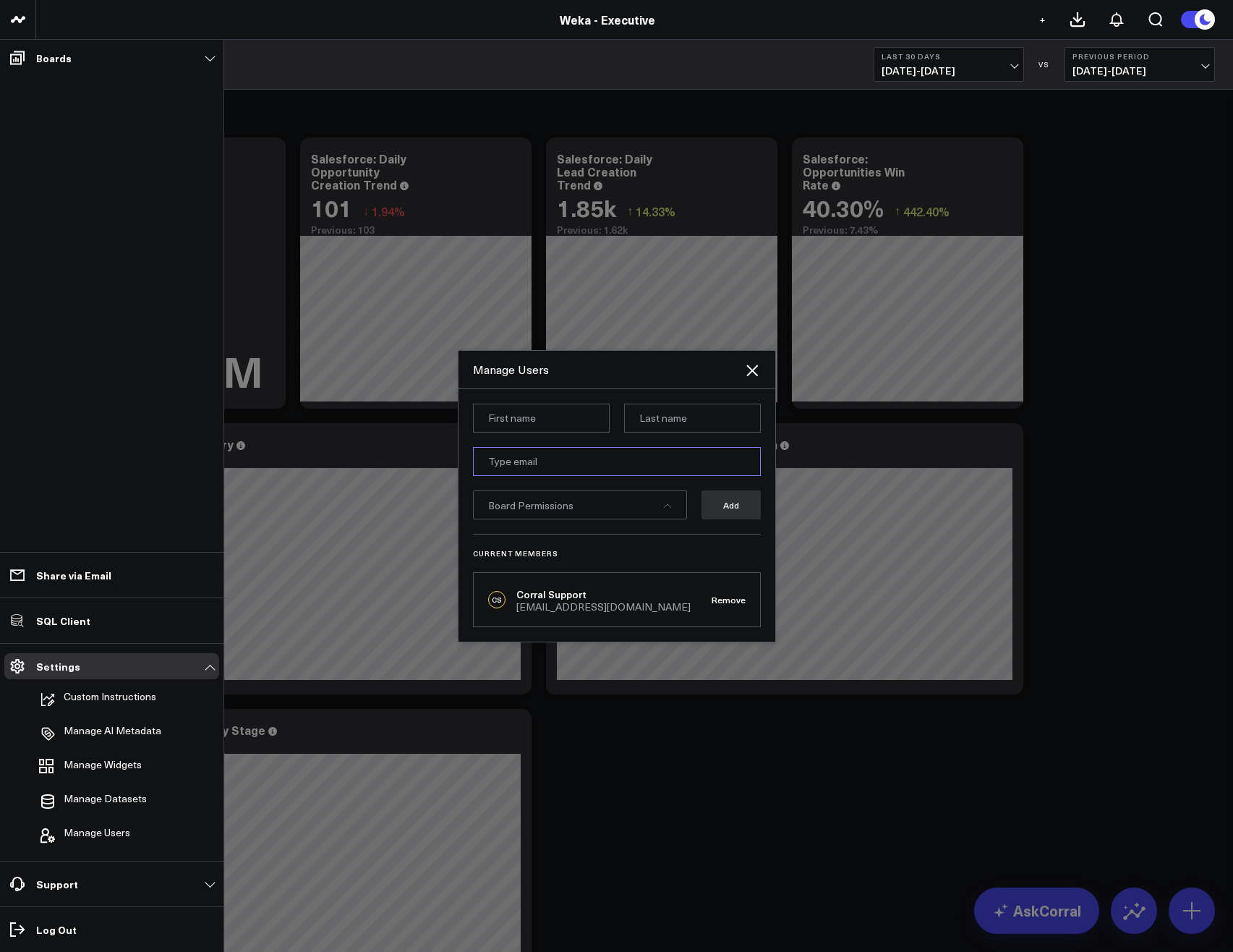
click at [550, 462] on input "email" at bounding box center [617, 461] width 288 height 29
paste input "[PERSON_NAME][EMAIL_ADDRESS][PERSON_NAME][DOMAIN_NAME]"
type input "[PERSON_NAME][EMAIL_ADDRESS][PERSON_NAME][DOMAIN_NAME]"
click at [535, 418] on input at bounding box center [541, 418] width 136 height 29
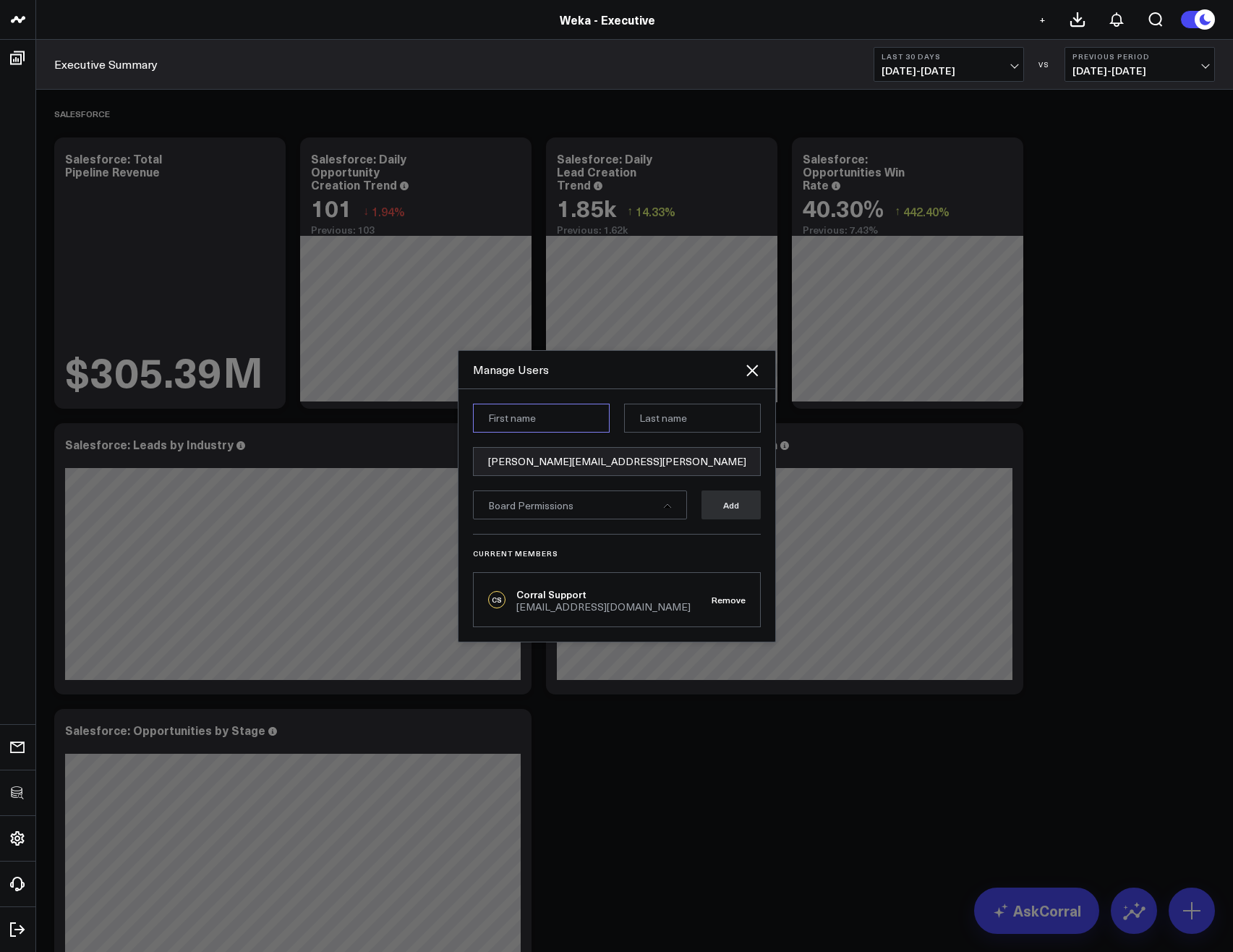
type input "[PERSON_NAME]"
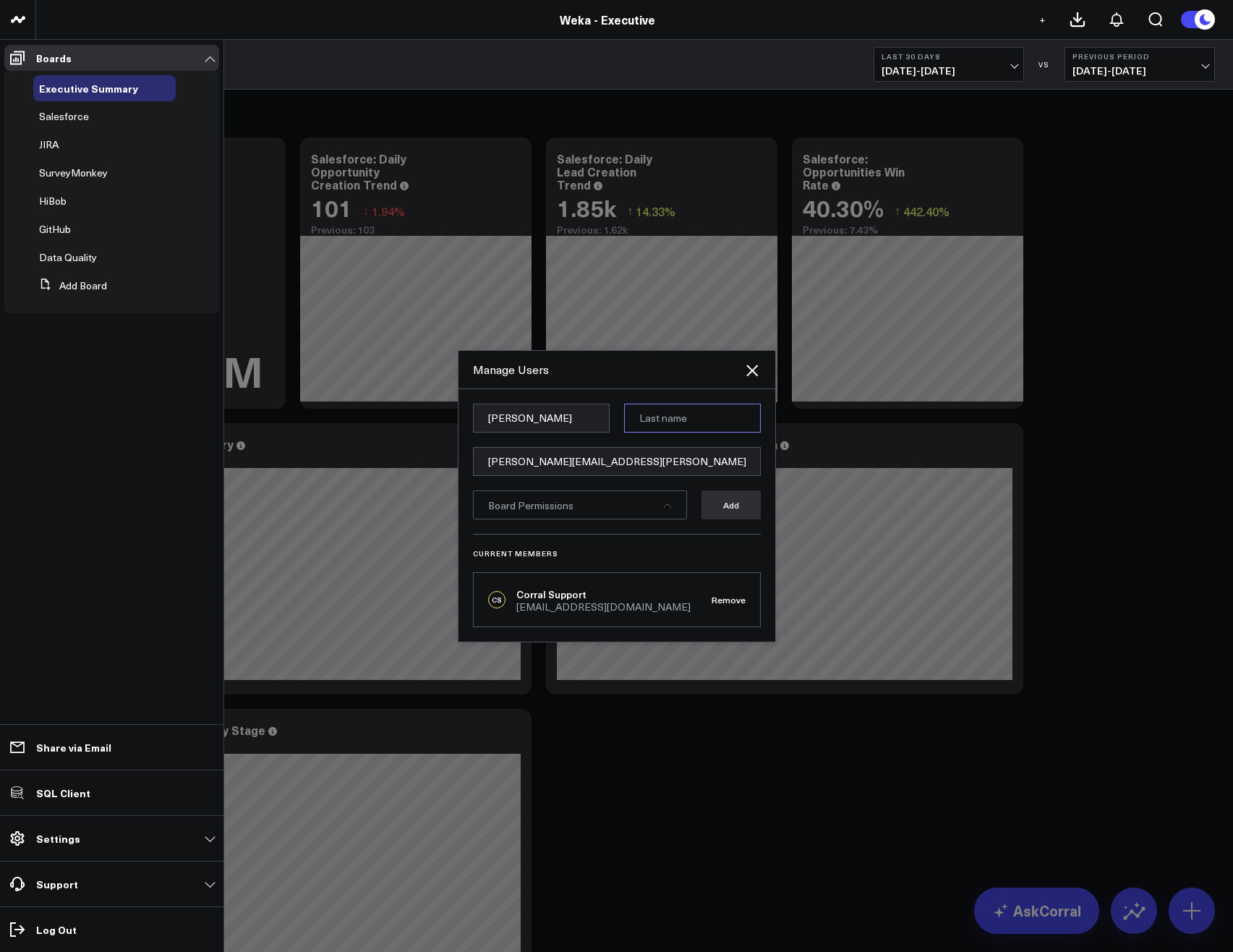
click at [671, 411] on input at bounding box center [692, 418] width 136 height 29
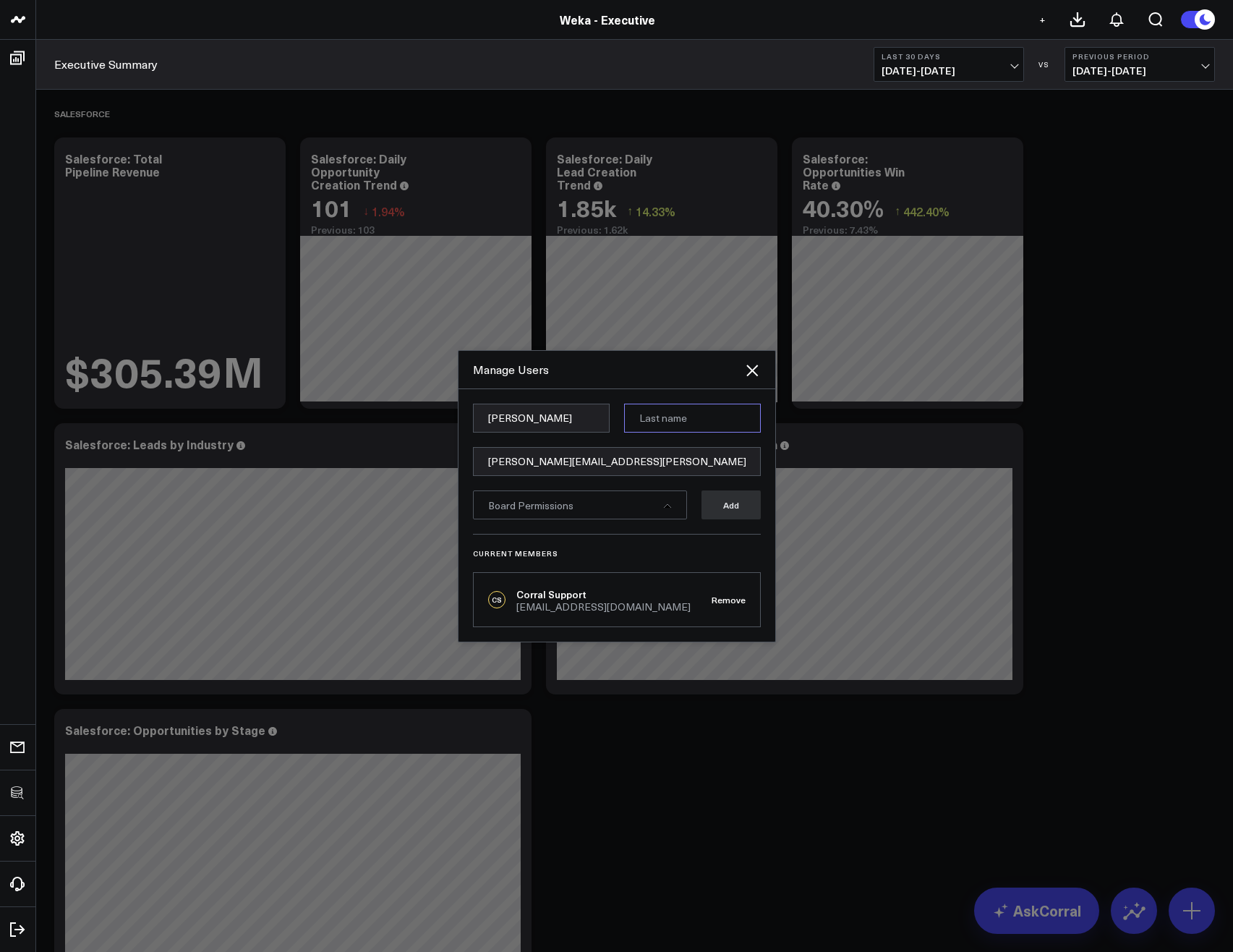
type input "[PERSON_NAME]"
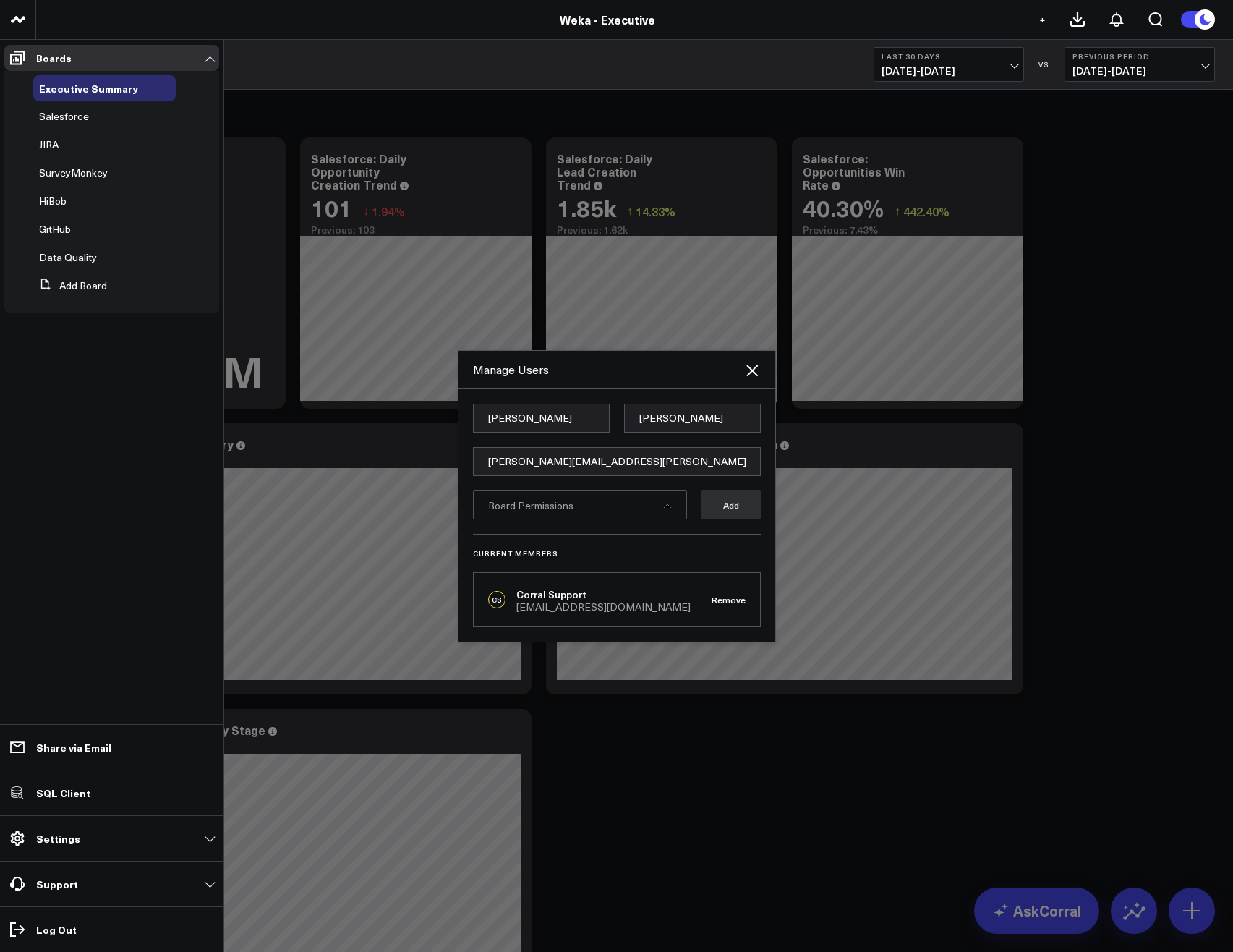
click at [656, 508] on div "Board Permissions" at bounding box center [580, 504] width 214 height 29
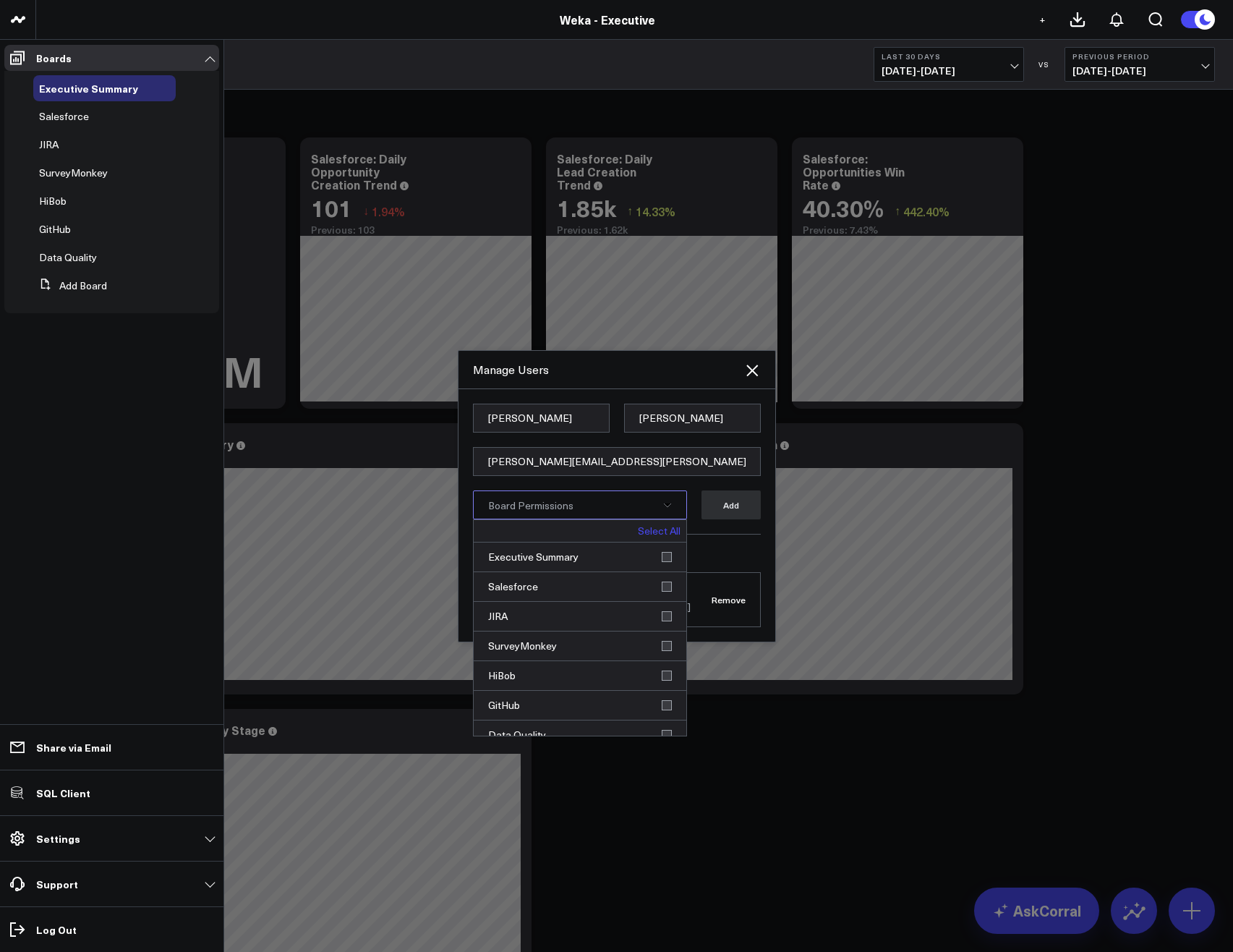
click at [658, 533] on link "Select All" at bounding box center [659, 530] width 43 height 10
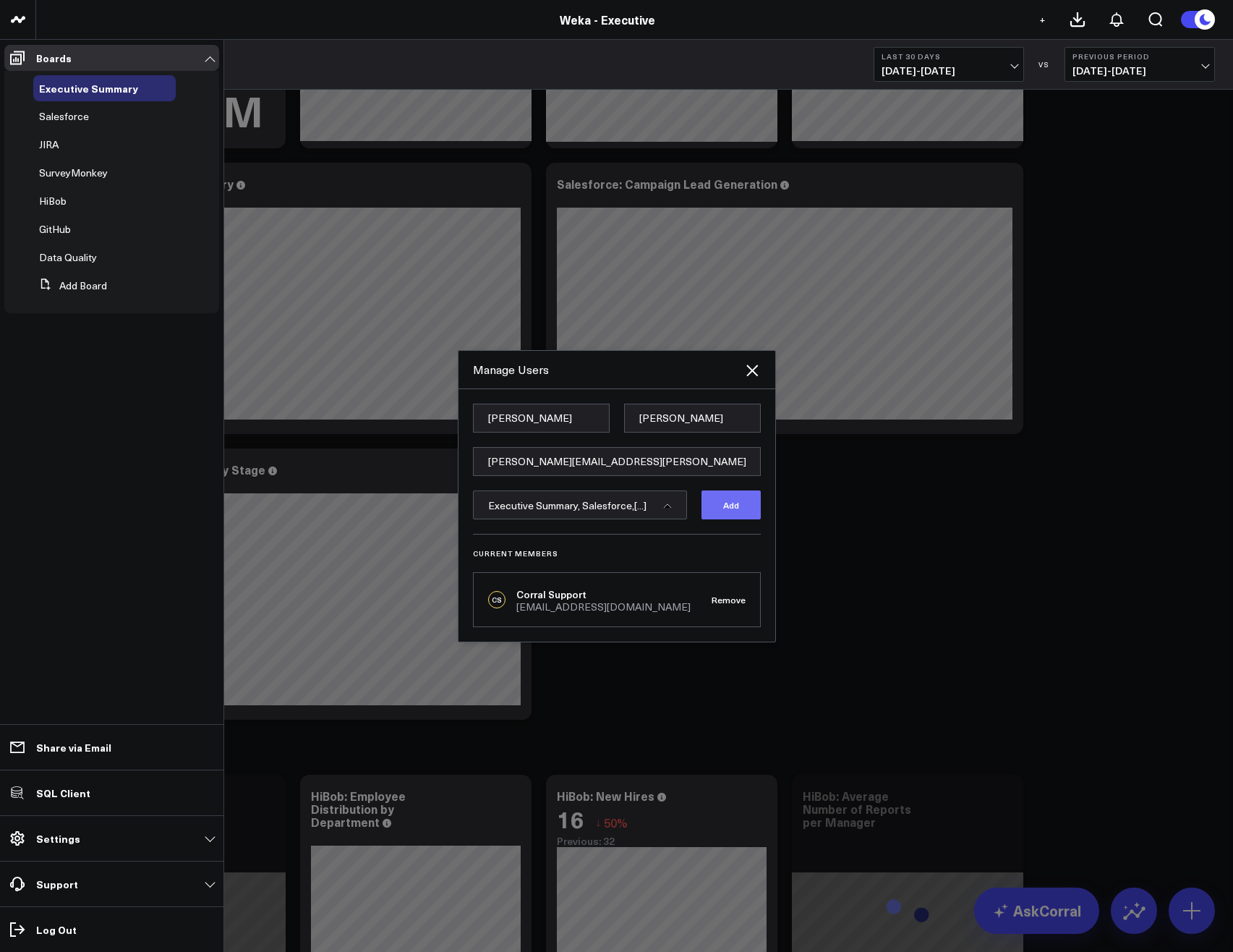
click at [732, 511] on button "Add" at bounding box center [732, 504] width 59 height 29
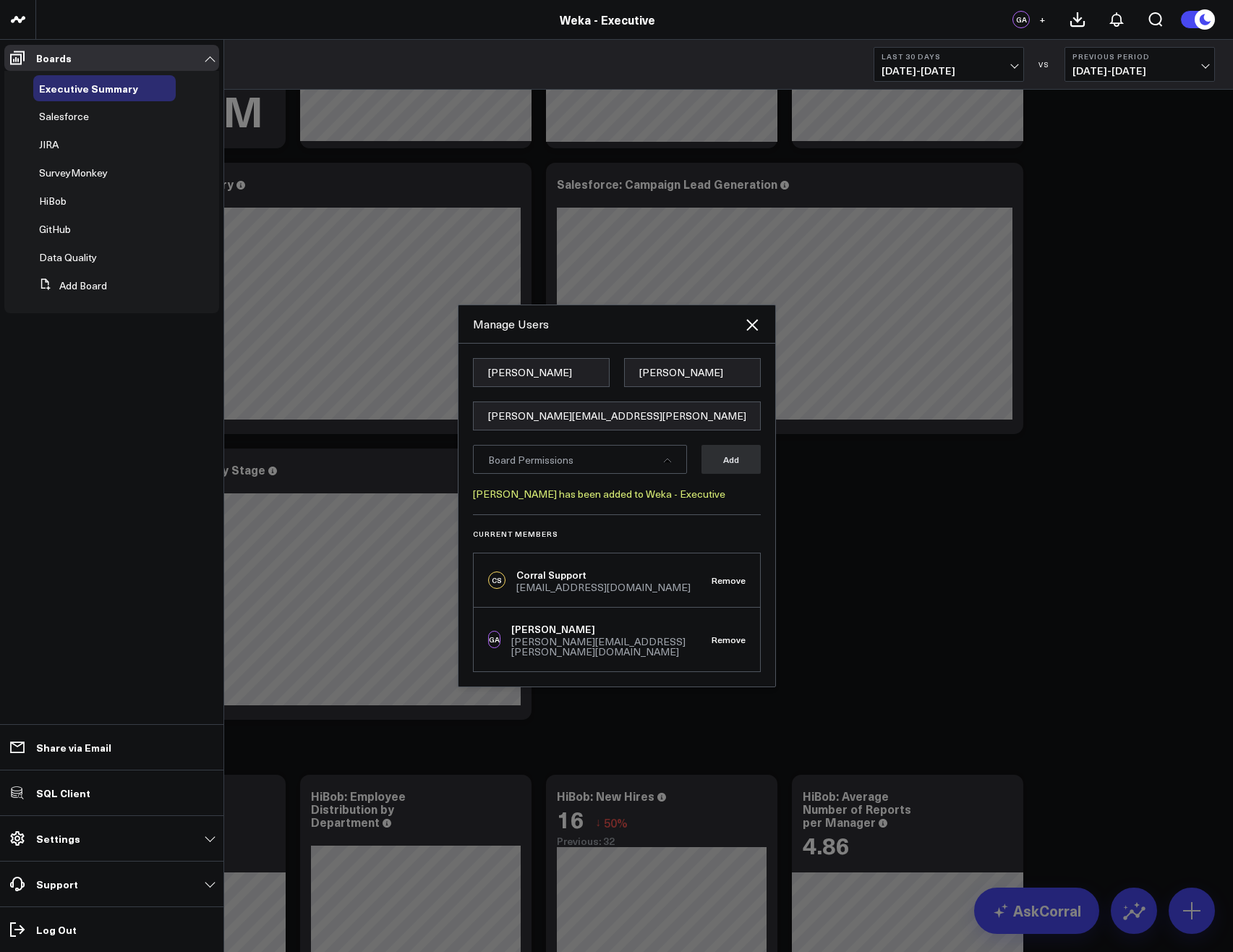
click at [871, 543] on div at bounding box center [616, 476] width 1233 height 952
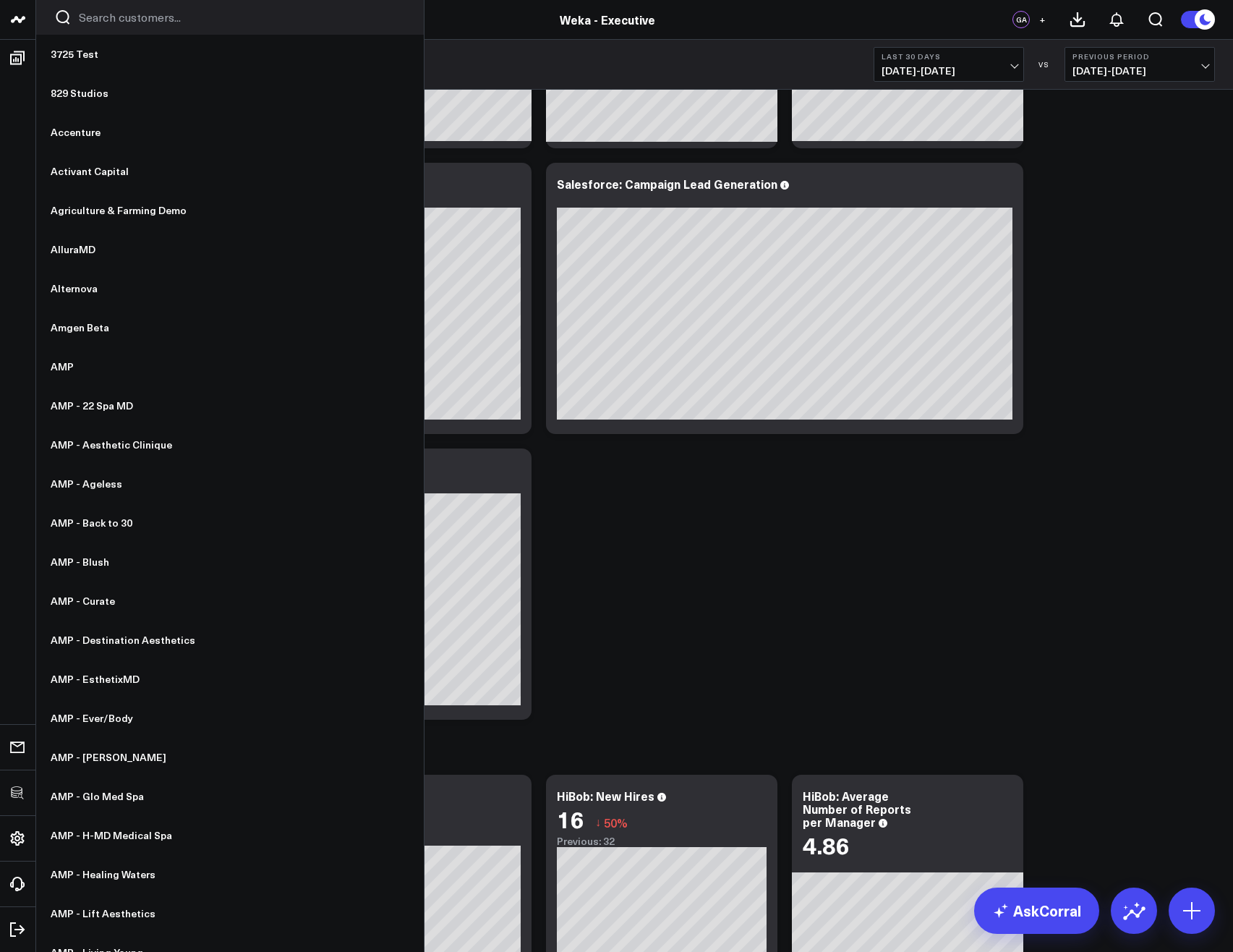
click at [115, 18] on input "Search customers input" at bounding box center [242, 18] width 327 height 16
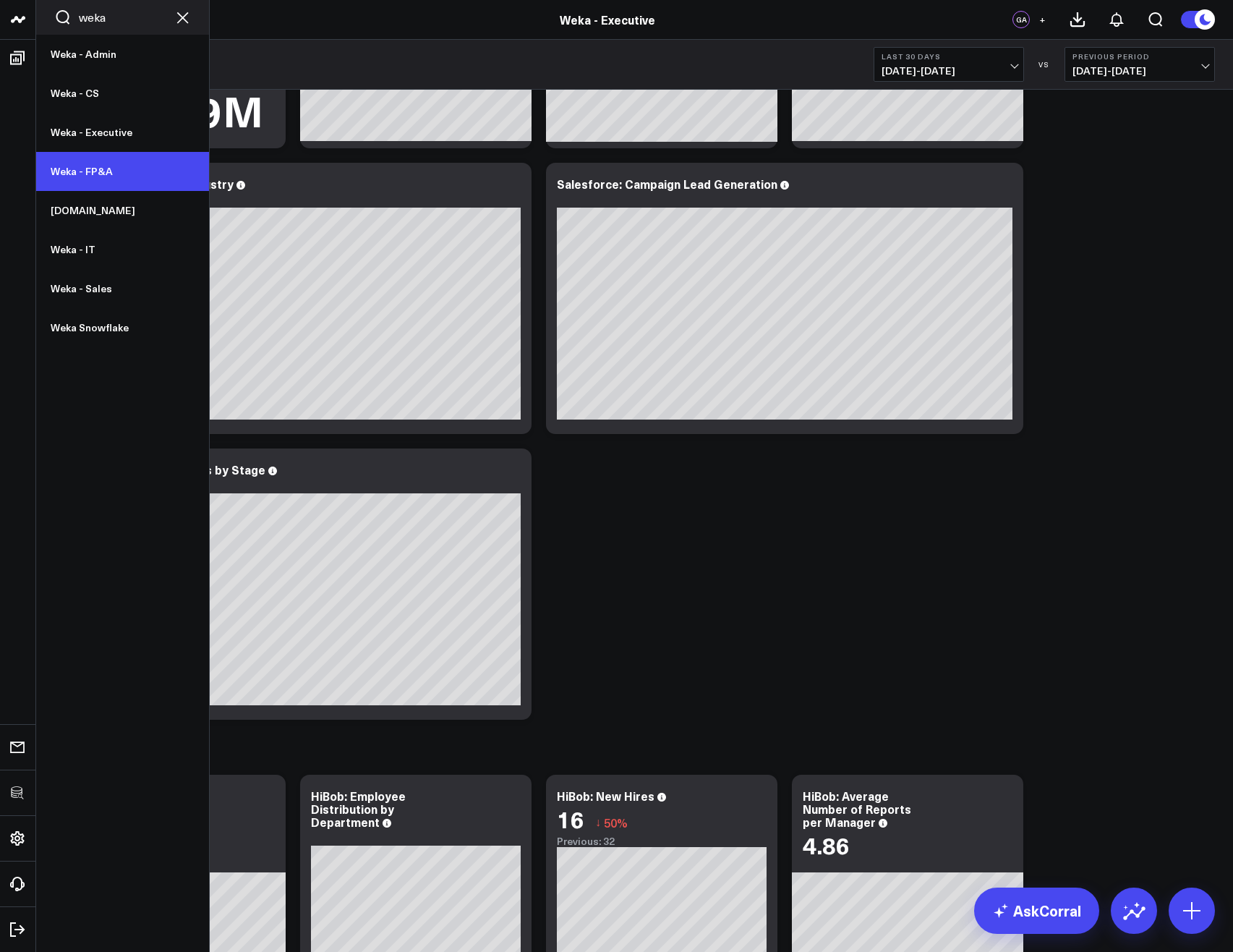
type input "weka"
click at [113, 173] on link "Weka - FP&A" at bounding box center [122, 171] width 172 height 39
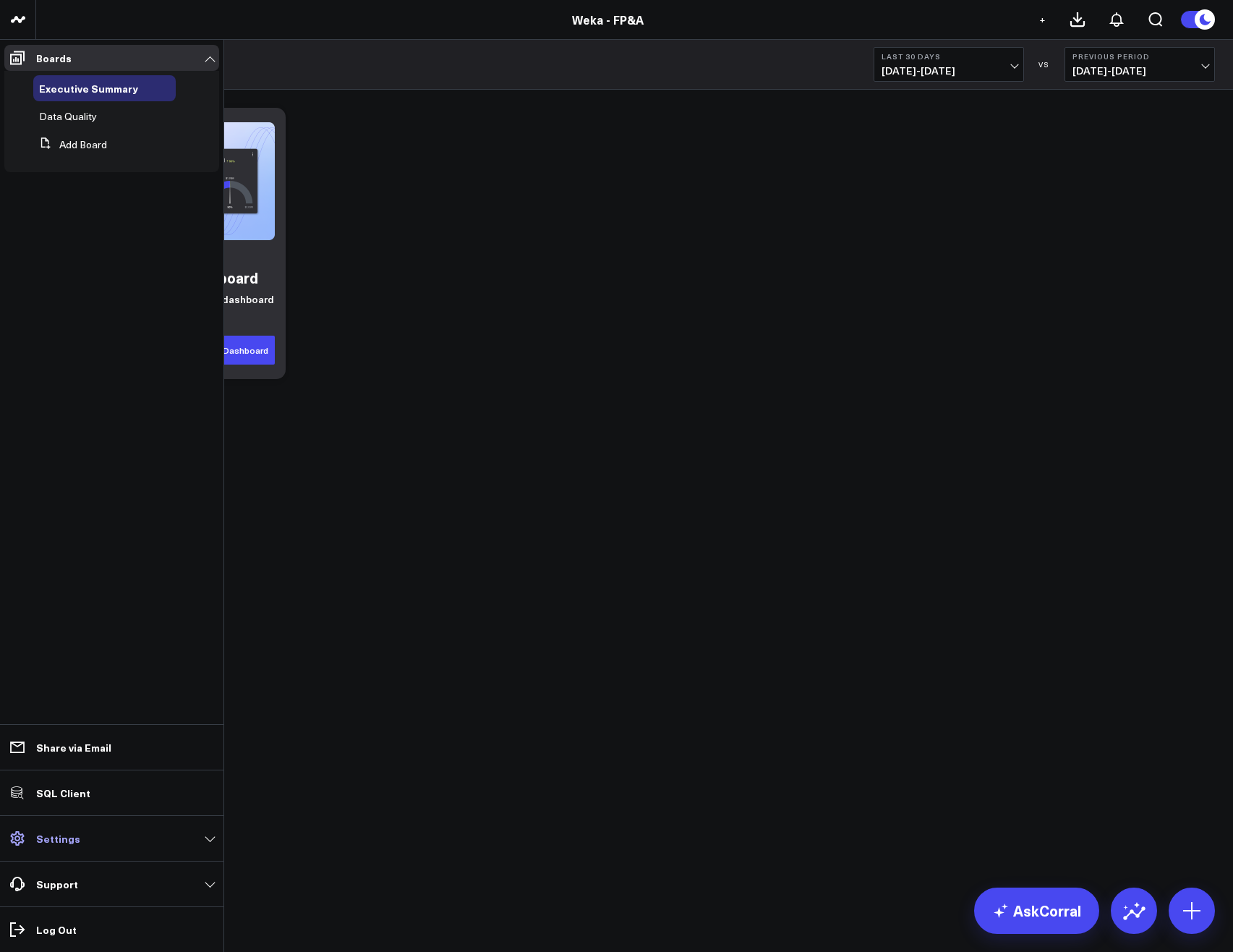
click at [67, 839] on p "Settings" at bounding box center [58, 838] width 44 height 11
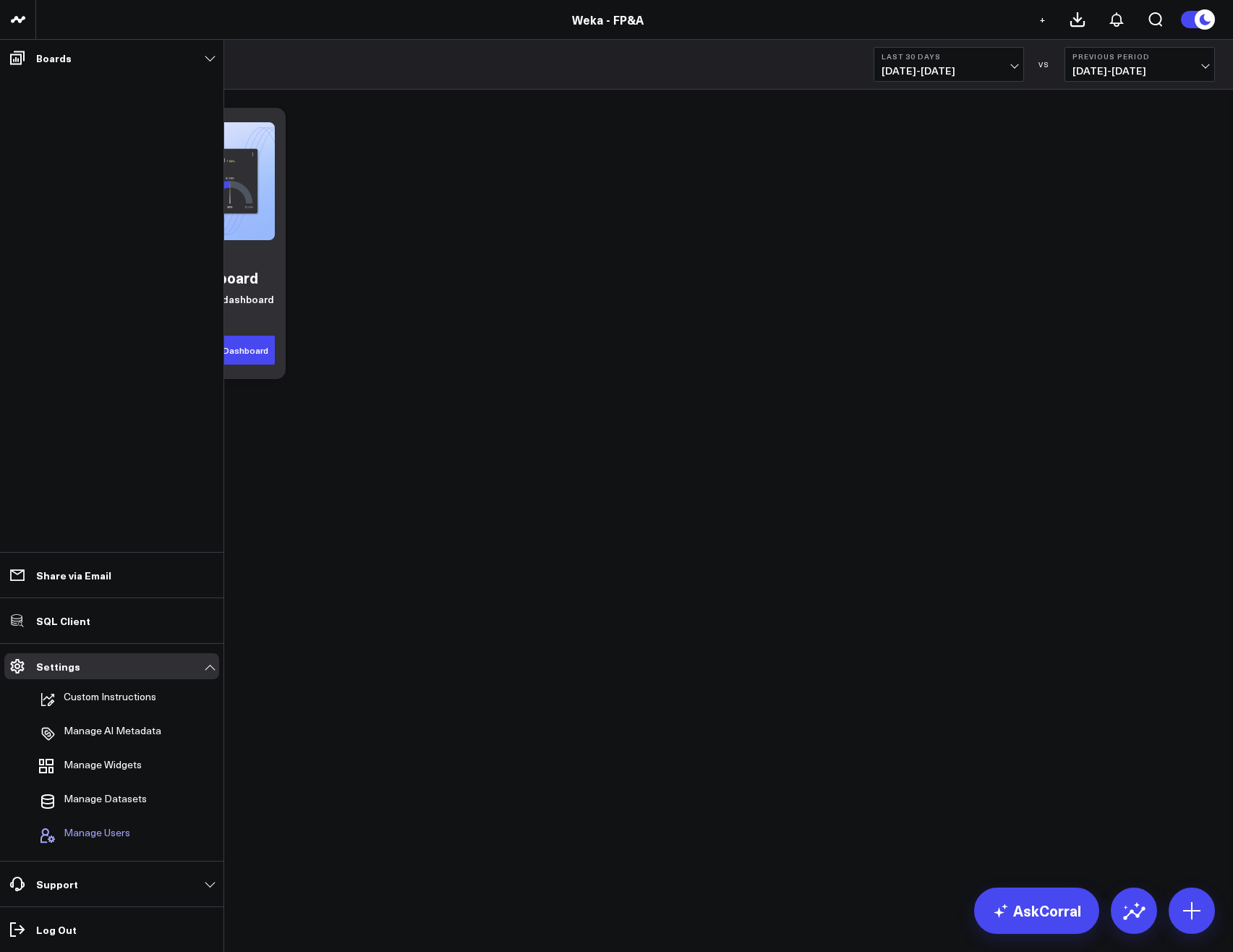
click at [89, 833] on span "Manage Users" at bounding box center [96, 836] width 67 height 18
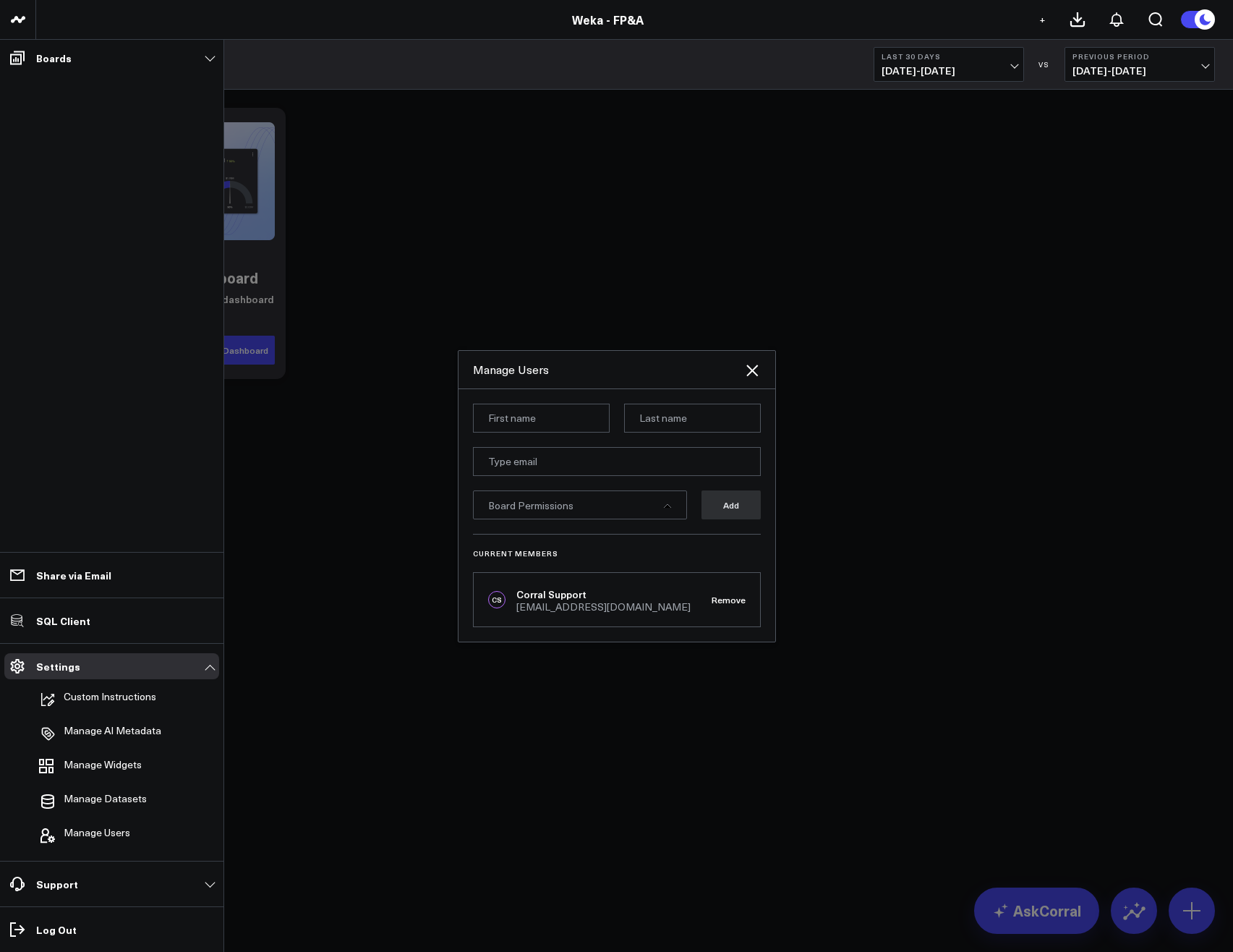
click at [540, 411] on input at bounding box center [541, 418] width 136 height 29
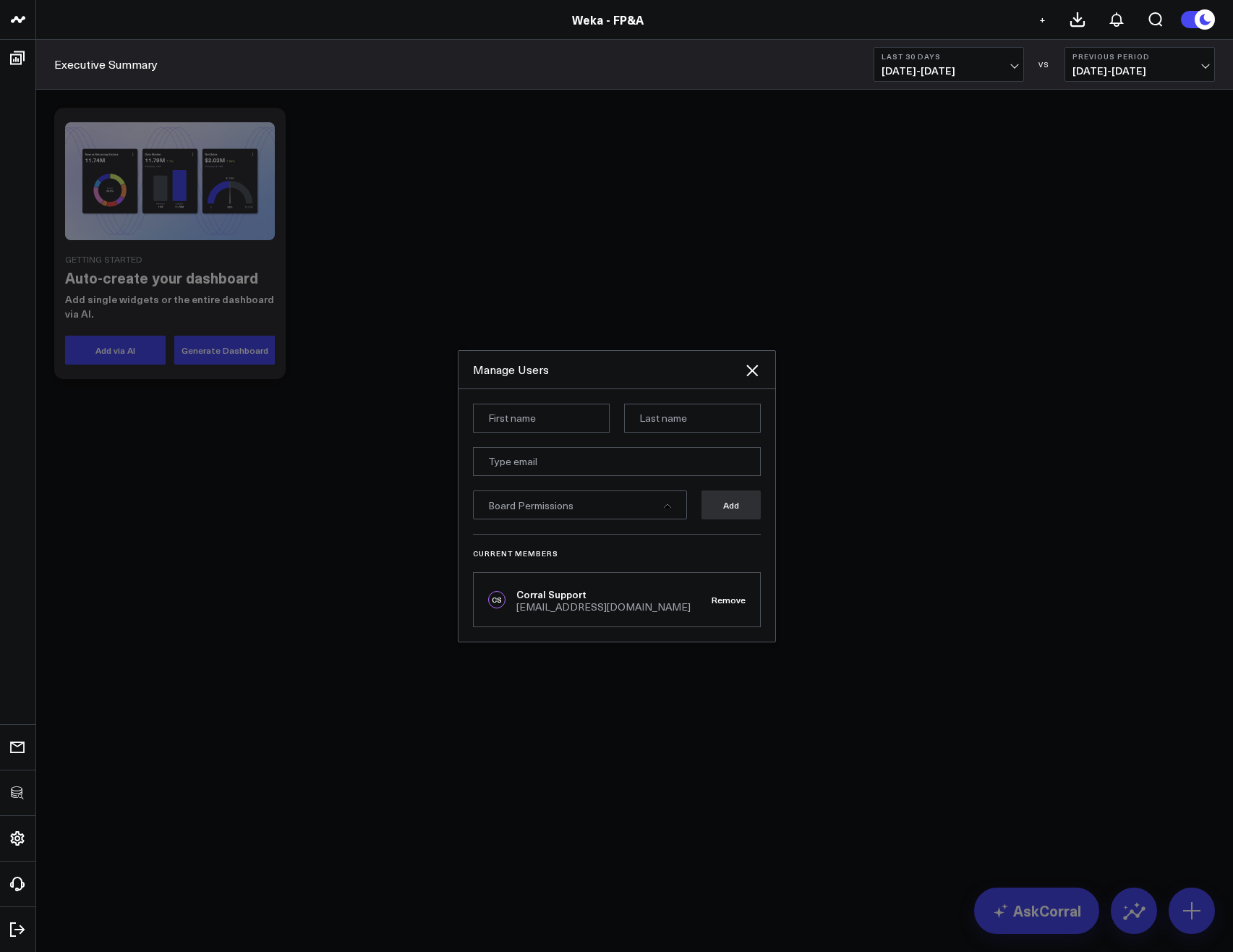
type input "[PERSON_NAME]"
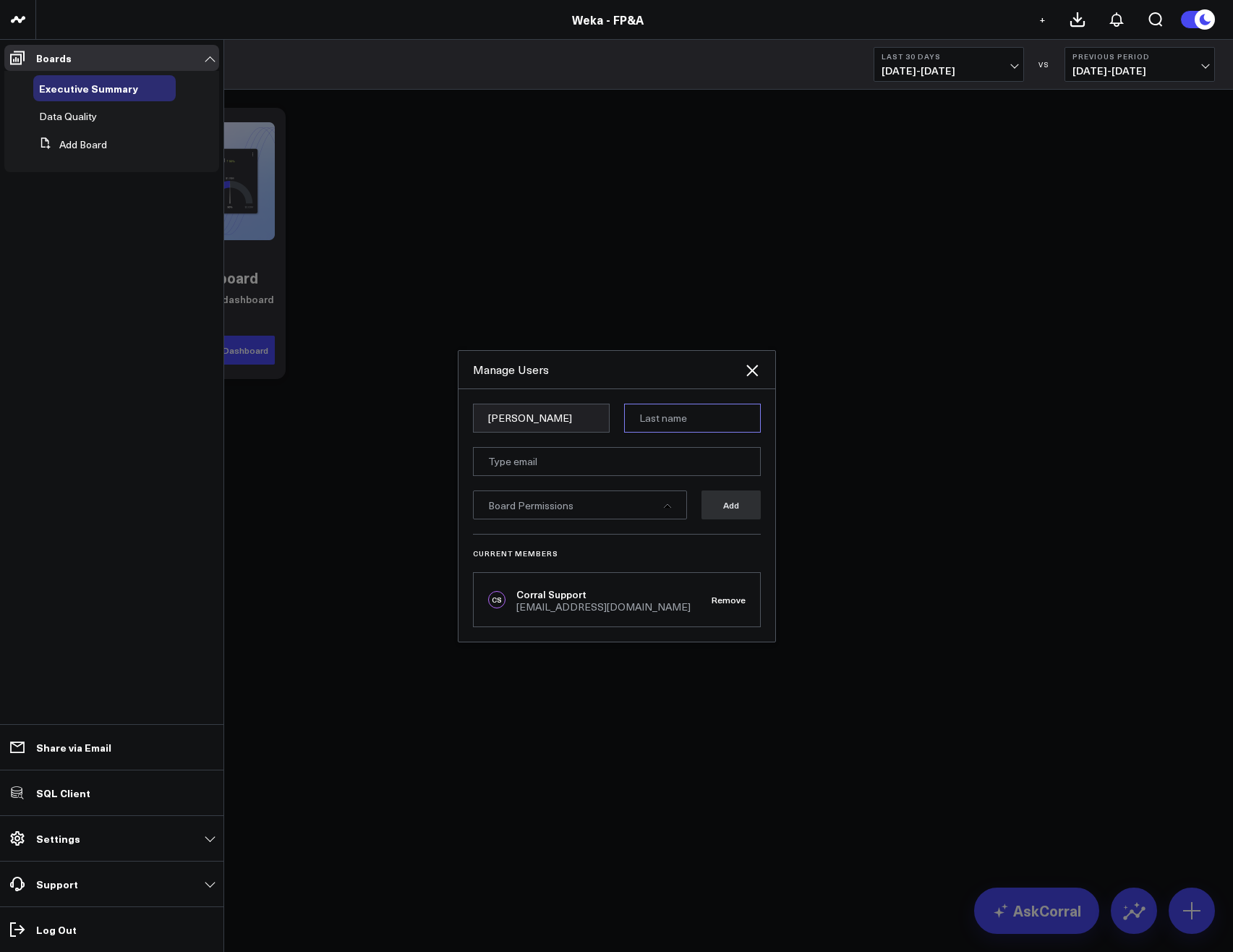
click at [666, 423] on input at bounding box center [692, 418] width 136 height 29
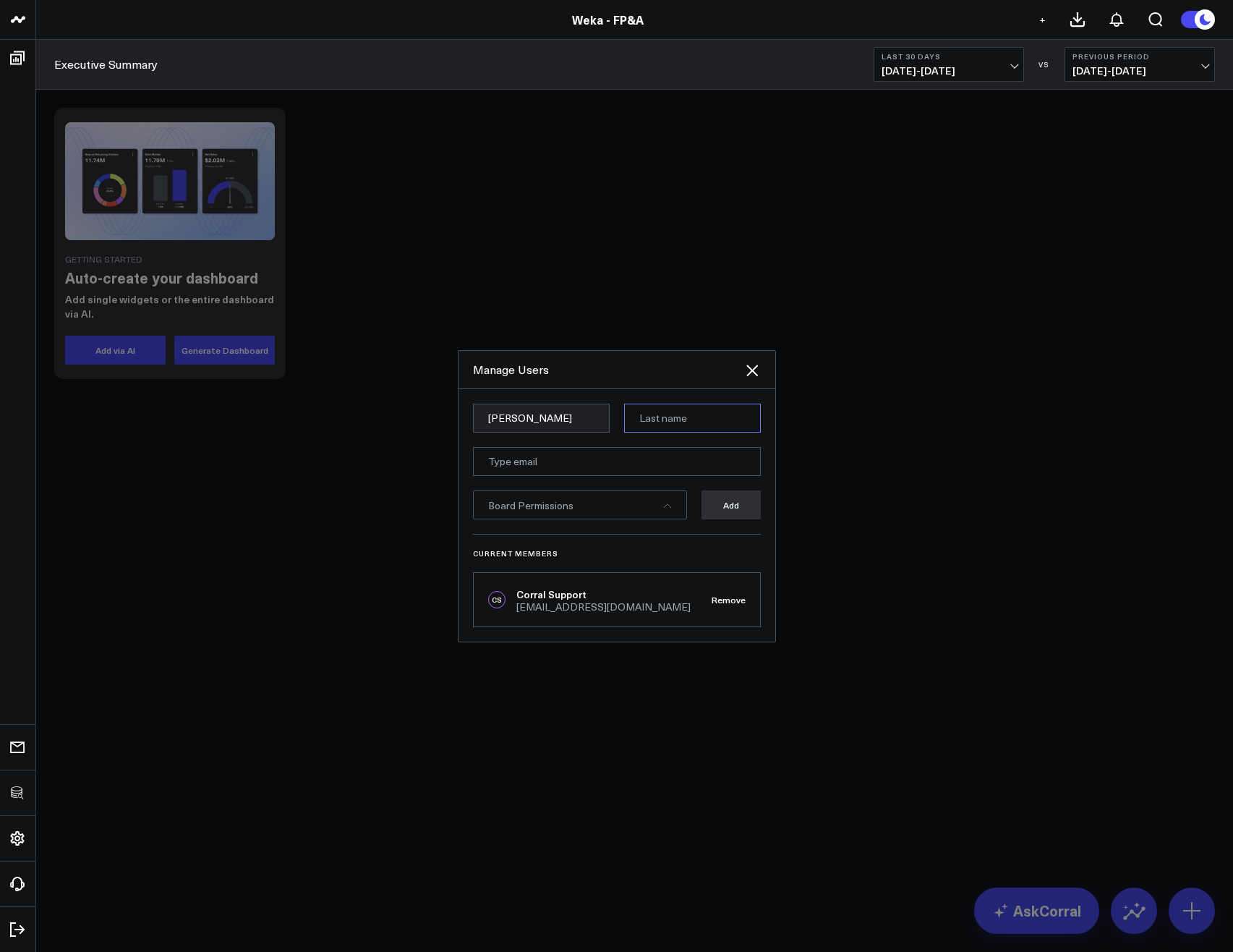
type input "[PERSON_NAME]"
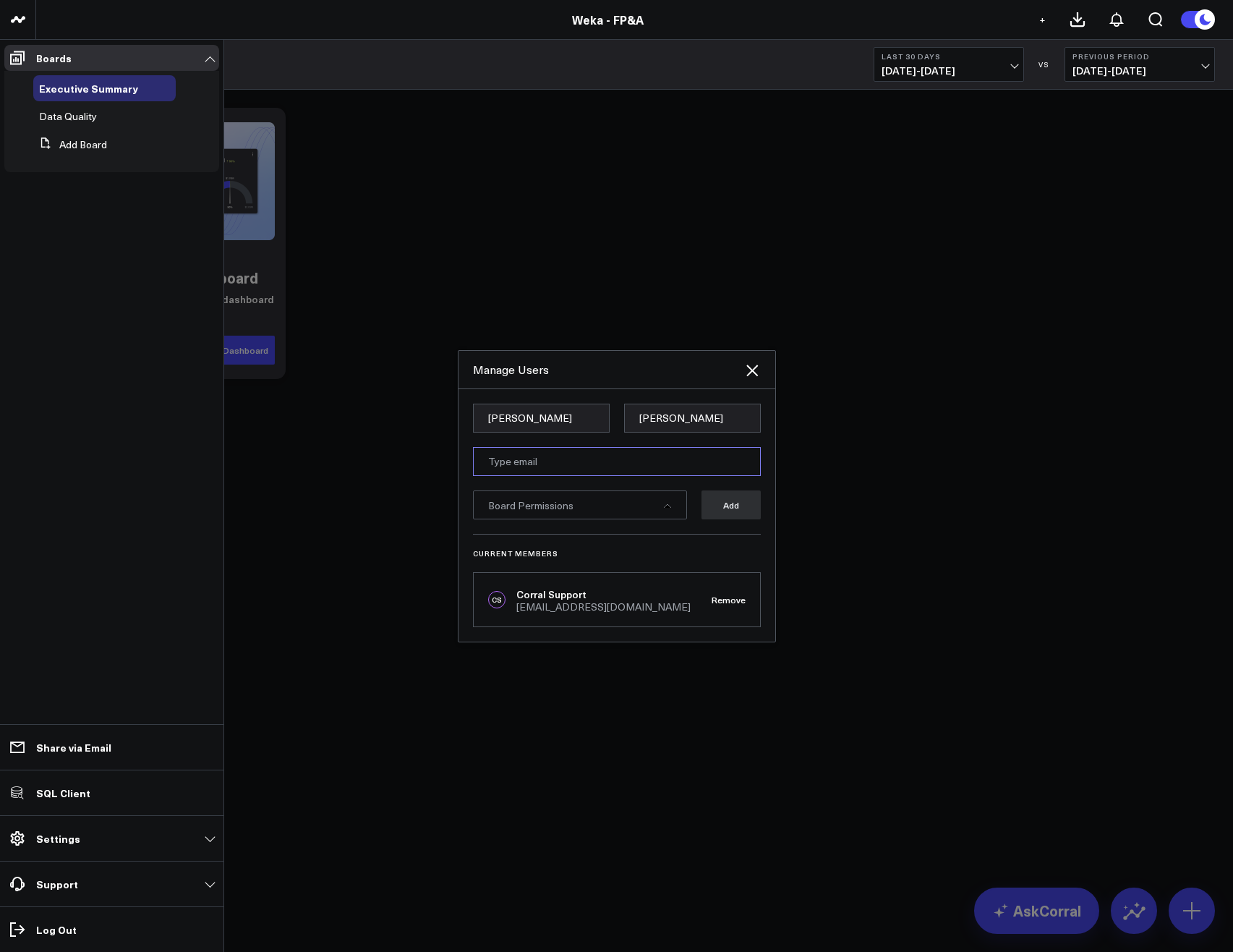
click at [558, 469] on input "email" at bounding box center [617, 461] width 288 height 29
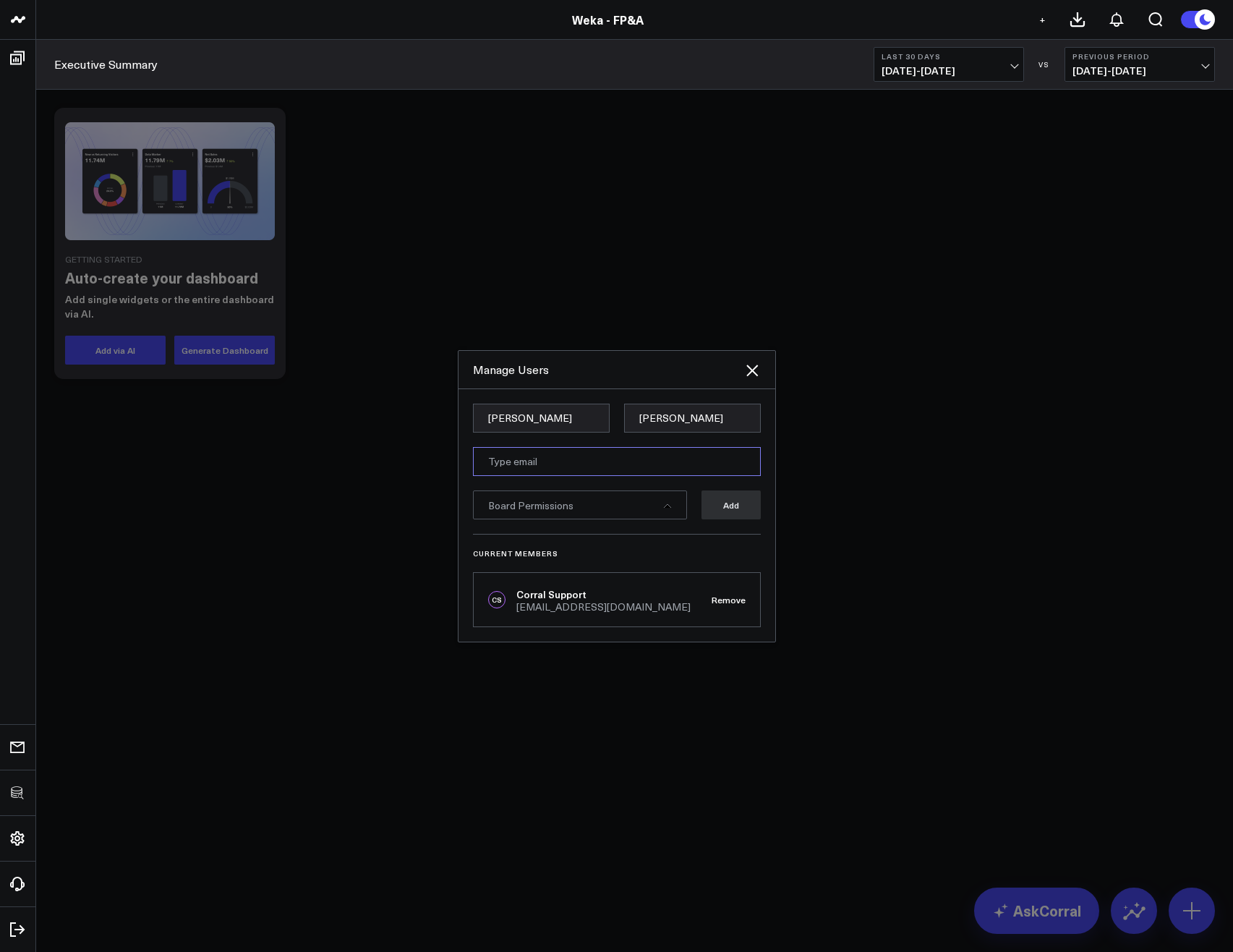
type input "[PERSON_NAME][EMAIL_ADDRESS][PERSON_NAME][DOMAIN_NAME]"
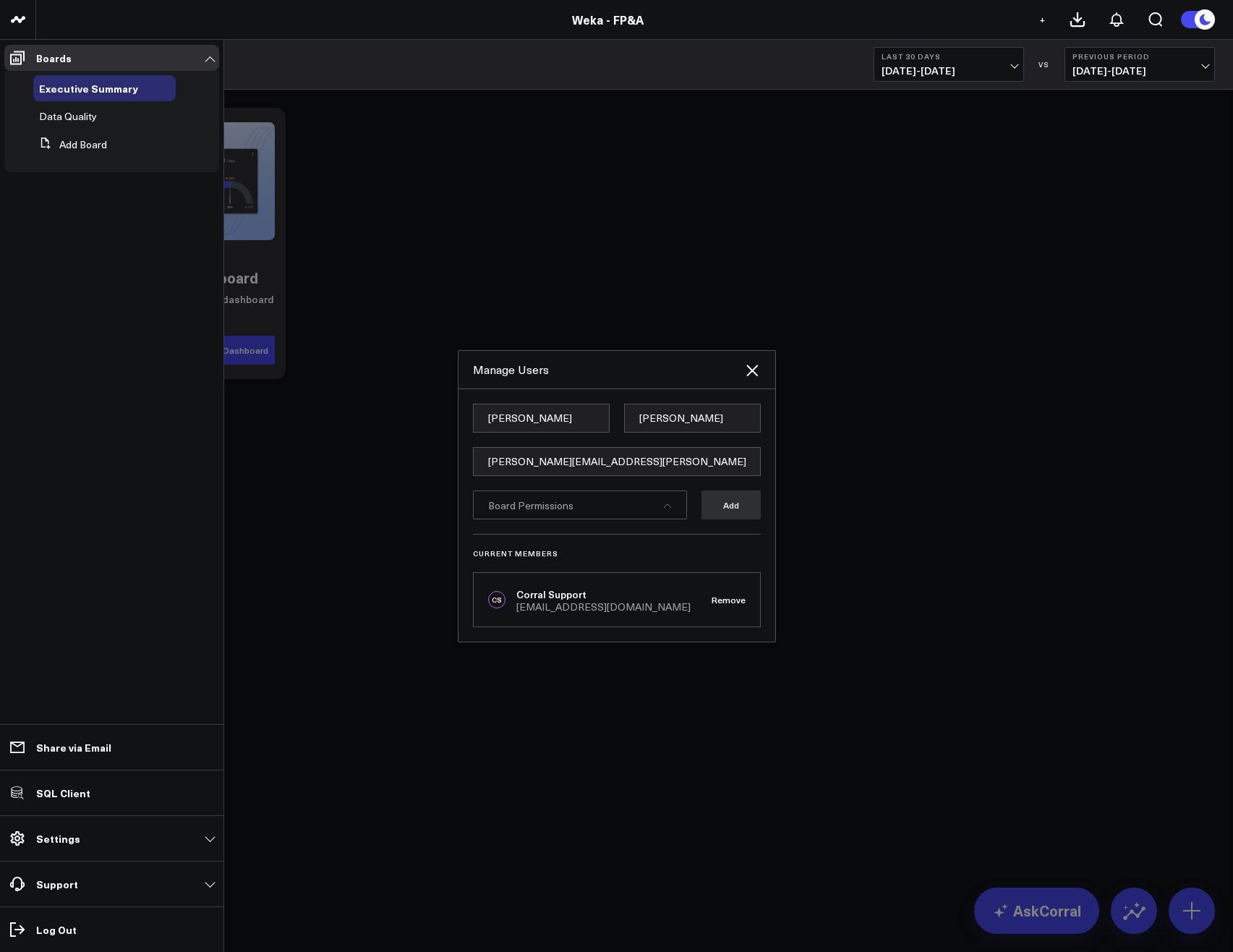
click at [536, 499] on span "Board Permissions" at bounding box center [531, 504] width 85 height 14
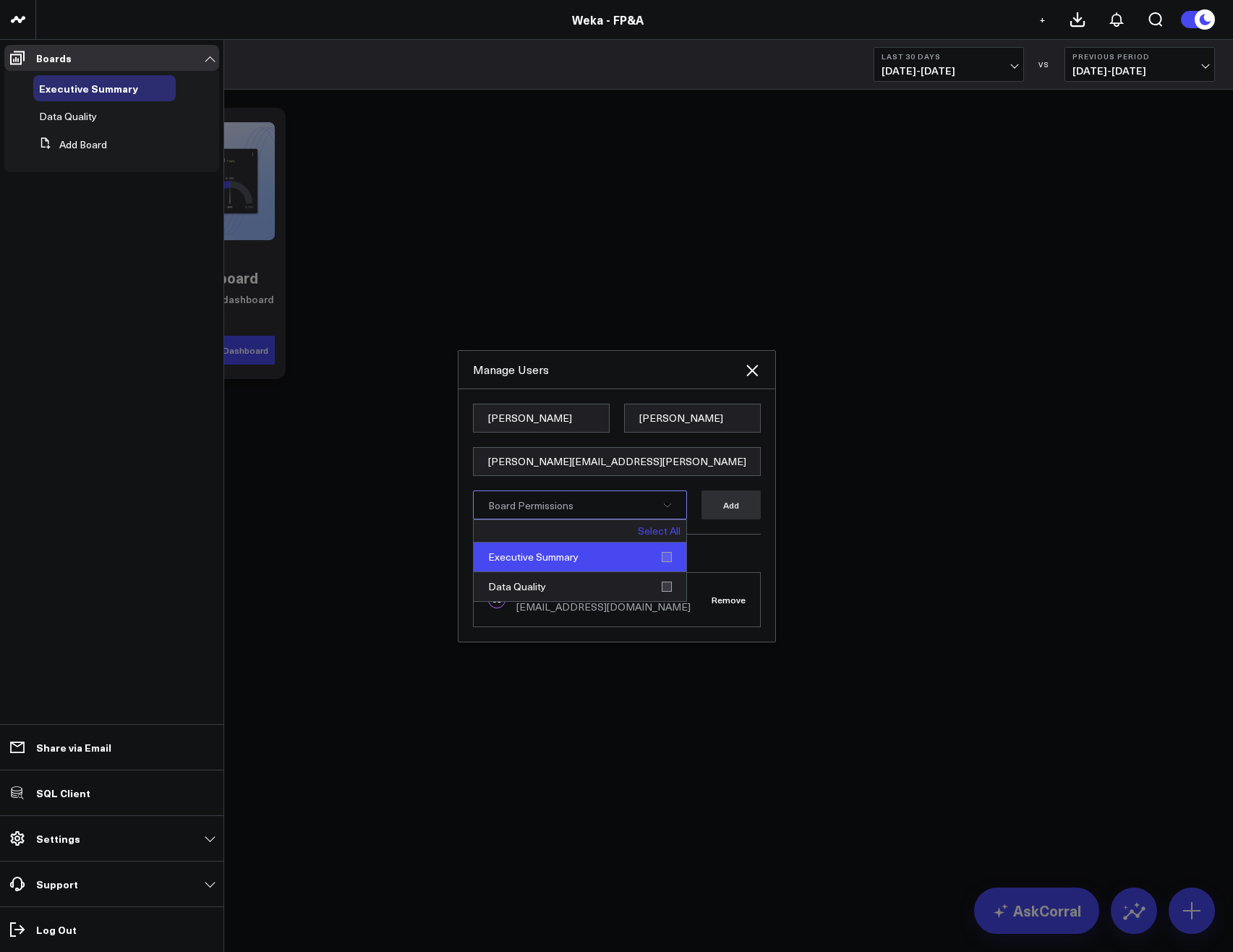
click at [668, 558] on div "Executive Summary" at bounding box center [580, 557] width 213 height 30
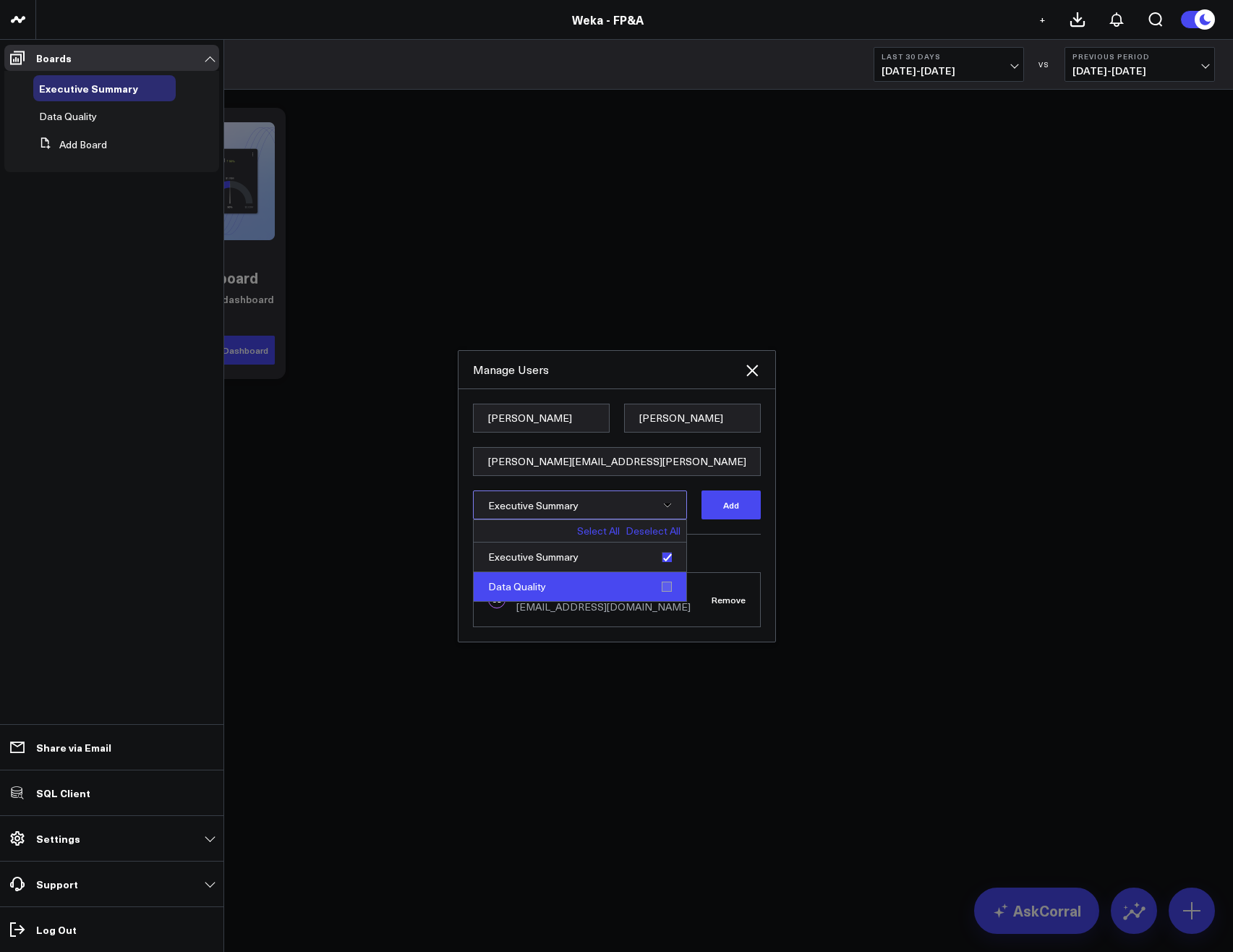
click at [663, 586] on div "Data Quality" at bounding box center [580, 586] width 213 height 29
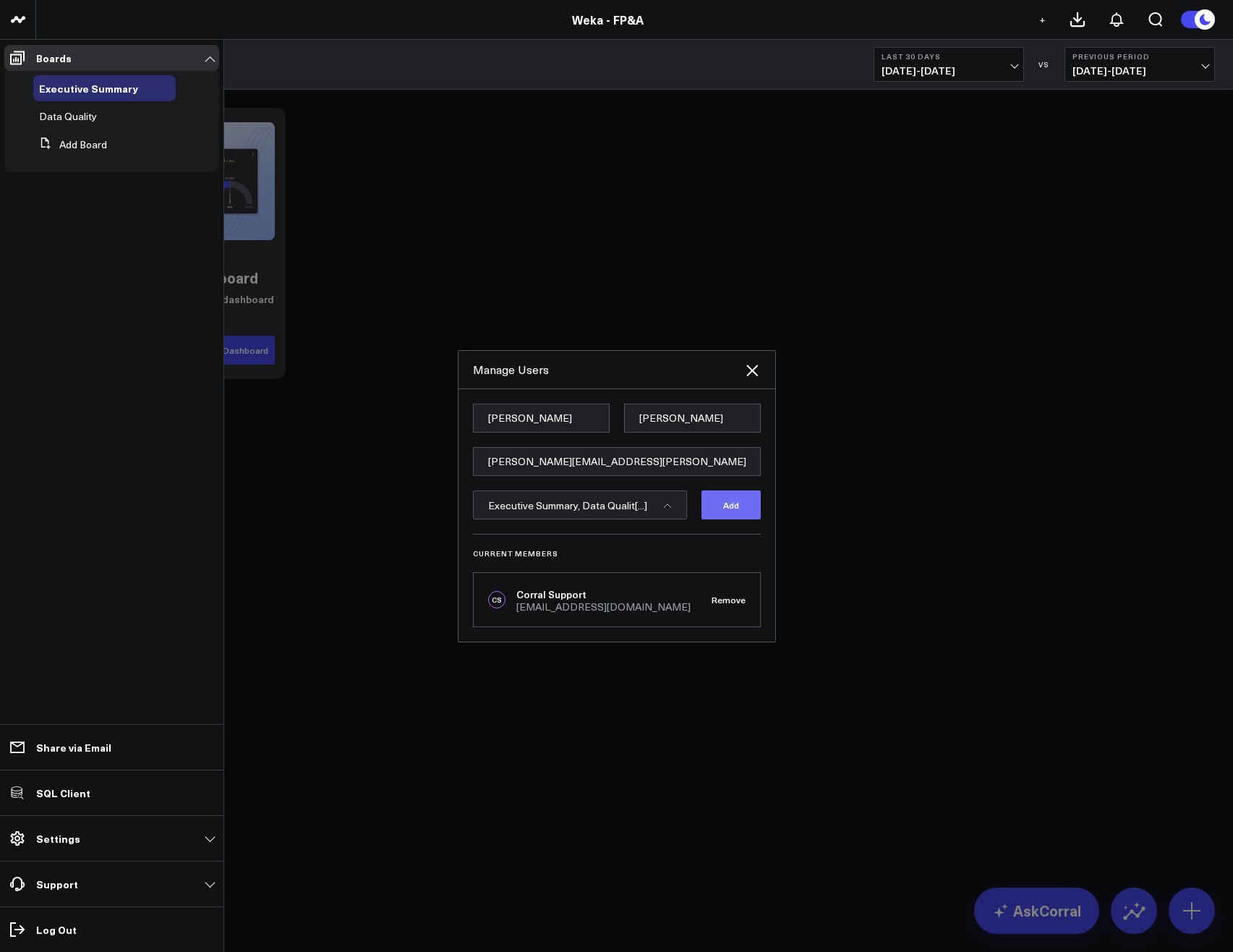
click at [724, 505] on button "Add" at bounding box center [732, 504] width 59 height 29
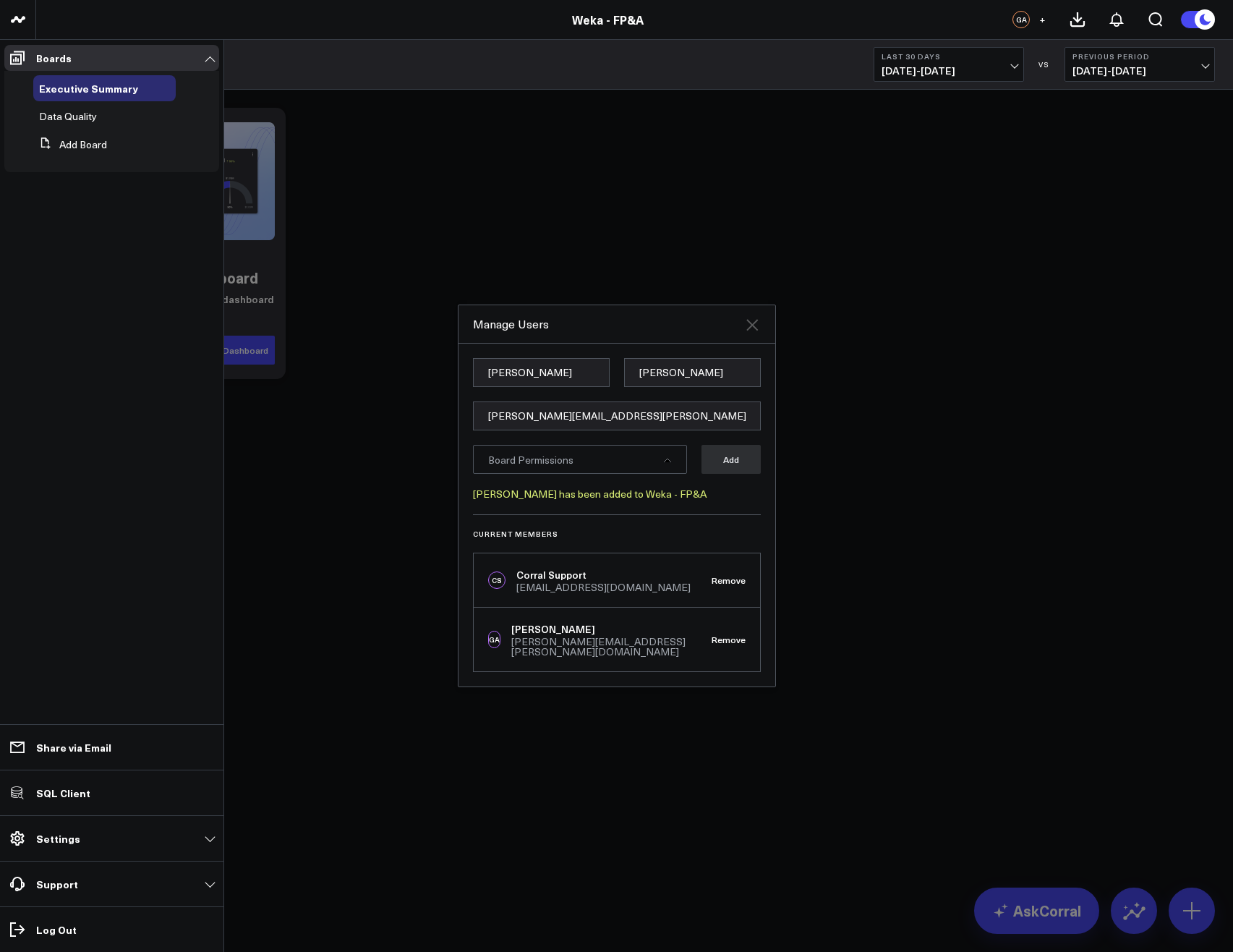
click at [746, 334] on icon at bounding box center [752, 325] width 18 height 18
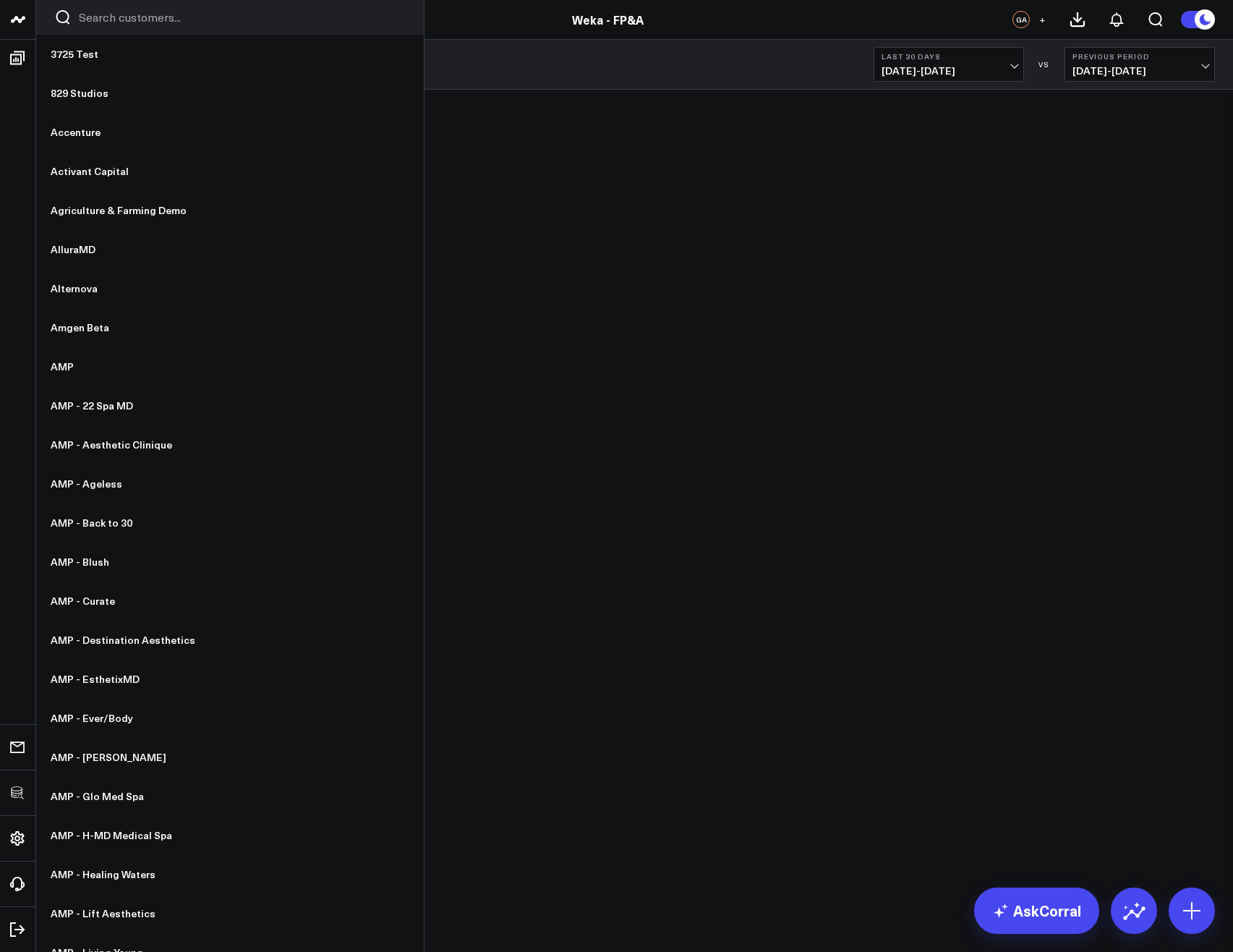
click at [141, 18] on input "Search customers input" at bounding box center [242, 18] width 327 height 16
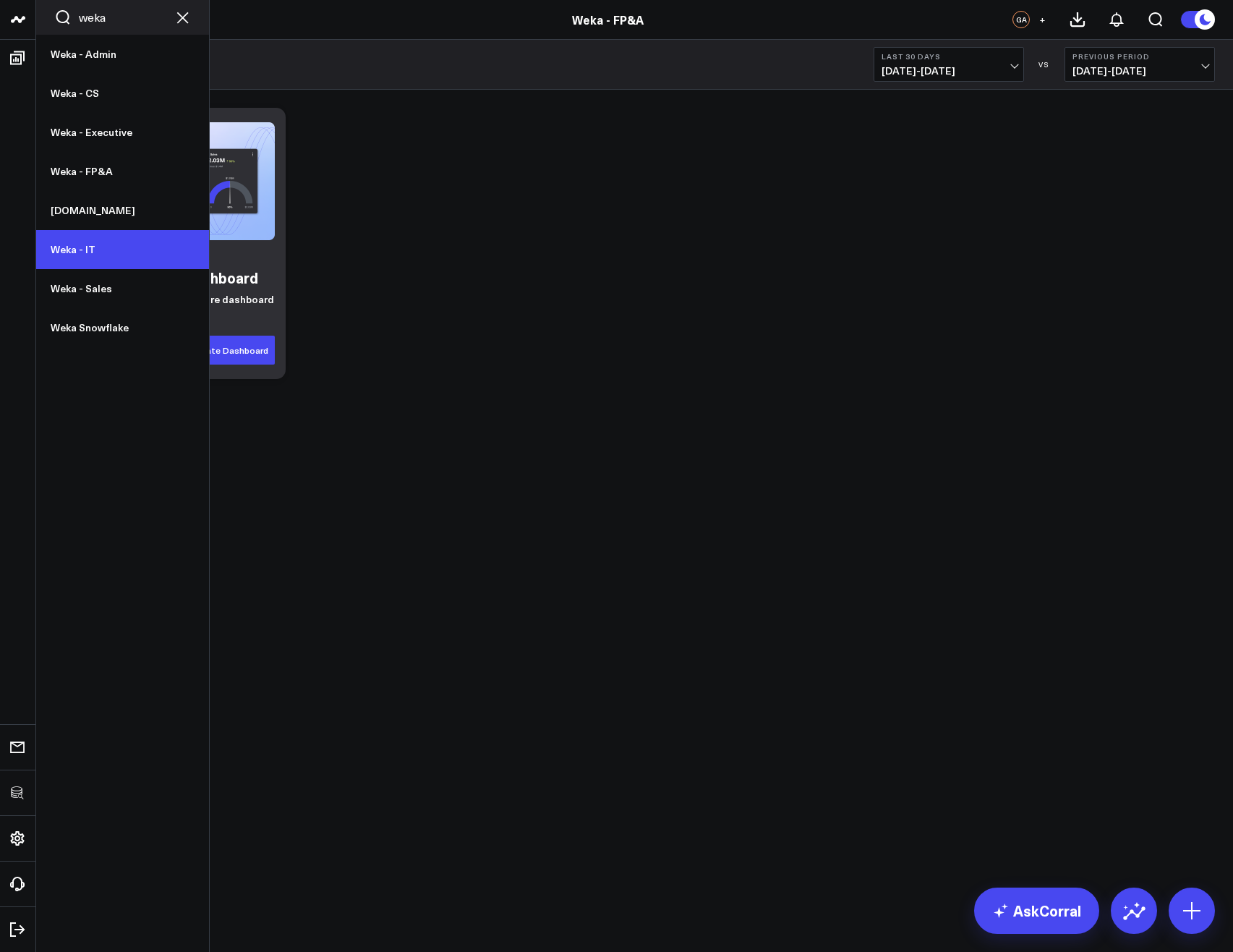
type input "weka"
click at [92, 249] on link "Weka - IT" at bounding box center [122, 249] width 172 height 39
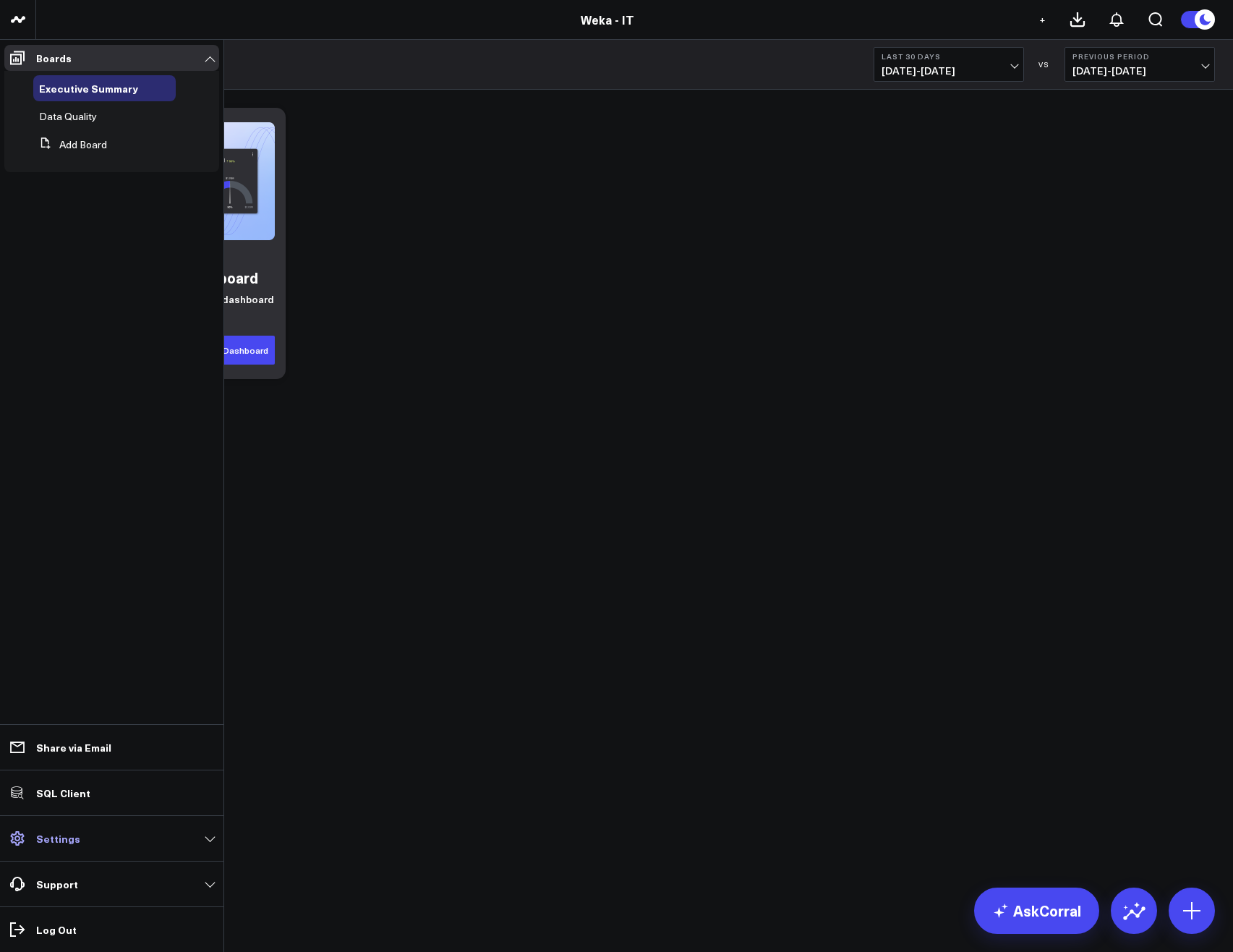
click at [79, 826] on link "Settings" at bounding box center [112, 838] width 215 height 26
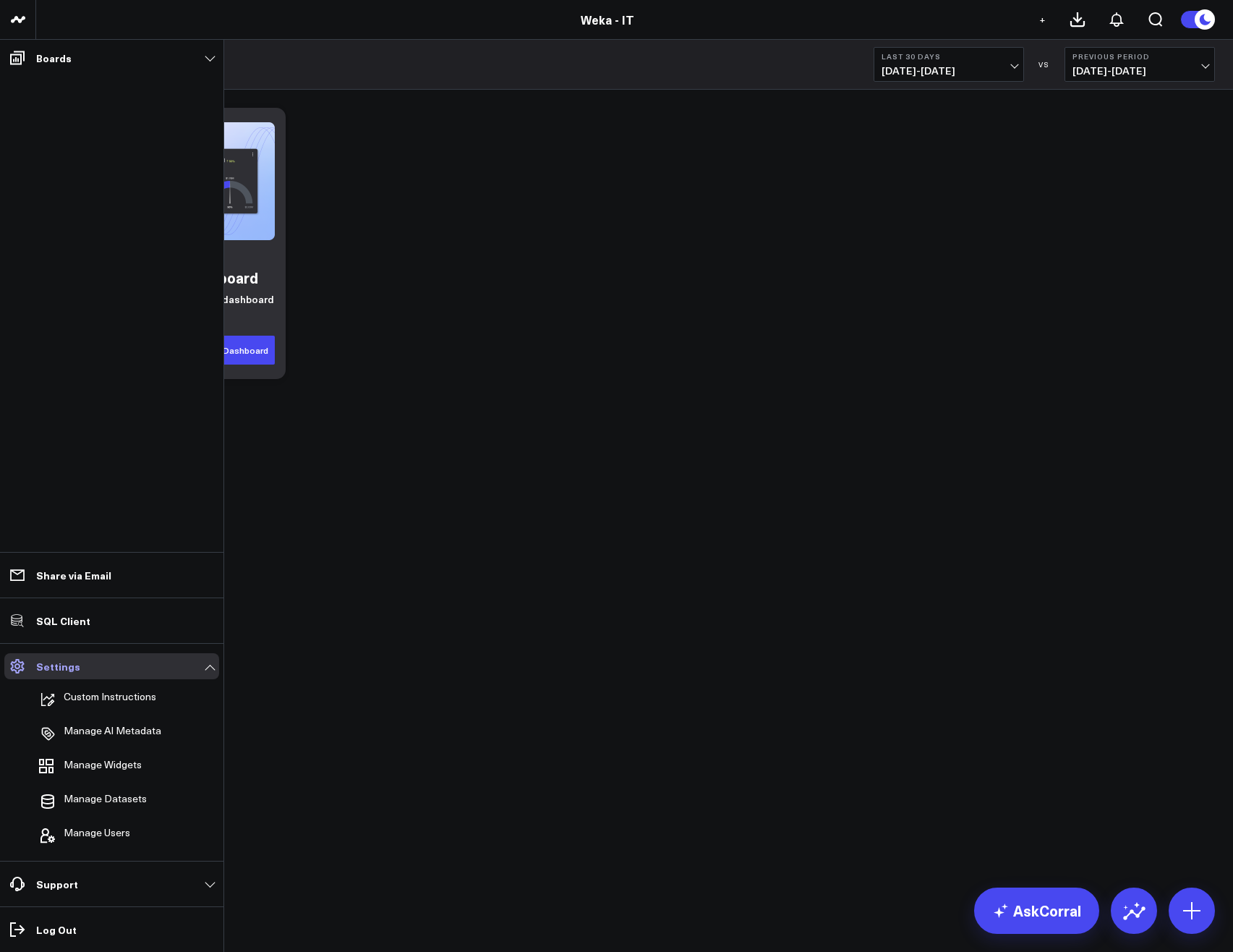
click at [79, 827] on span "Manage Users" at bounding box center [96, 836] width 67 height 18
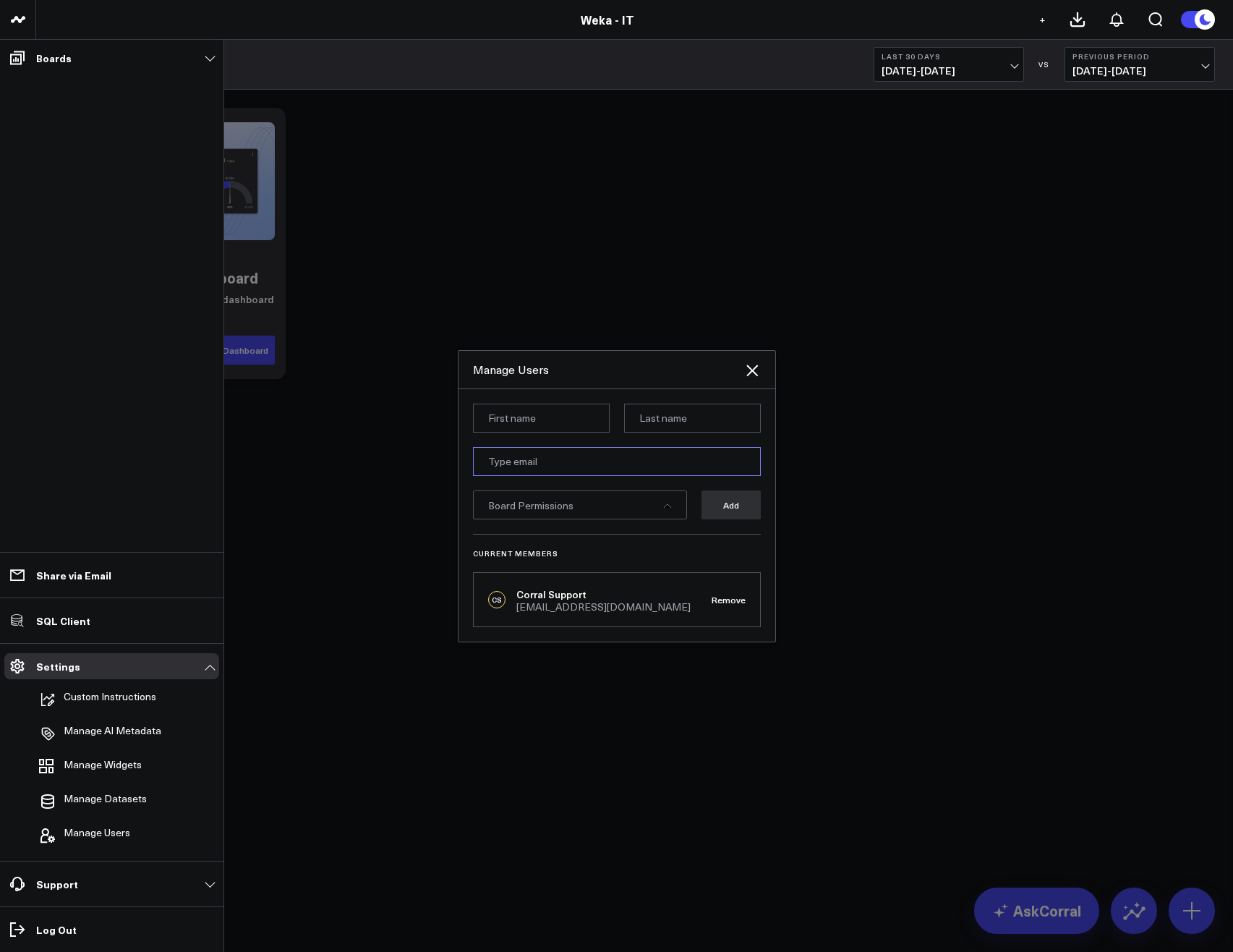
click at [518, 453] on input "email" at bounding box center [617, 461] width 288 height 29
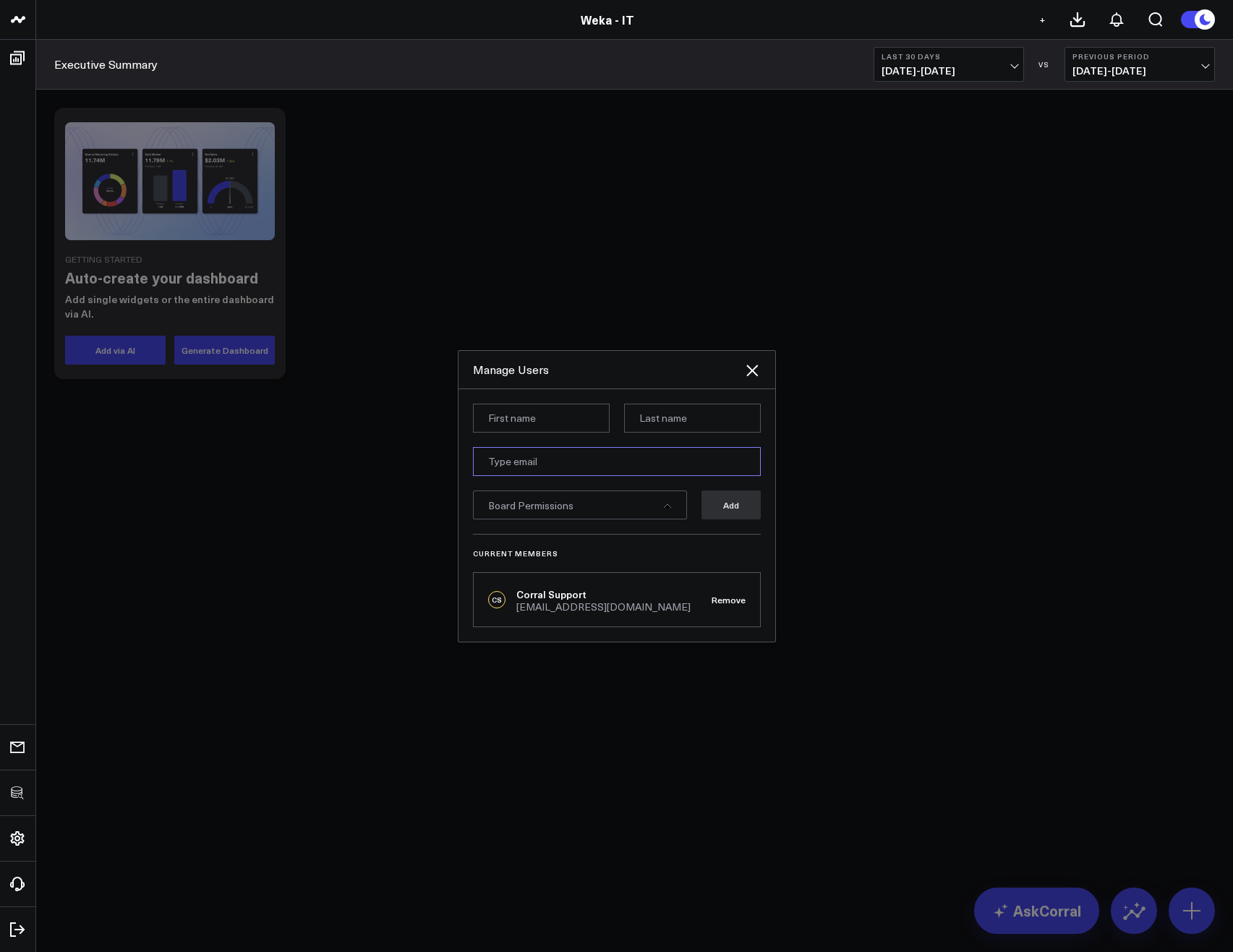
type input "[PERSON_NAME][EMAIL_ADDRESS][PERSON_NAME][DOMAIN_NAME]"
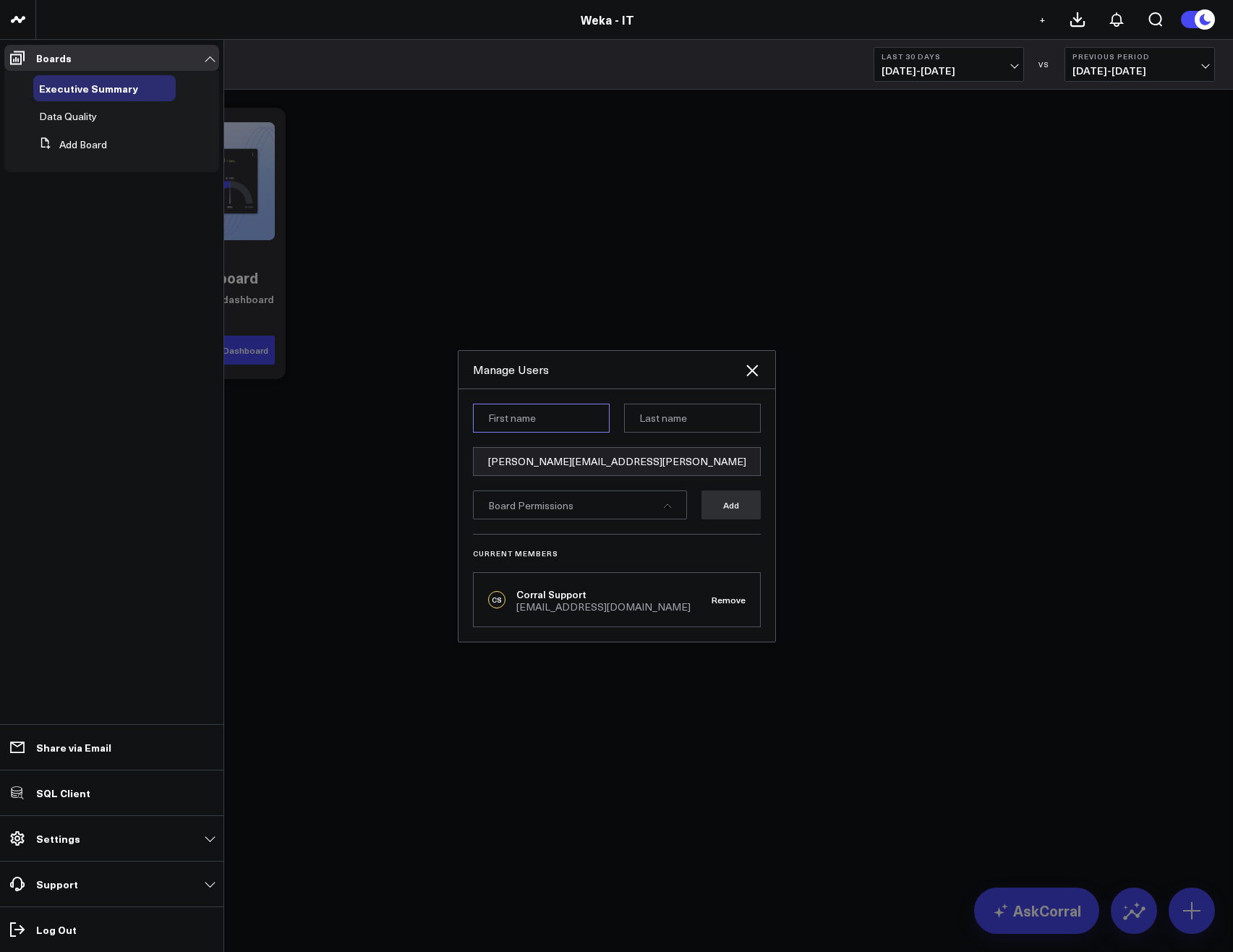
click at [533, 422] on input at bounding box center [541, 418] width 136 height 29
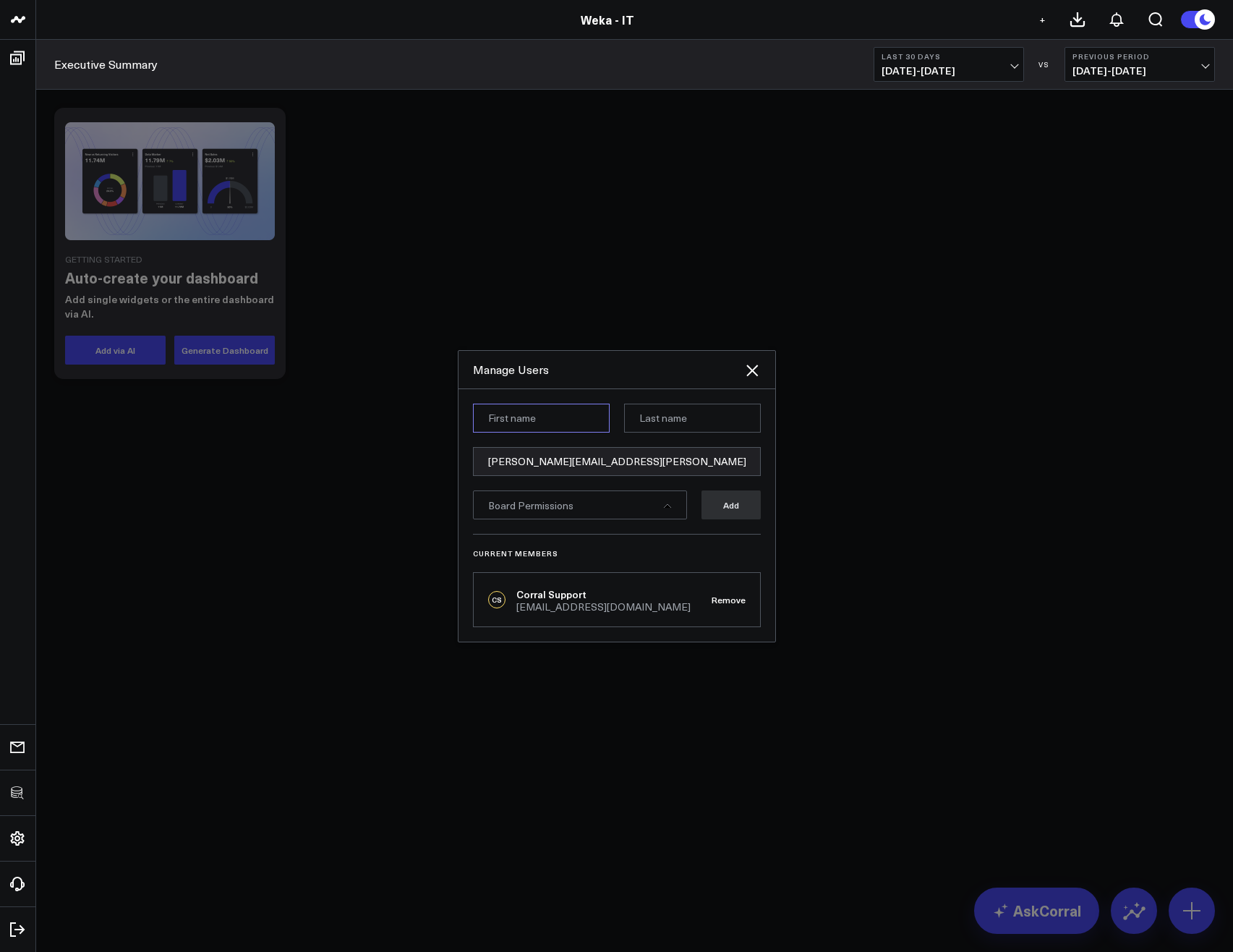
type input "[PERSON_NAME]"
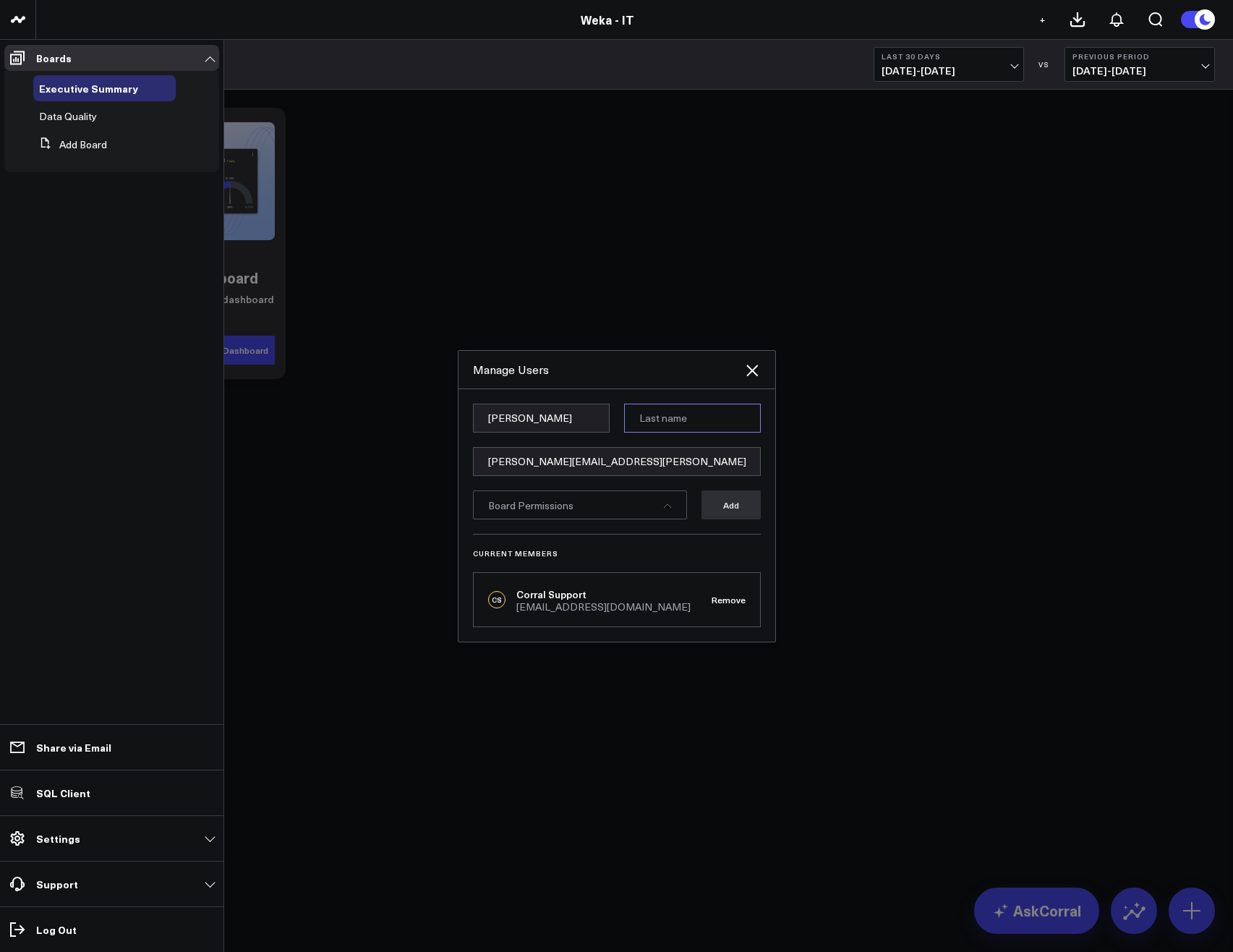
click at [685, 410] on input at bounding box center [692, 418] width 136 height 29
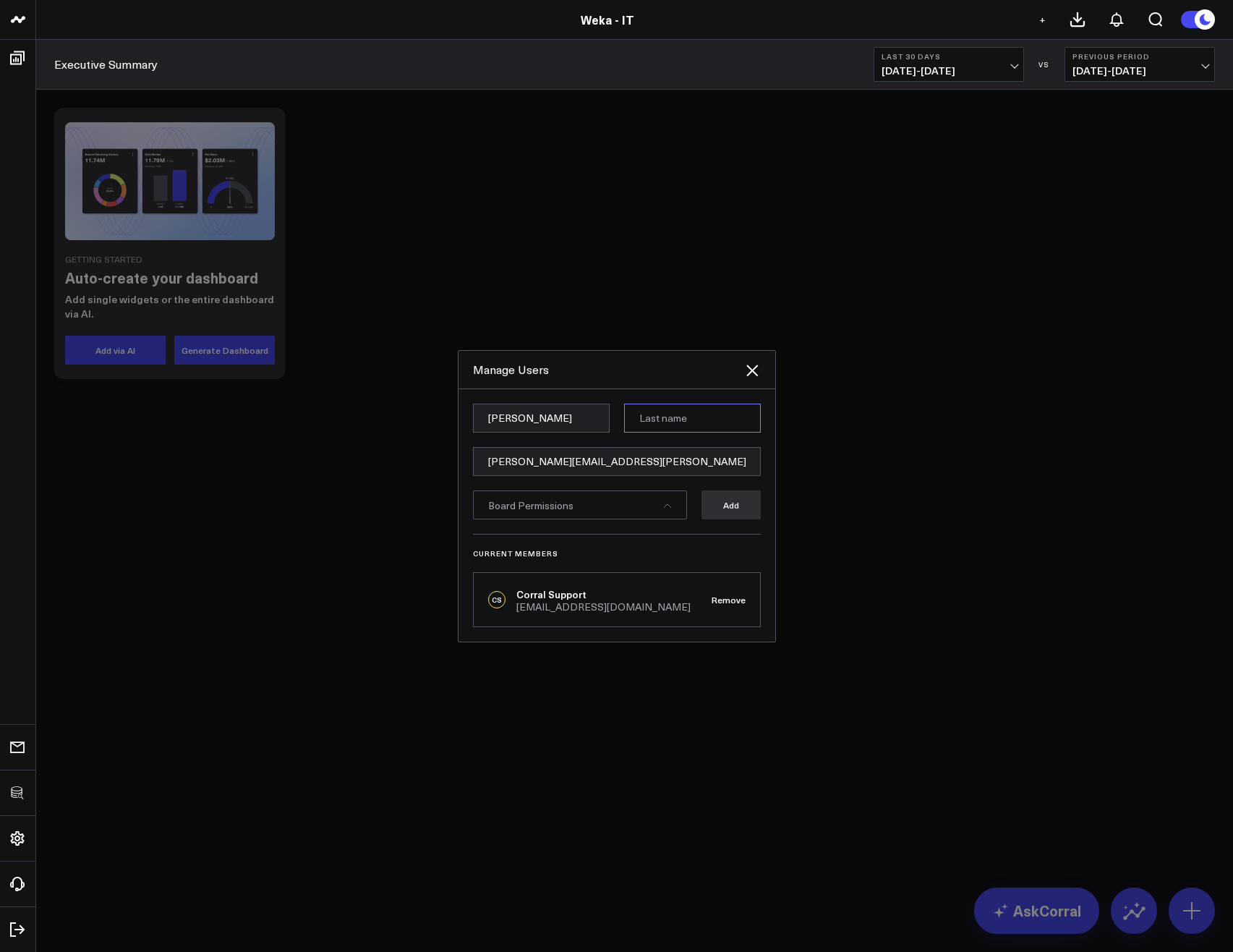
type input "[PERSON_NAME]"
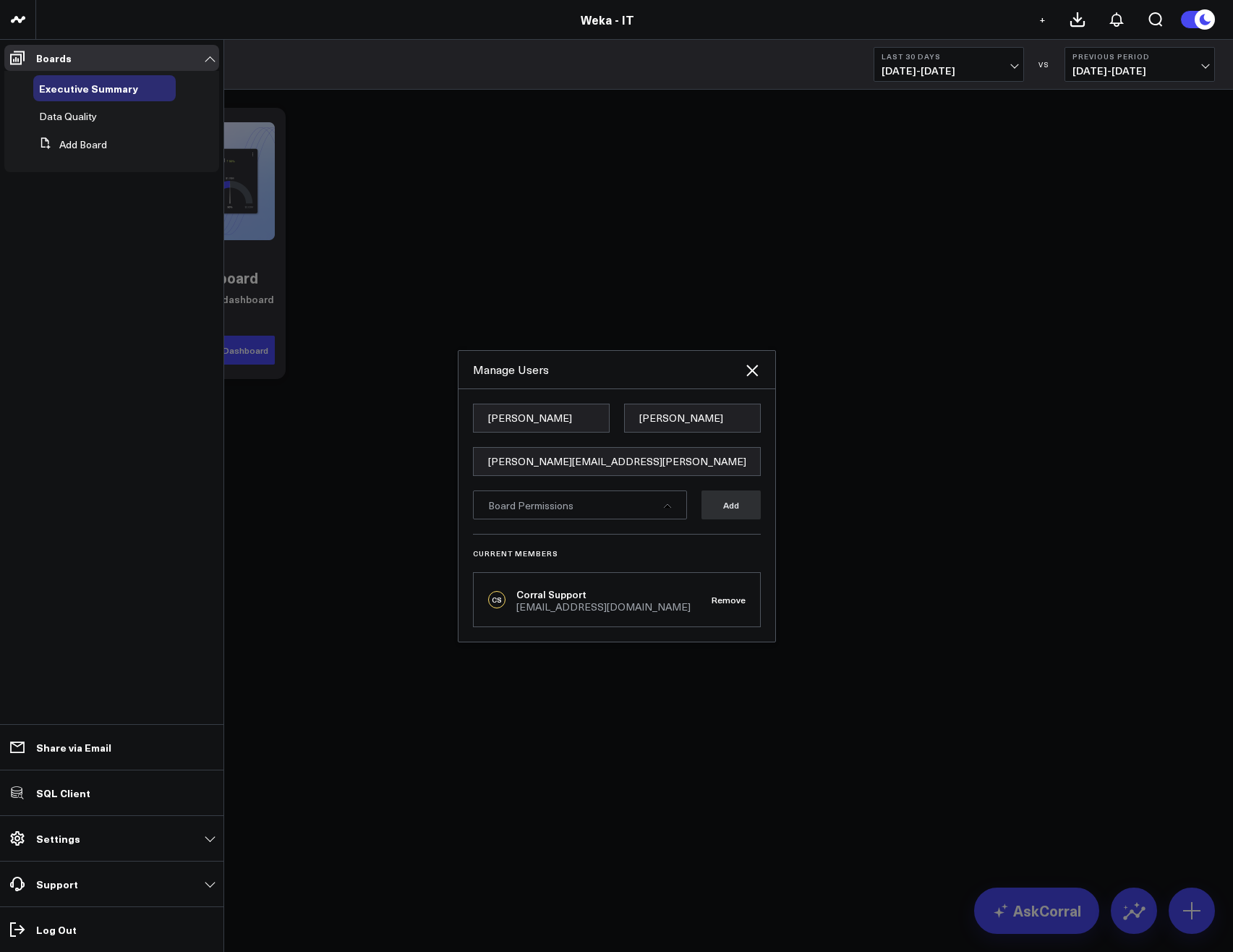
click at [675, 508] on div "Board Permissions" at bounding box center [580, 504] width 214 height 29
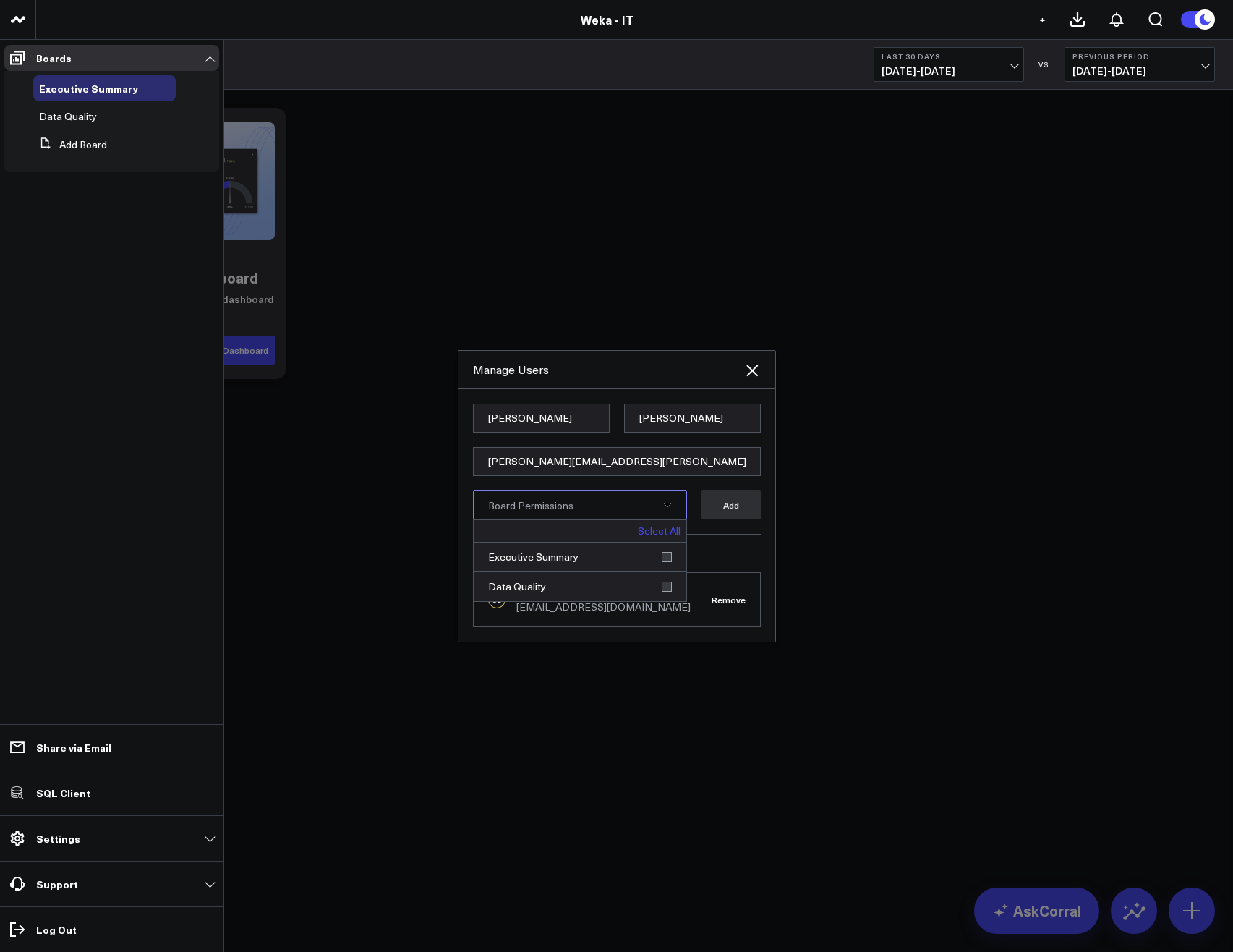
click at [675, 536] on link "Select All" at bounding box center [659, 530] width 43 height 10
click at [736, 507] on button "Add" at bounding box center [732, 504] width 59 height 29
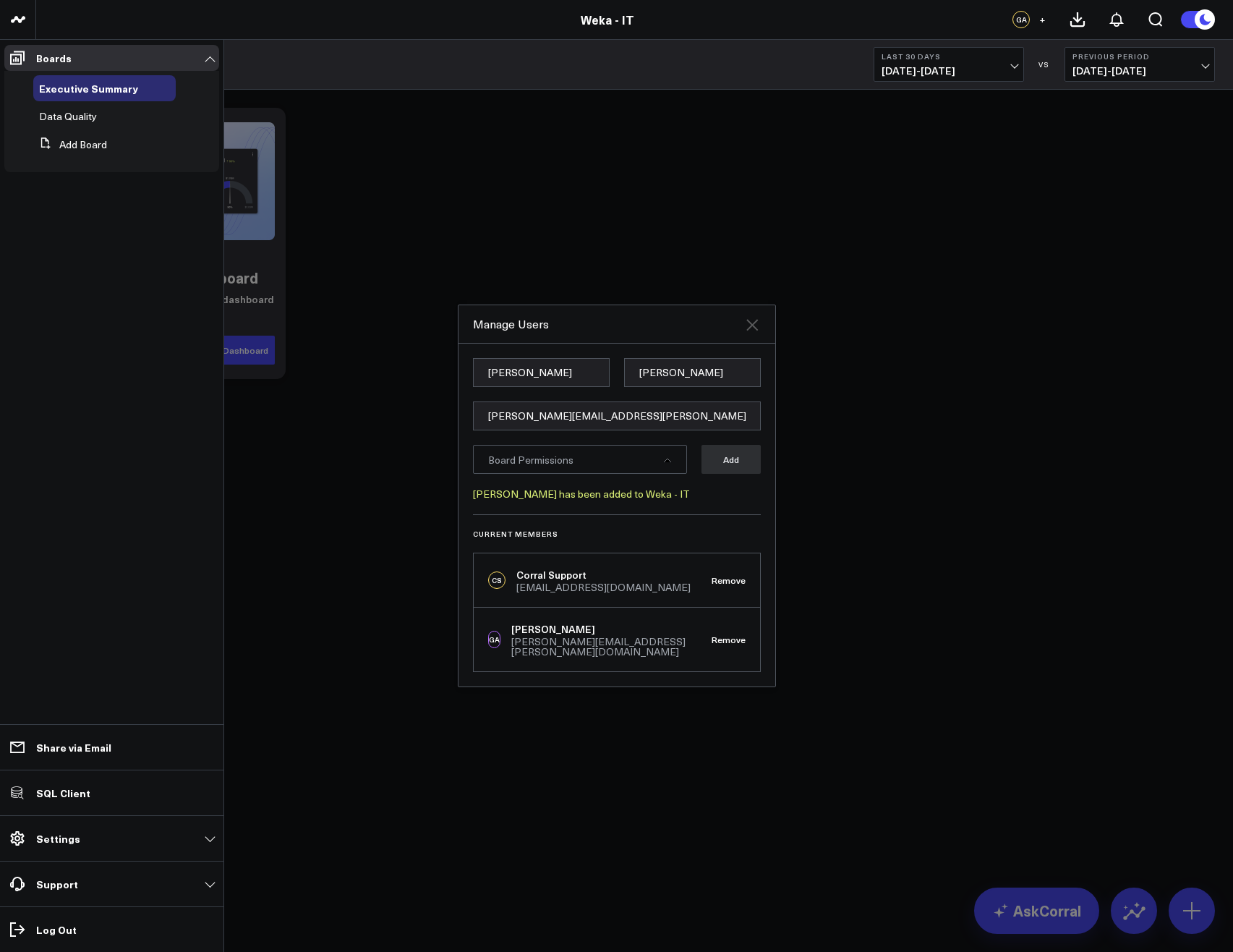
click at [756, 330] on icon at bounding box center [752, 325] width 11 height 11
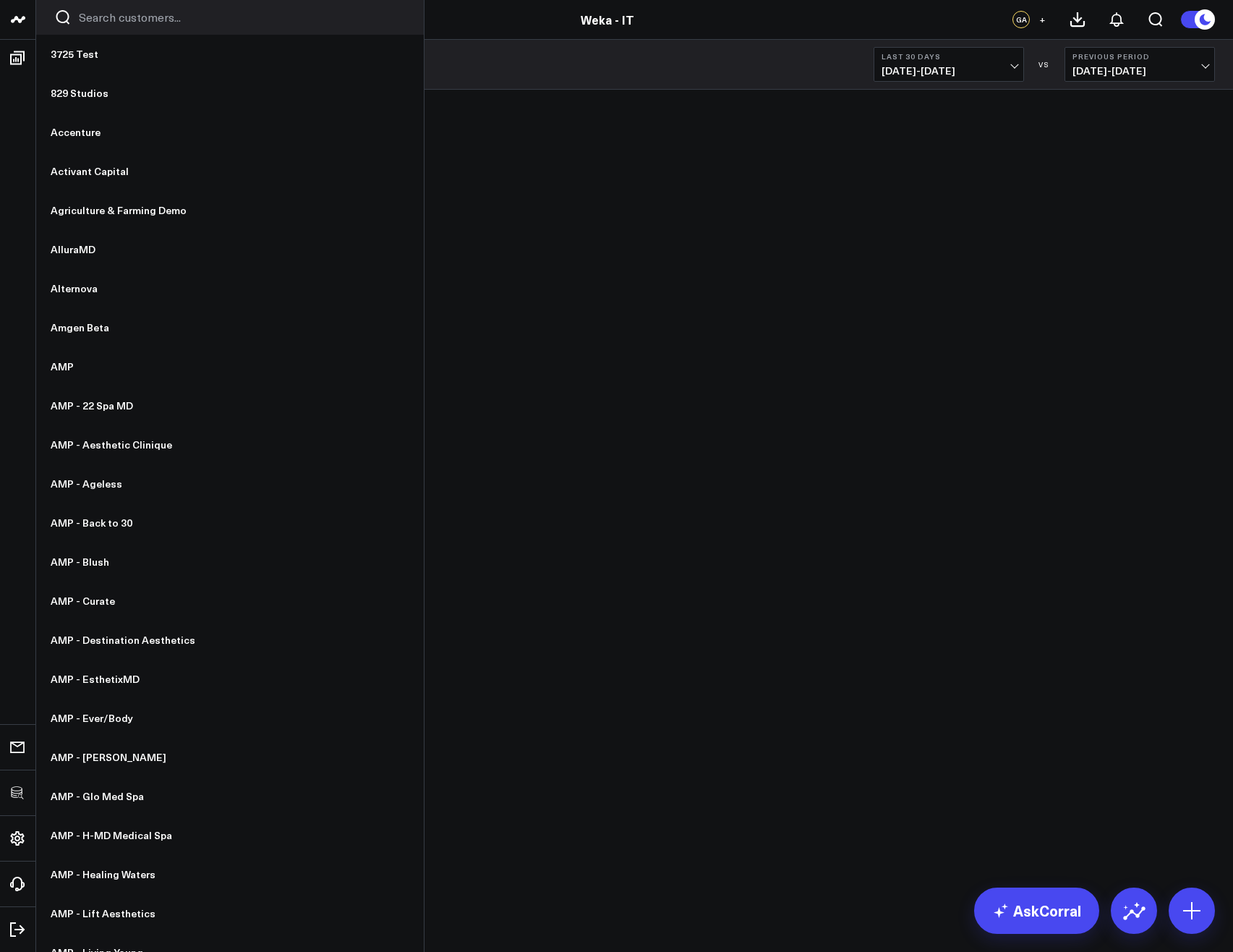
click at [110, 10] on input "Search customers input" at bounding box center [242, 18] width 327 height 16
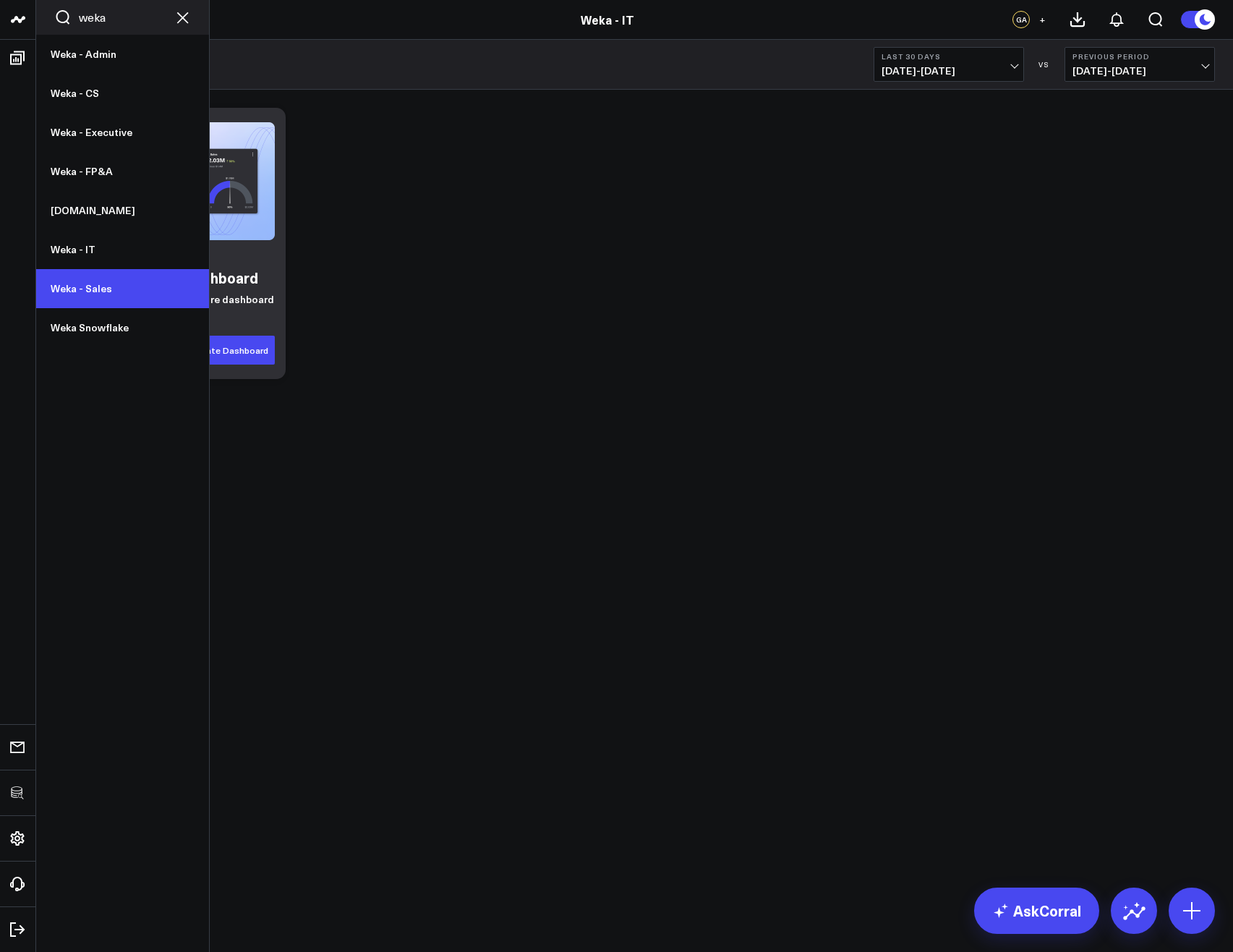
type input "weka"
click at [76, 293] on link "Weka - Sales" at bounding box center [122, 288] width 172 height 39
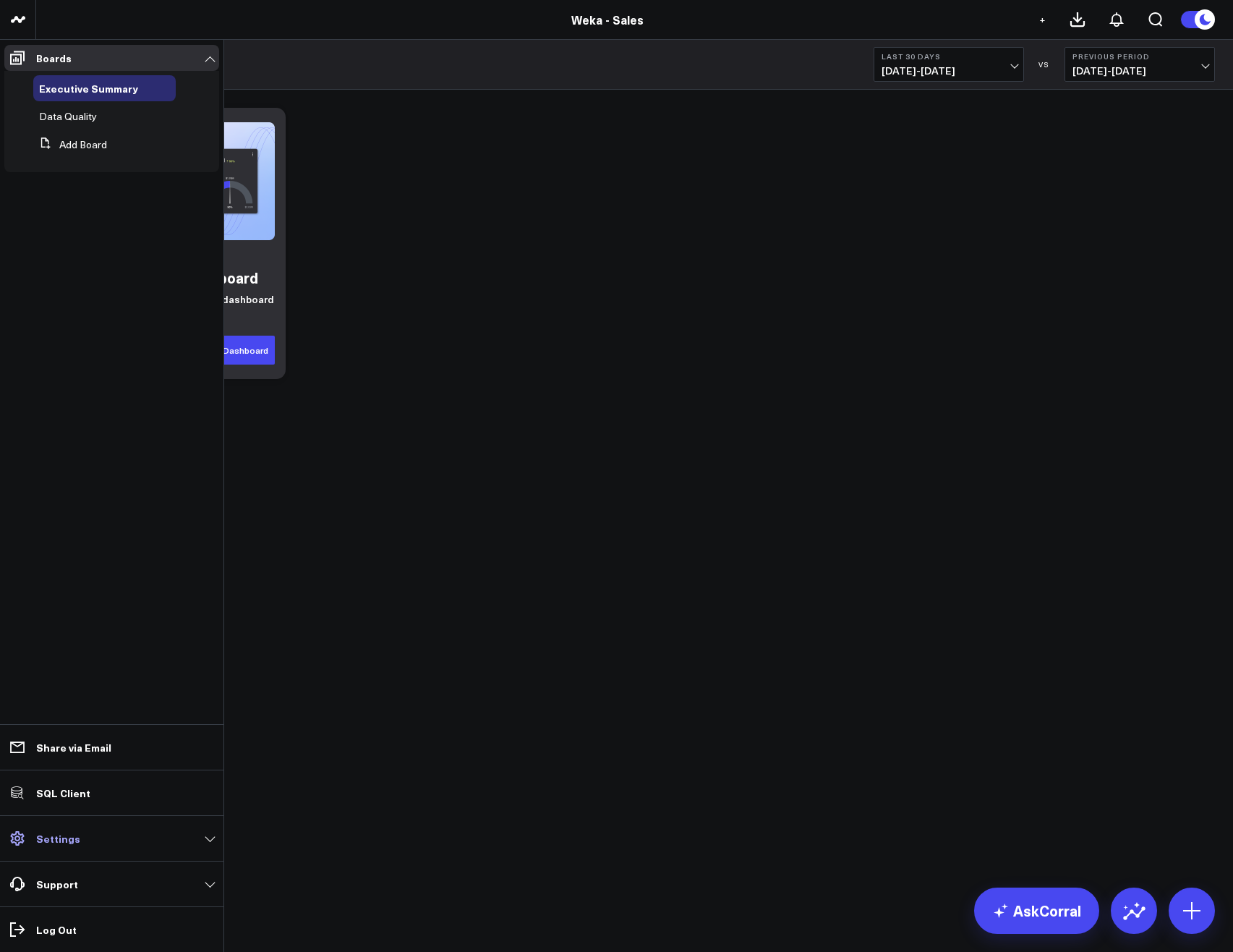
click at [64, 836] on p "Settings" at bounding box center [58, 838] width 44 height 11
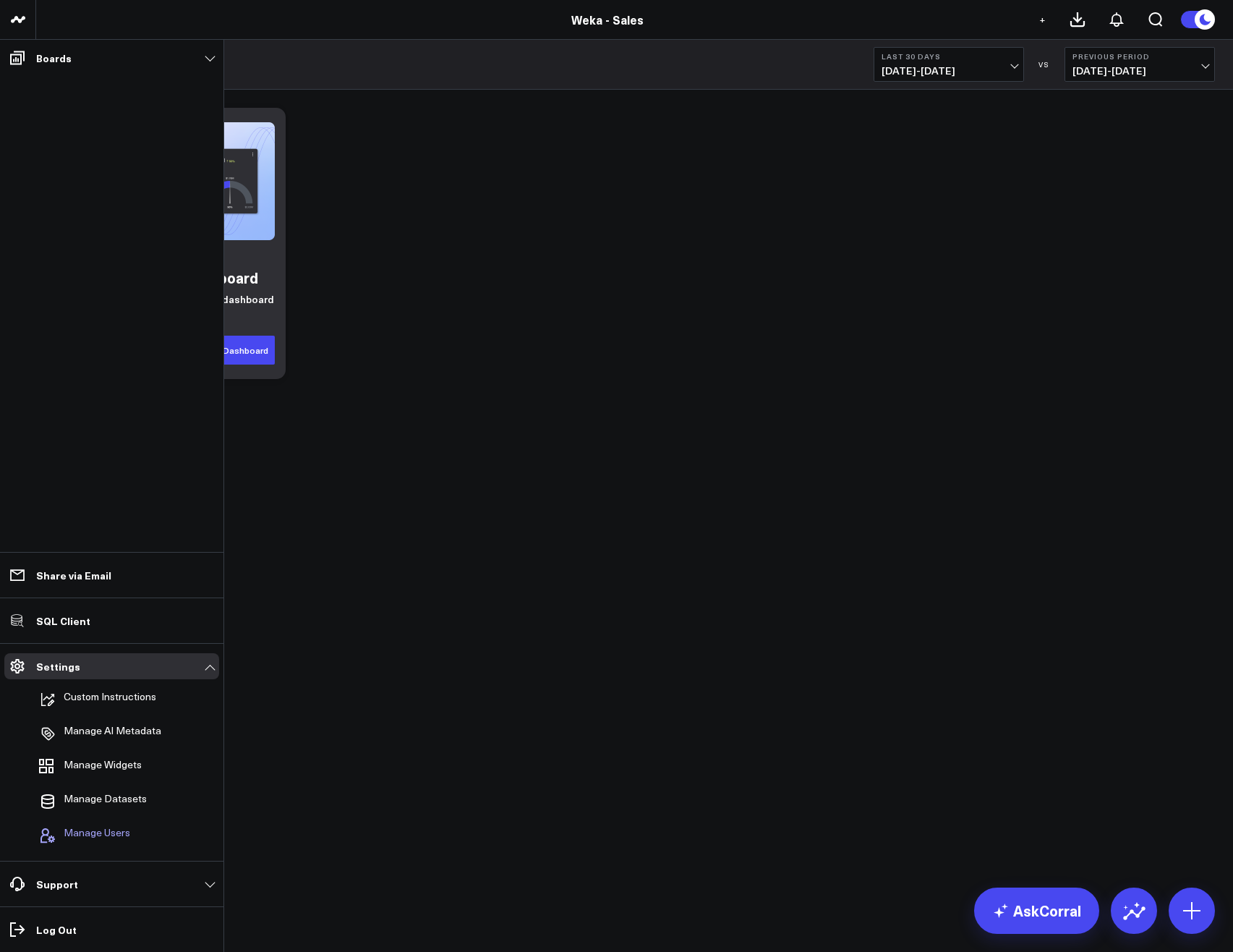
click at [112, 827] on span "Manage Users" at bounding box center [96, 836] width 67 height 18
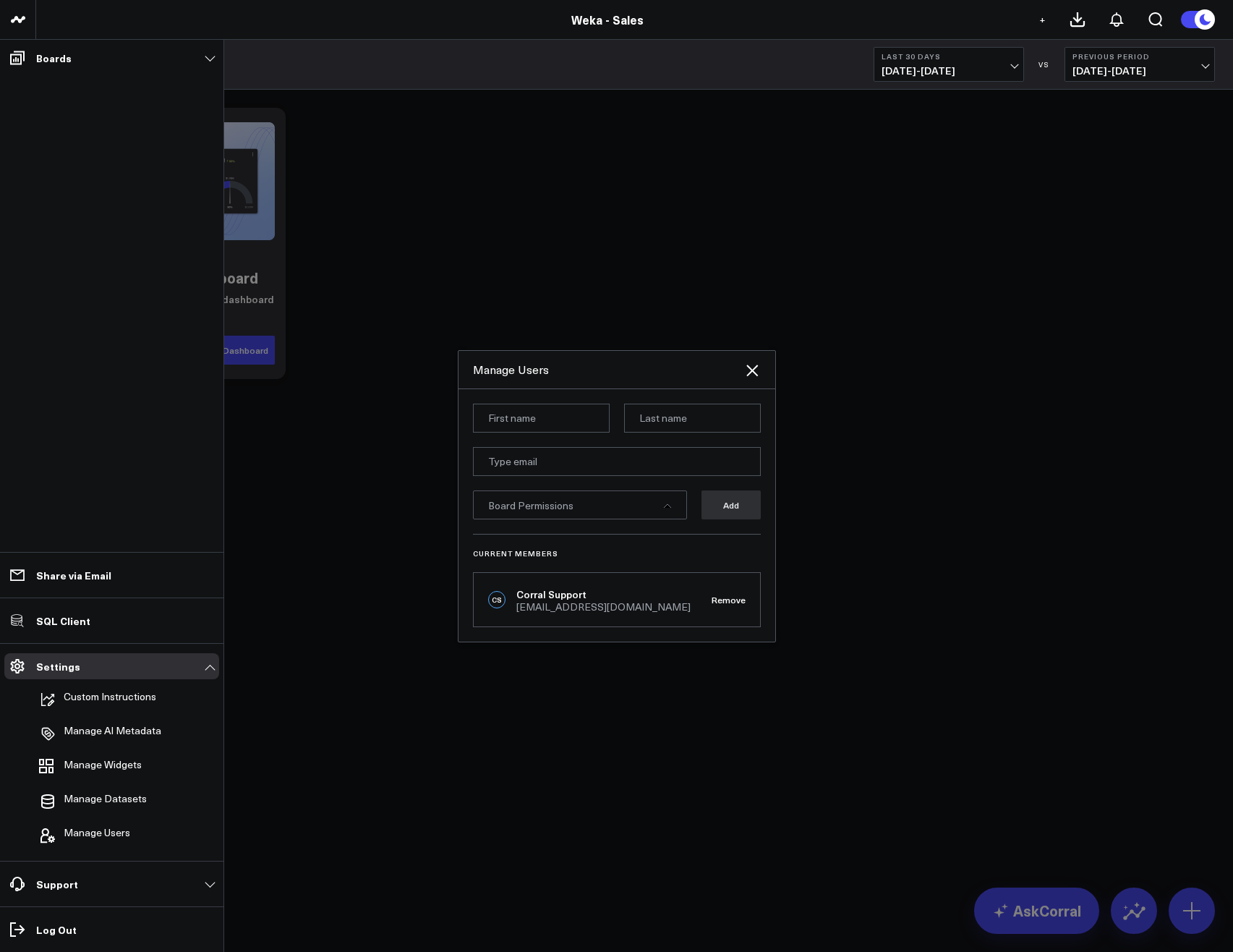
click at [543, 424] on input at bounding box center [541, 418] width 136 height 29
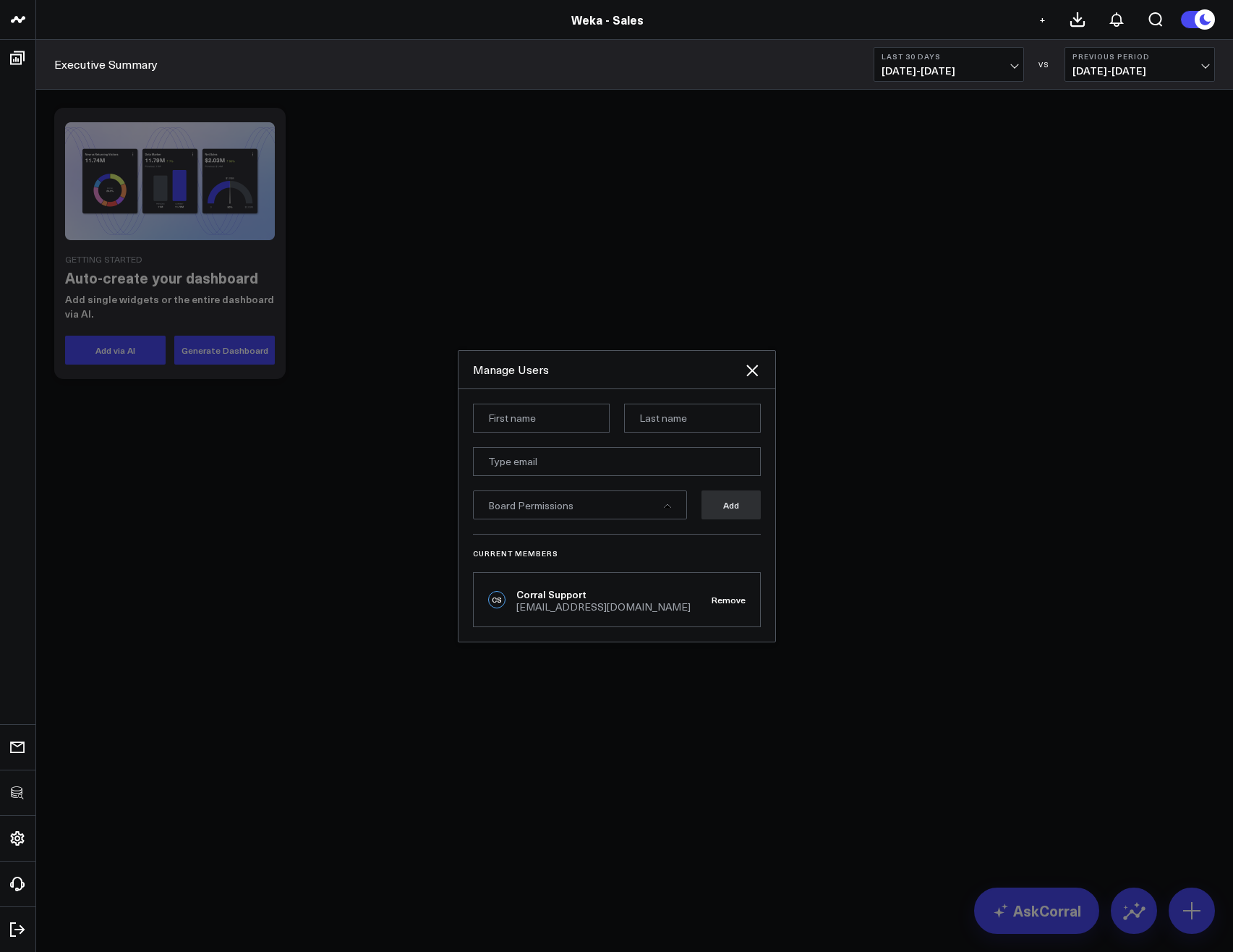
type input "[PERSON_NAME]"
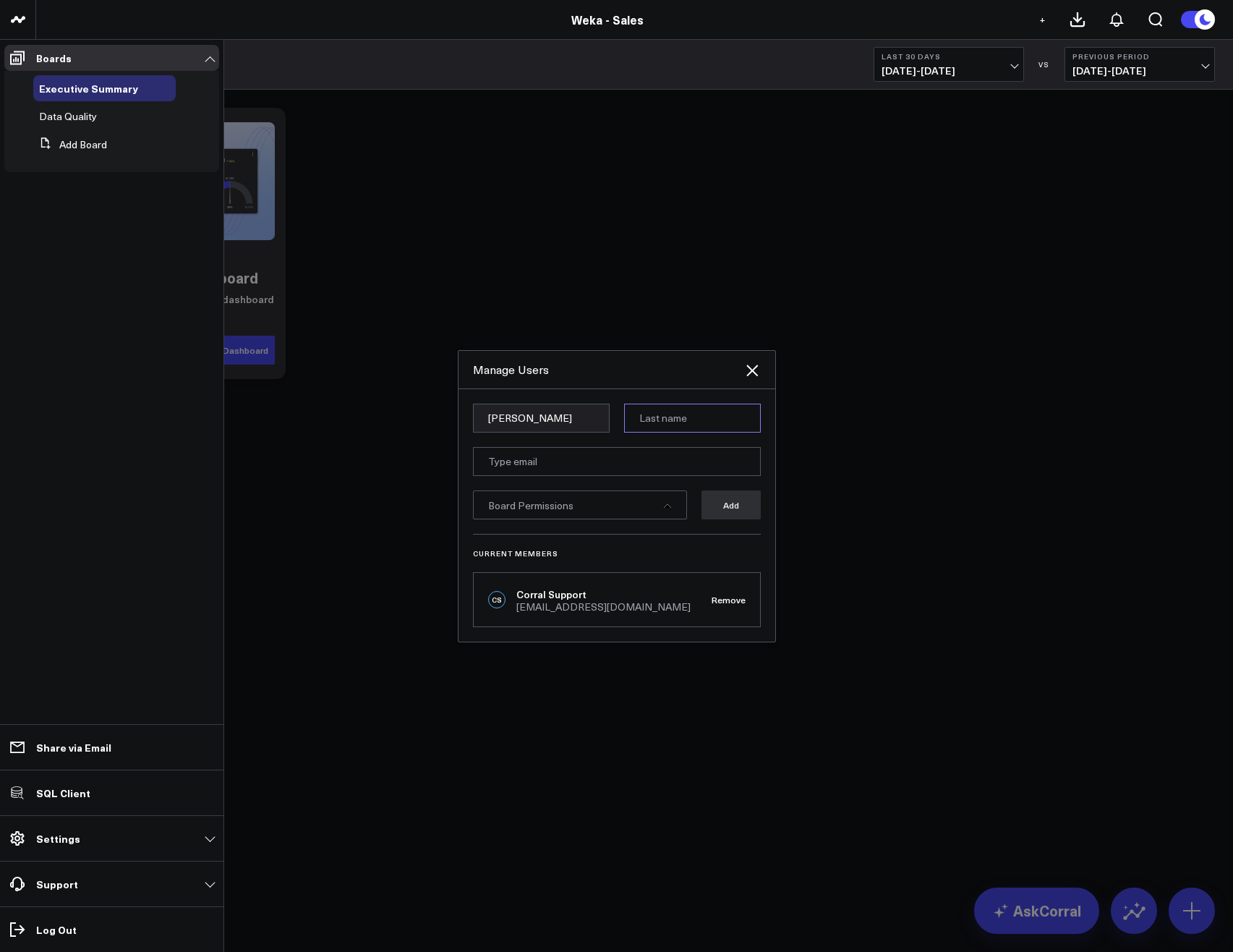
click at [663, 406] on input at bounding box center [692, 418] width 136 height 29
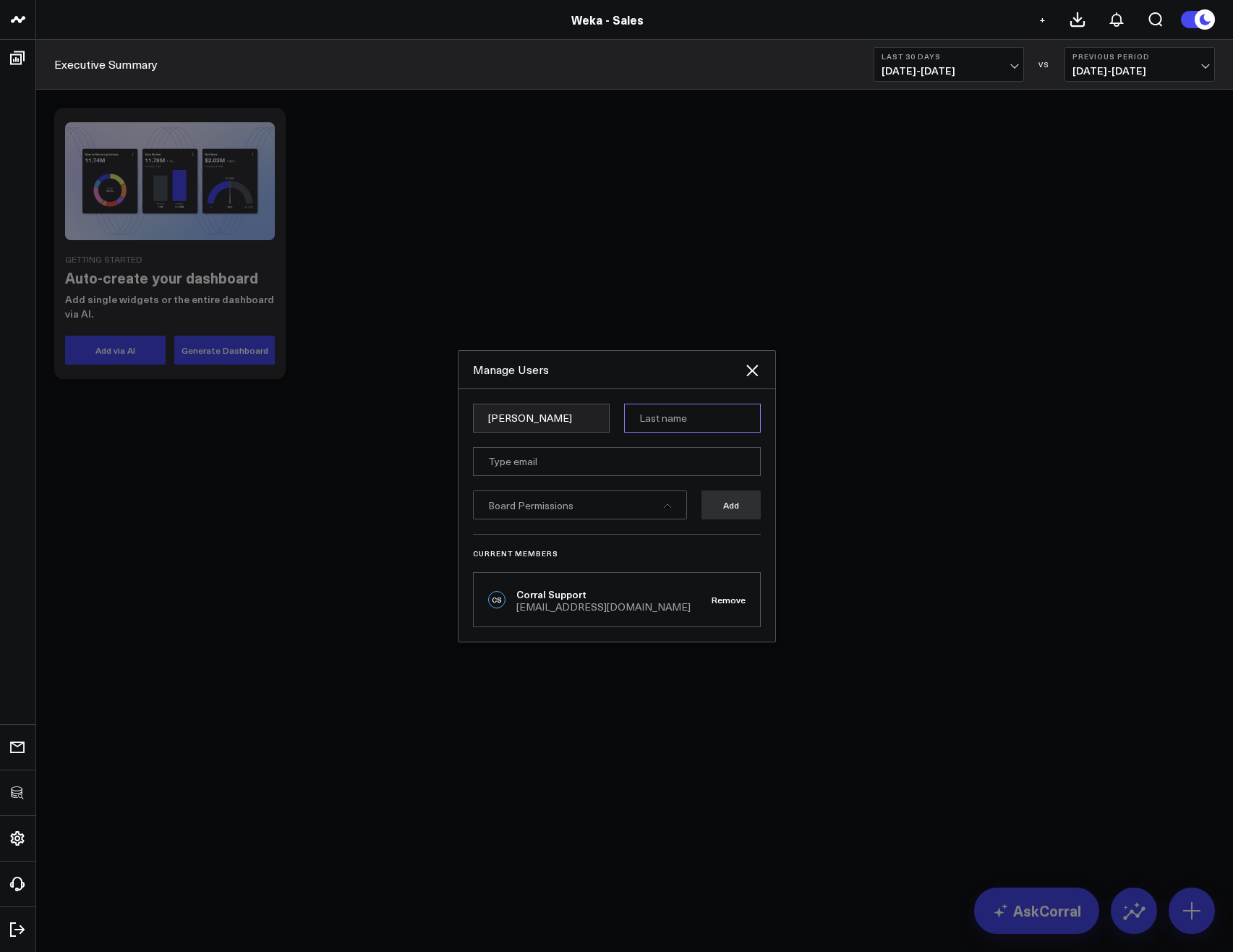
type input "[PERSON_NAME]"
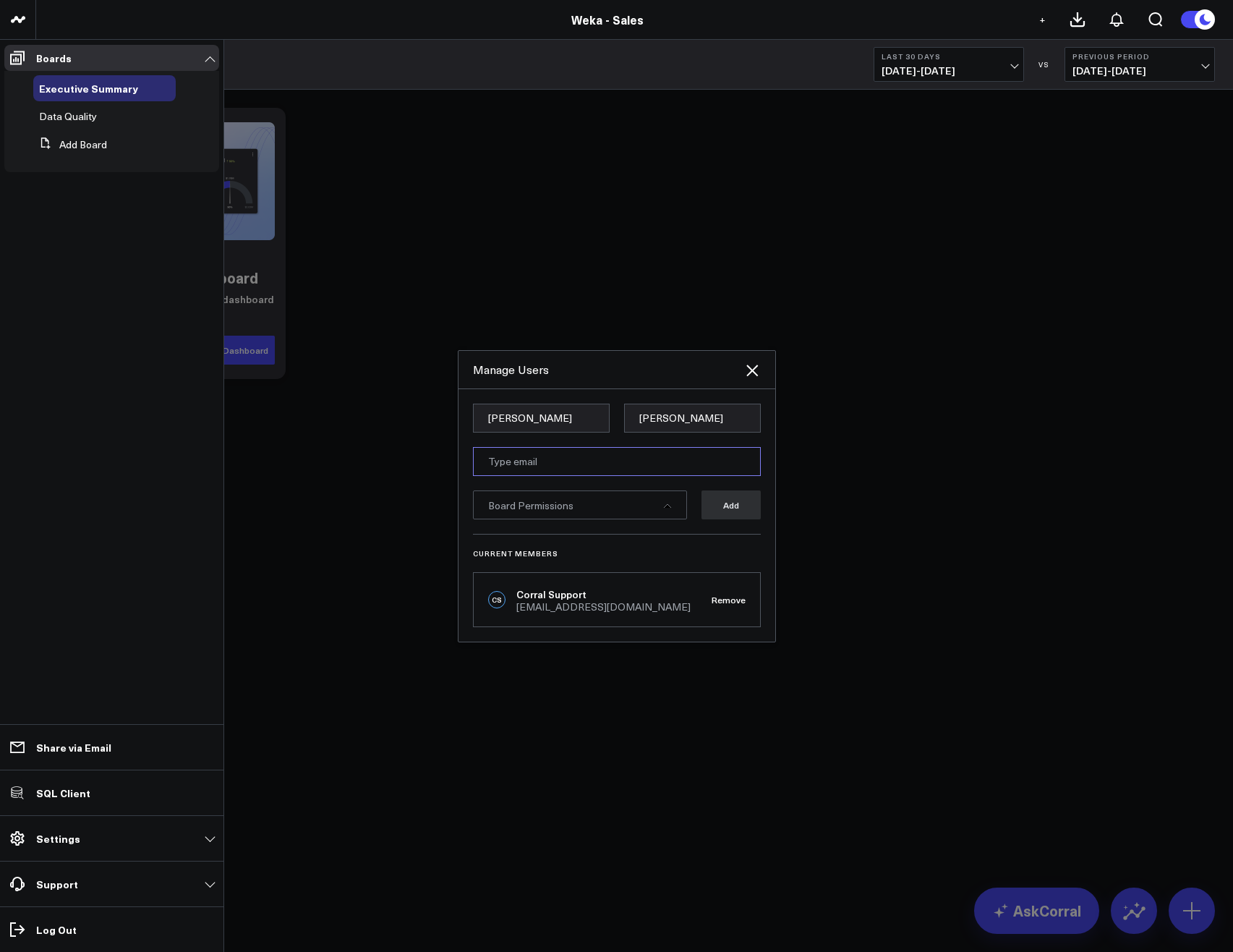
click at [611, 472] on input "email" at bounding box center [617, 461] width 288 height 29
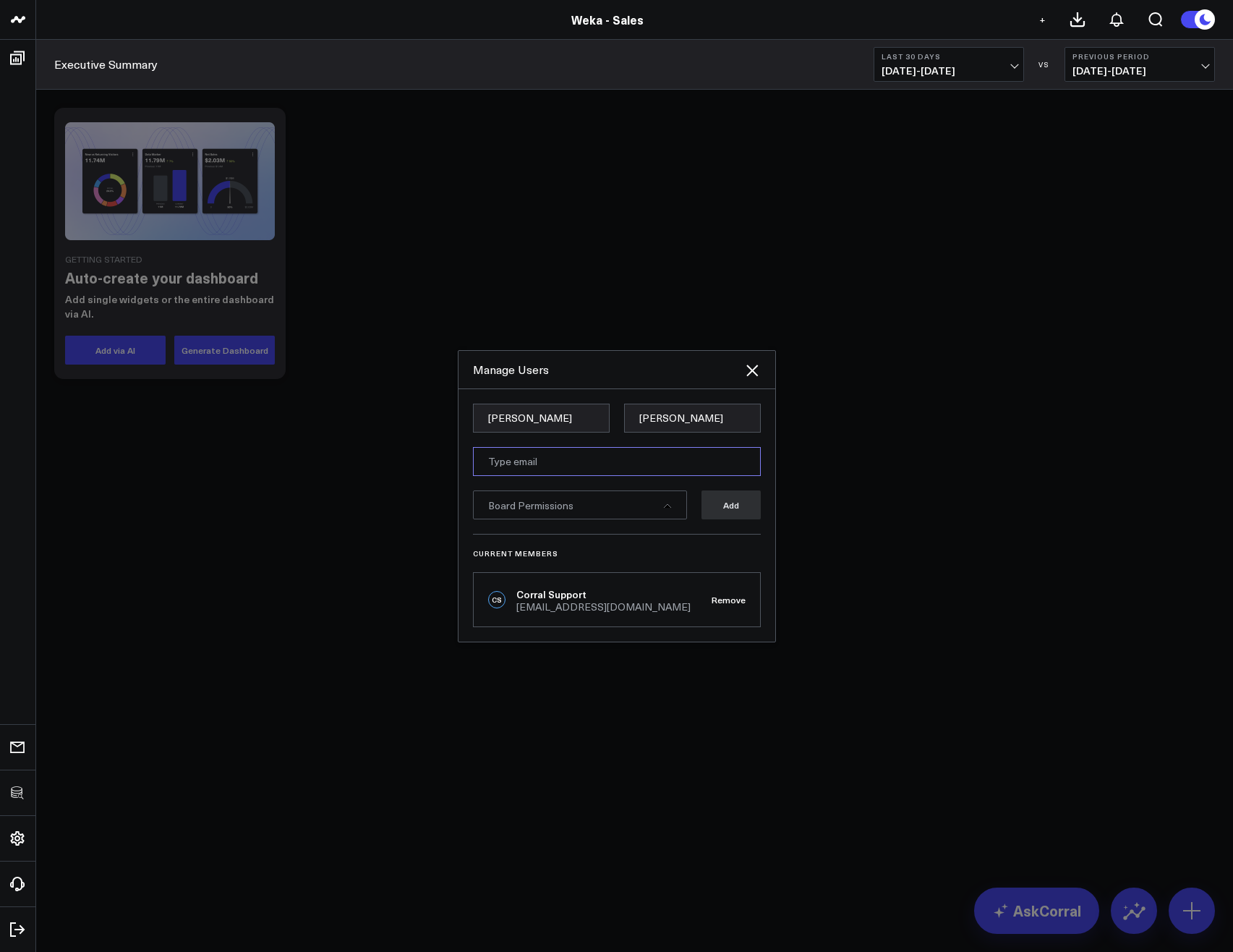
type input "[PERSON_NAME][EMAIL_ADDRESS][PERSON_NAME][DOMAIN_NAME]"
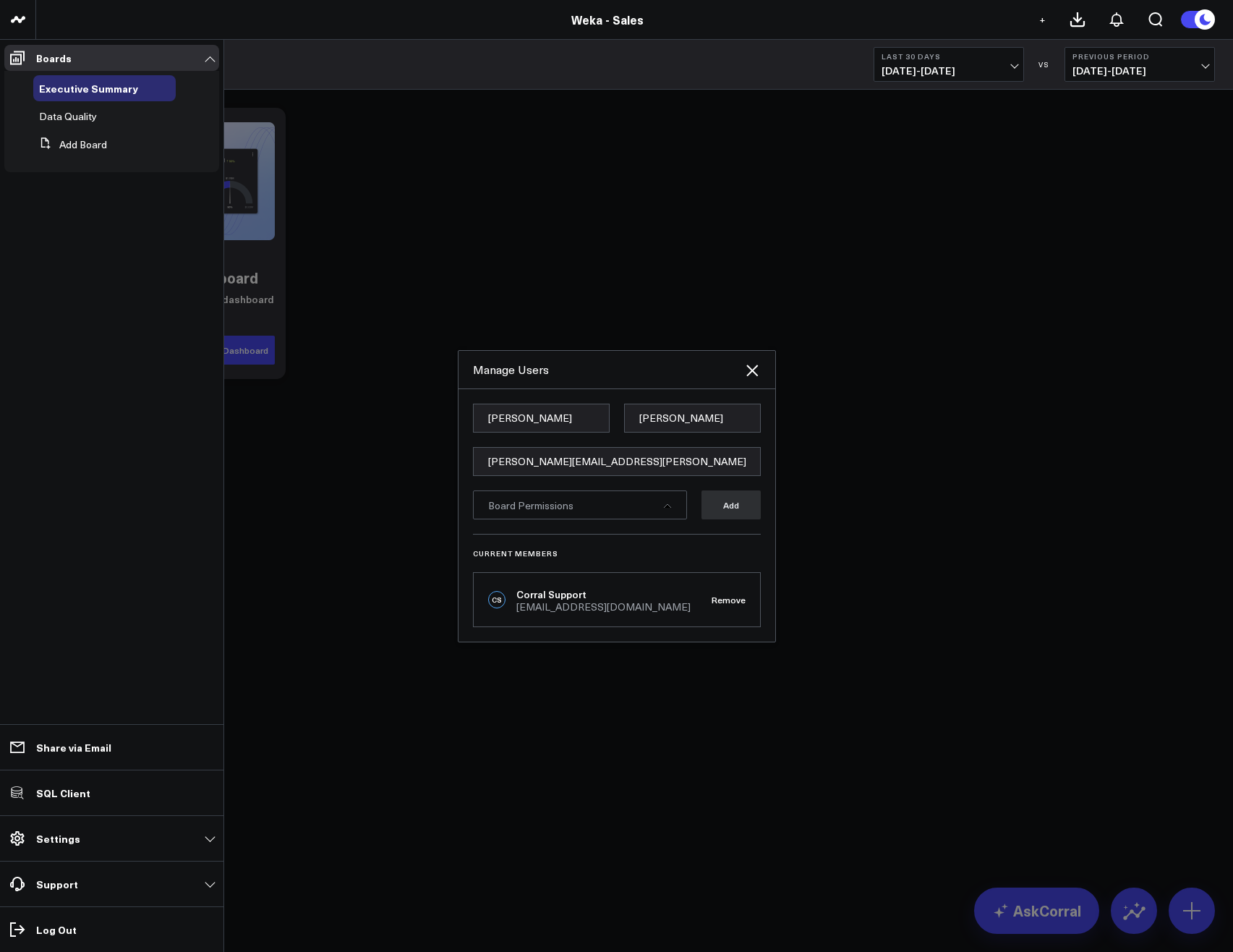
click at [599, 511] on div "Board Permissions" at bounding box center [580, 504] width 214 height 29
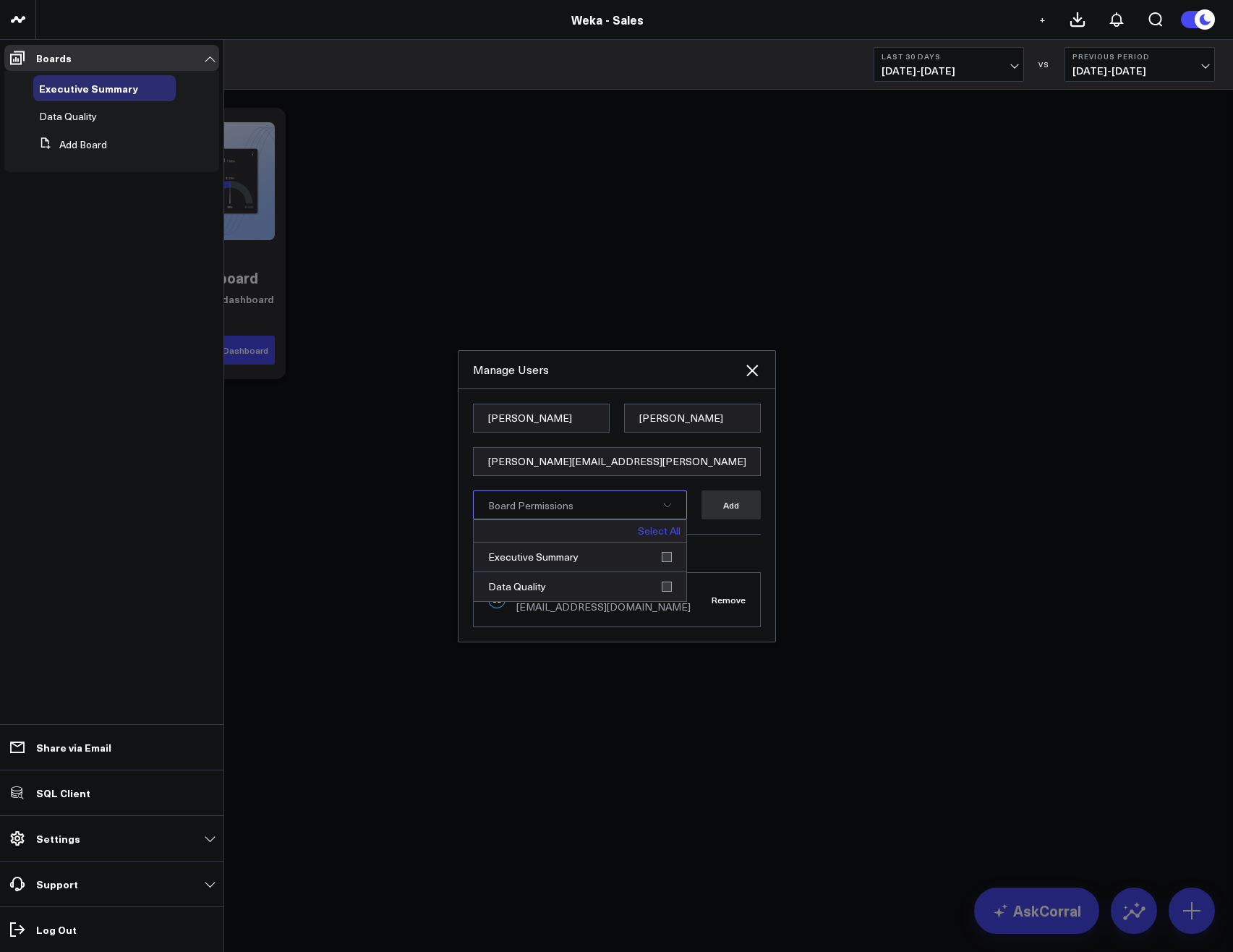
click at [656, 530] on link "Select All" at bounding box center [659, 530] width 43 height 10
click at [756, 496] on button "Add" at bounding box center [732, 504] width 59 height 29
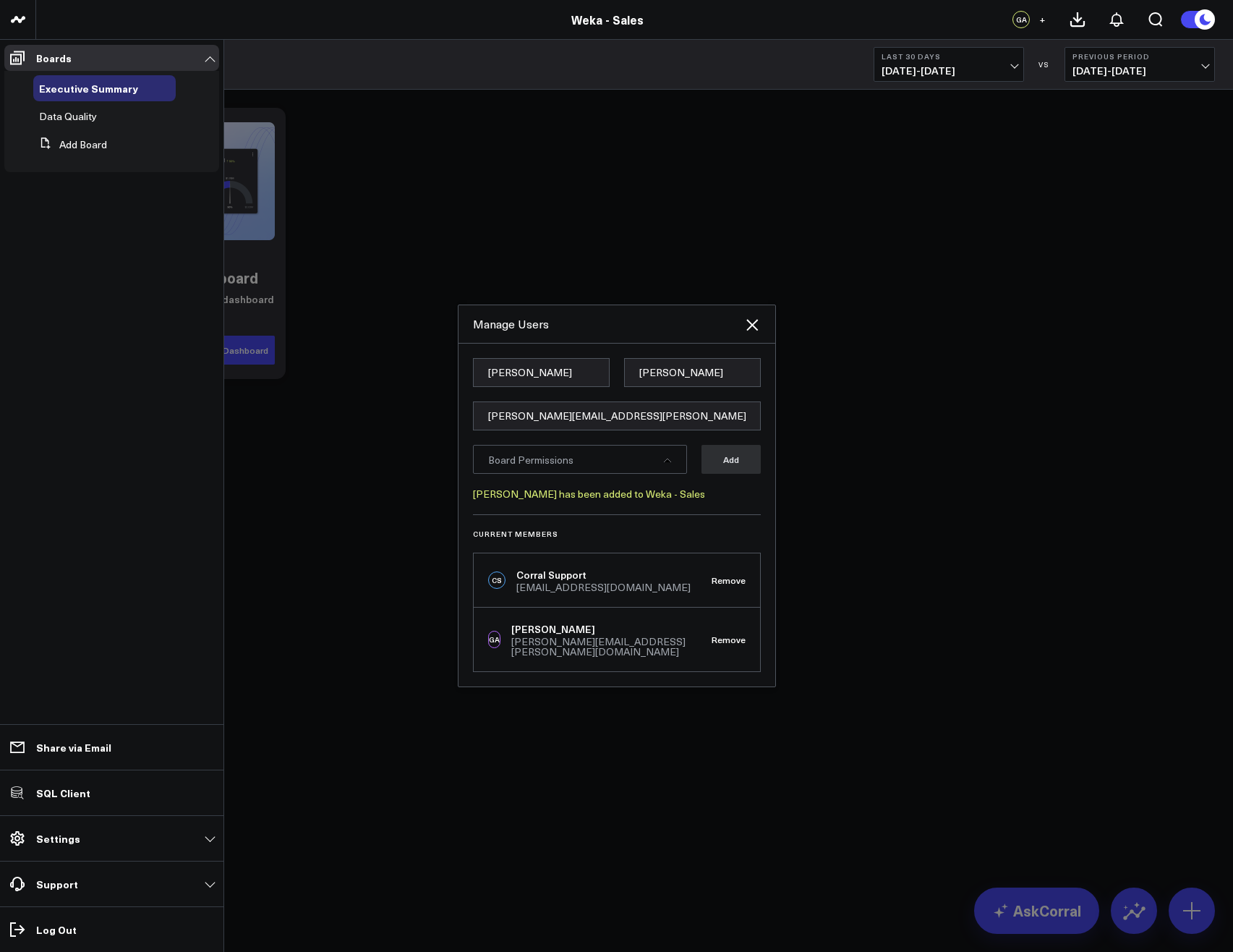
click at [752, 339] on div "Manage Users" at bounding box center [617, 324] width 317 height 38
click at [757, 330] on icon at bounding box center [752, 325] width 18 height 18
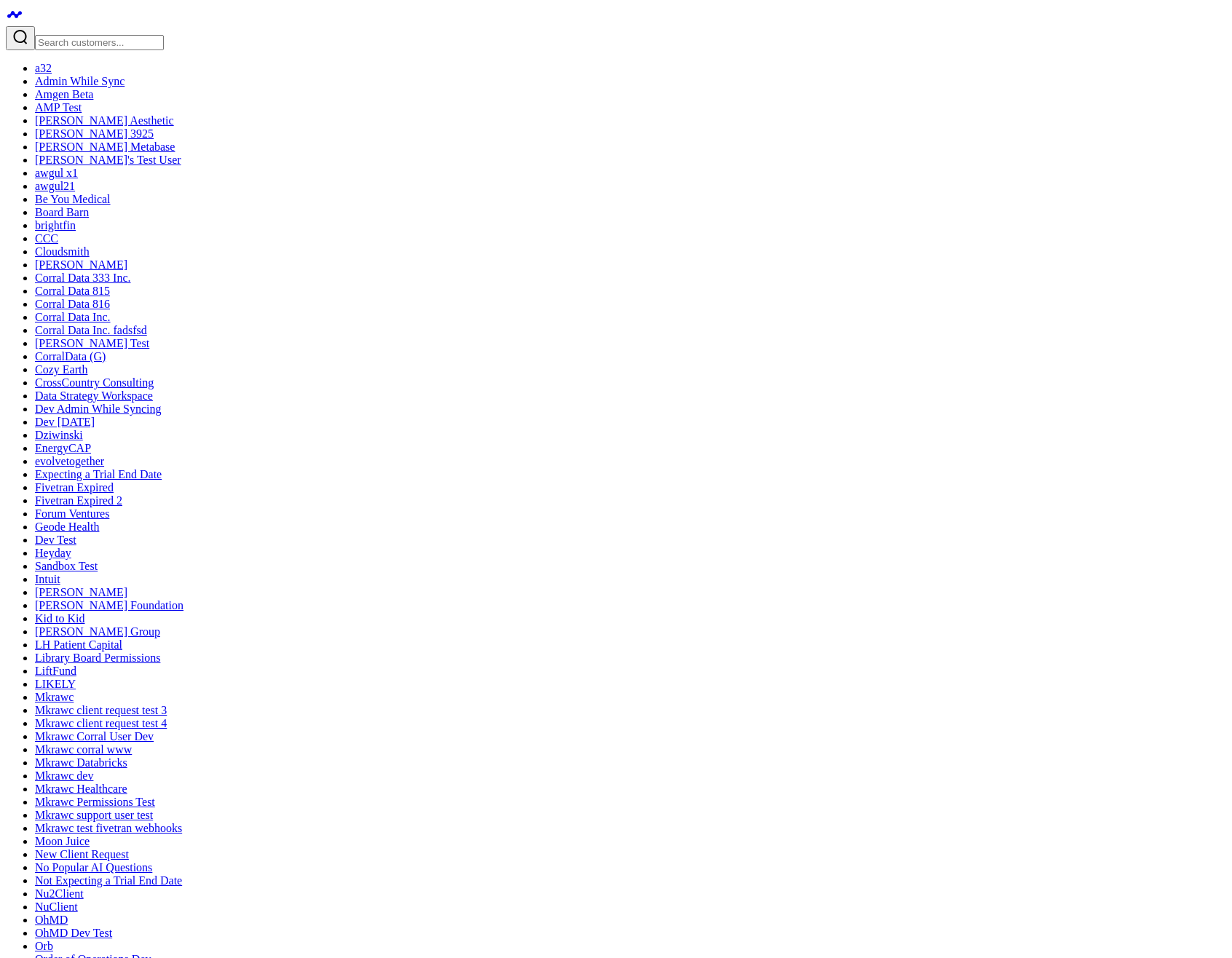
drag, startPoint x: 692, startPoint y: 461, endPoint x: 713, endPoint y: 486, distance: 32.6
drag, startPoint x: 1016, startPoint y: 416, endPoint x: 760, endPoint y: 414, distance: 256.0
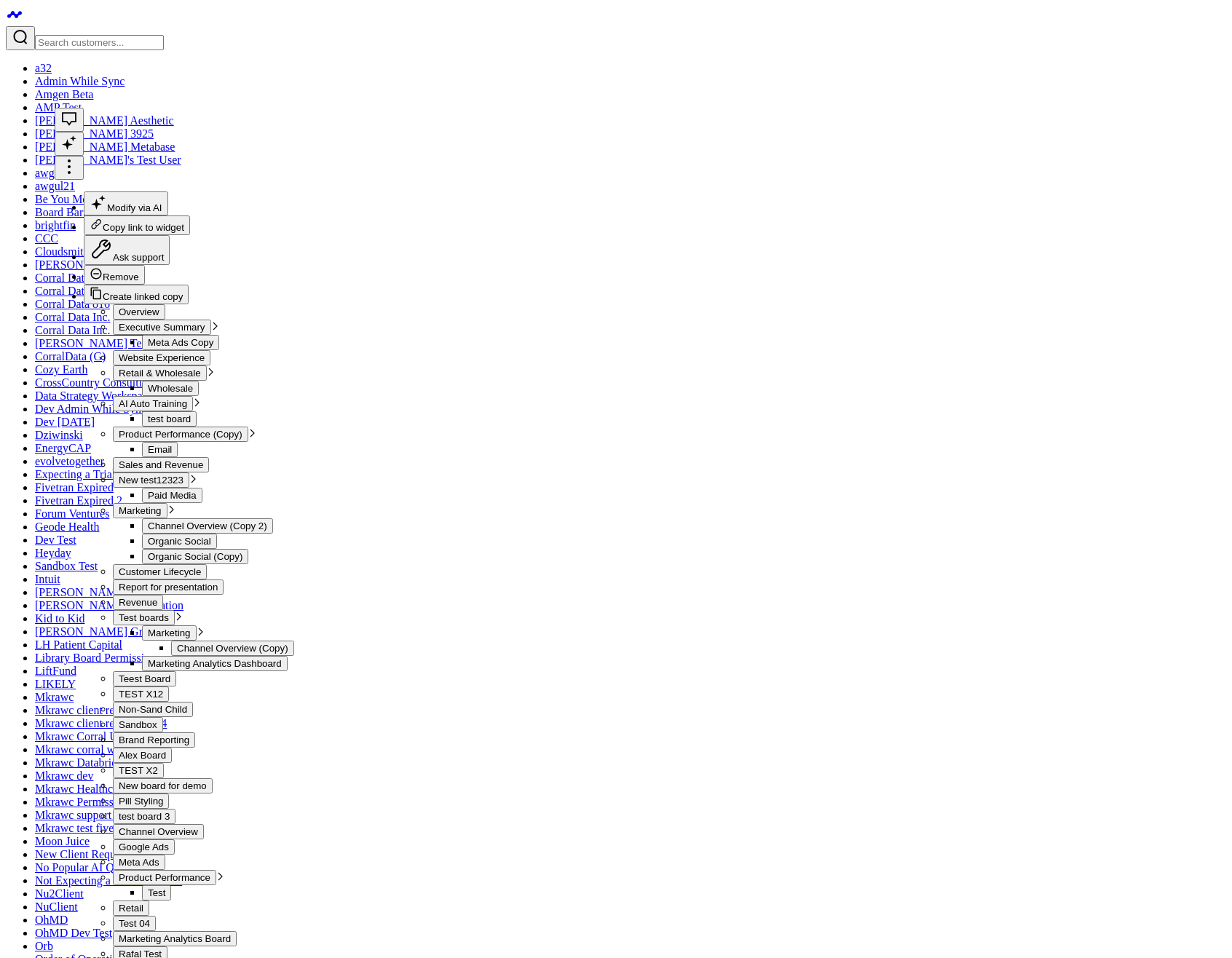
scroll to position [587, 0]
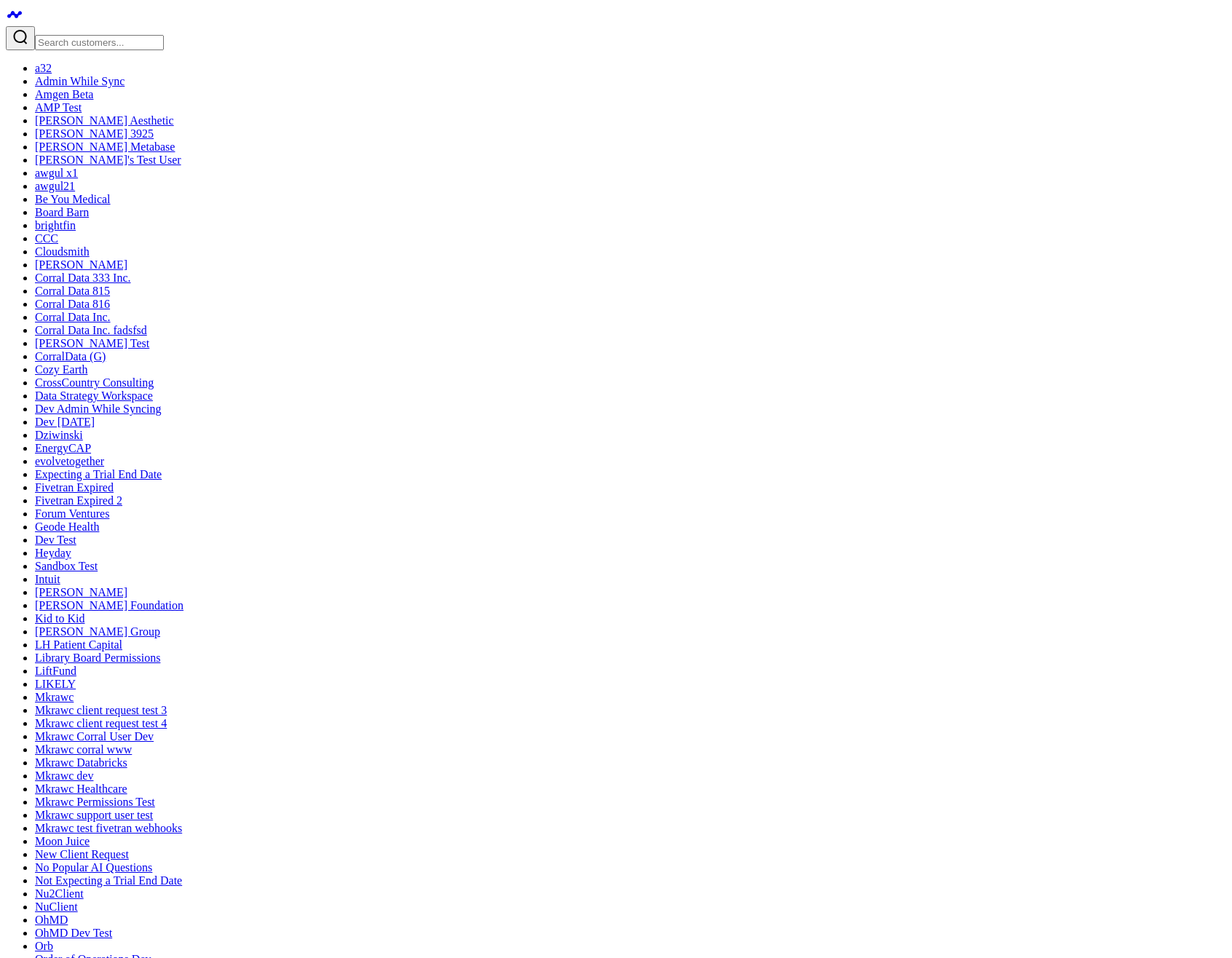
drag, startPoint x: 503, startPoint y: 474, endPoint x: 283, endPoint y: 460, distance: 220.4
click at [99, 26] on div at bounding box center [615, 38] width 1220 height 24
click at [99, 35] on input "Search customers input" at bounding box center [99, 42] width 129 height 15
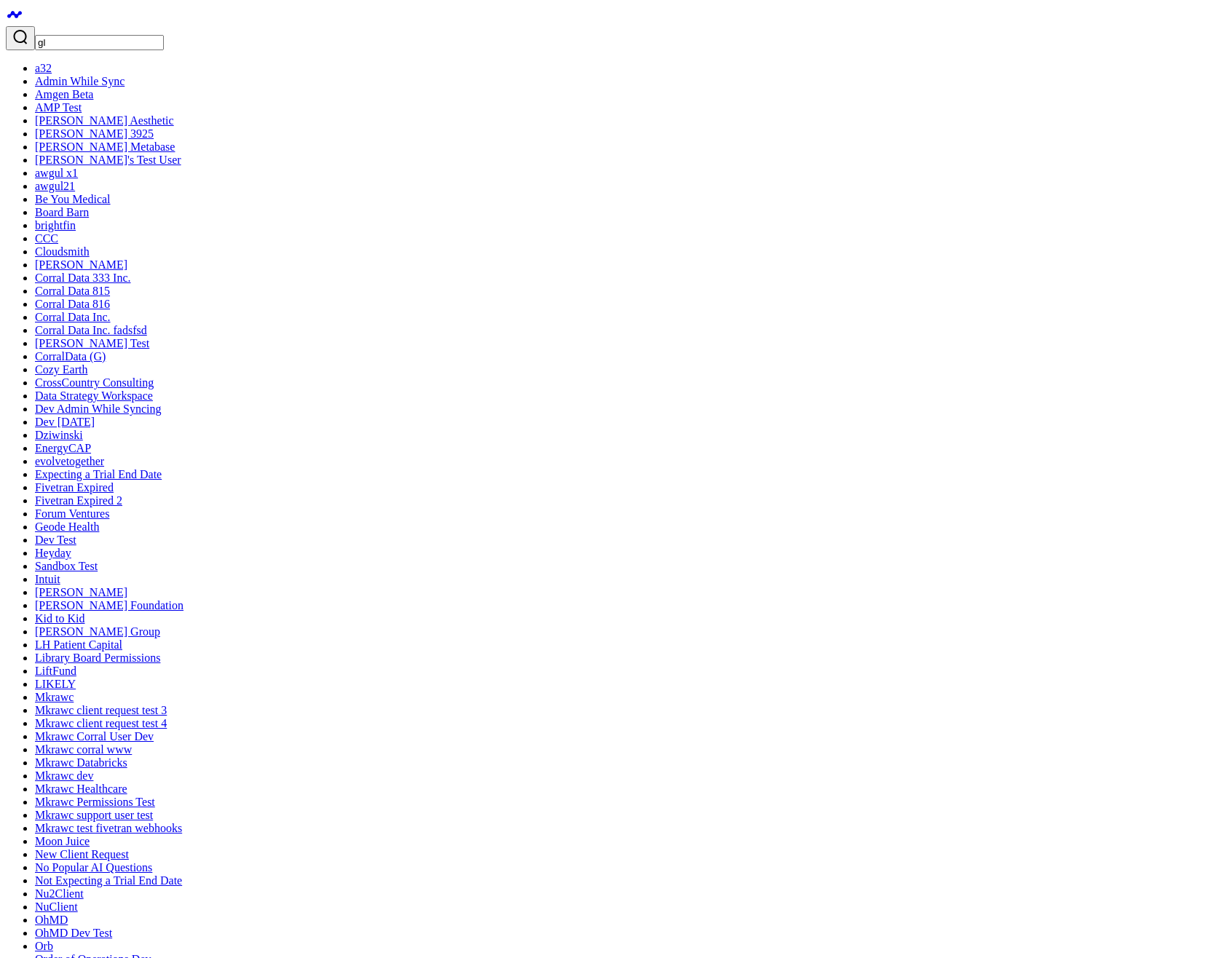
type input "gle"
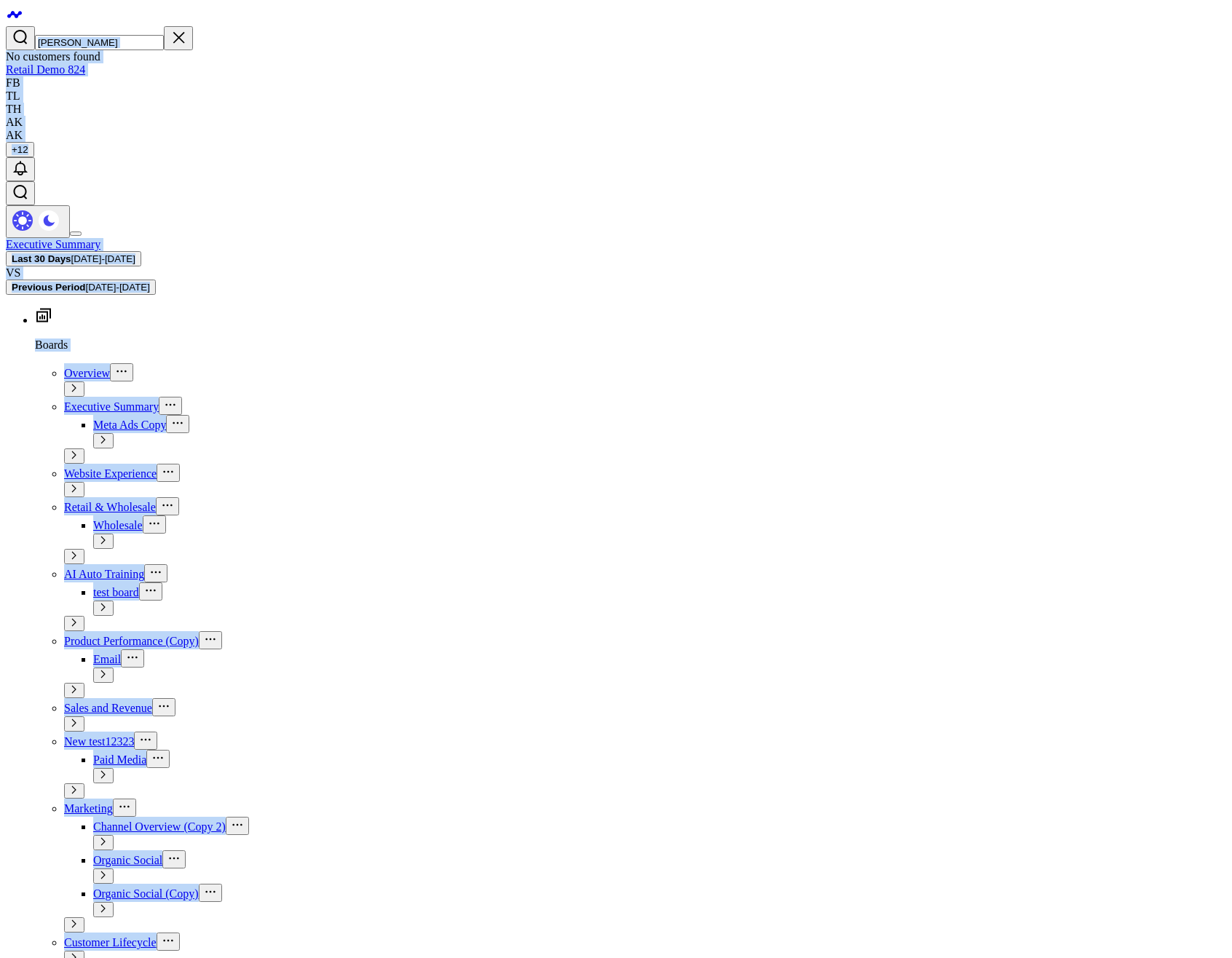
click at [99, 35] on input "glen" at bounding box center [99, 42] width 129 height 15
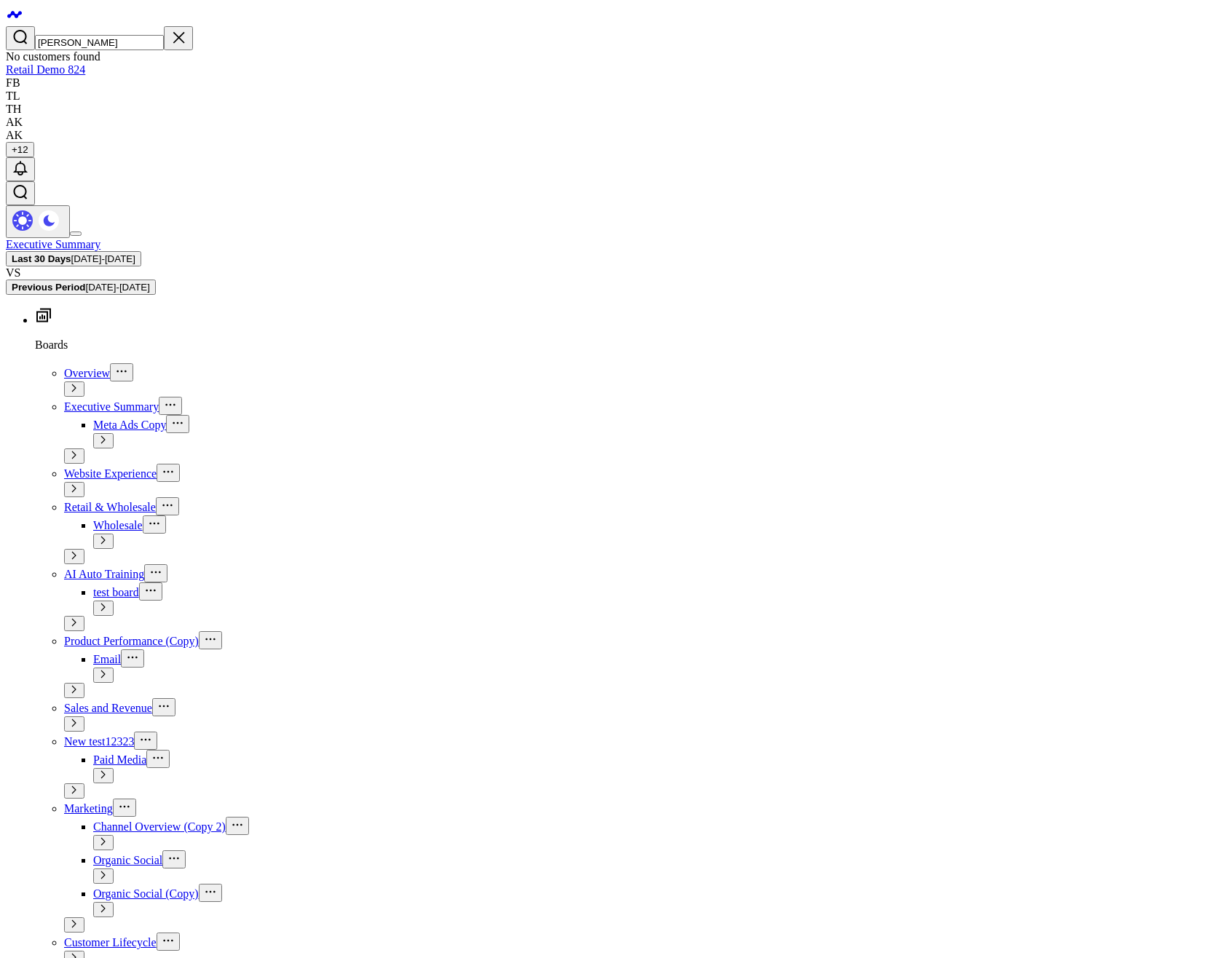
drag, startPoint x: 114, startPoint y: 19, endPoint x: 66, endPoint y: 16, distance: 48.1
click at [66, 26] on div "glen" at bounding box center [615, 38] width 1220 height 24
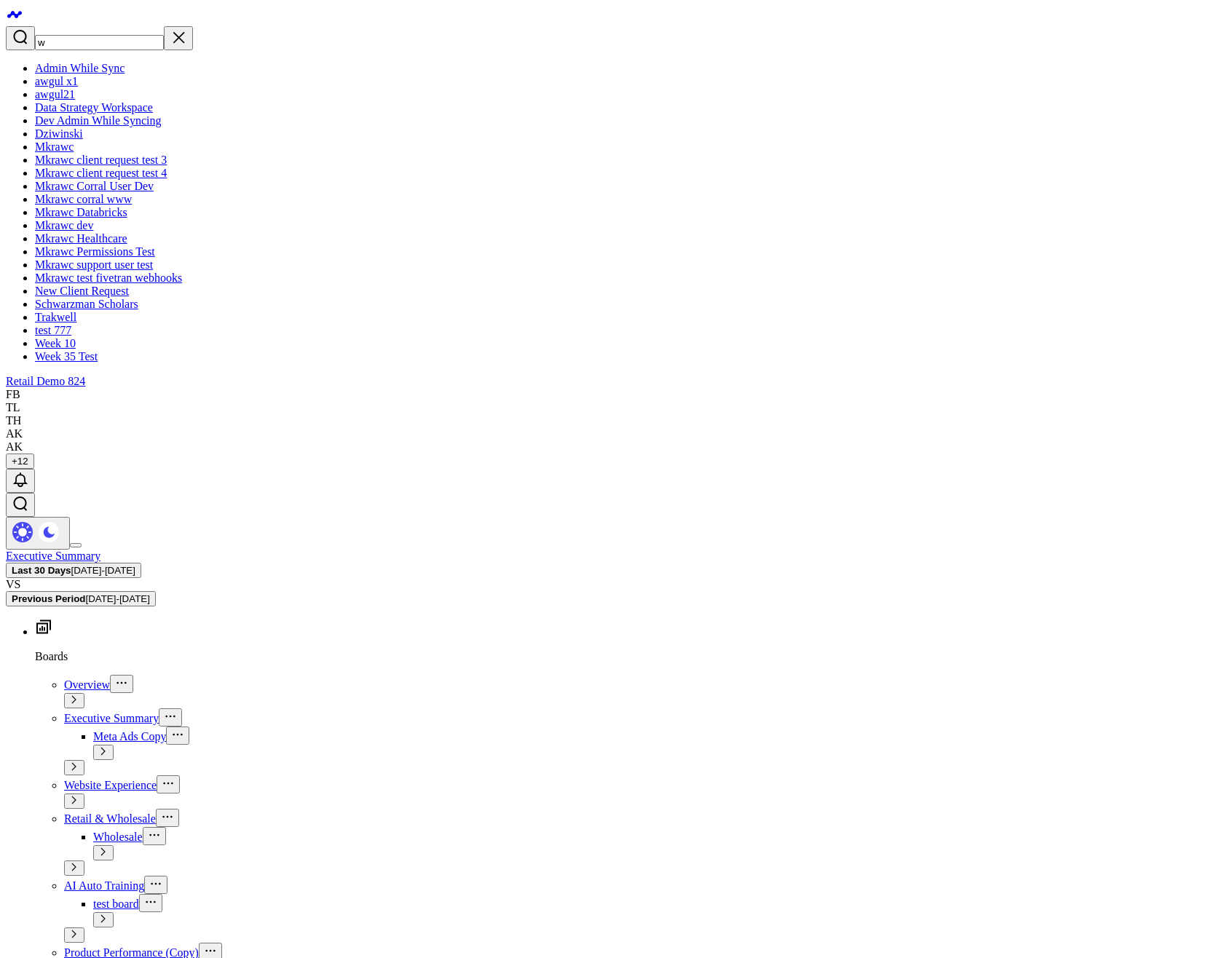
click at [119, 35] on input "w" at bounding box center [99, 42] width 129 height 15
type input "we"
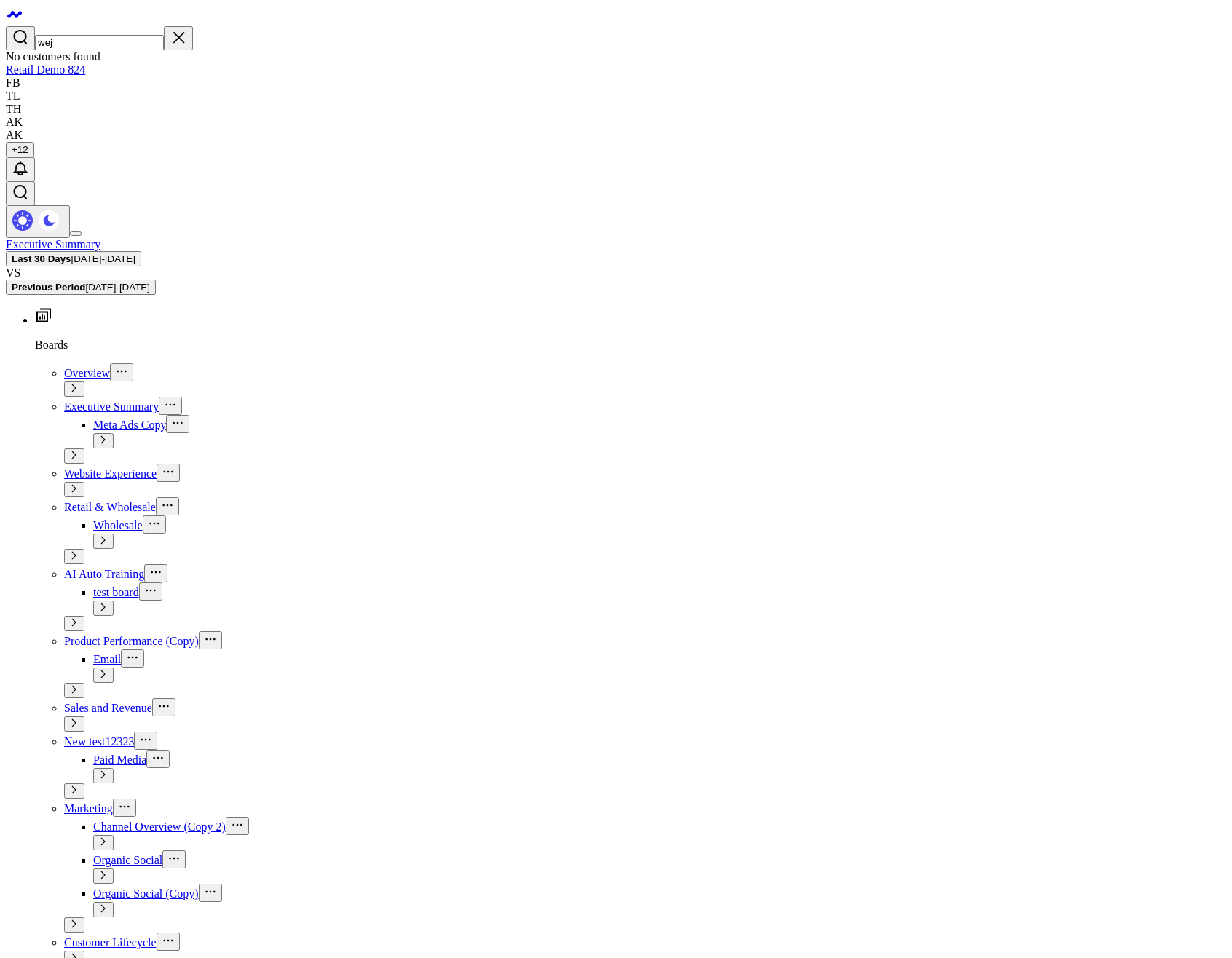
click at [119, 35] on input "wej" at bounding box center [99, 42] width 129 height 15
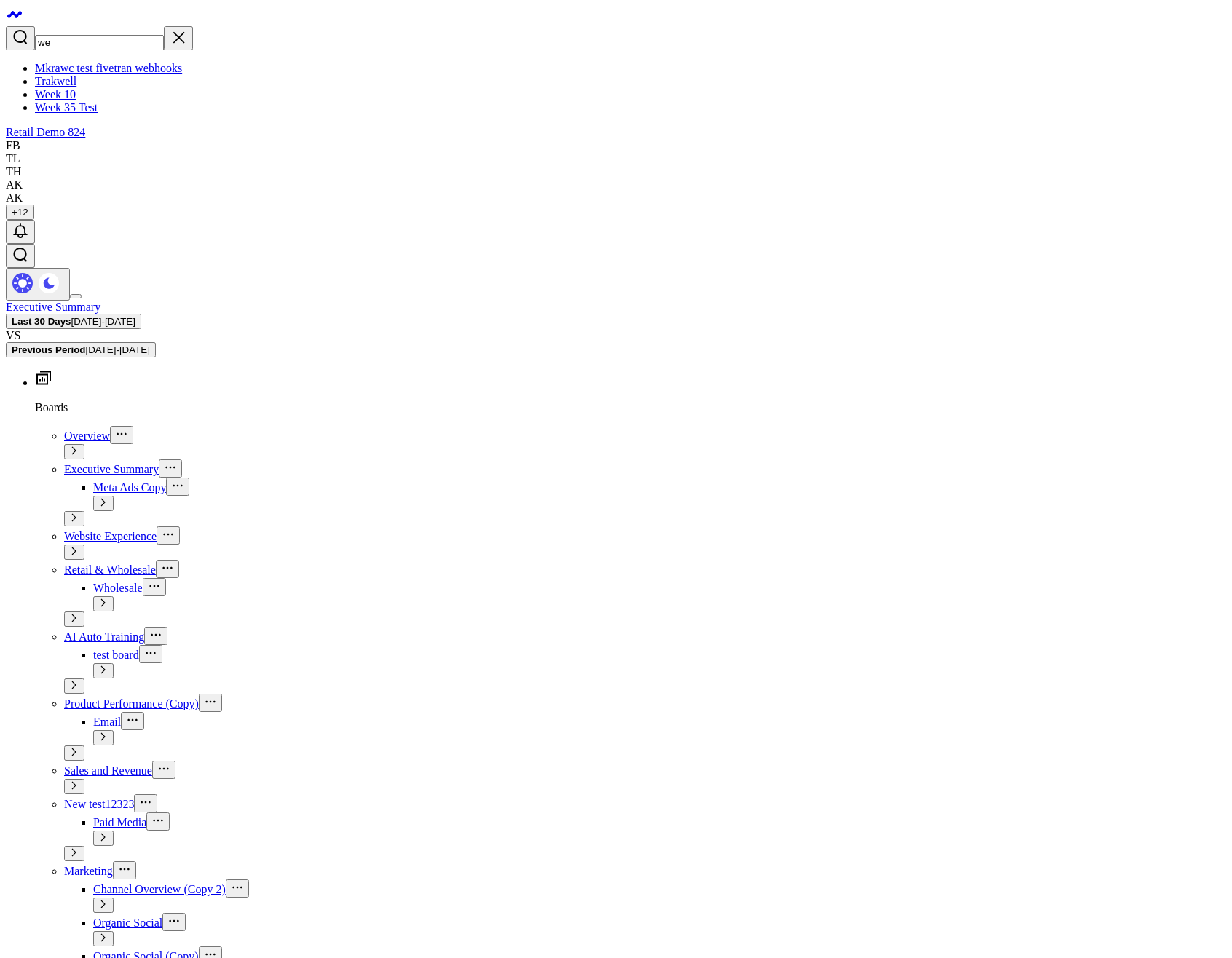
click at [119, 35] on input "we" at bounding box center [99, 42] width 129 height 15
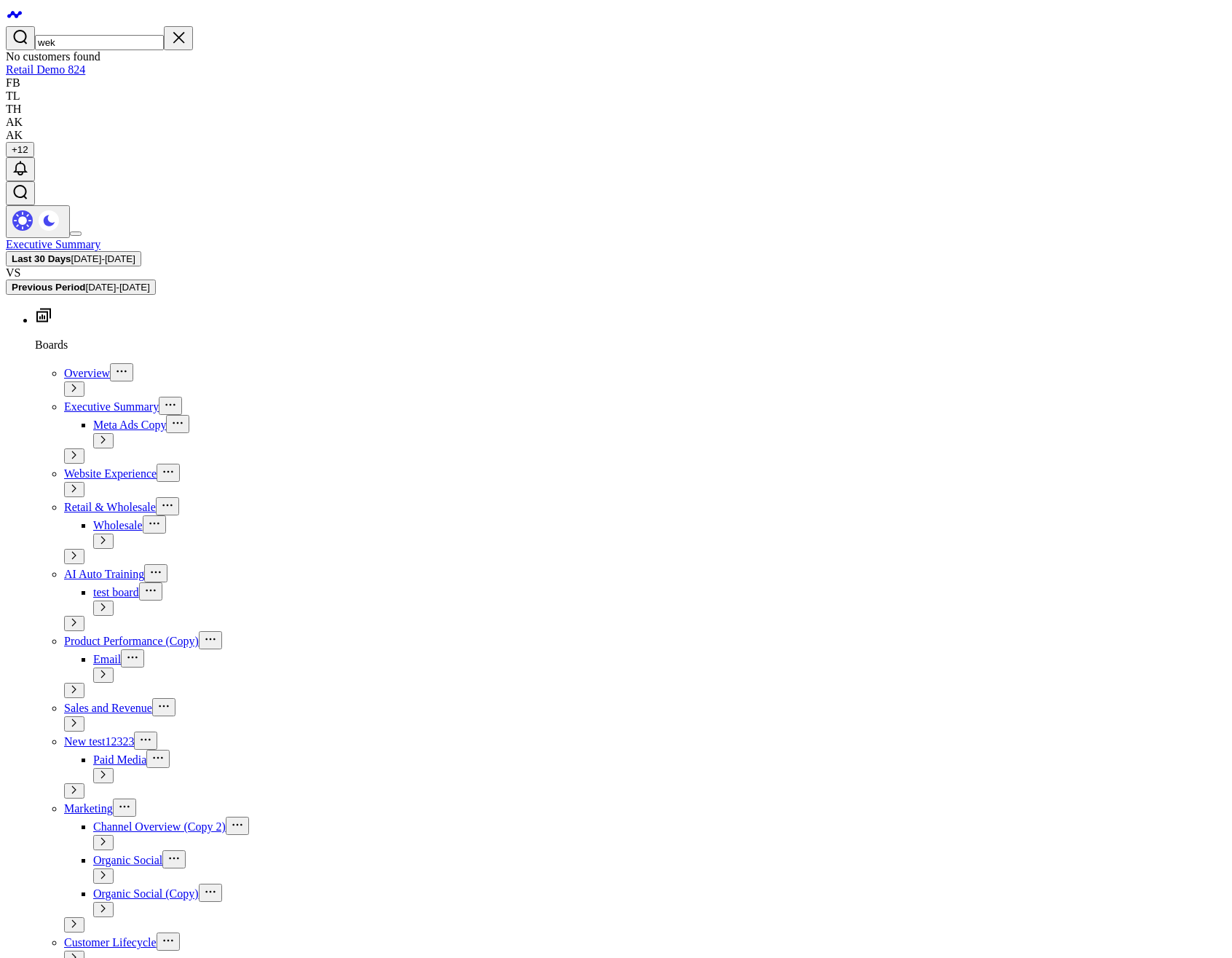
click at [115, 35] on input "wek" at bounding box center [99, 42] width 129 height 15
click at [182, 28] on icon "Clear search" at bounding box center [178, 37] width 18 height 18
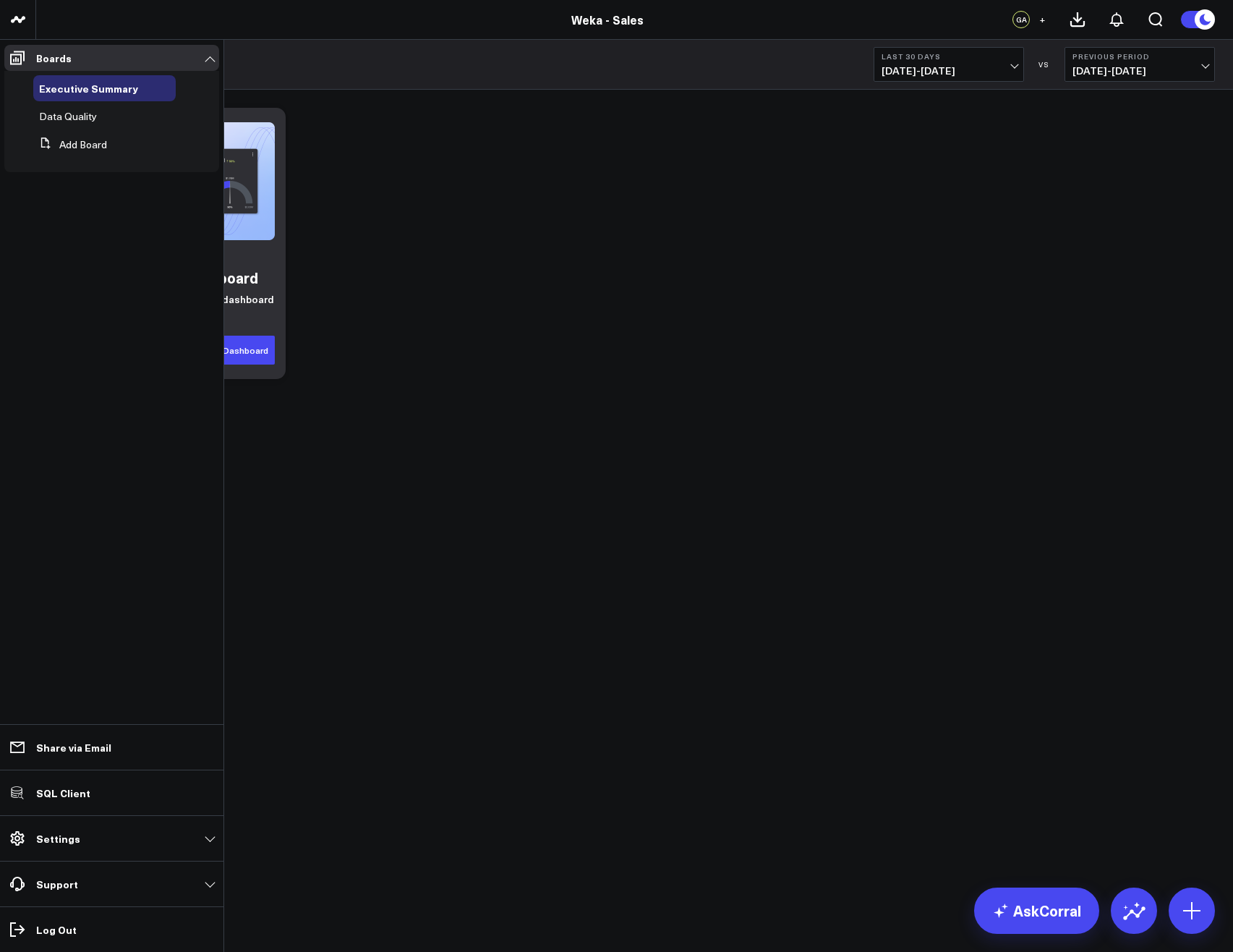
click at [540, 220] on div "Getting Started Auto-create your dashboard Add single widgets or the entire das…" at bounding box center [635, 243] width 1175 height 286
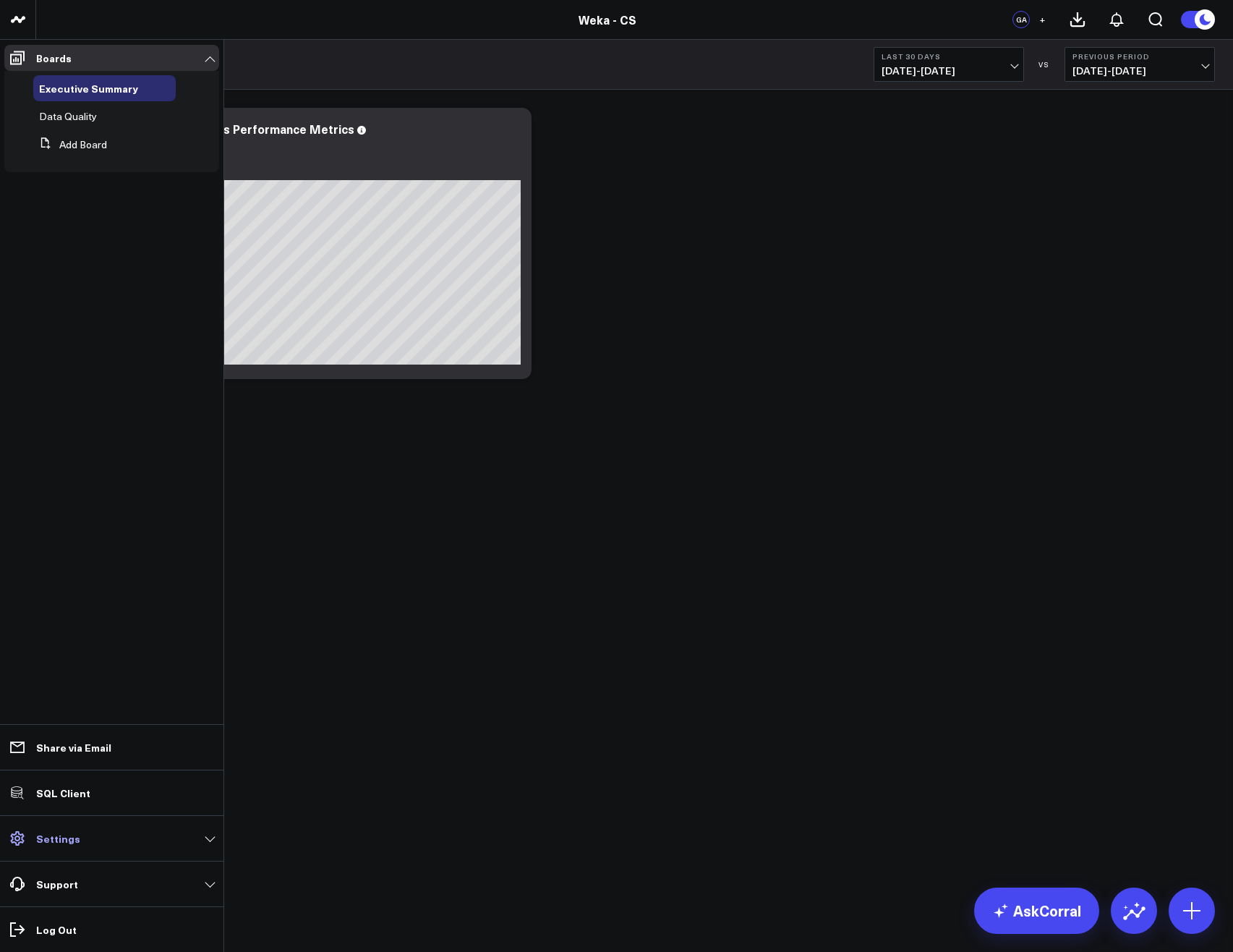
click at [56, 842] on p "Settings" at bounding box center [58, 838] width 44 height 11
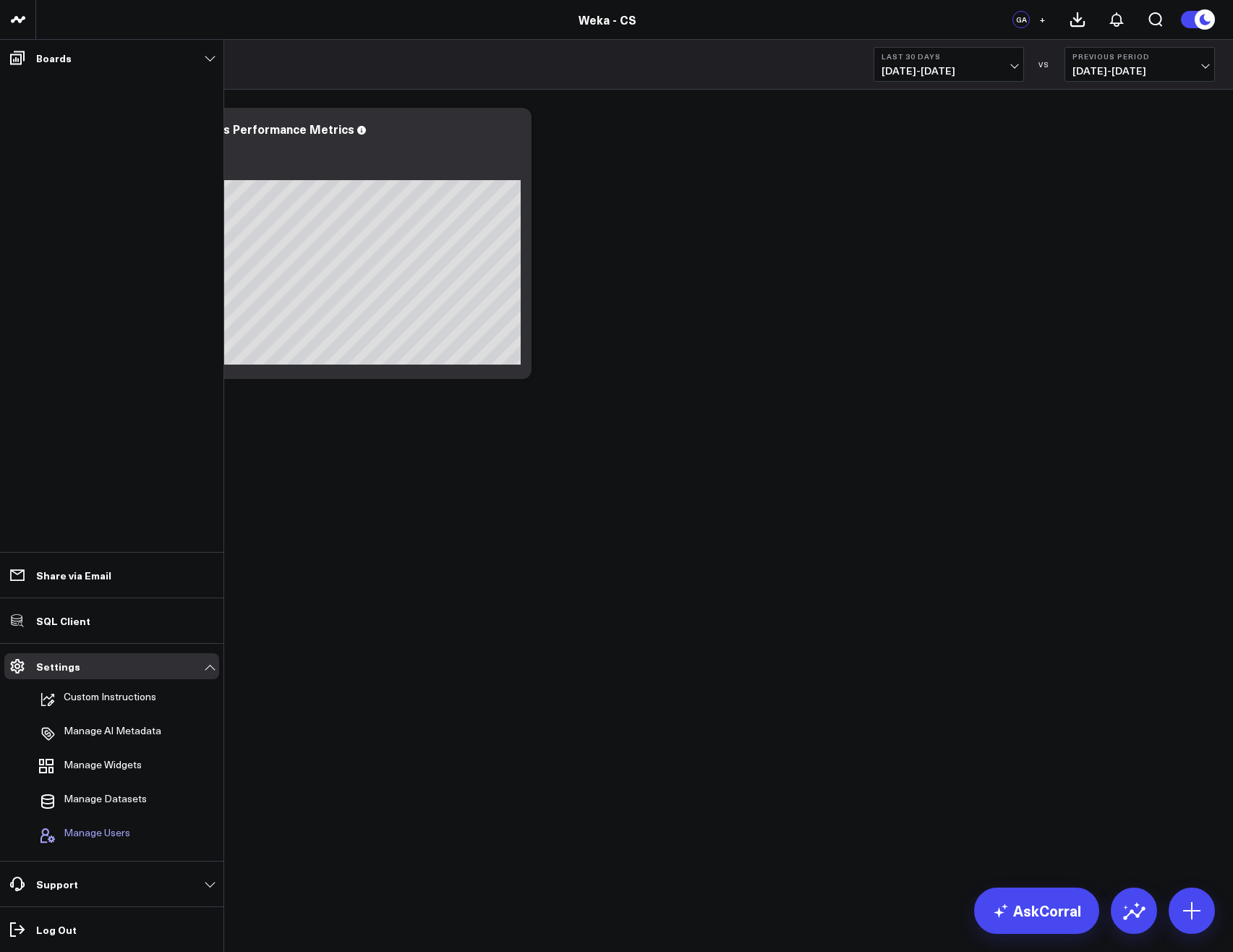
click at [110, 827] on span "Manage Users" at bounding box center [96, 836] width 67 height 18
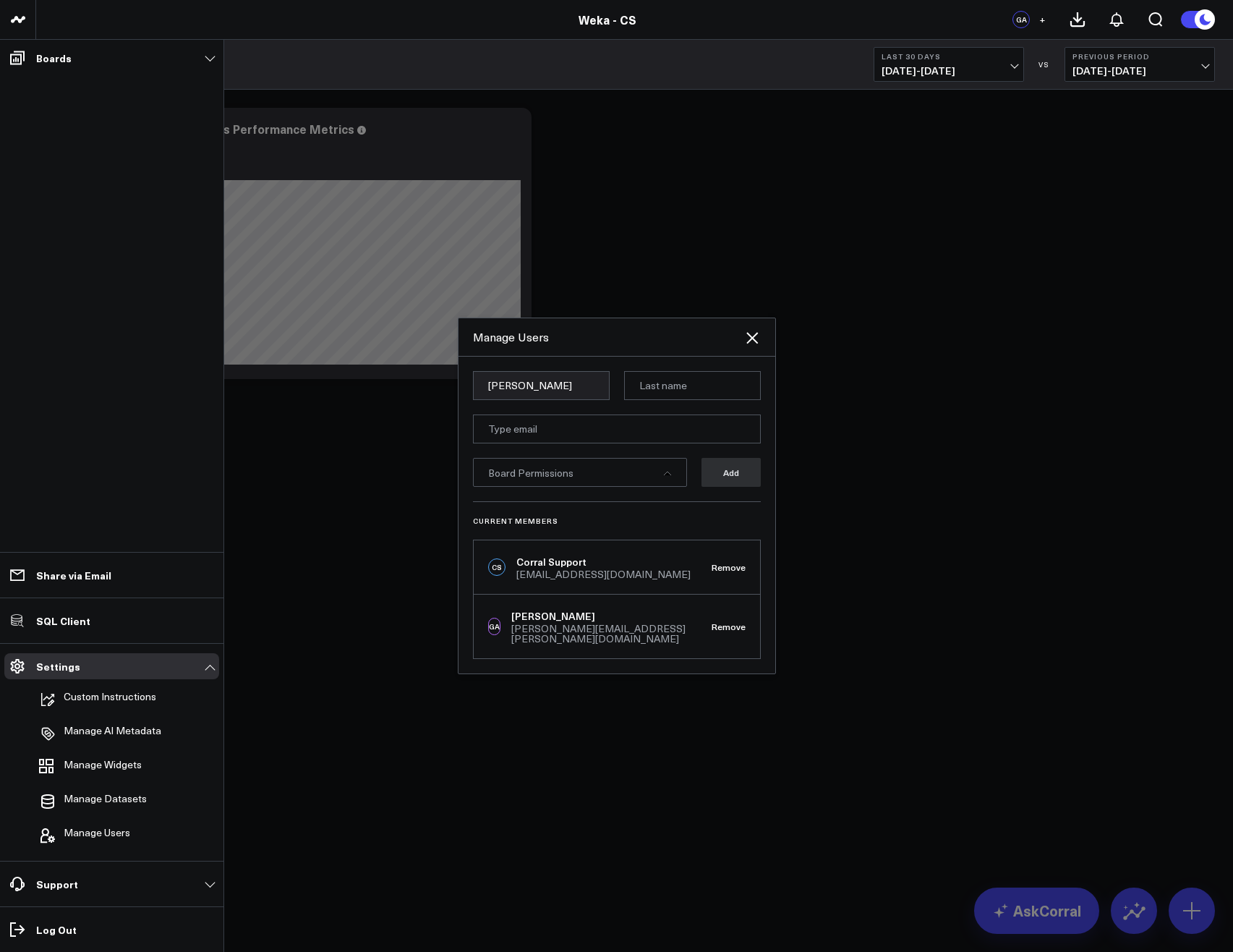
type input "[PERSON_NAME]"
type input "[PERSON_NAME] (CS Subscriber)"
paste input "[PERSON_NAME][EMAIL_ADDRESS][PERSON_NAME][DOMAIN_NAME]"
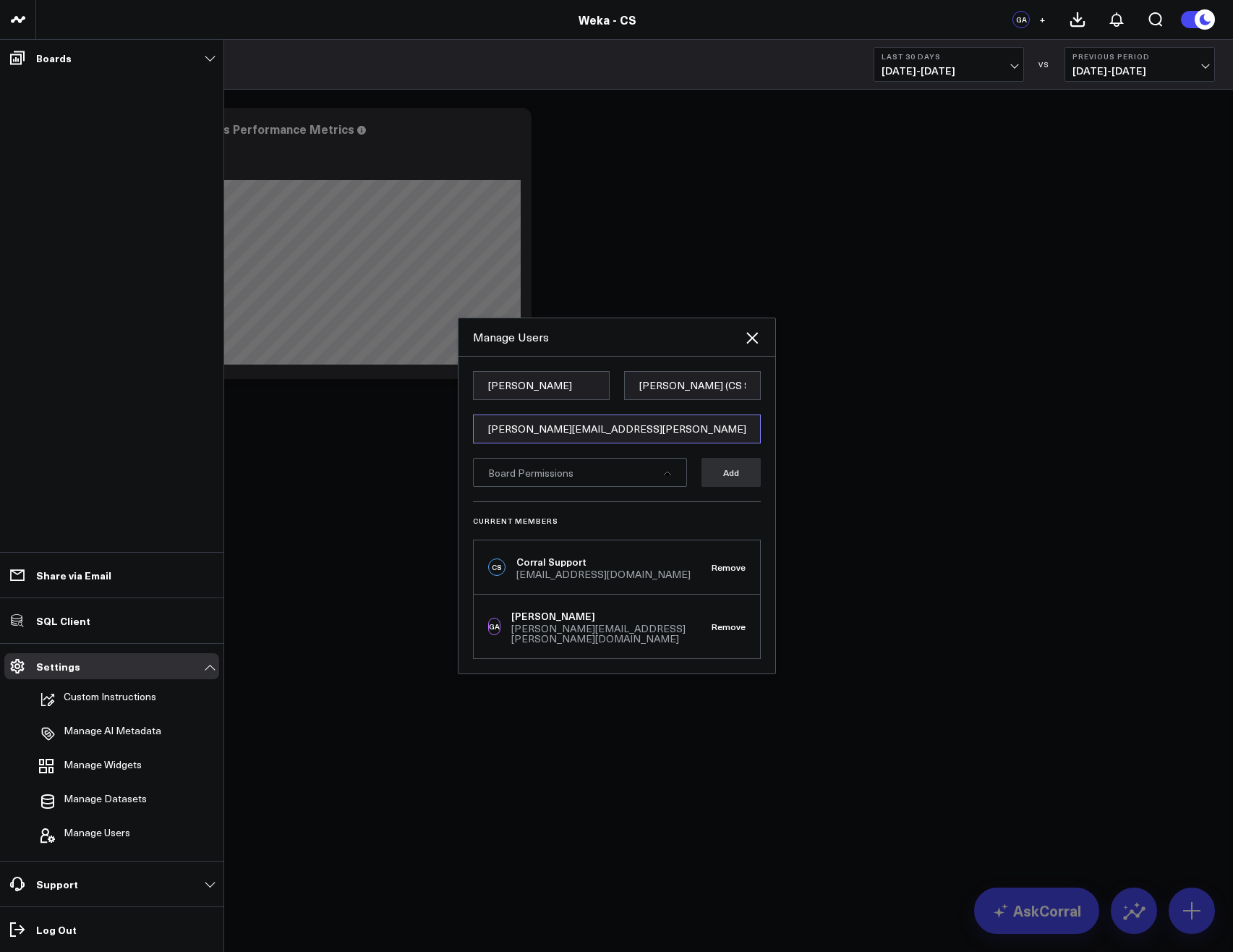
type input "[PERSON_NAME][EMAIL_ADDRESS][PERSON_NAME][DOMAIN_NAME]"
click at [676, 478] on div "Board Permissions" at bounding box center [580, 472] width 214 height 29
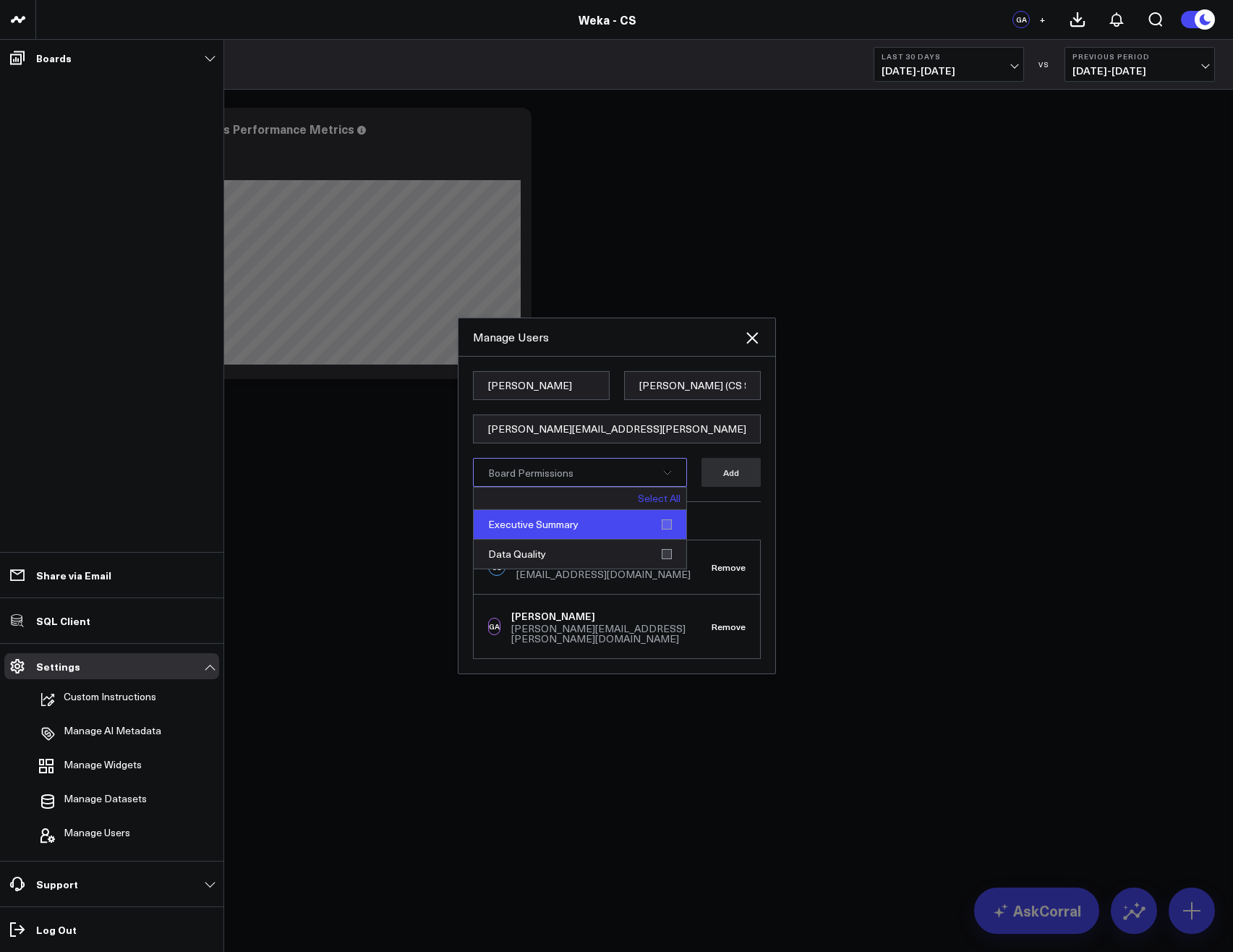
click at [666, 533] on div "Executive Summary" at bounding box center [580, 525] width 213 height 30
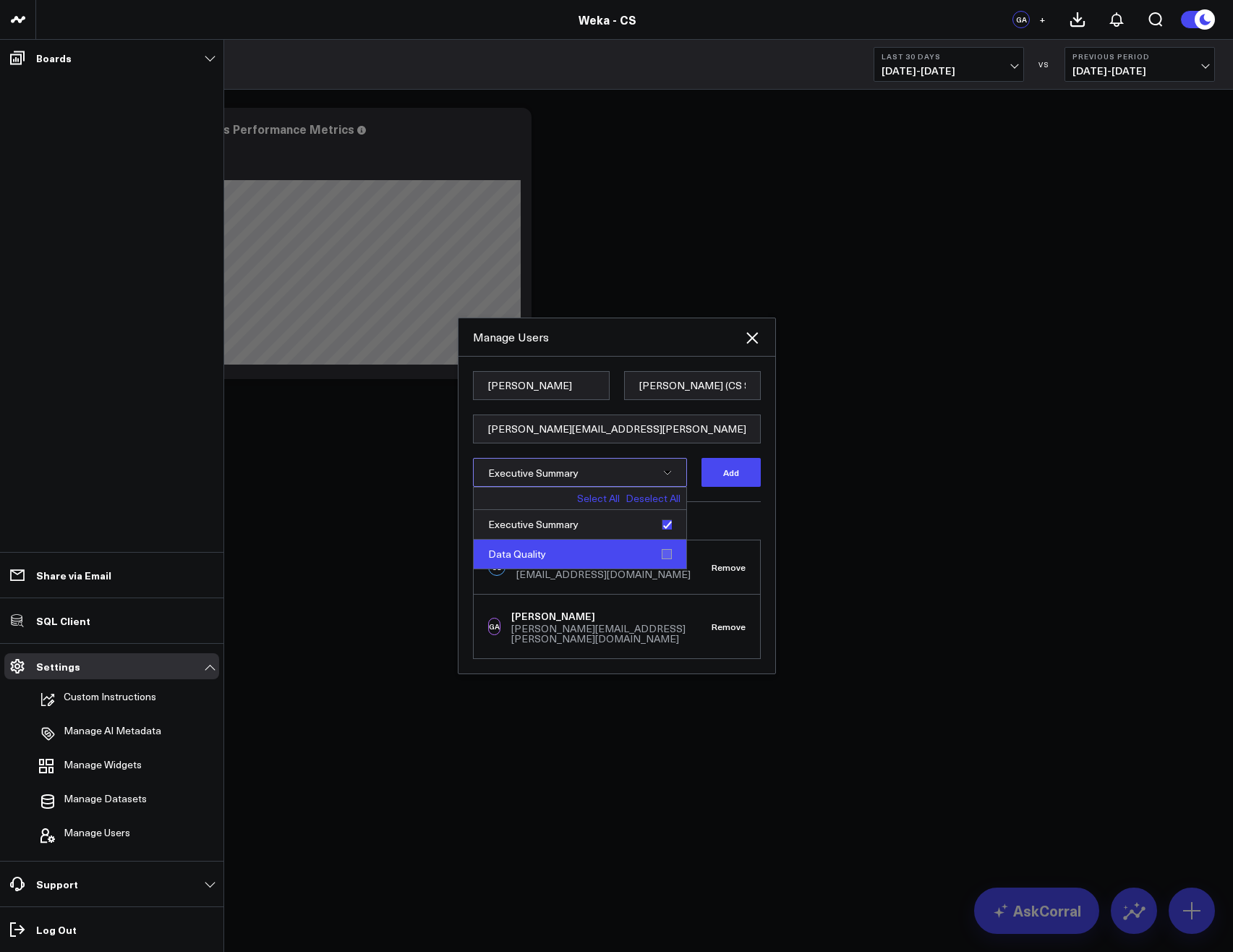
click at [667, 557] on div "Data Quality" at bounding box center [580, 554] width 213 height 29
click at [746, 481] on button "Add" at bounding box center [732, 472] width 59 height 29
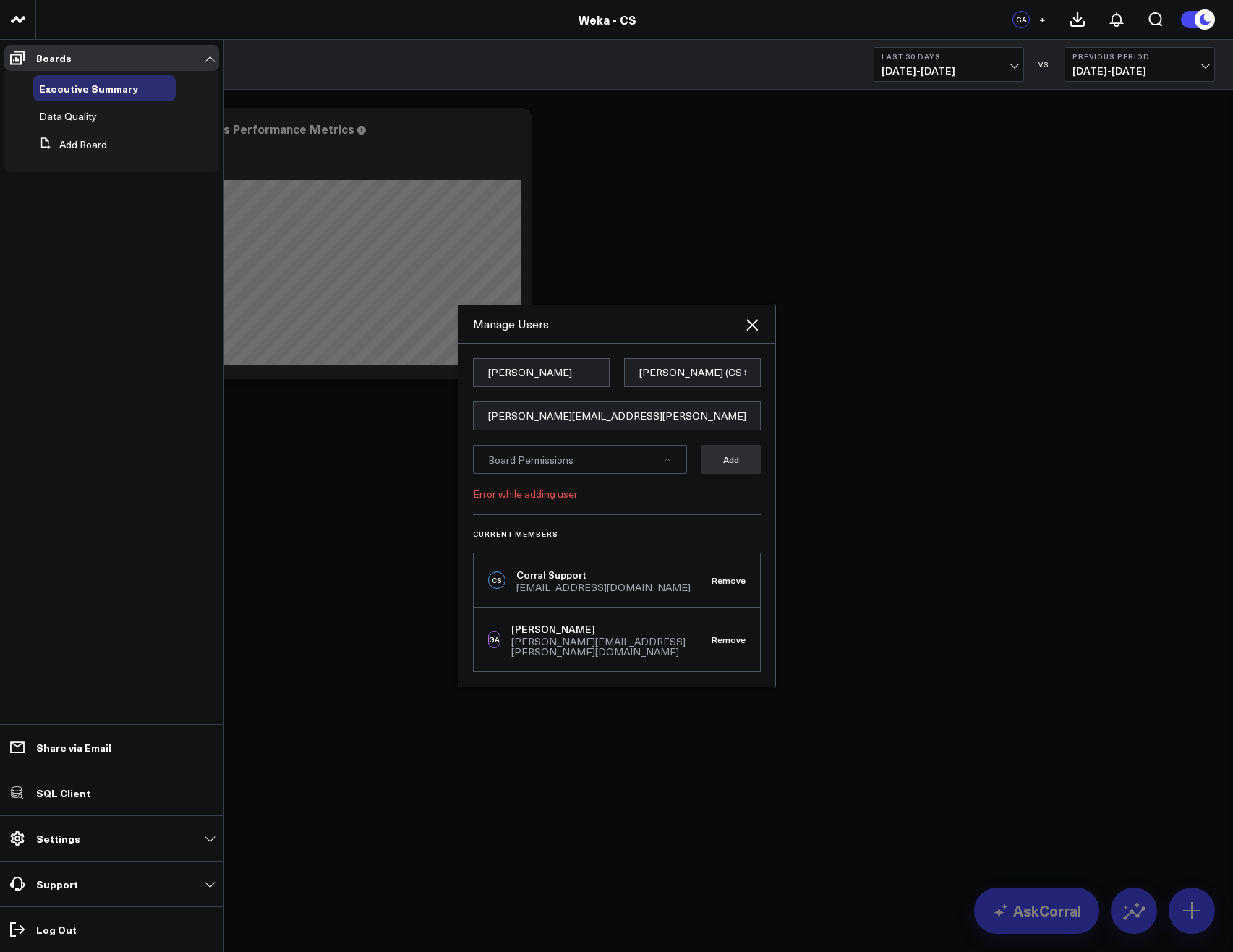
click at [1014, 492] on div at bounding box center [616, 476] width 1233 height 952
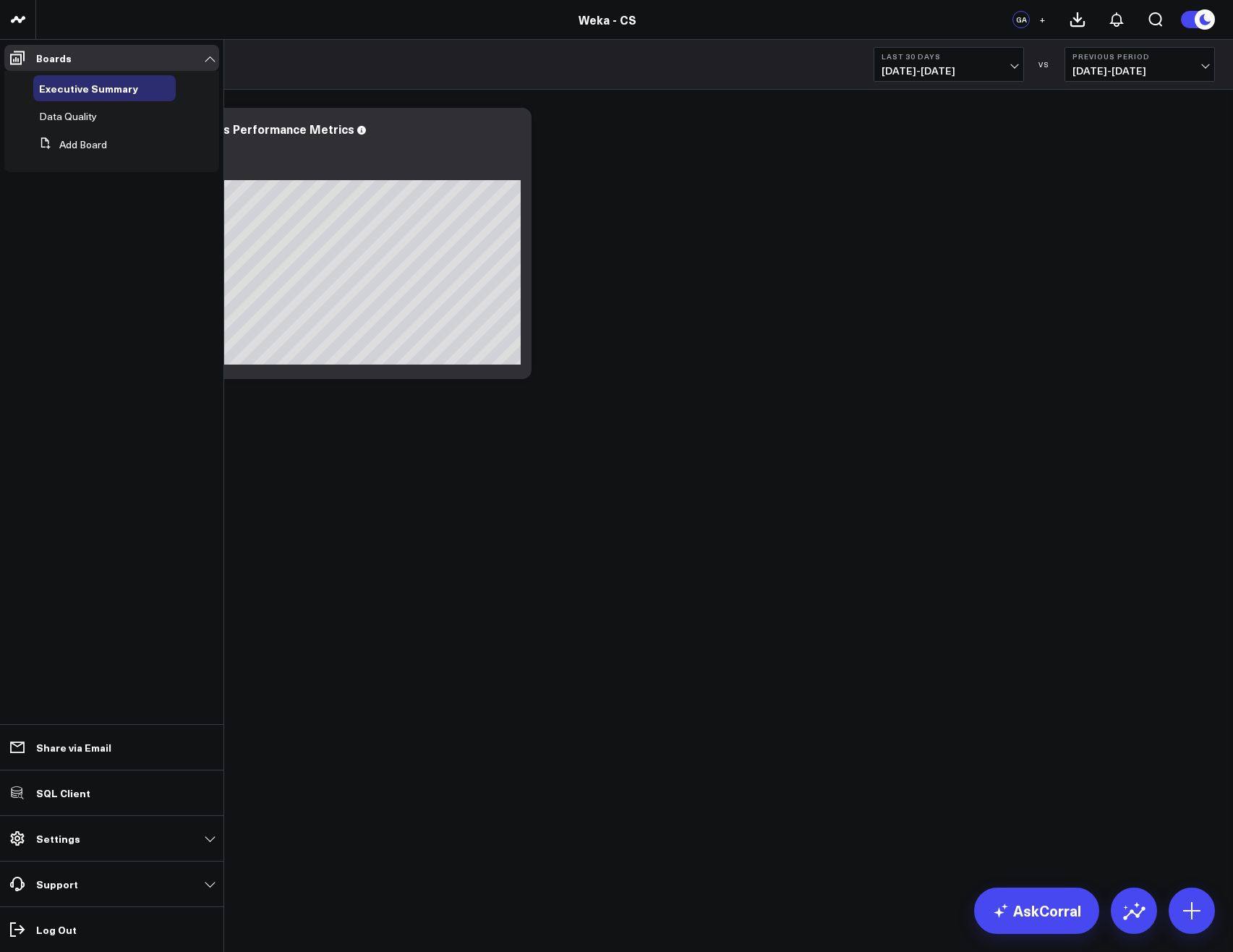
click at [850, 504] on body "3725 Test 829 Studios Accenture Activant Capital Agriculture & Farming Demo All…" at bounding box center [616, 476] width 1233 height 952
click at [77, 849] on link "Settings" at bounding box center [112, 838] width 215 height 26
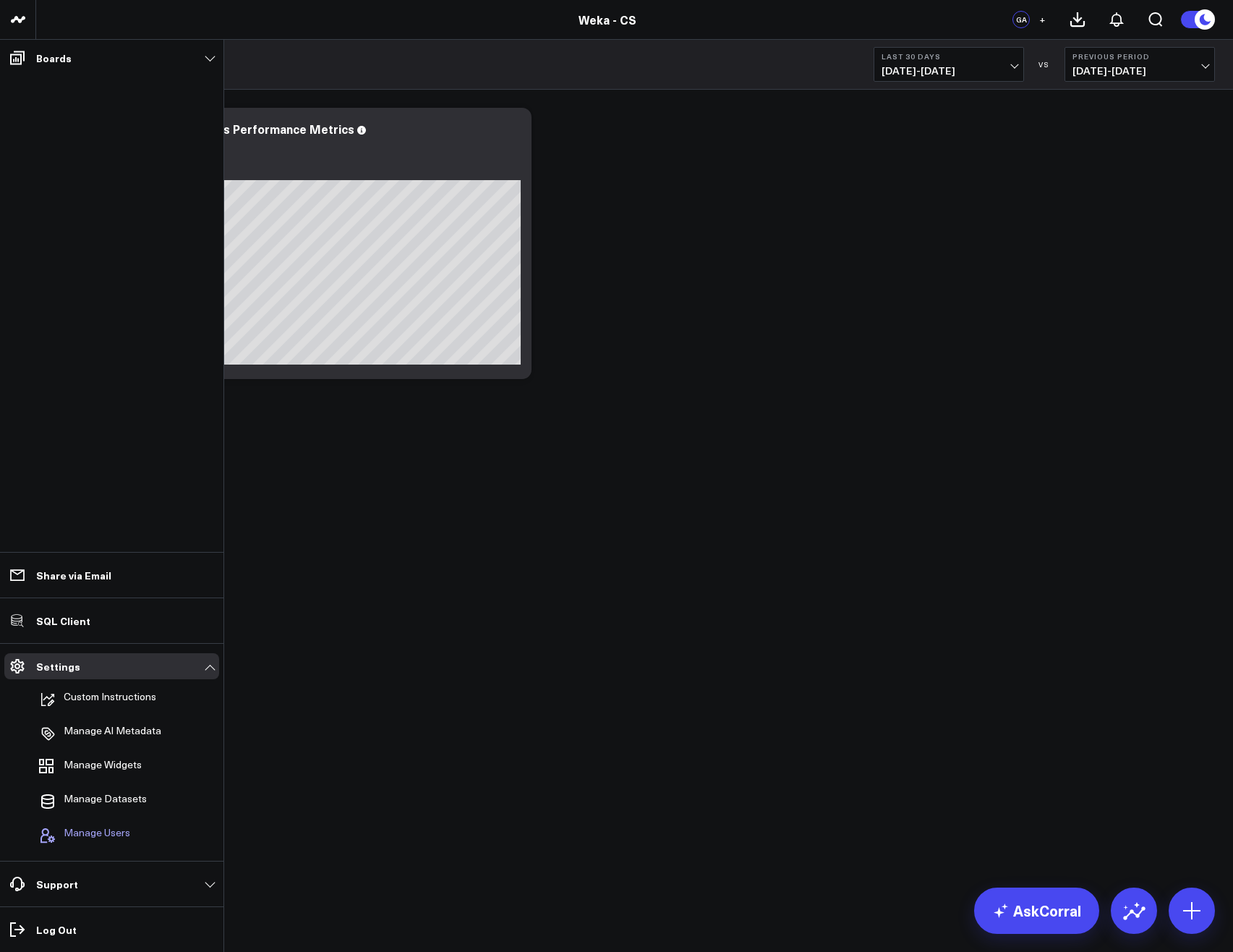
click at [107, 832] on span "Manage Users" at bounding box center [96, 836] width 67 height 18
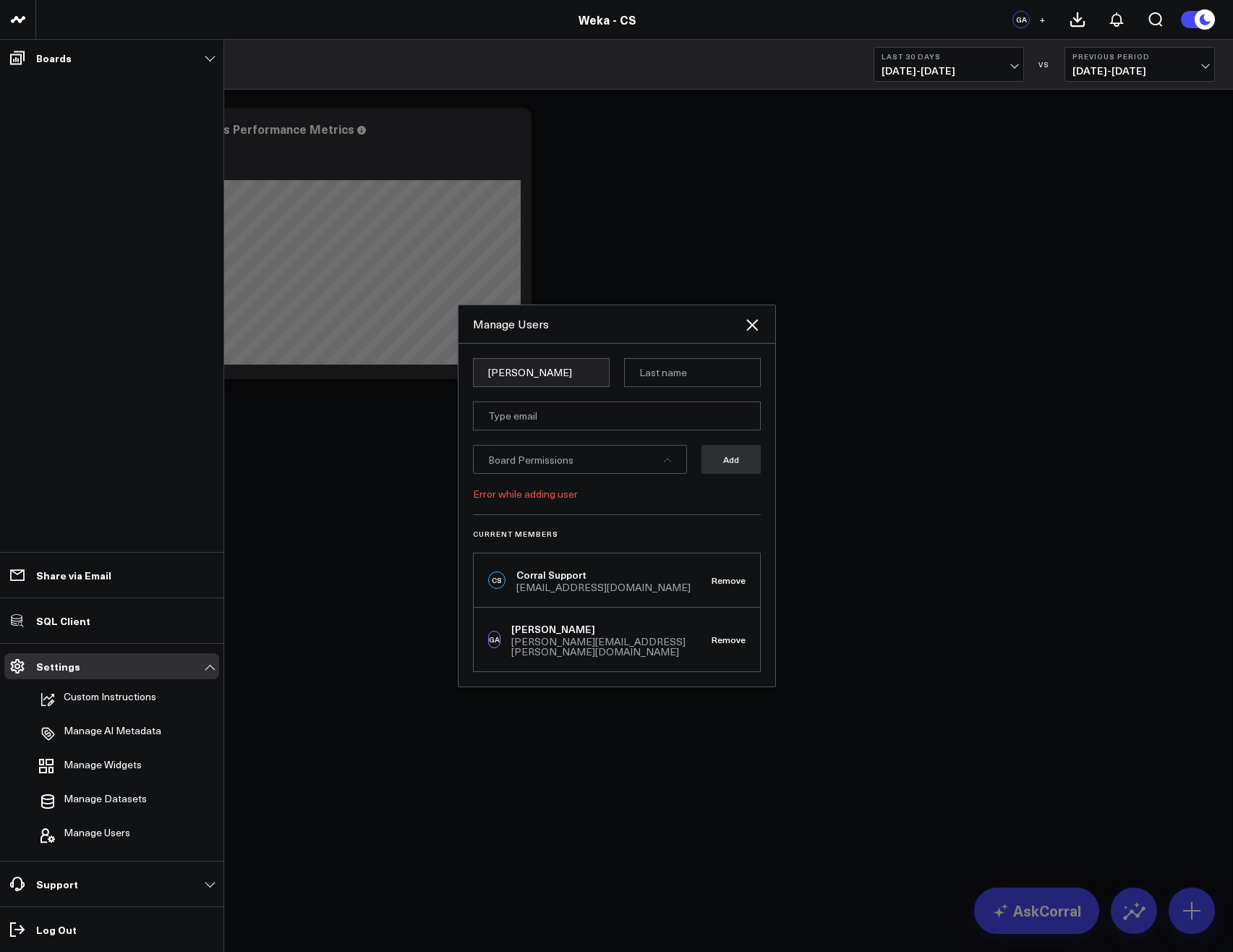
type input "Glenn"
type input "Auyoung2"
paste input "glenn.auyoung+cs-subscriber@weka.io"
type input "glenn.auyoung+cs-subscriber@weka.io"
click at [574, 465] on div "Board Permissions" at bounding box center [580, 460] width 214 height 29
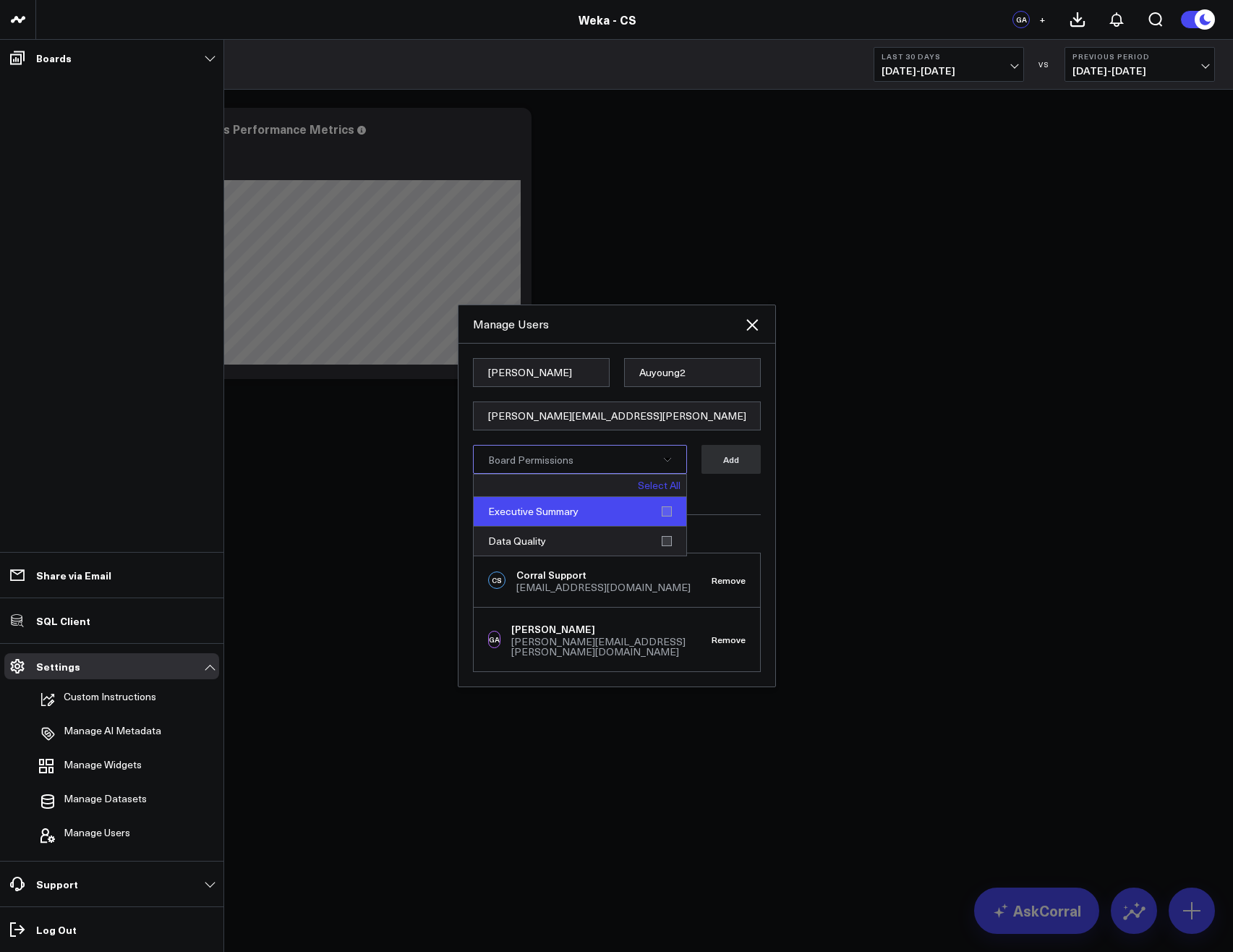
click at [669, 514] on div "Executive Summary" at bounding box center [580, 511] width 213 height 30
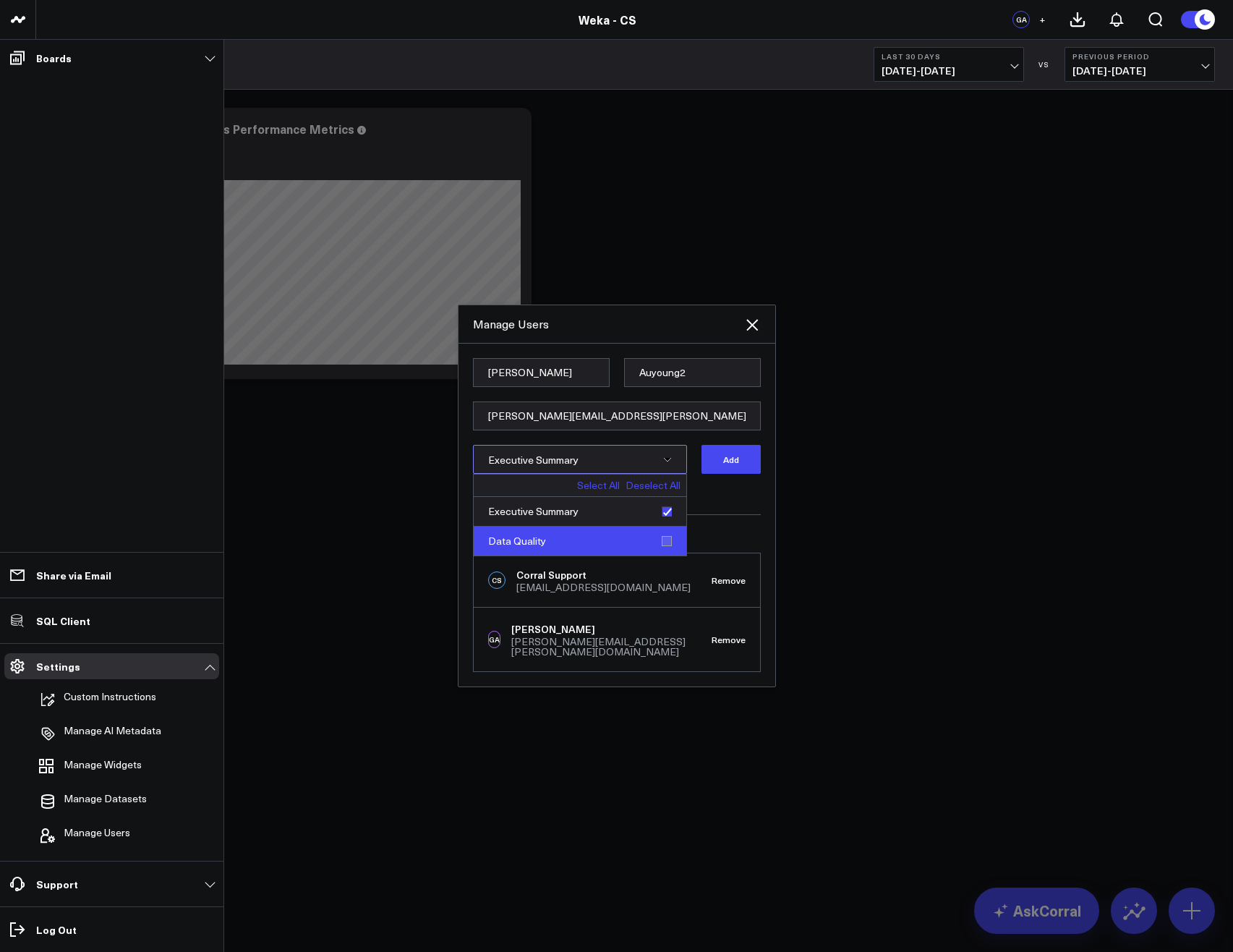
click at [663, 549] on div "Data Quality" at bounding box center [580, 541] width 213 height 29
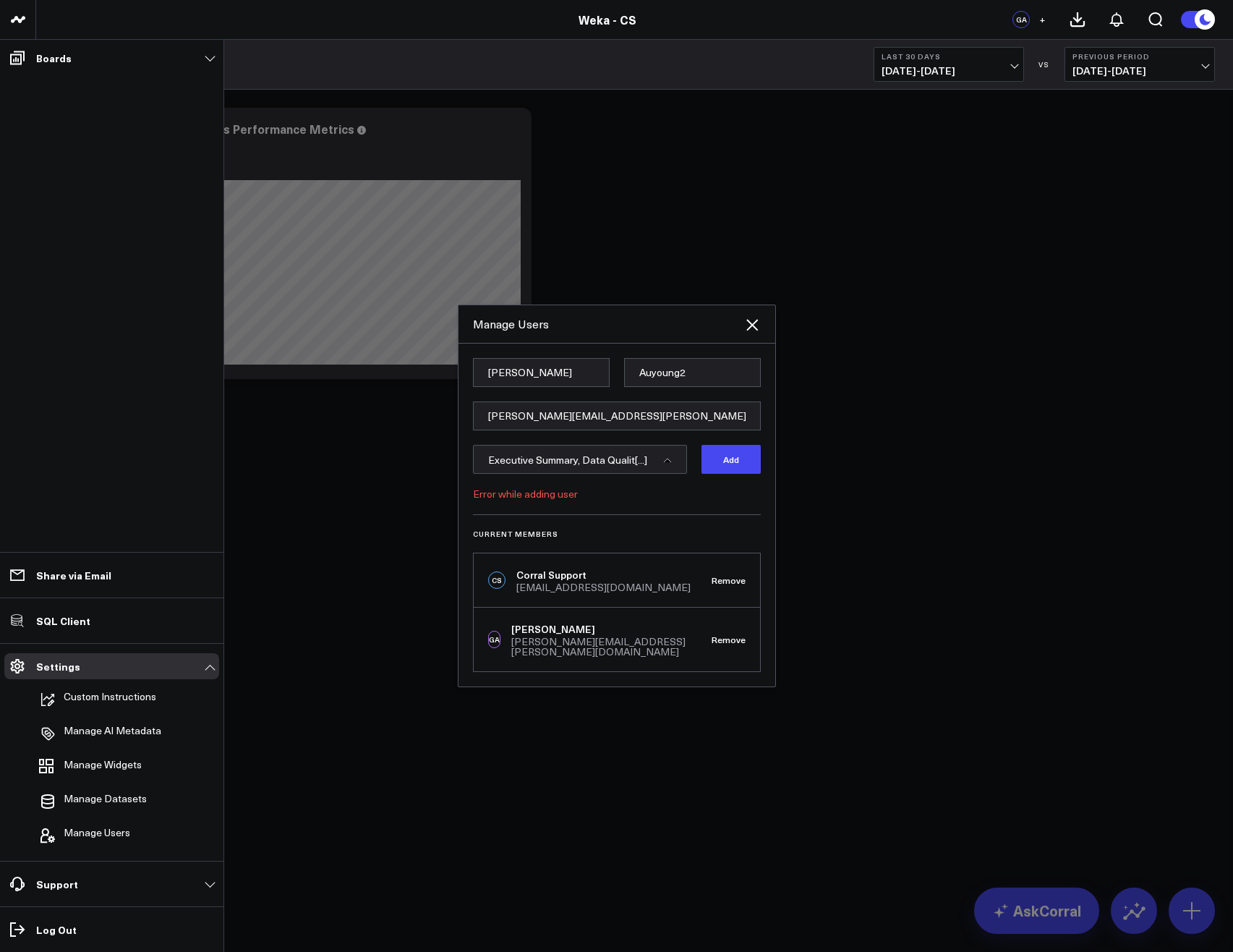
click at [729, 489] on form "Glenn Auyoung2 glenn.auyoung+cs-subscriber@weka.io Executive Summary, Data Qual…" at bounding box center [617, 435] width 288 height 156
click at [732, 467] on button "Add" at bounding box center [732, 460] width 59 height 29
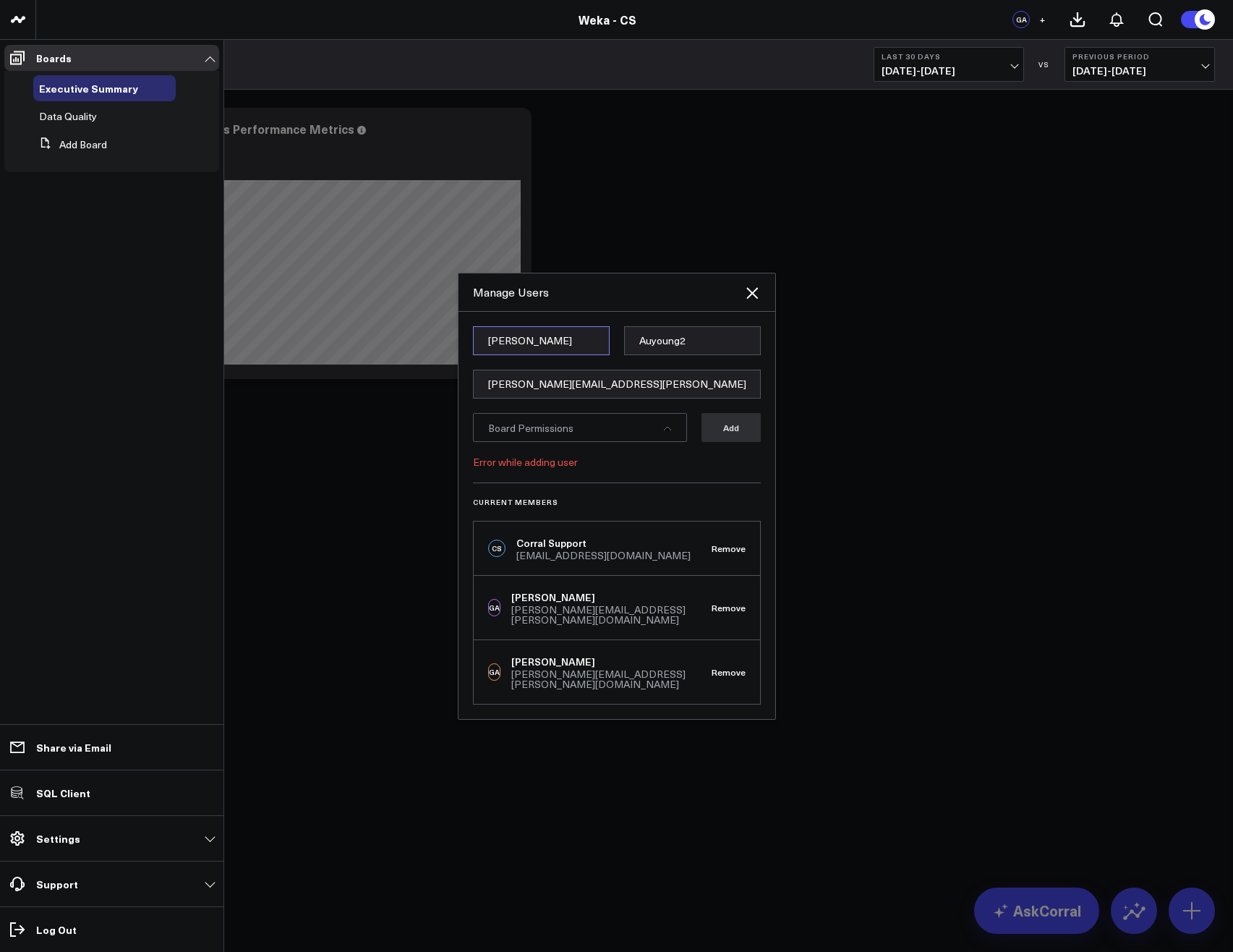
click at [539, 355] on input "Glenn" at bounding box center [541, 341] width 136 height 29
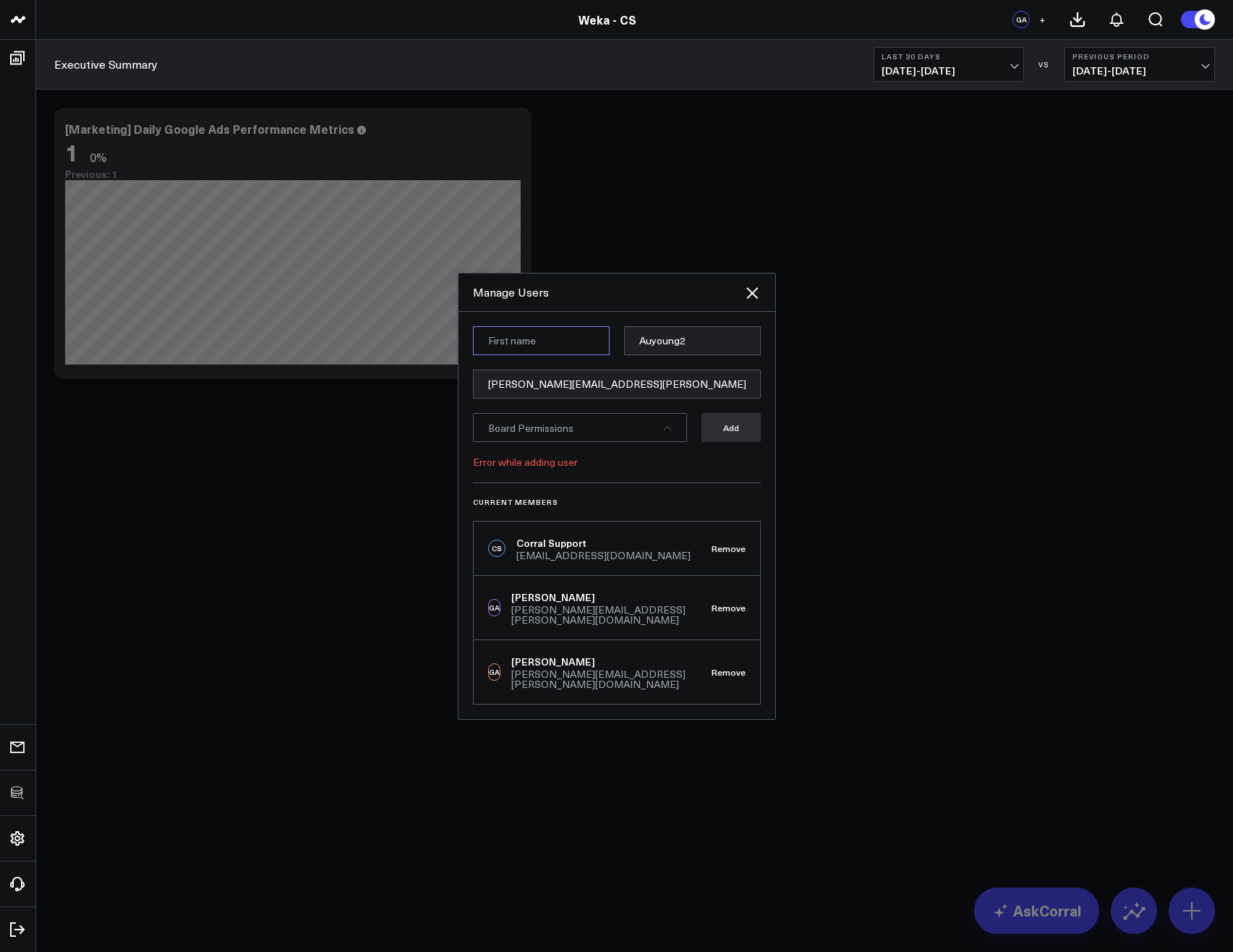
type input "Glenn"
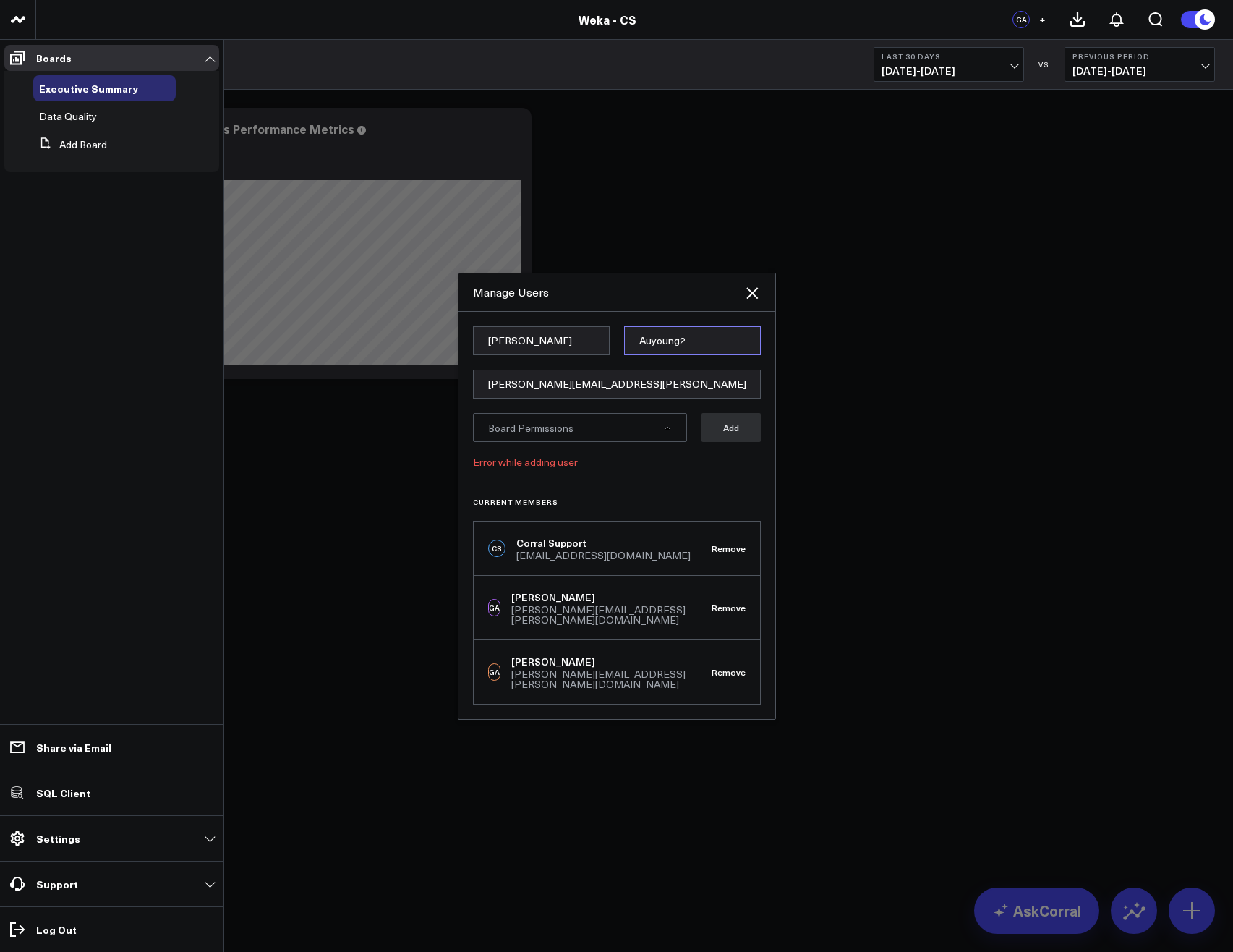
click at [666, 354] on input "Auyoung2" at bounding box center [692, 341] width 136 height 29
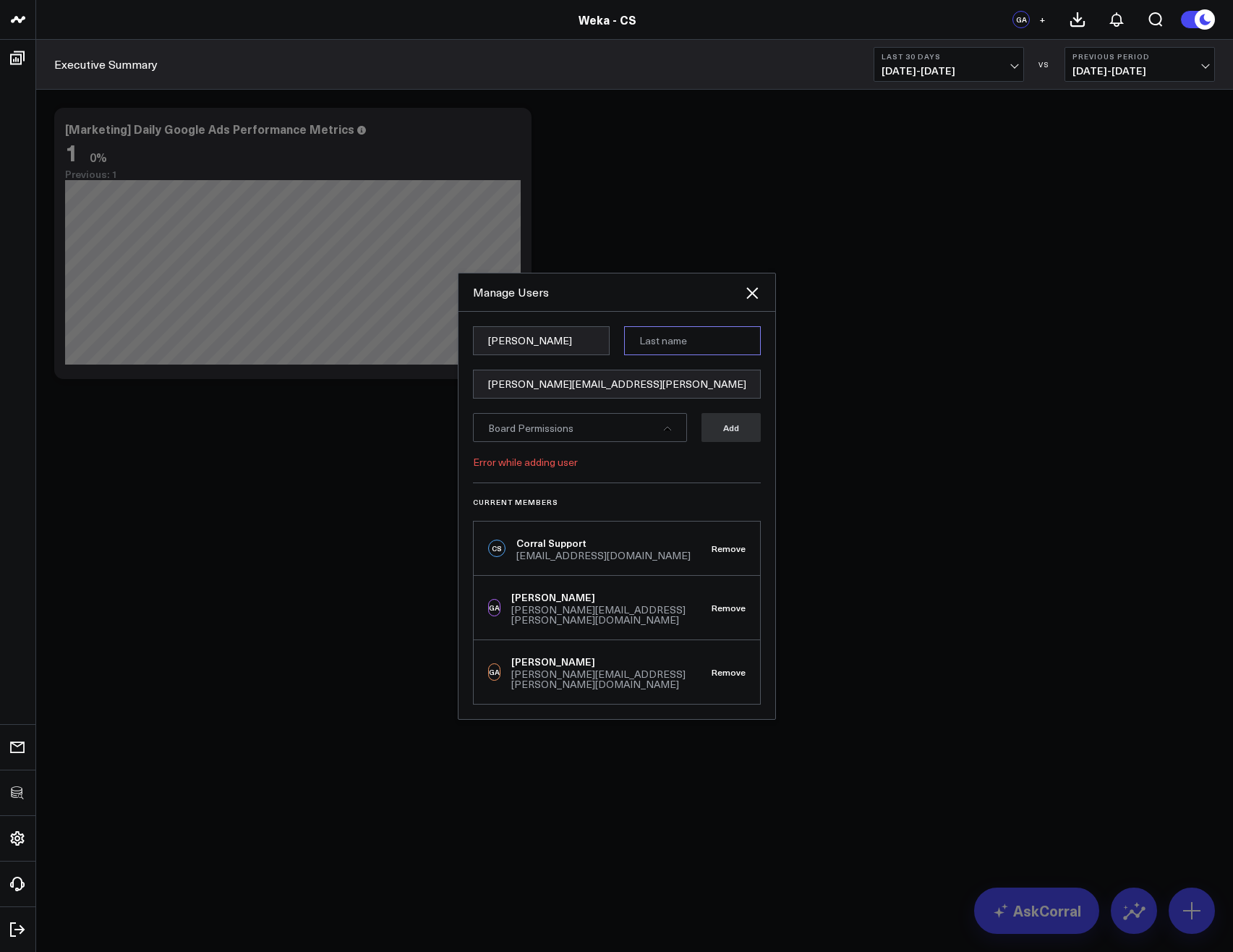
type input "Auyoung"
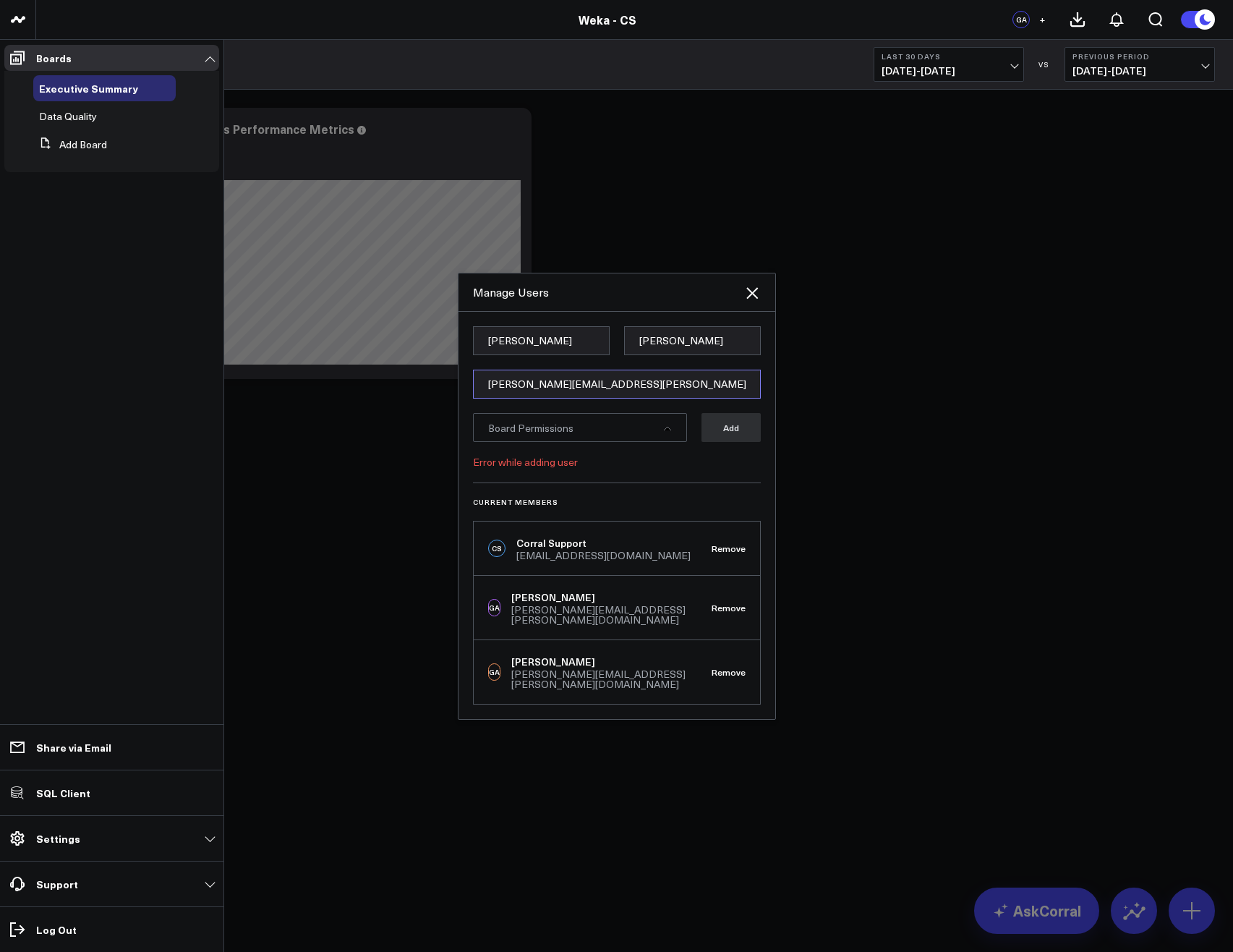
click at [578, 395] on input "glenn.auyoung+cs-subscriber@weka.io" at bounding box center [617, 384] width 288 height 29
click at [555, 398] on input "glenn.auyoung@weka.io" at bounding box center [617, 384] width 288 height 29
type input "glenn.auyoung+2@weka.io"
click at [630, 442] on div "Board Permissions" at bounding box center [580, 427] width 214 height 29
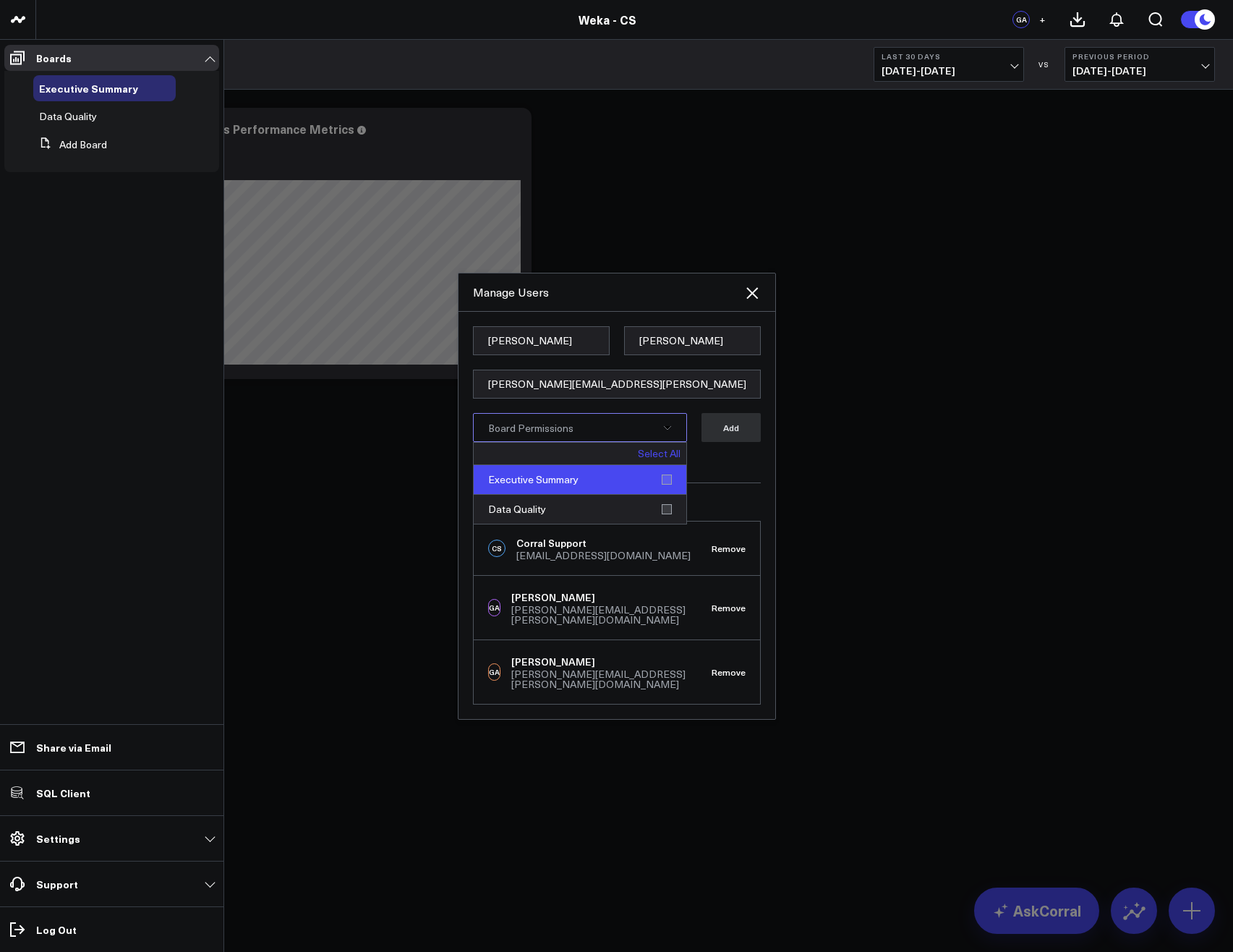
click at [592, 485] on div "Executive Summary" at bounding box center [580, 480] width 213 height 30
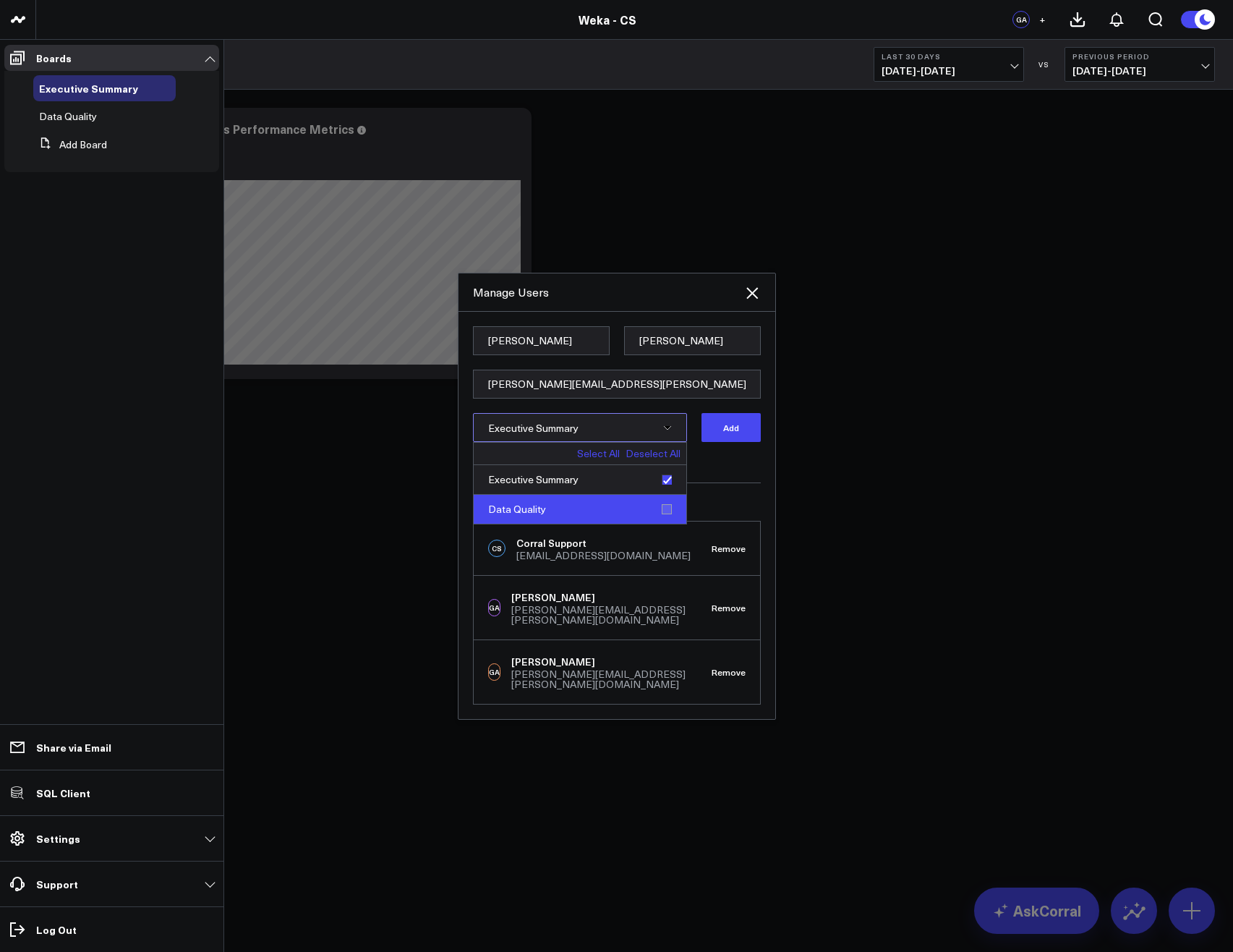
click at [614, 512] on div "Data Quality" at bounding box center [580, 509] width 213 height 29
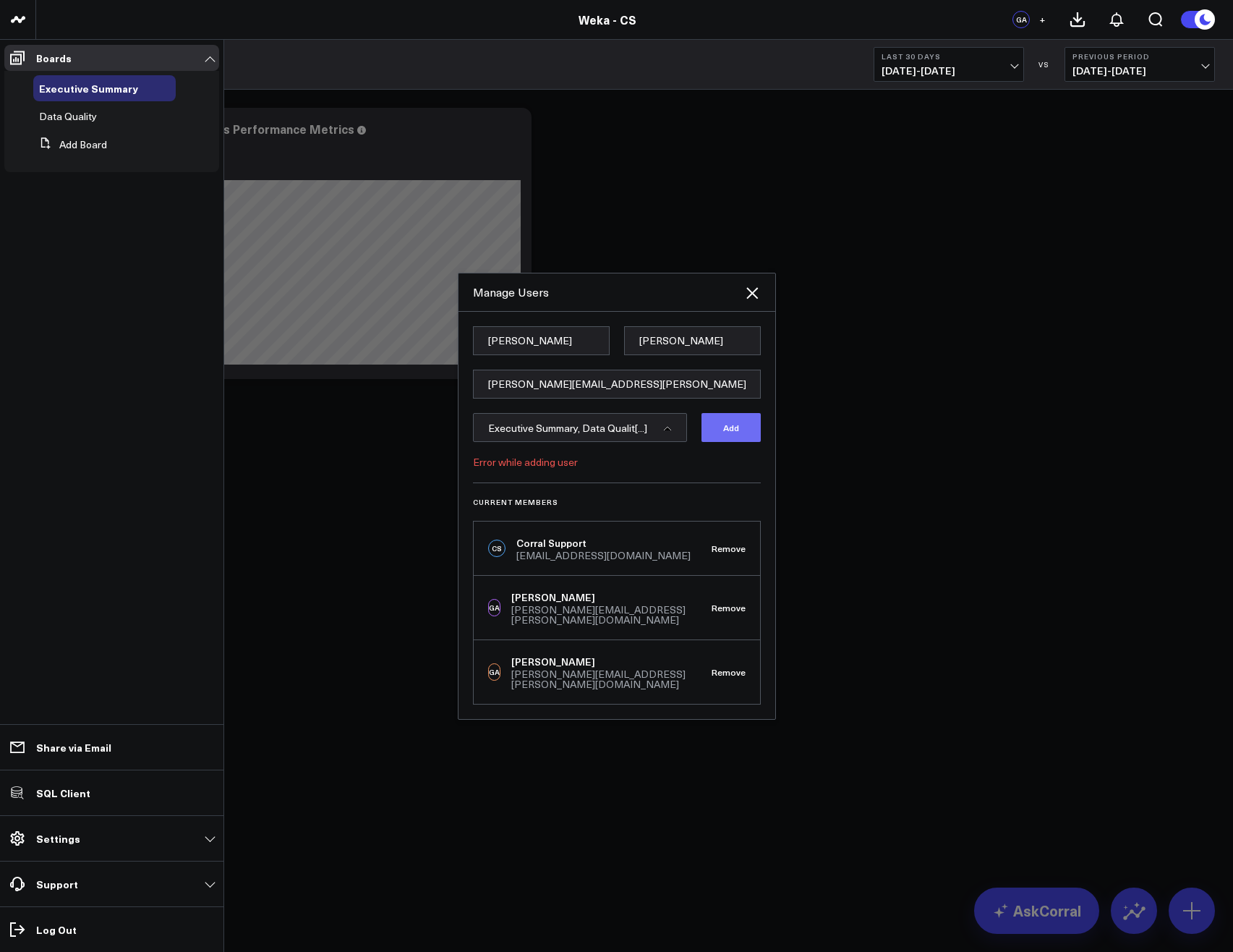
click at [732, 442] on button "Add" at bounding box center [732, 427] width 59 height 29
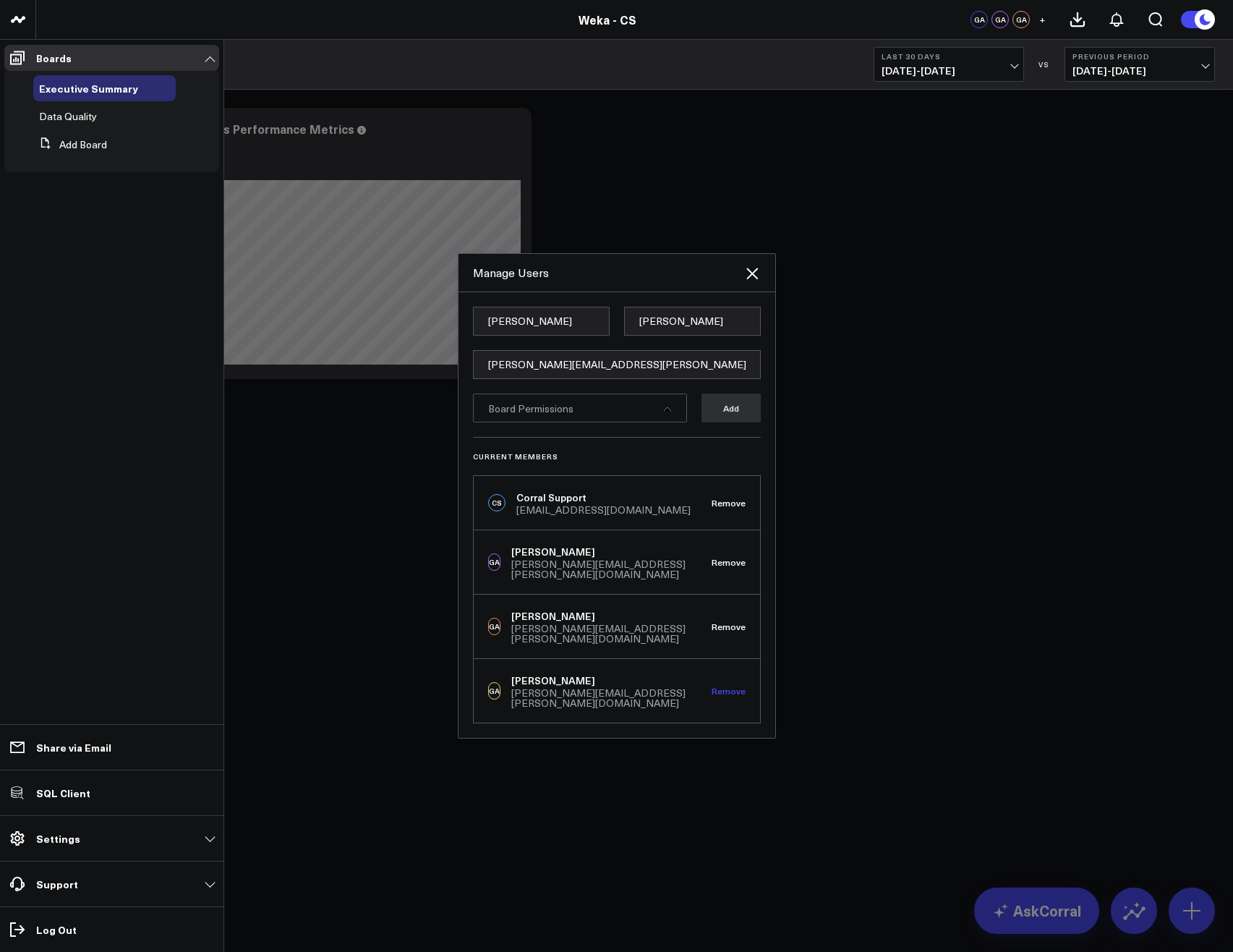
click at [731, 686] on button "Remove" at bounding box center [728, 691] width 34 height 10
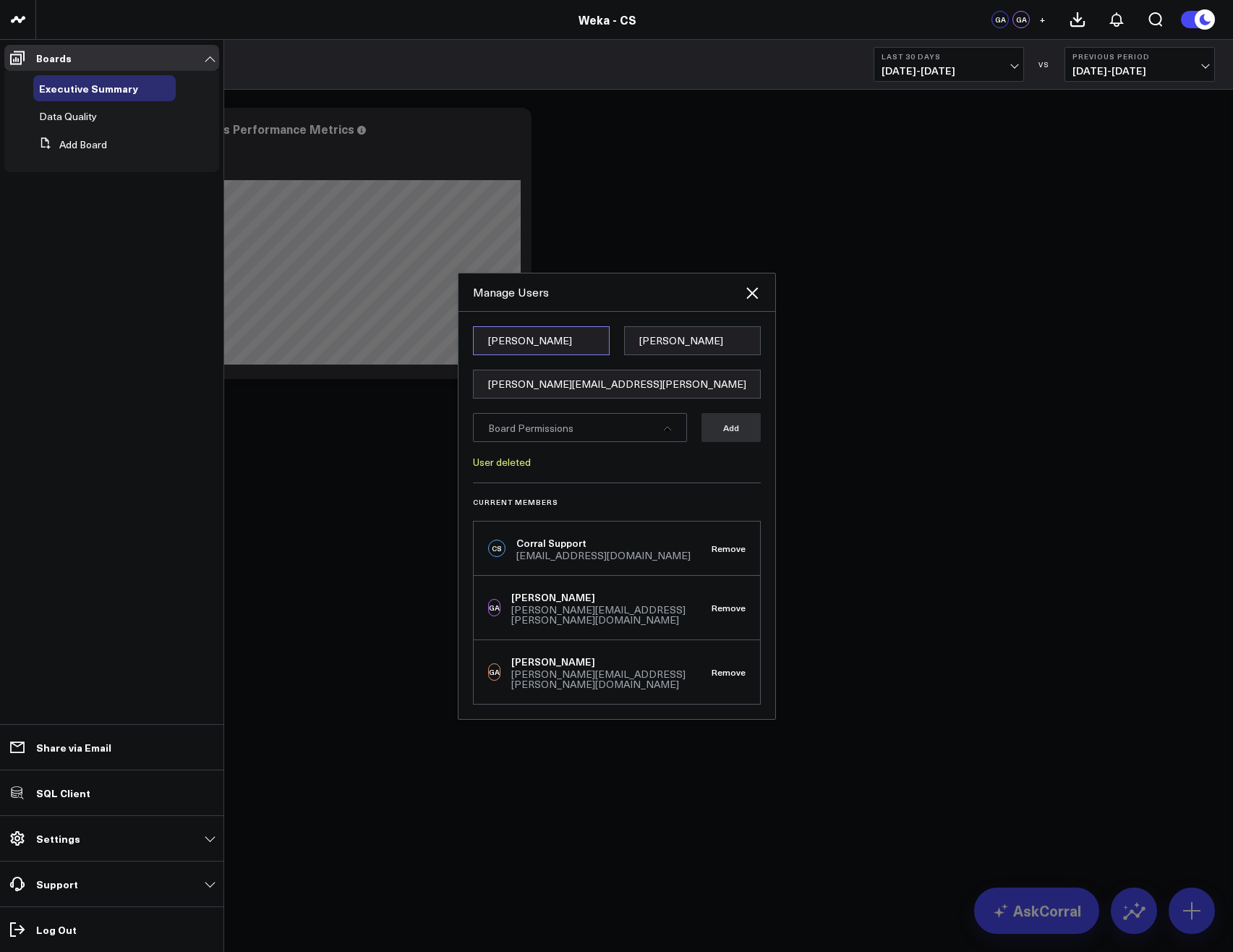
click at [529, 349] on input "Glenn" at bounding box center [541, 341] width 136 height 29
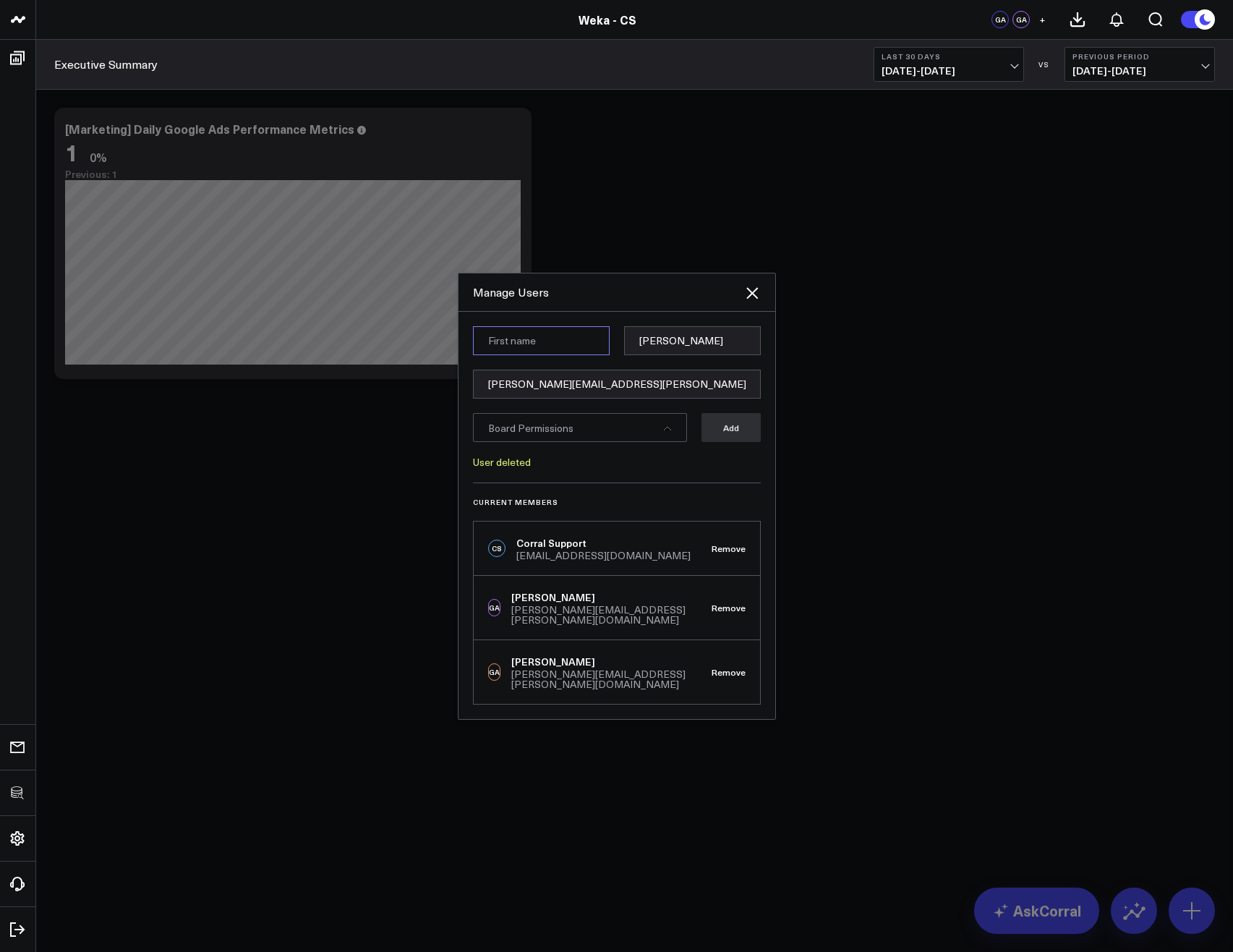
type input "Glenn"
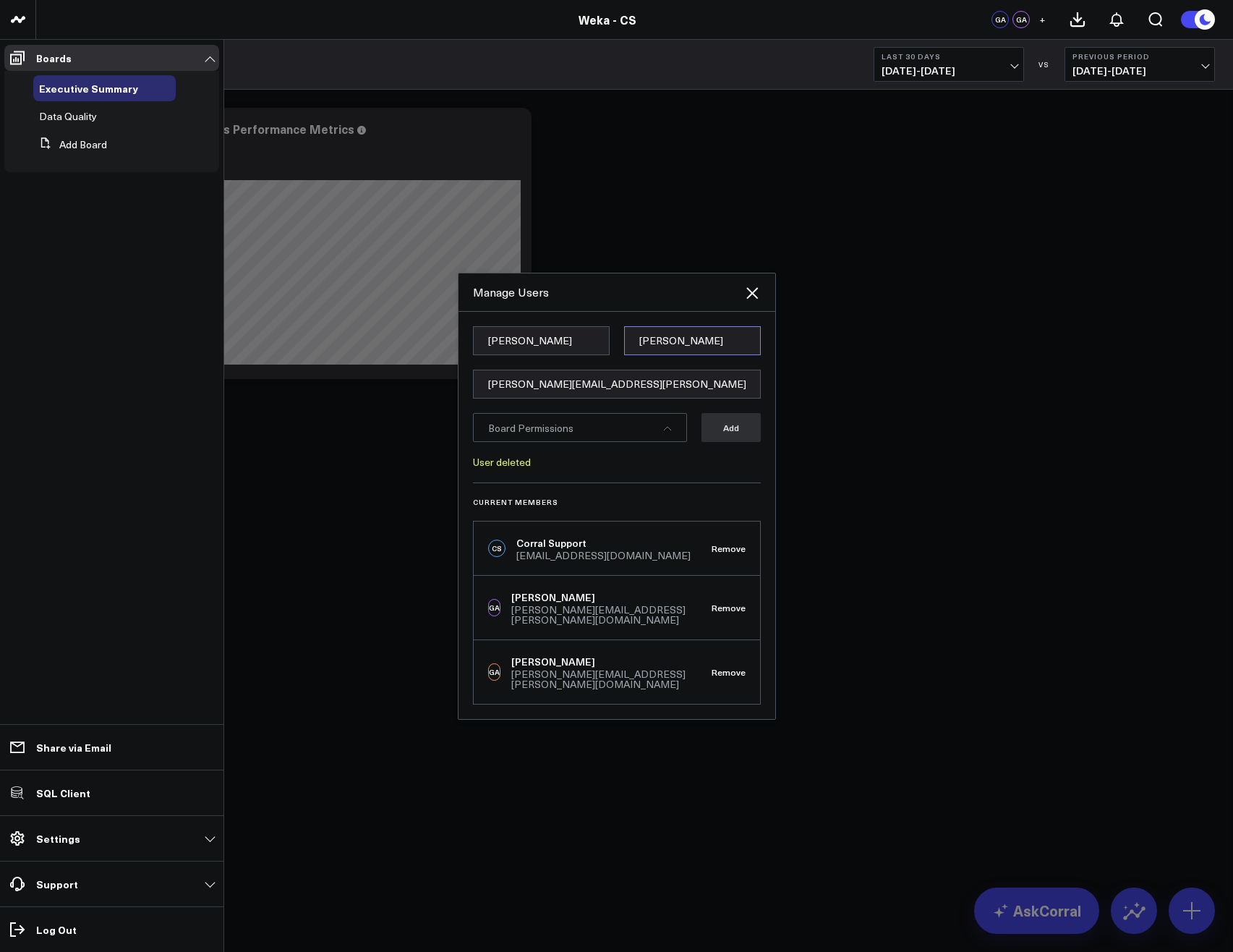
click at [680, 340] on input "Auyoung" at bounding box center [692, 341] width 136 height 29
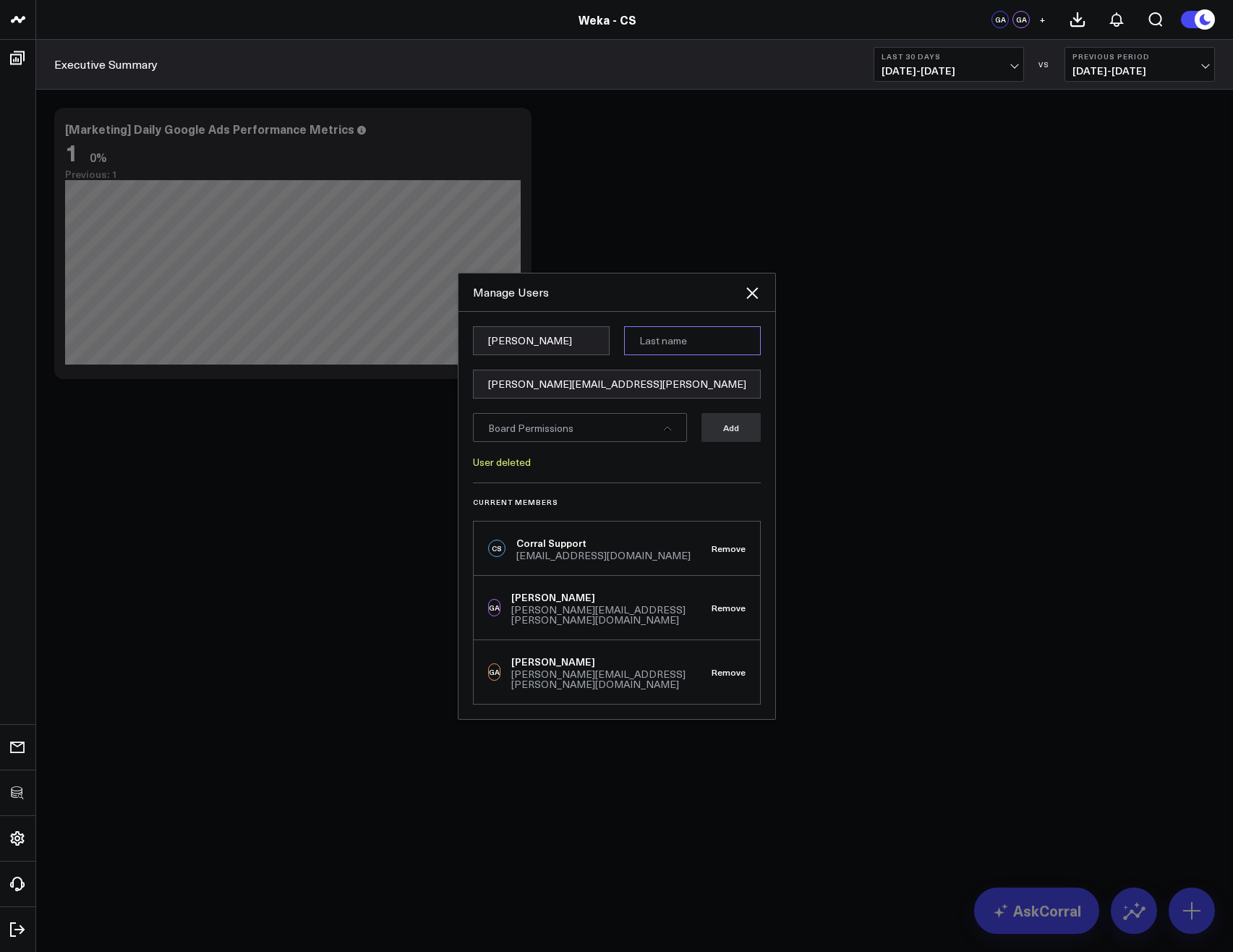
type input "Auyoung"
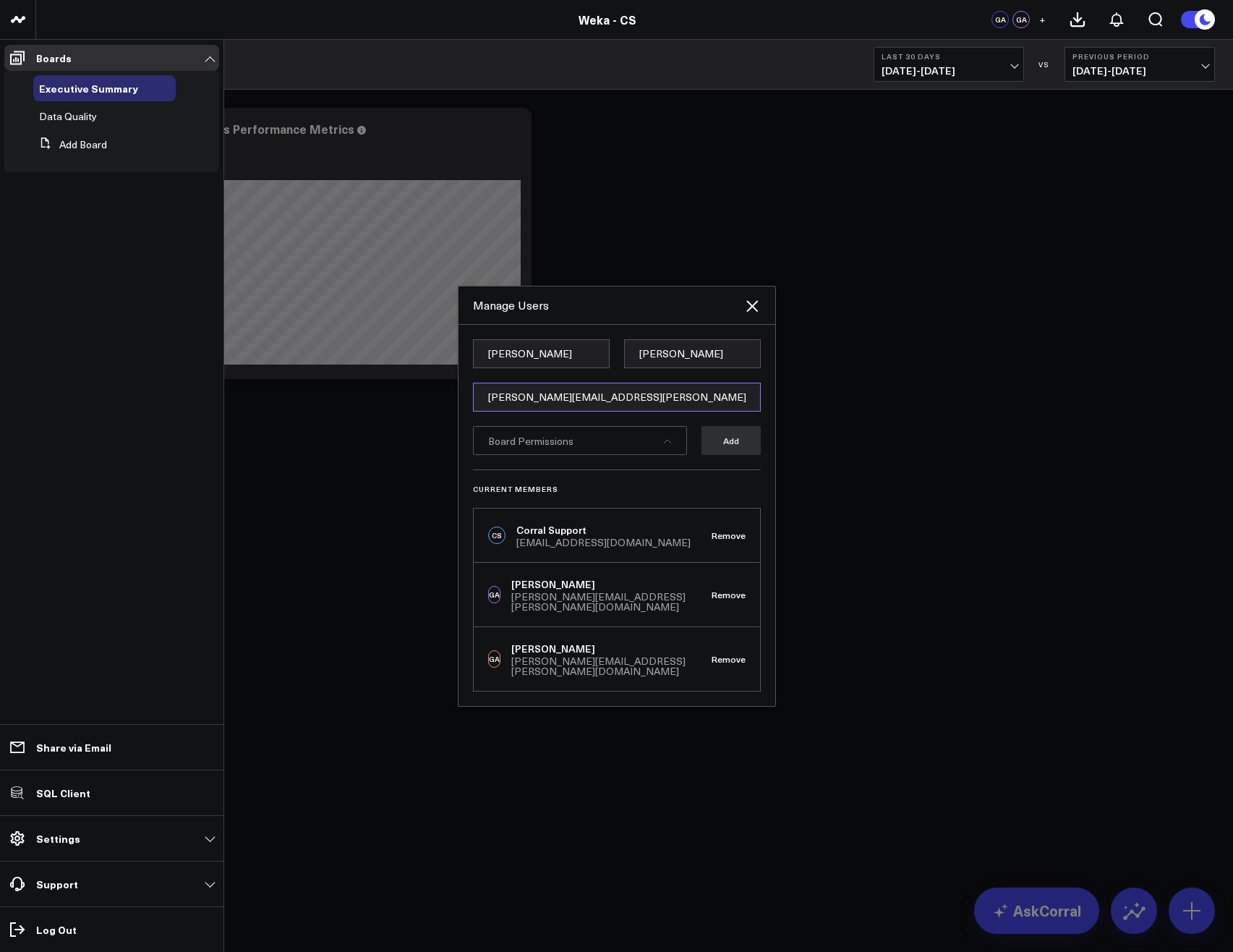
click at [486, 411] on input "glenn.auyoung+2@weka.io" at bounding box center [617, 397] width 288 height 29
click at [555, 411] on input "glenn.auyoung@weka.io" at bounding box center [617, 397] width 288 height 29
type input "glenn.auyoung+cssubscriber@weka.io"
click at [660, 438] on div "Board Permissions" at bounding box center [580, 440] width 214 height 29
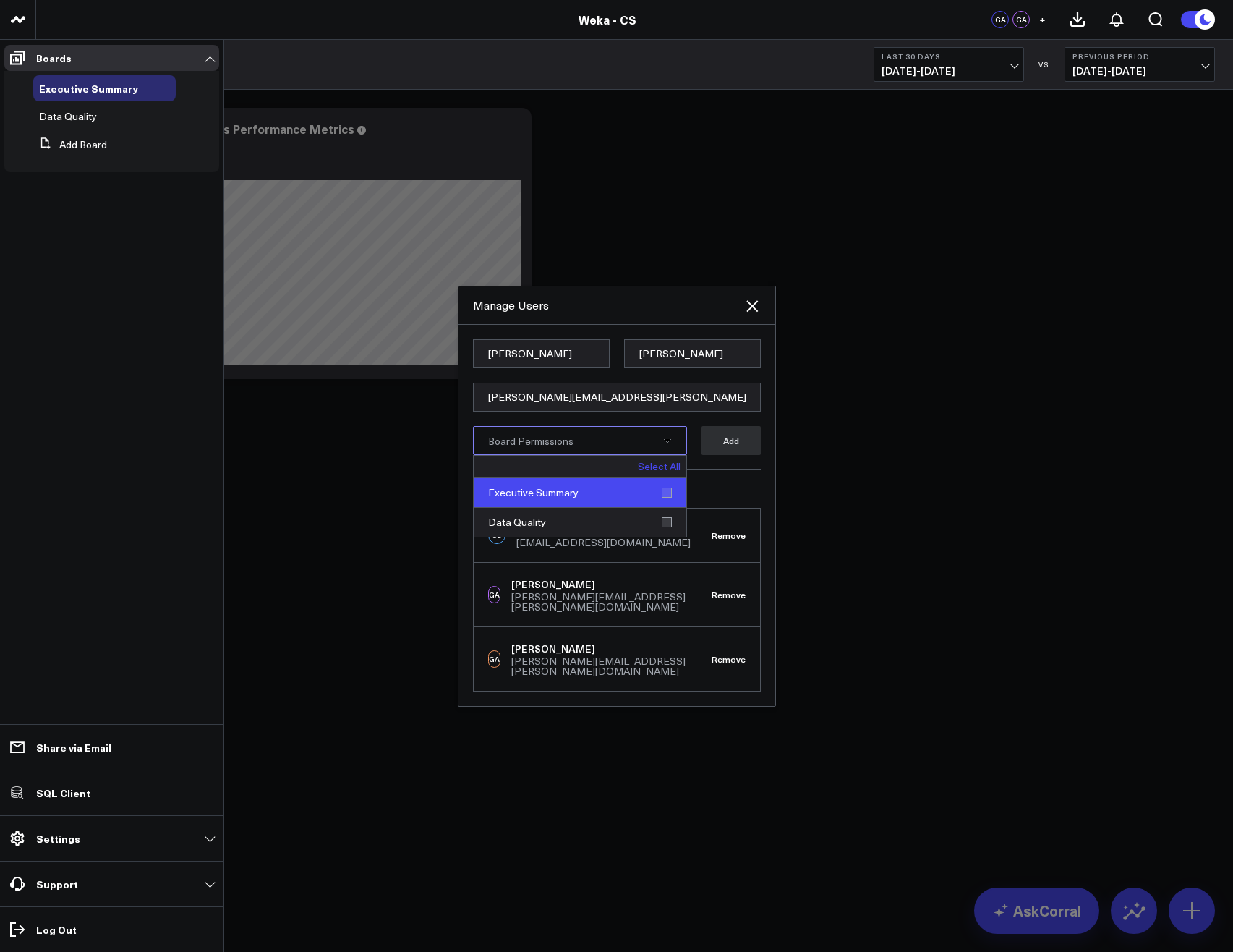
click at [670, 496] on div "Executive Summary" at bounding box center [580, 492] width 213 height 30
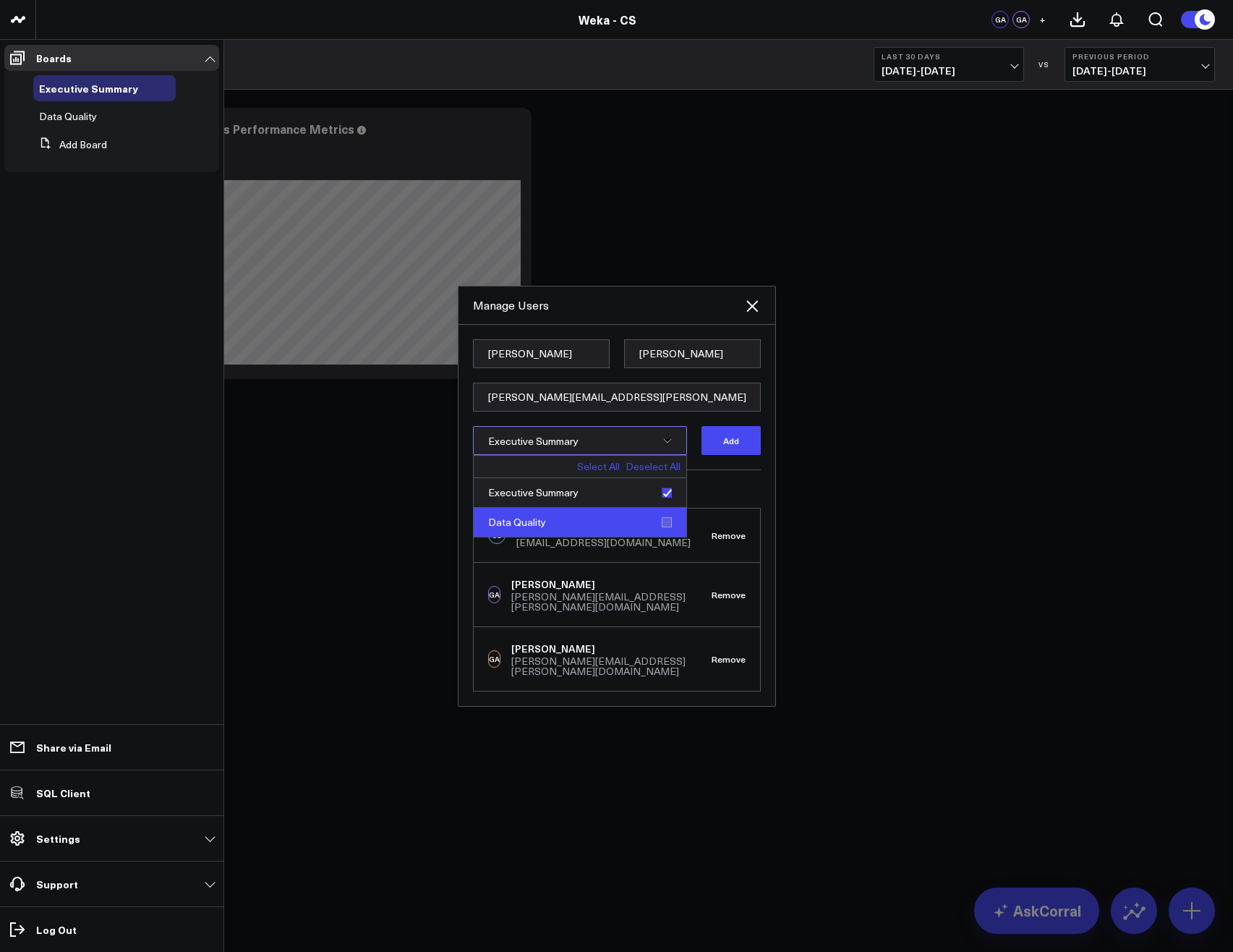
click at [675, 537] on div "Data Quality" at bounding box center [580, 522] width 213 height 29
click at [735, 455] on button "Add" at bounding box center [732, 440] width 59 height 29
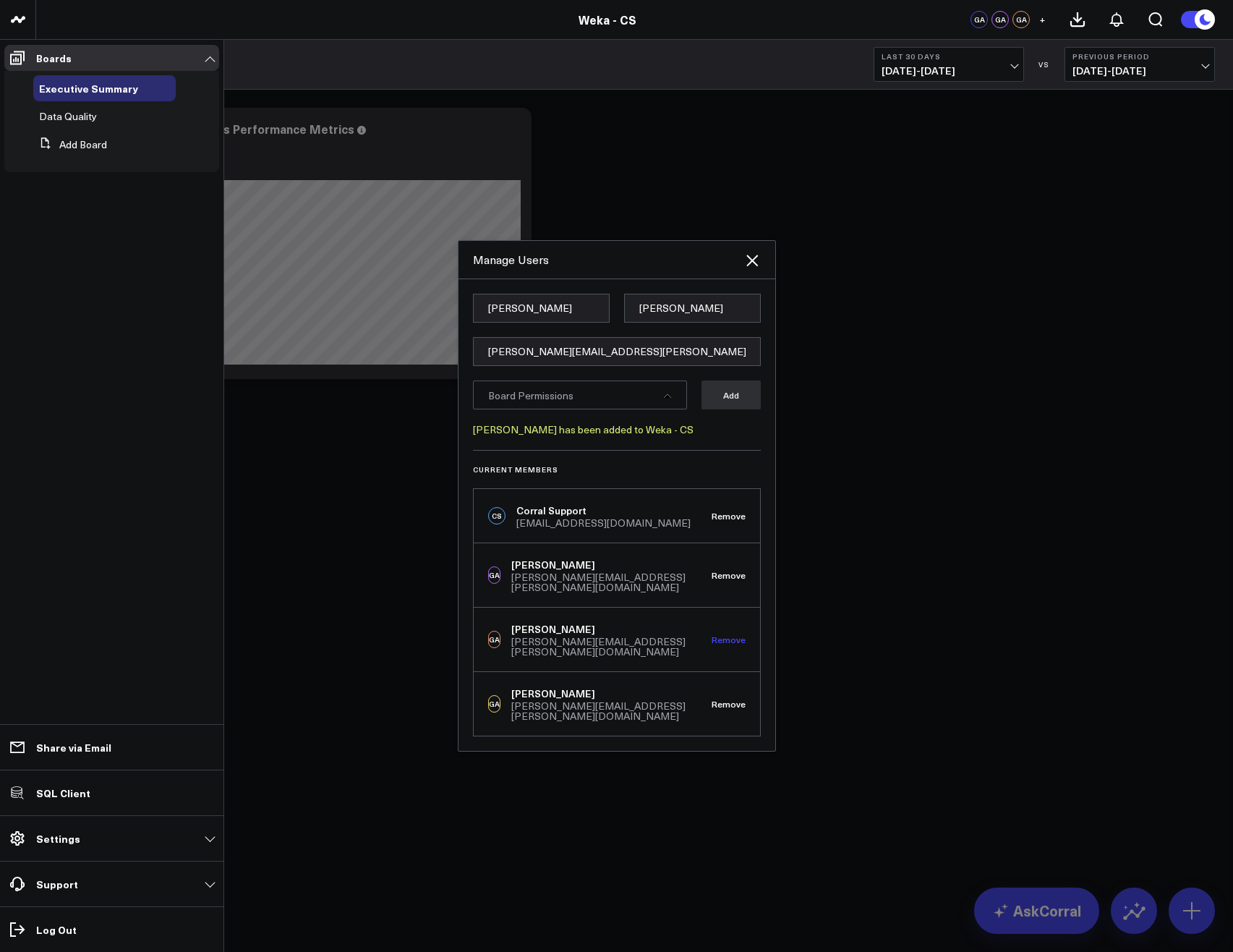
click at [728, 638] on button "Remove" at bounding box center [728, 639] width 34 height 10
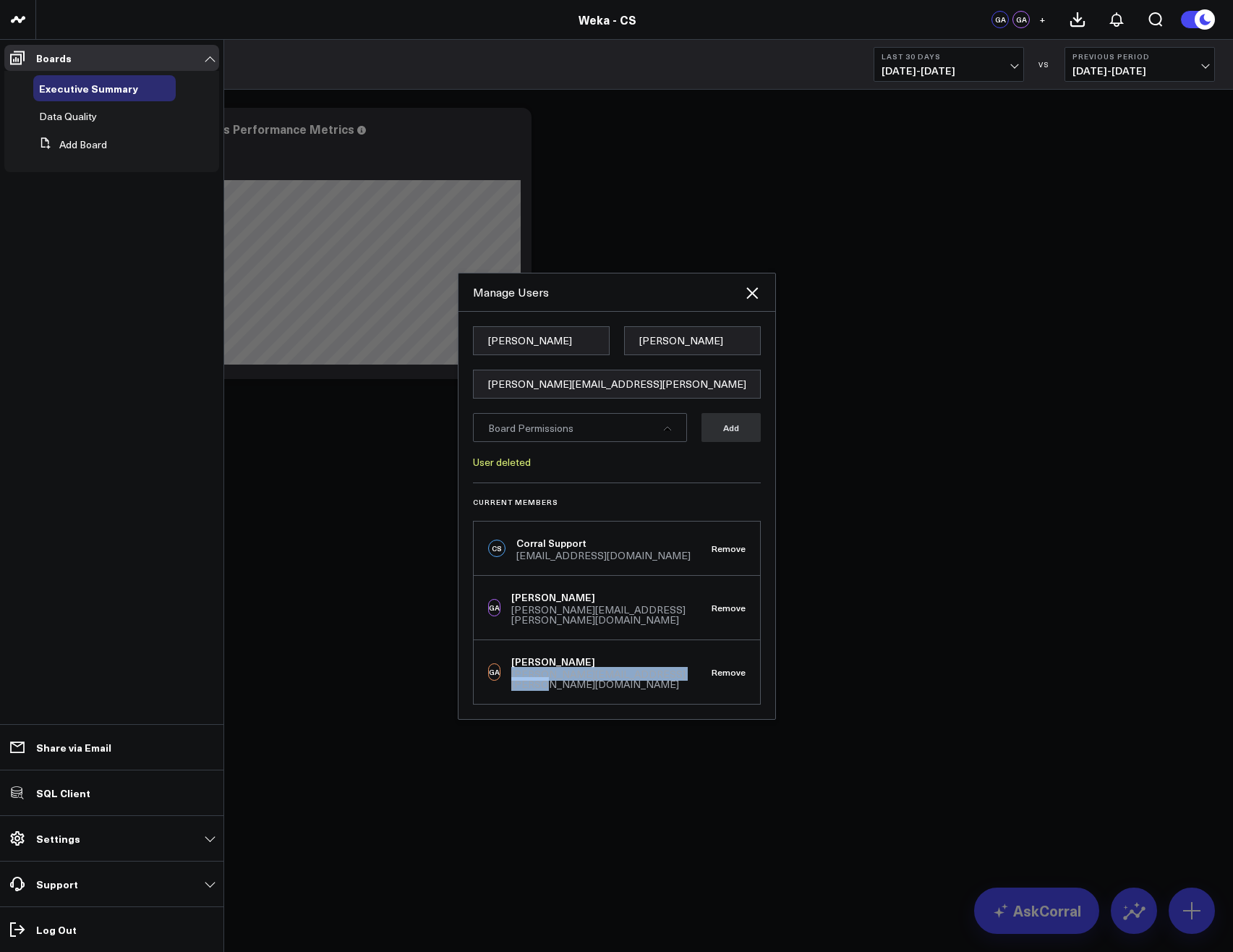
drag, startPoint x: 689, startPoint y: 673, endPoint x: 517, endPoint y: 673, distance: 172.0
click at [517, 673] on div "glenn.auyoung+cssubscriber@weka.io" at bounding box center [611, 679] width 201 height 20
copy div "glenn.auyoung+cssubscriber@weka.io"
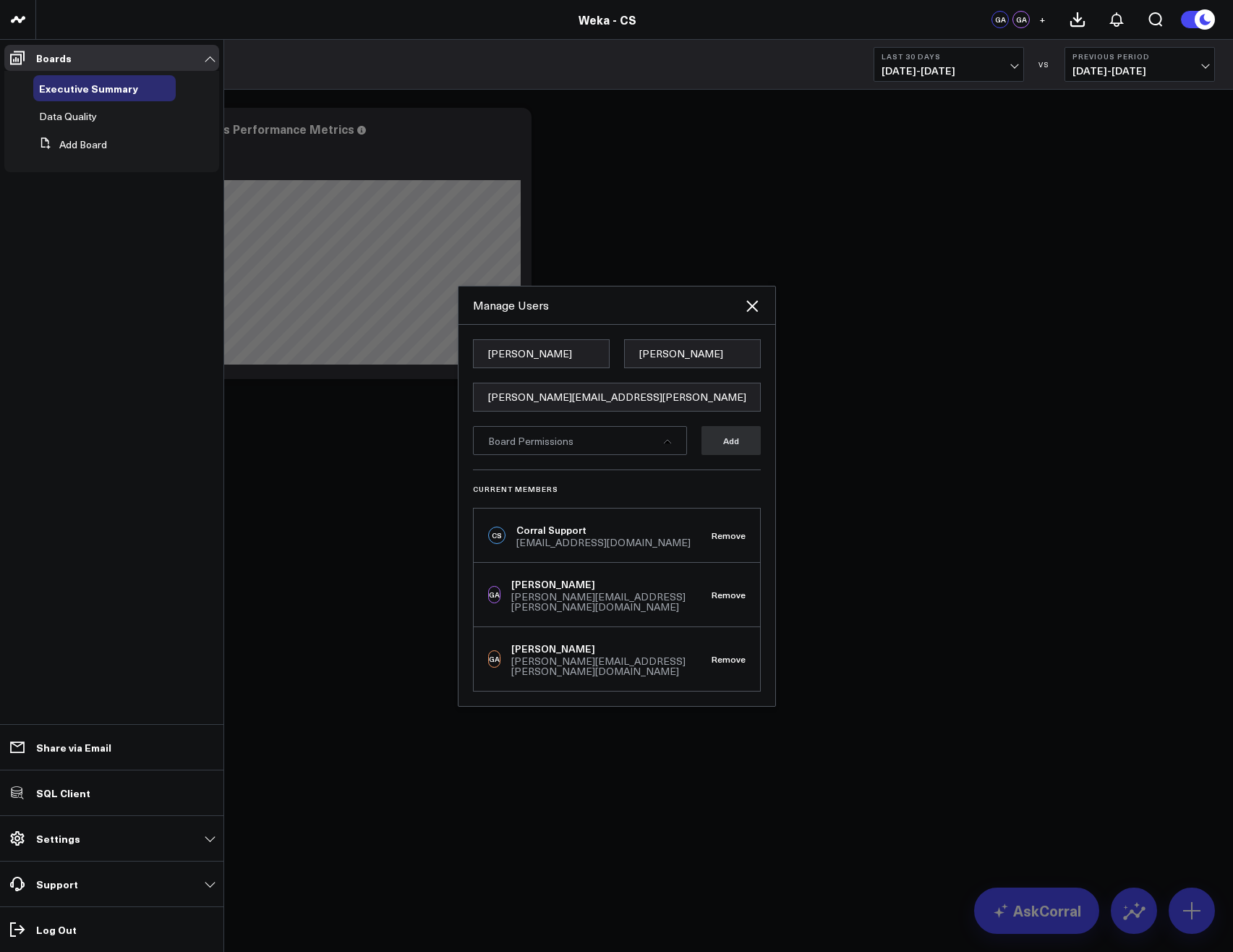
click at [1054, 561] on div at bounding box center [616, 476] width 1233 height 952
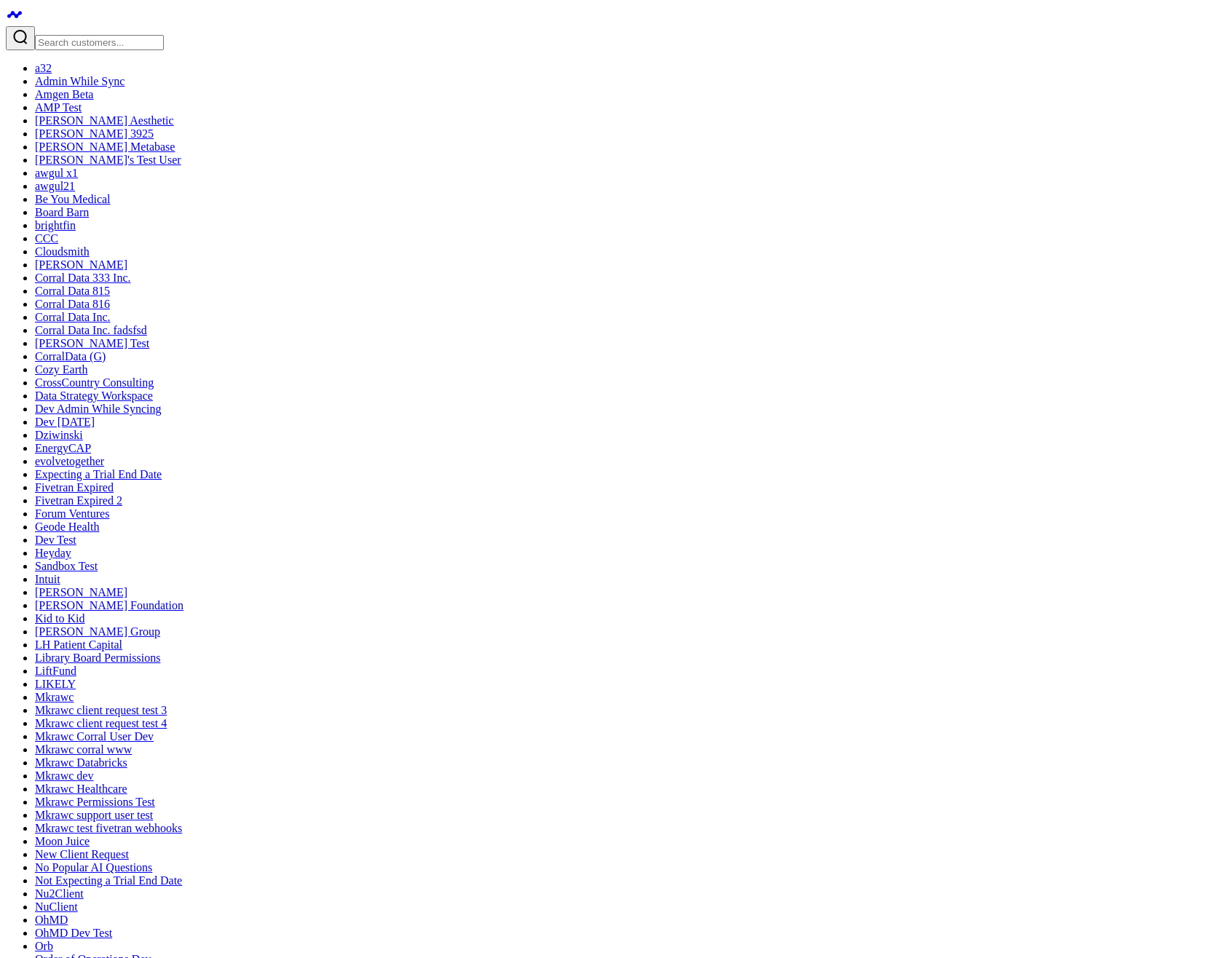
type input "Gareth"
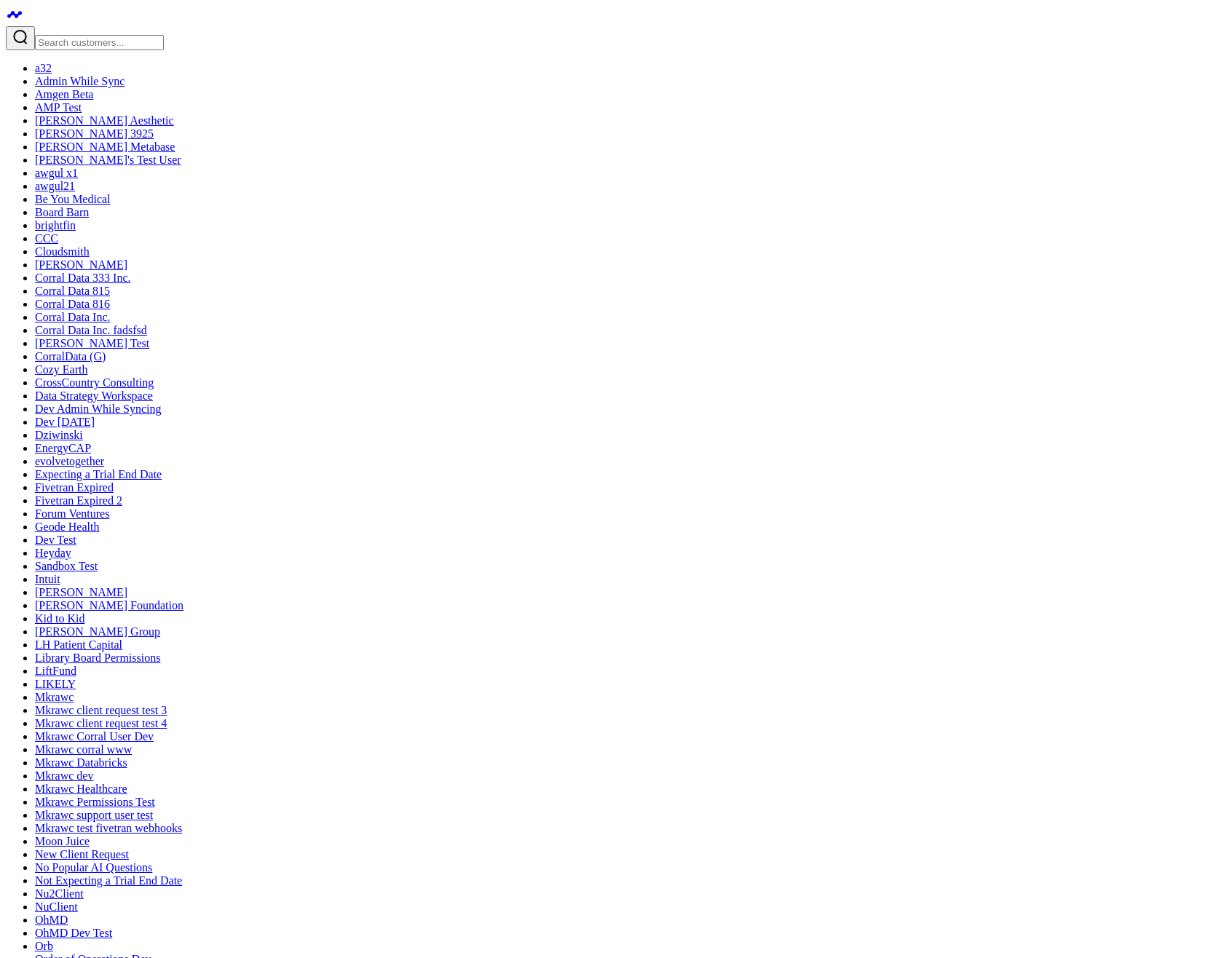
type input "Price"
drag, startPoint x: 589, startPoint y: 492, endPoint x: 431, endPoint y: 480, distance: 158.5
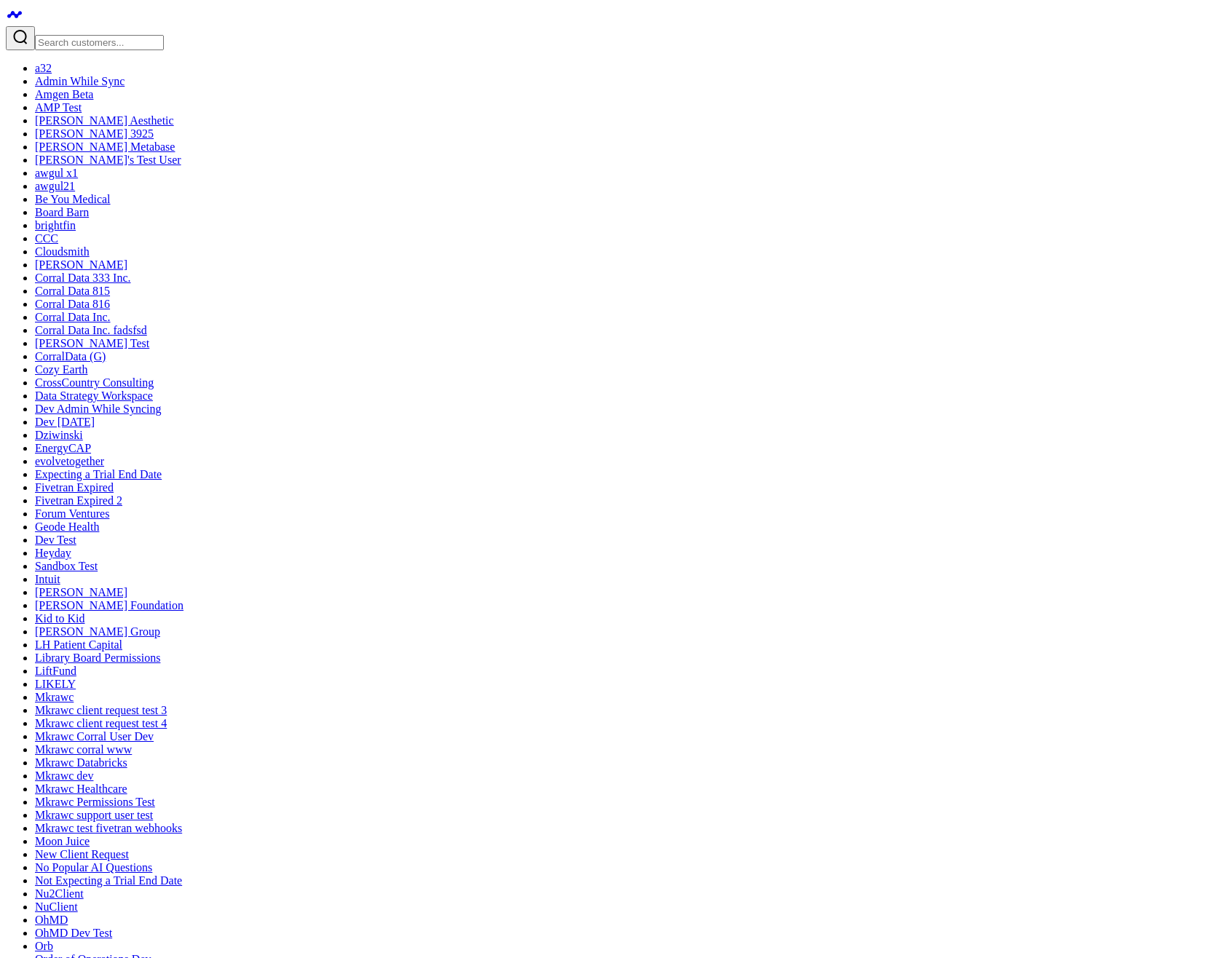
type input "gareth+testperms@corraldata.com"
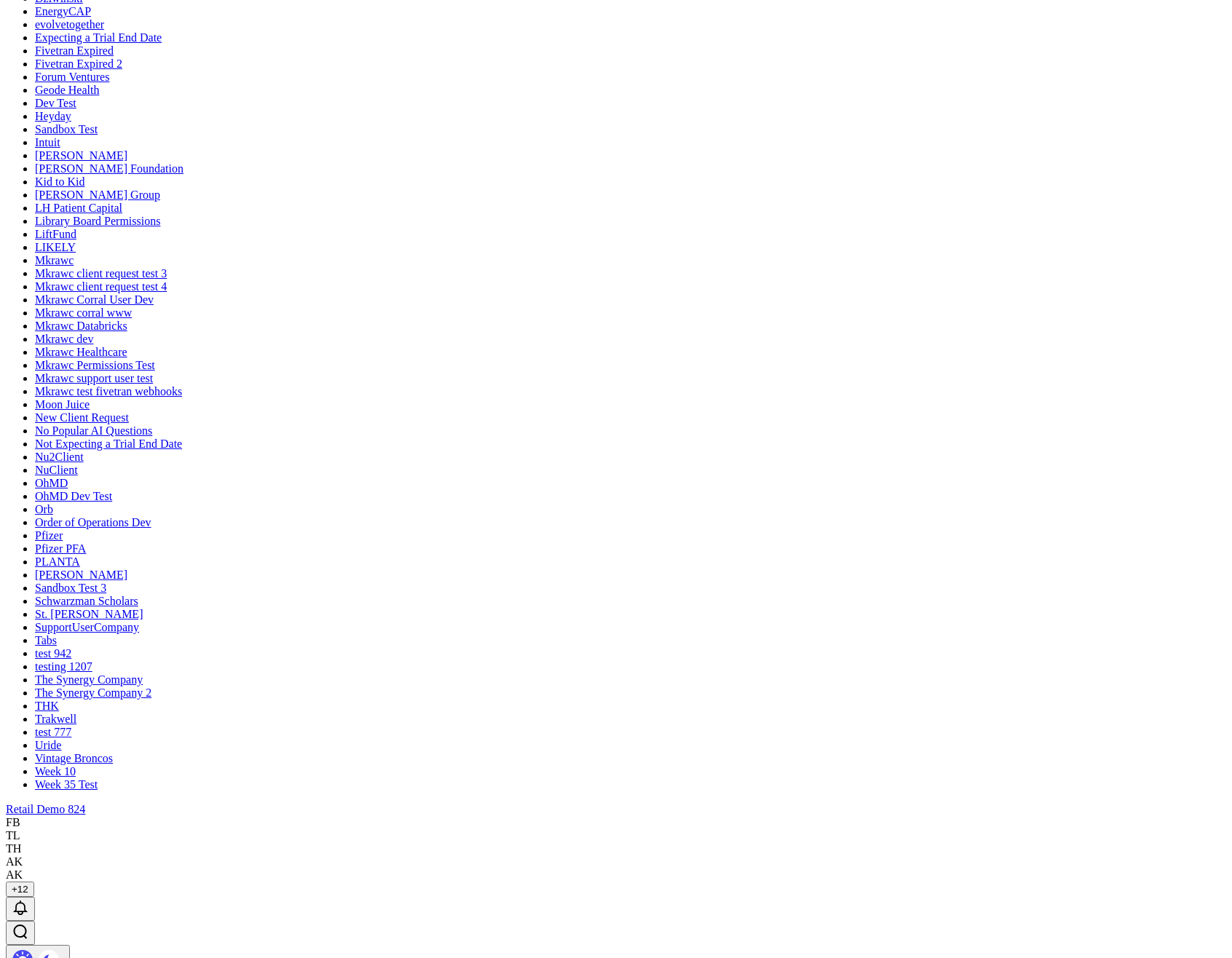
scroll to position [262, 0]
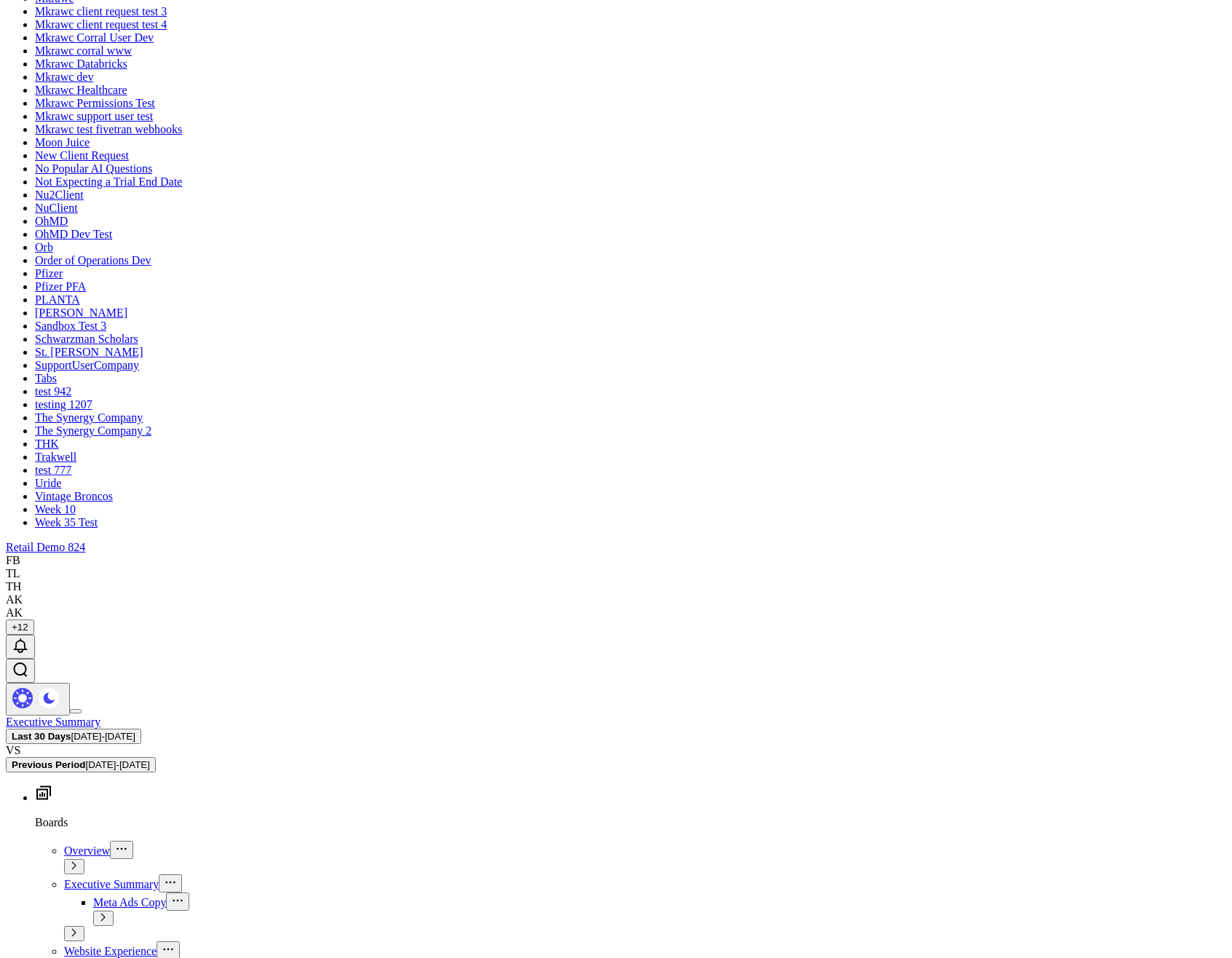
scroll to position [349, 0]
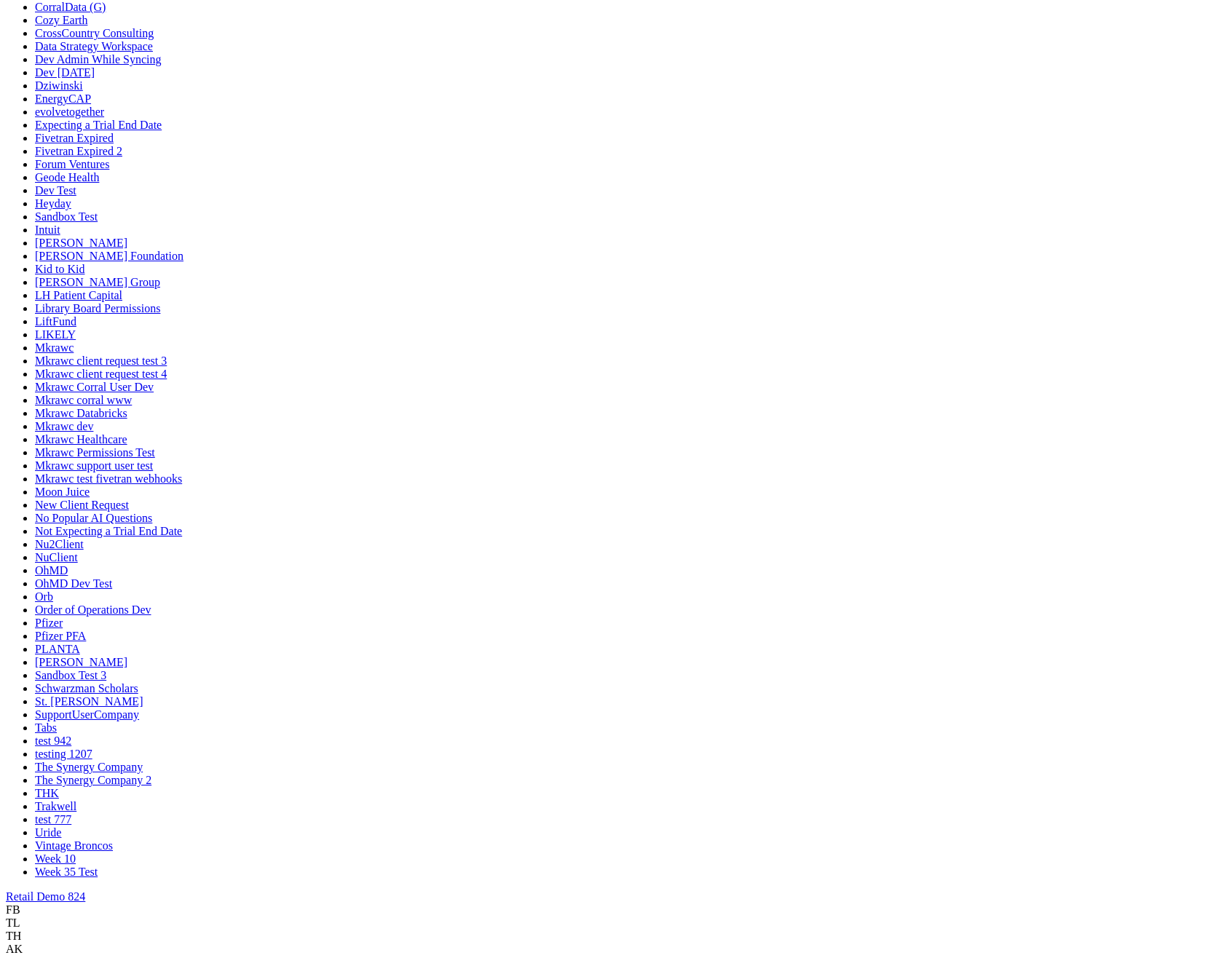
type textarea "@gareth"
type textarea "@"
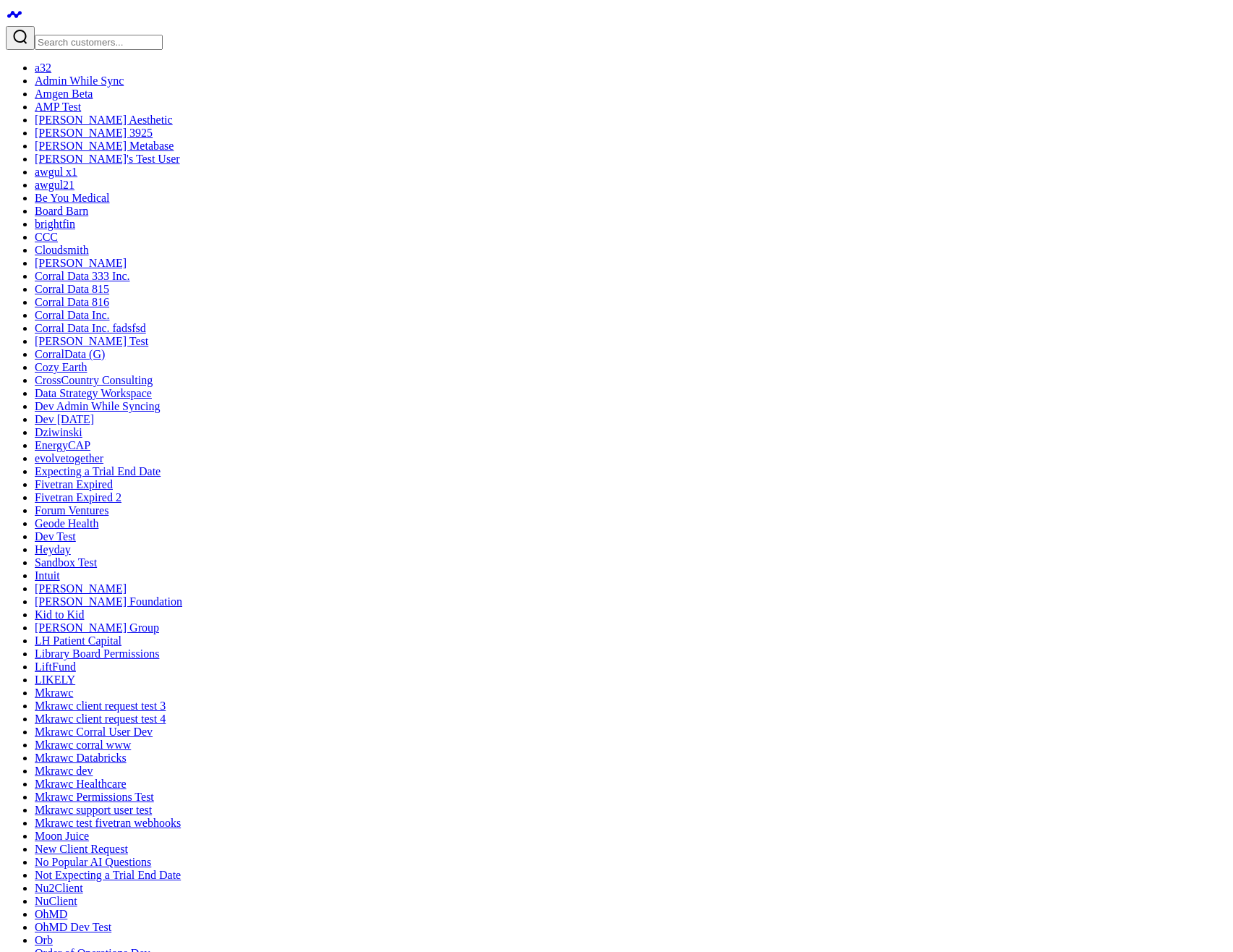
type textarea "@[PERSON_NAME] test"
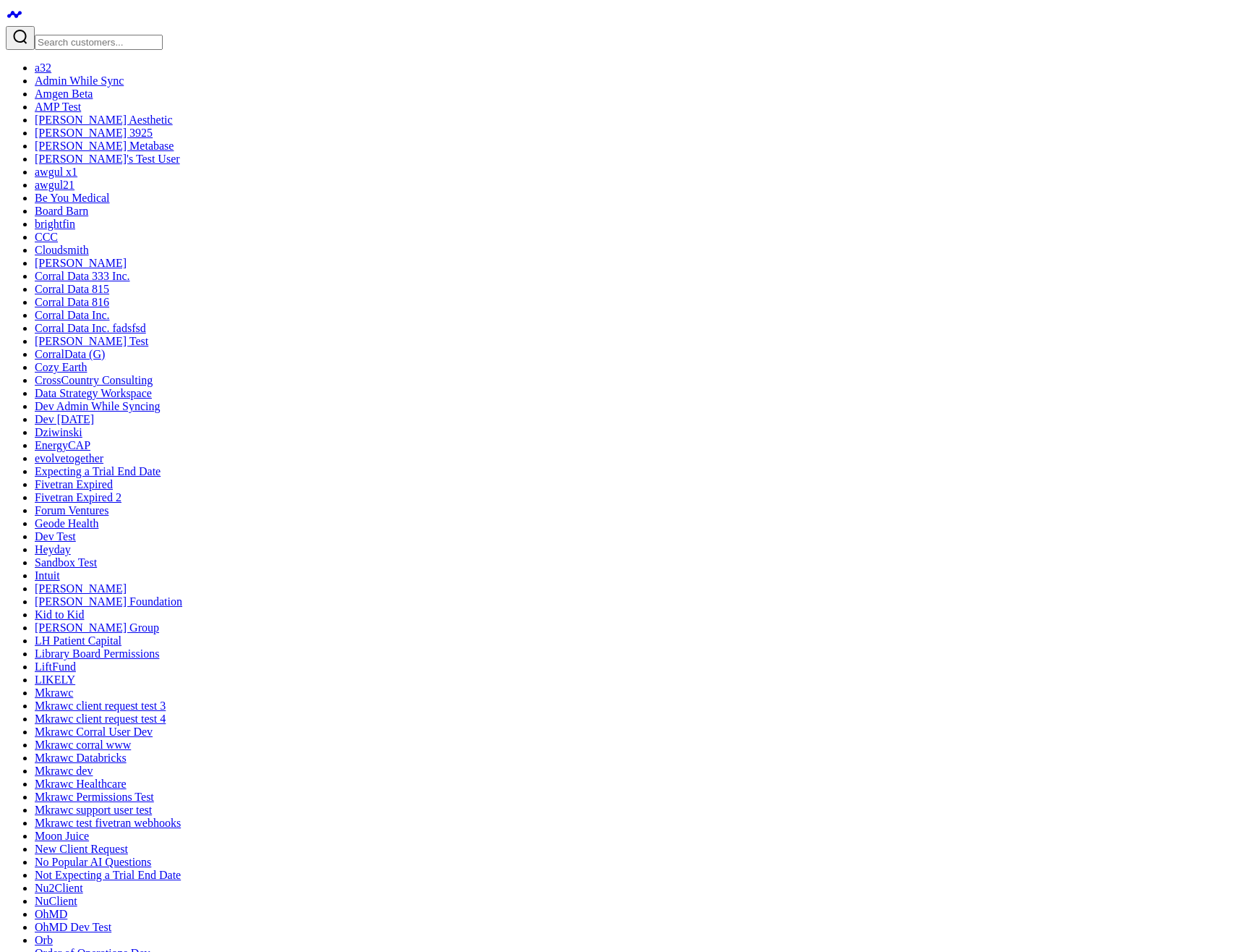
type textarea "@Gareth Price hello"
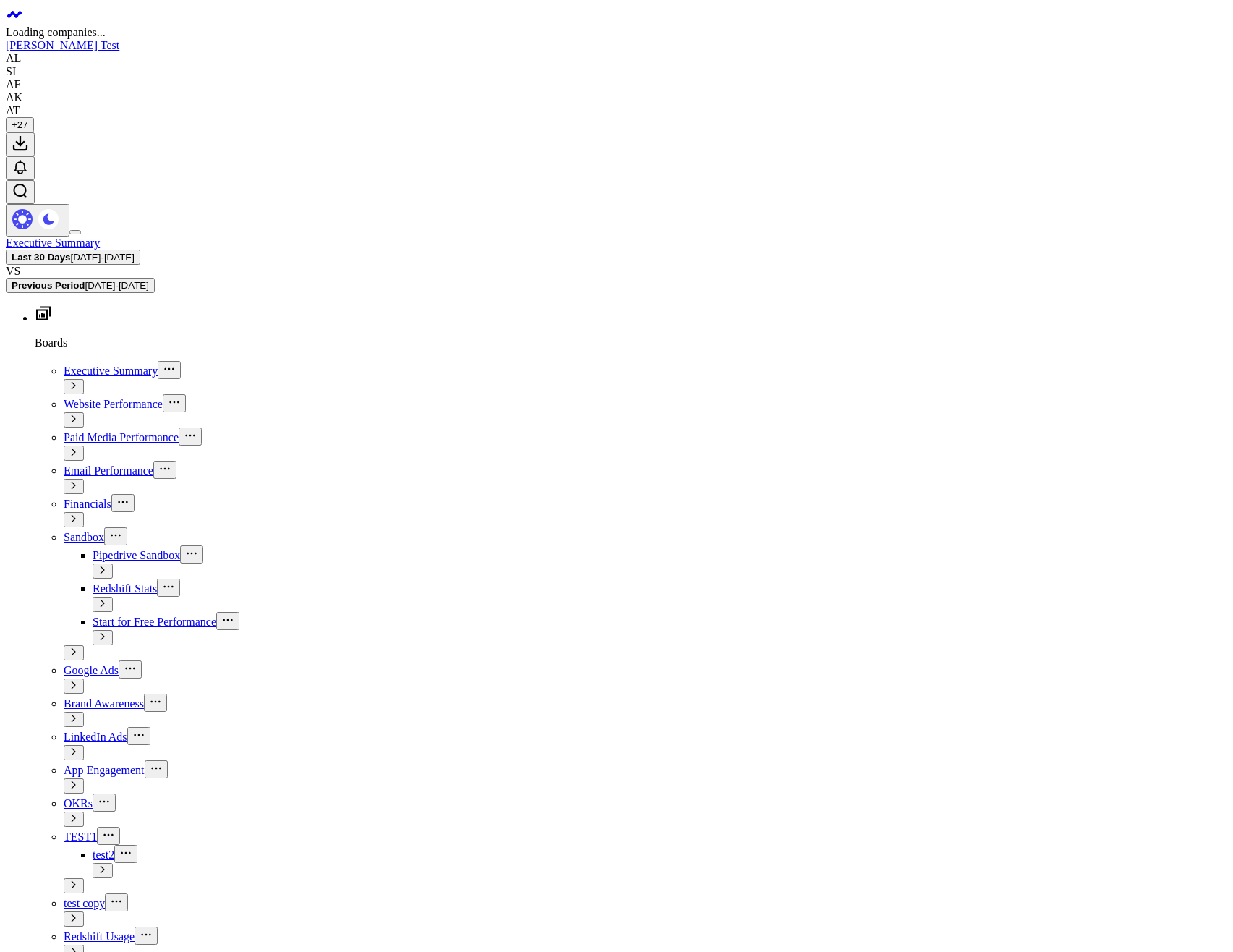
scroll to position [253, 0]
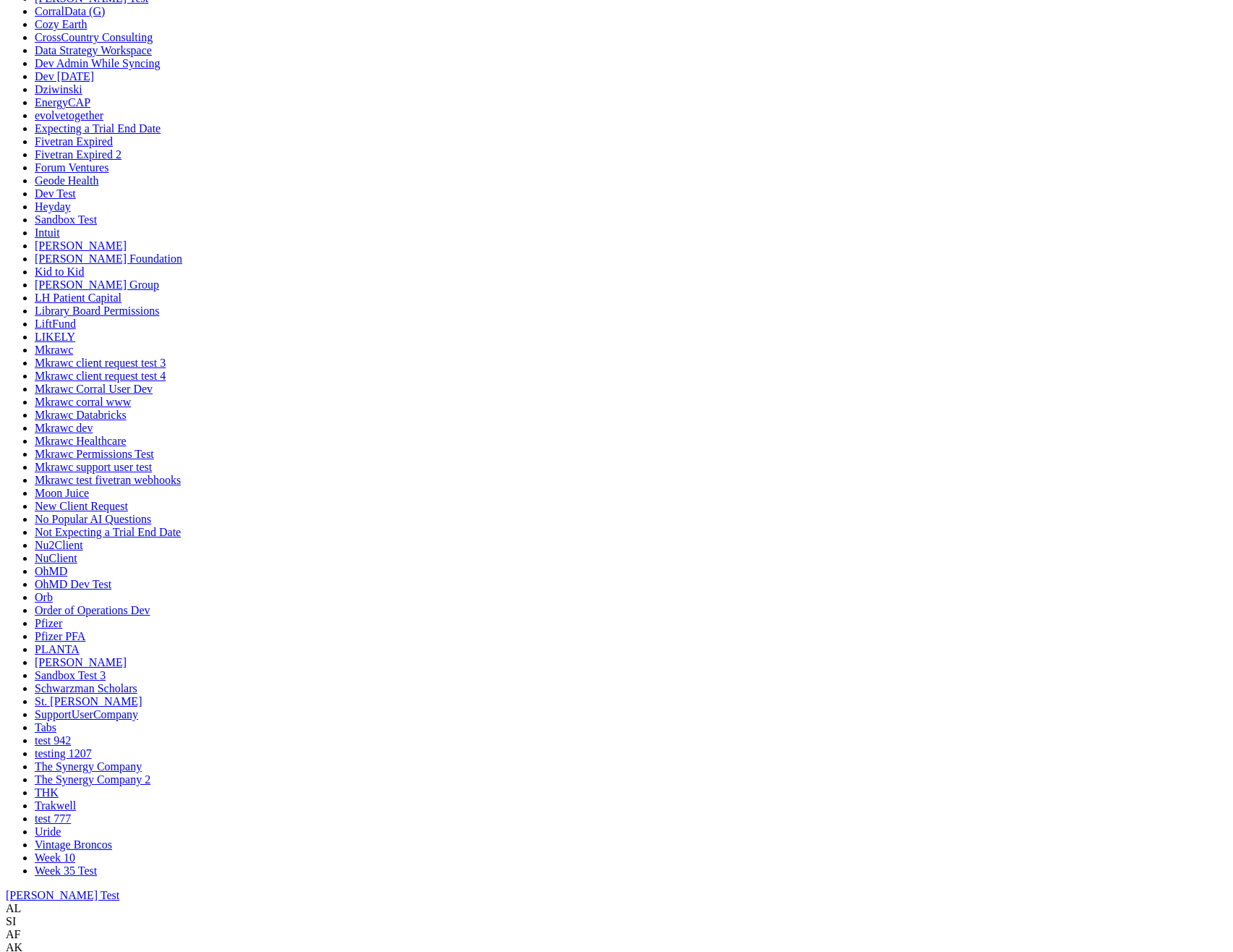
type textarea "test"
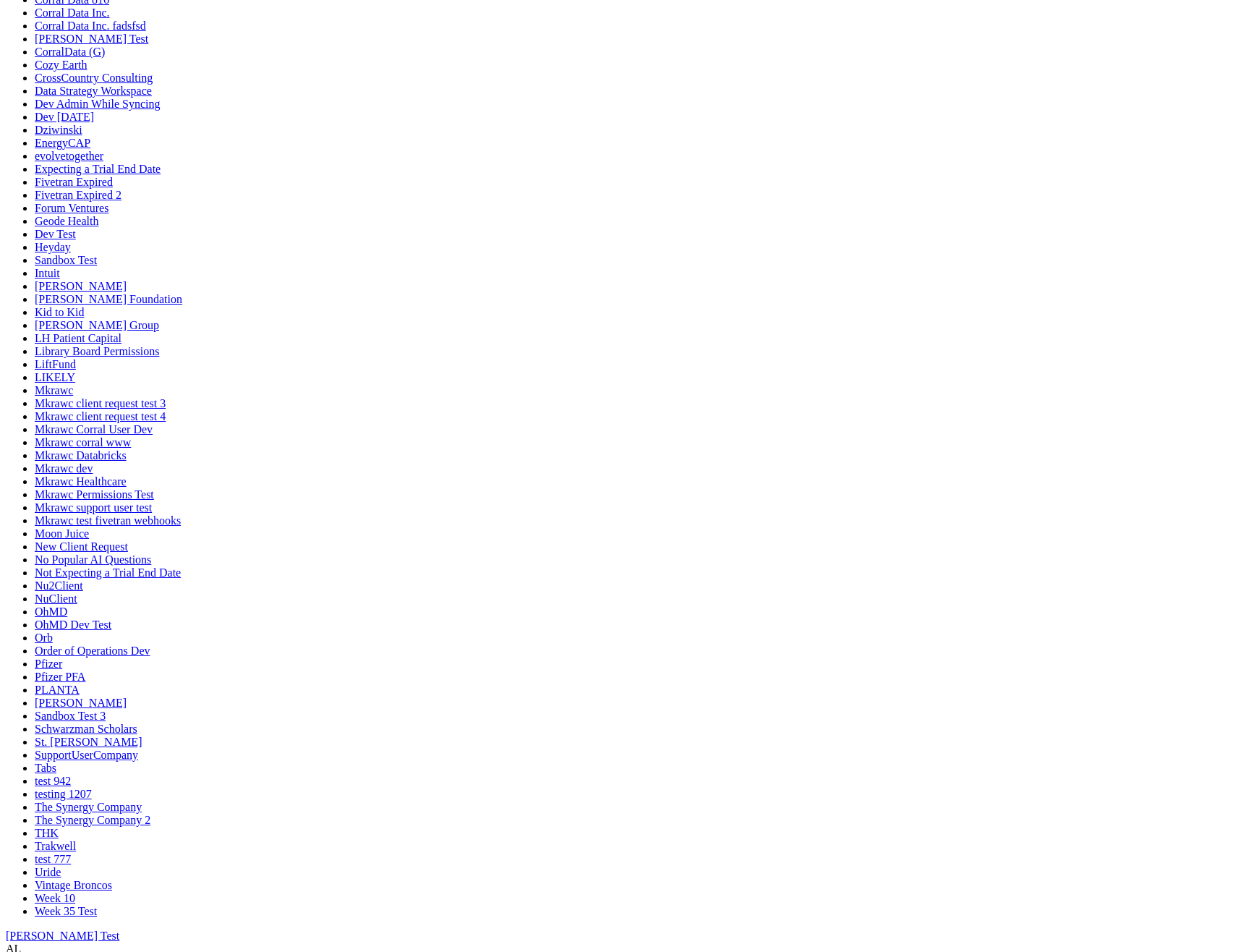
scroll to position [83, 0]
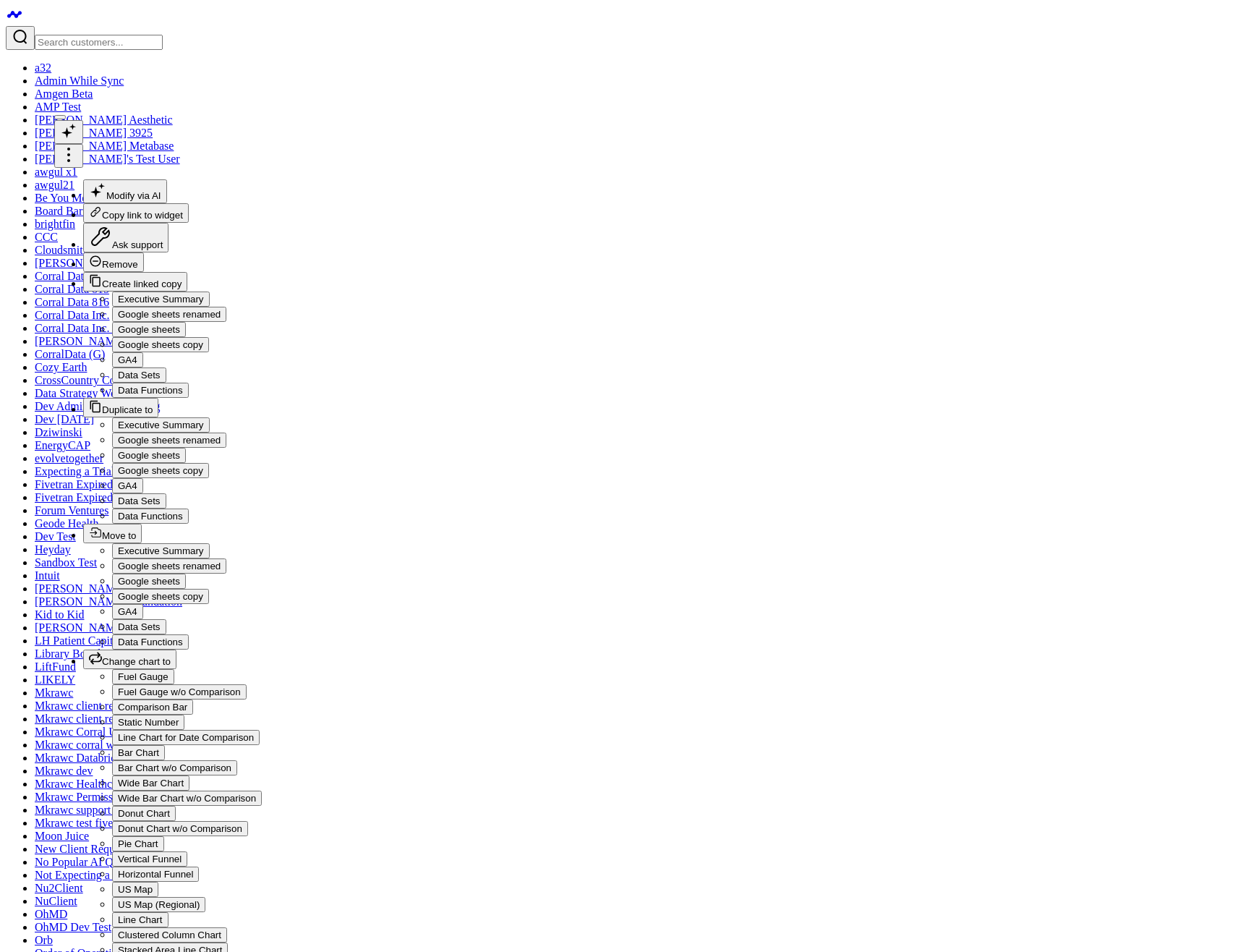
drag, startPoint x: 924, startPoint y: 371, endPoint x: 742, endPoint y: 298, distance: 196.1
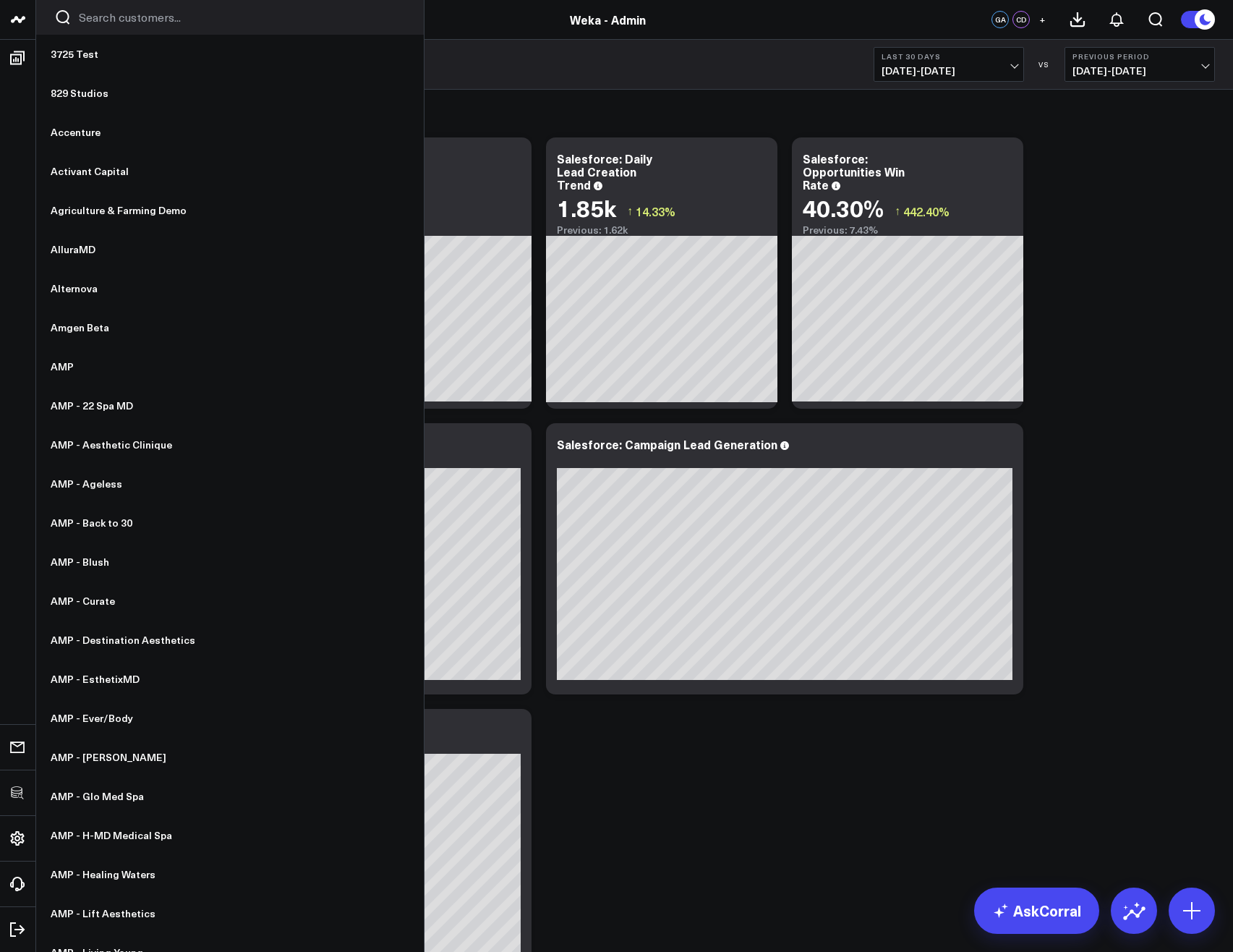
click at [99, 14] on input "Search customers input" at bounding box center [242, 18] width 327 height 16
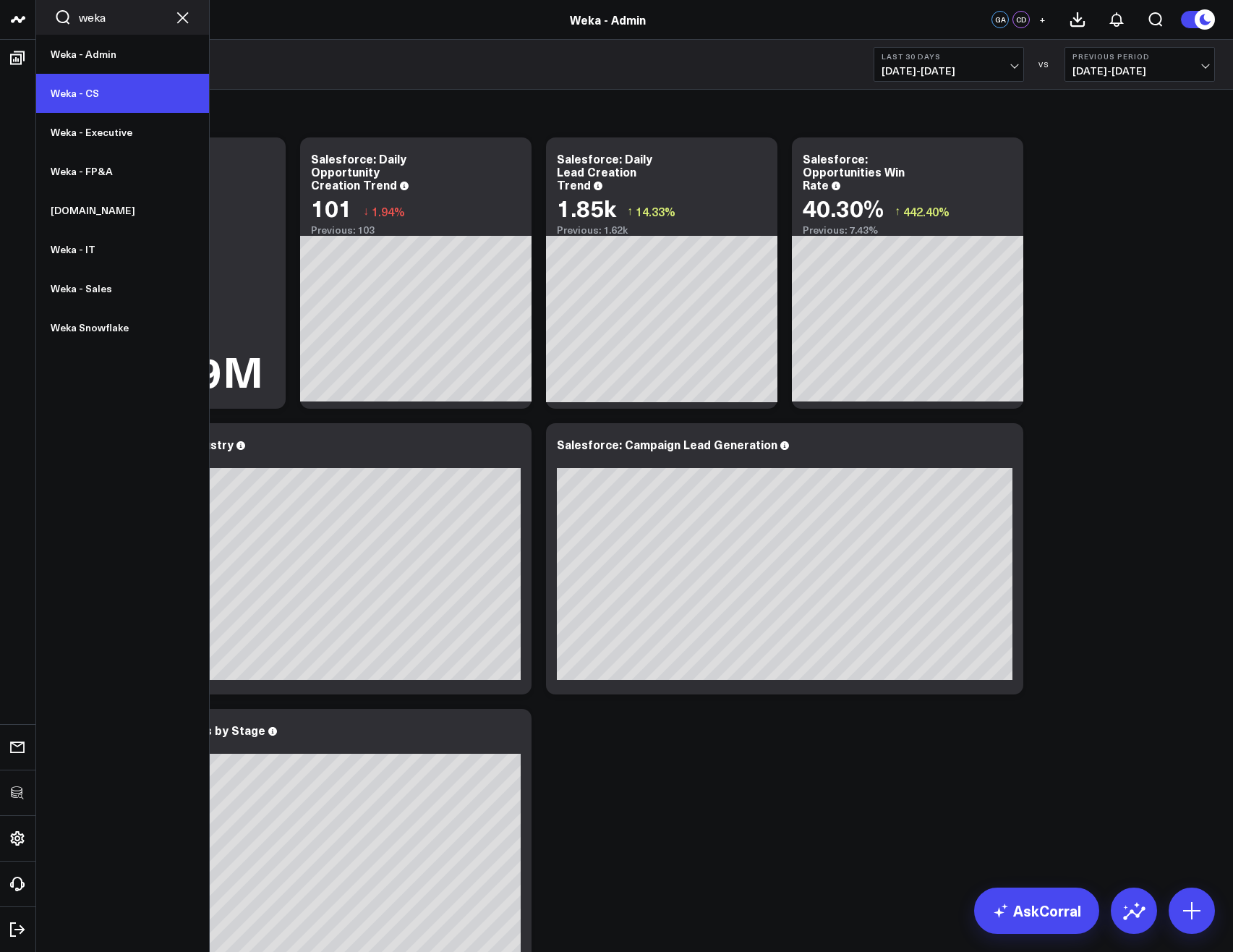
type input "weka"
click at [70, 86] on link "Weka - CS" at bounding box center [122, 93] width 172 height 39
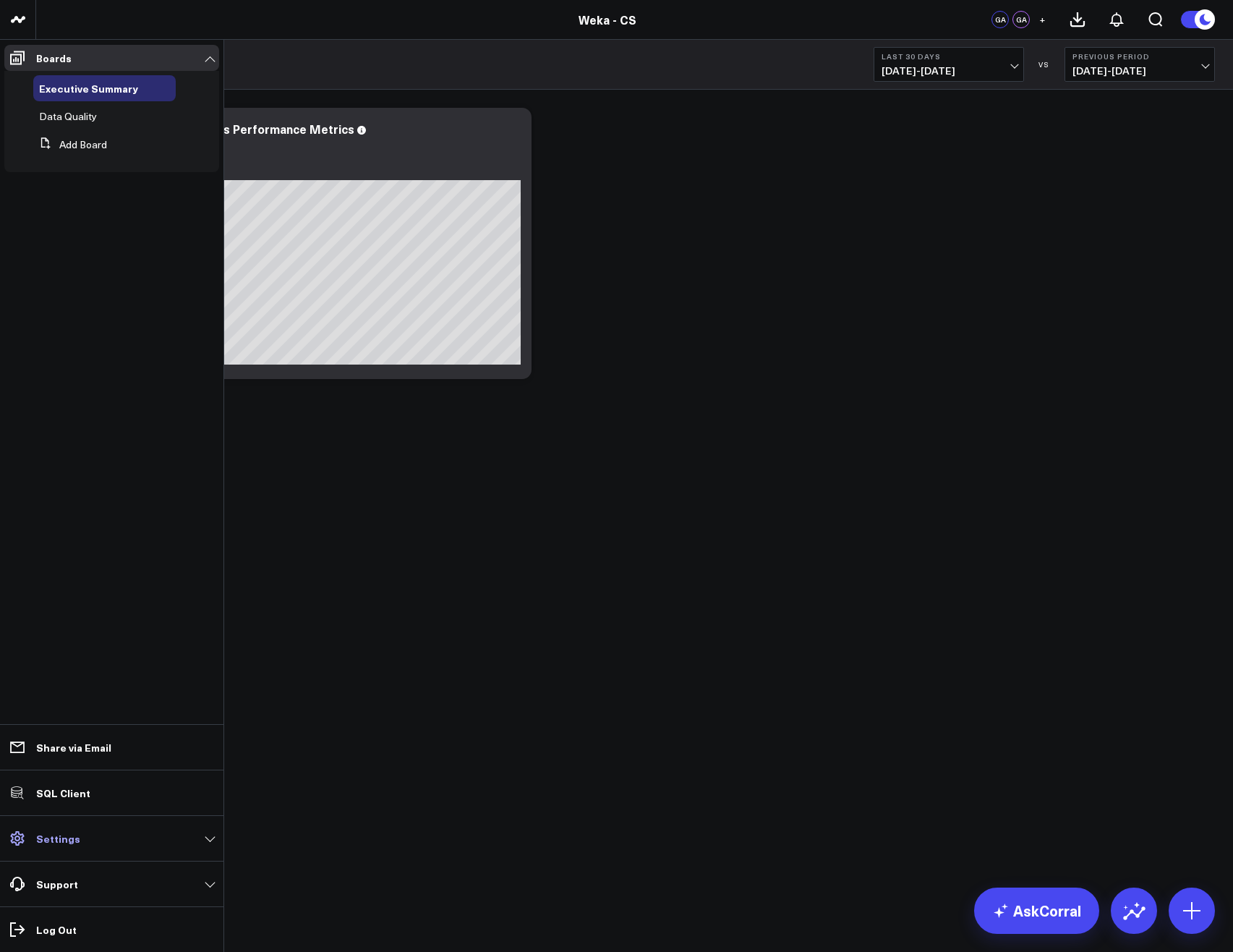
click at [71, 844] on p "Settings" at bounding box center [58, 838] width 44 height 11
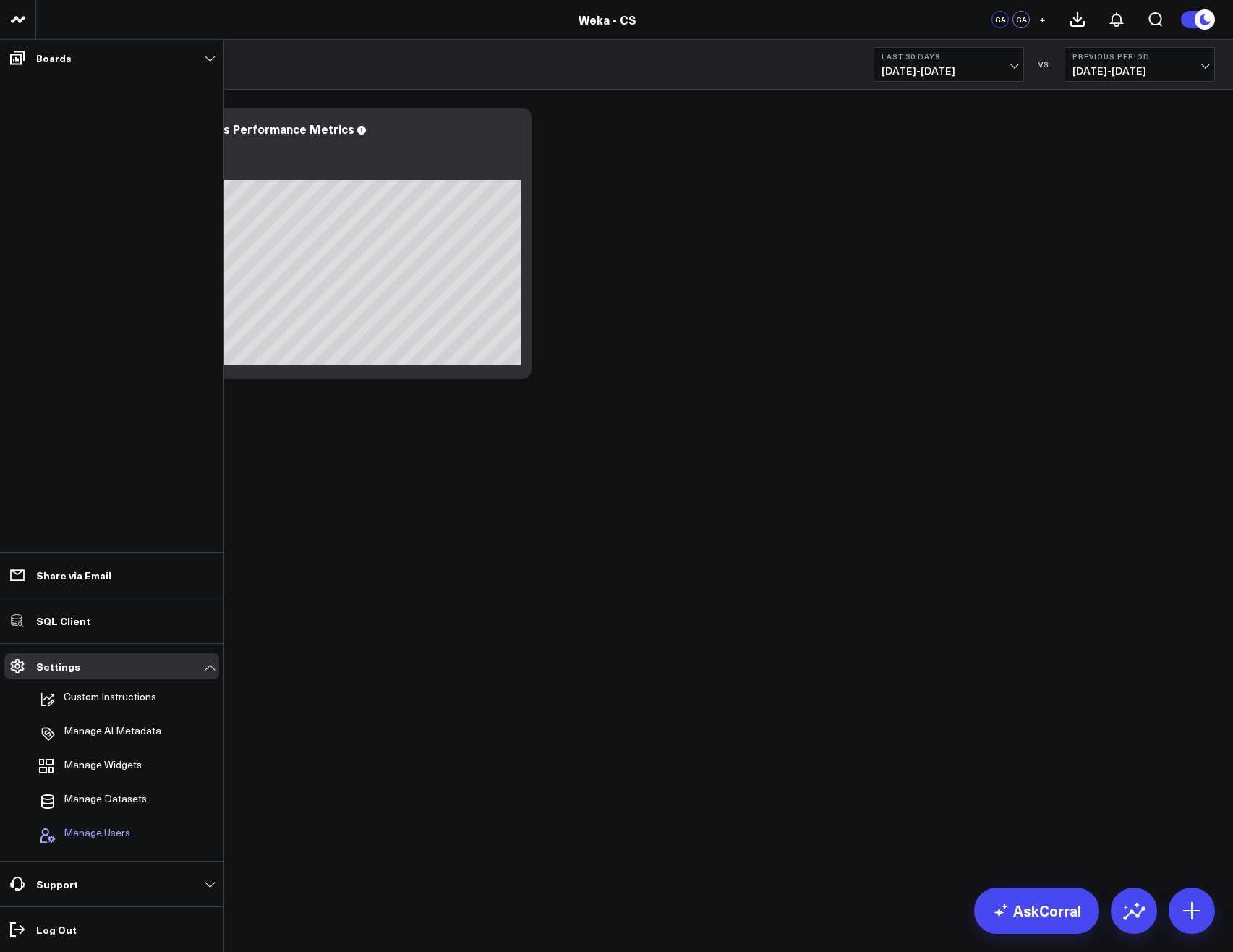
click at [83, 841] on span "Manage Users" at bounding box center [96, 836] width 67 height 18
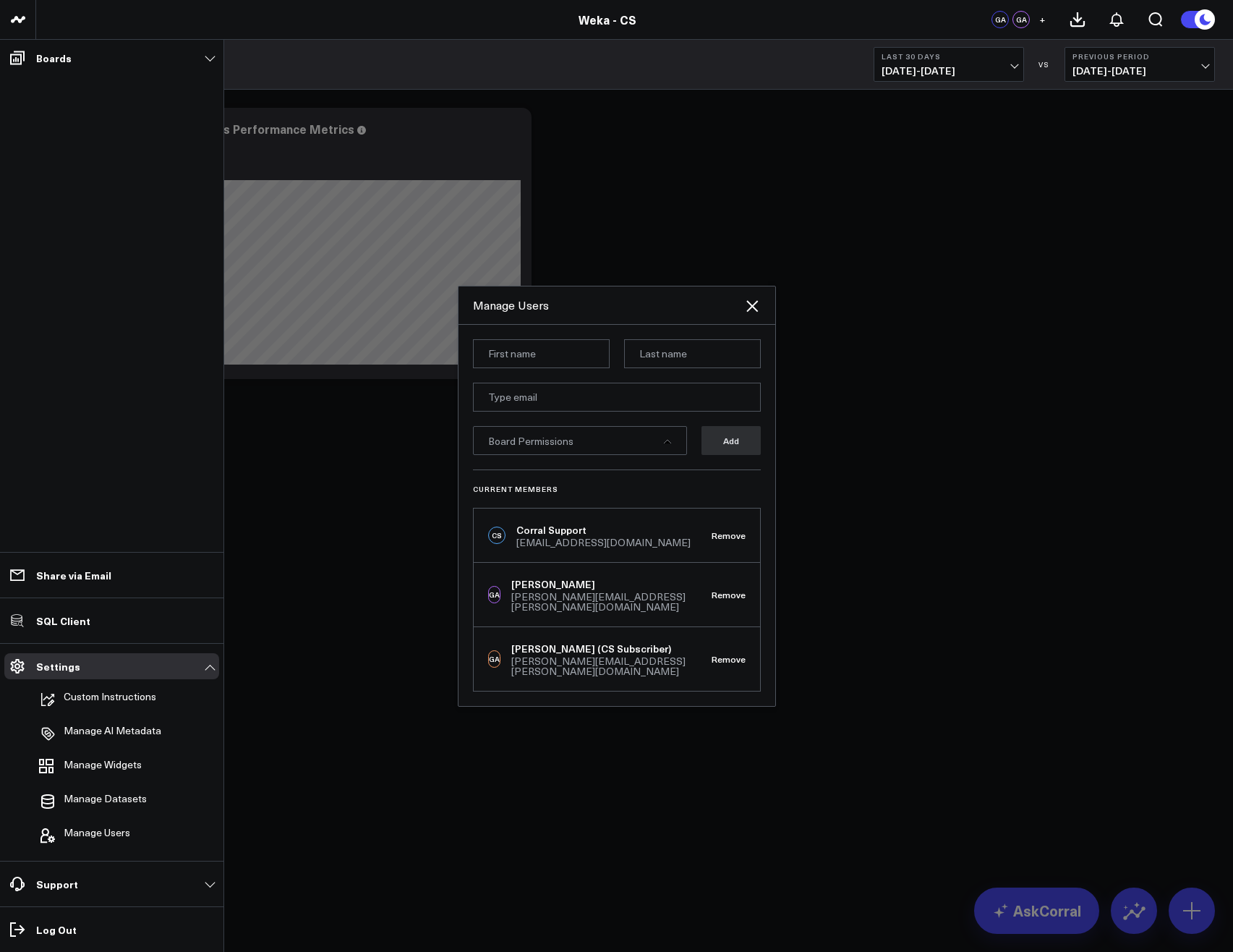
click at [613, 666] on div "[PERSON_NAME][EMAIL_ADDRESS][PERSON_NAME][DOMAIN_NAME]" at bounding box center [611, 666] width 201 height 20
copy div "[PERSON_NAME][EMAIL_ADDRESS][PERSON_NAME][DOMAIN_NAME]"
click at [967, 541] on div at bounding box center [616, 476] width 1233 height 952
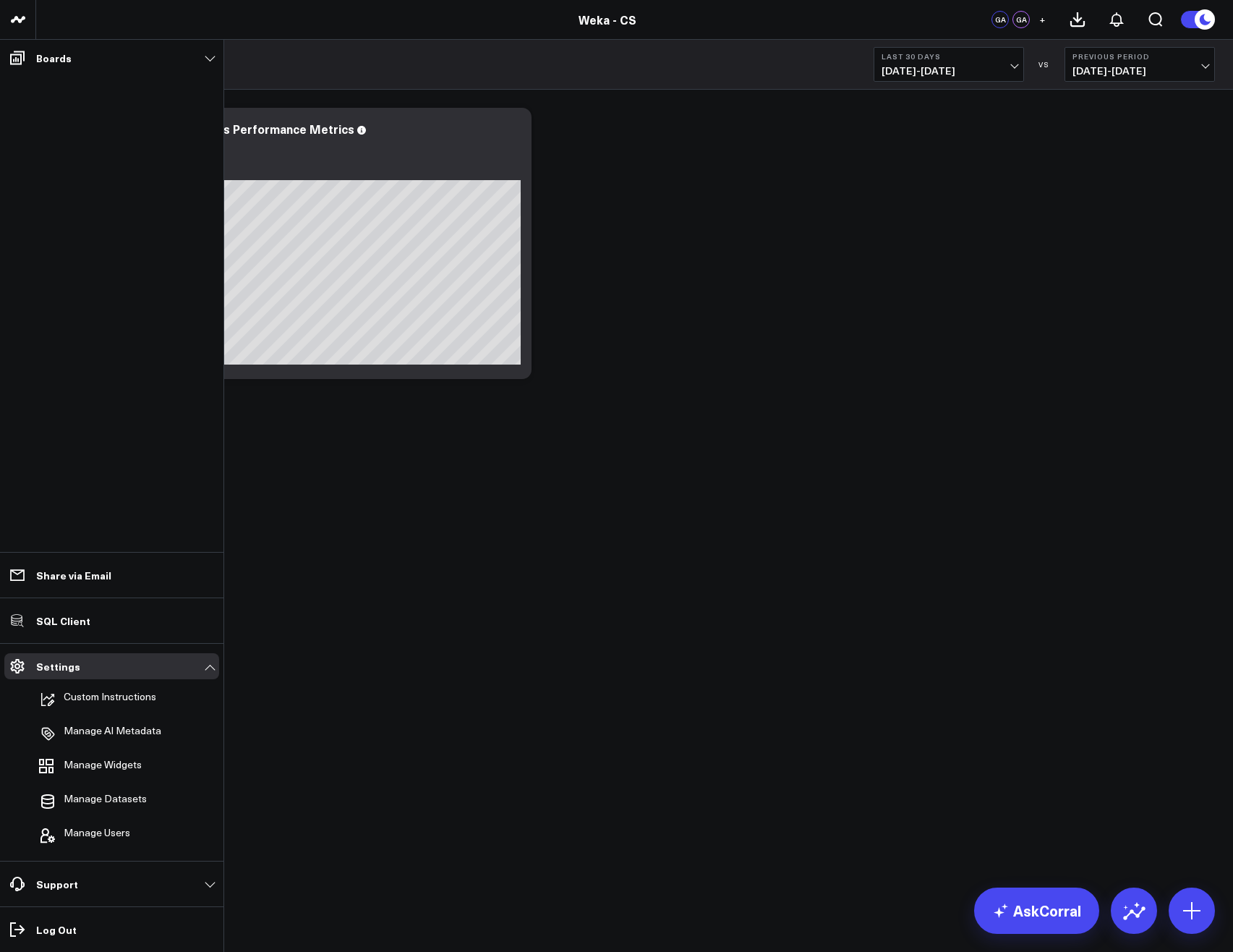
click at [729, 473] on body "3725 Test 829 Studios Accenture Activant Capital Agriculture & Farming Demo All…" at bounding box center [616, 476] width 1233 height 952
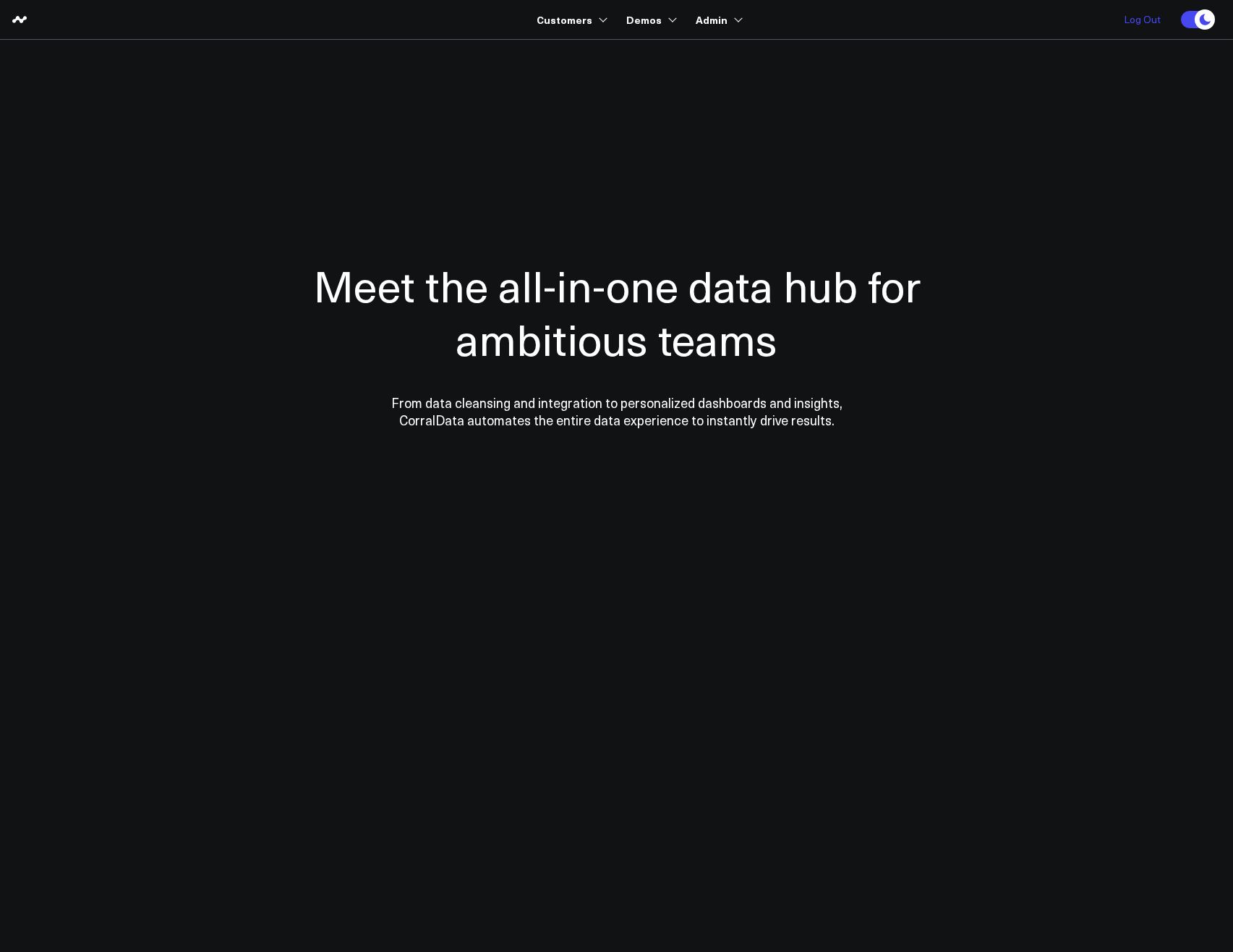
click at [1158, 26] on link "Log Out" at bounding box center [1142, 19] width 66 height 39
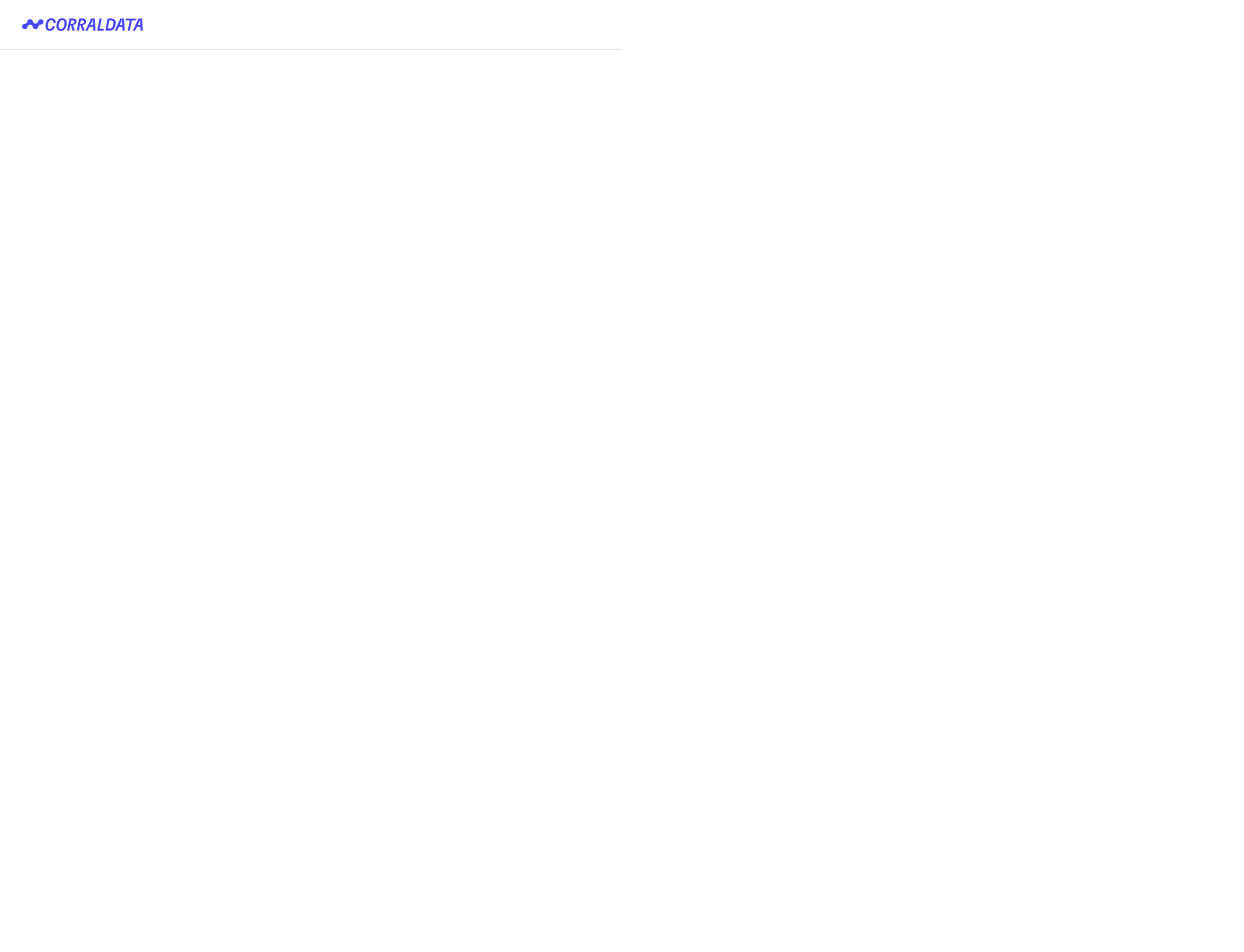
click at [0, 0] on button "Login with keycloak" at bounding box center [0, 0] width 0 height 0
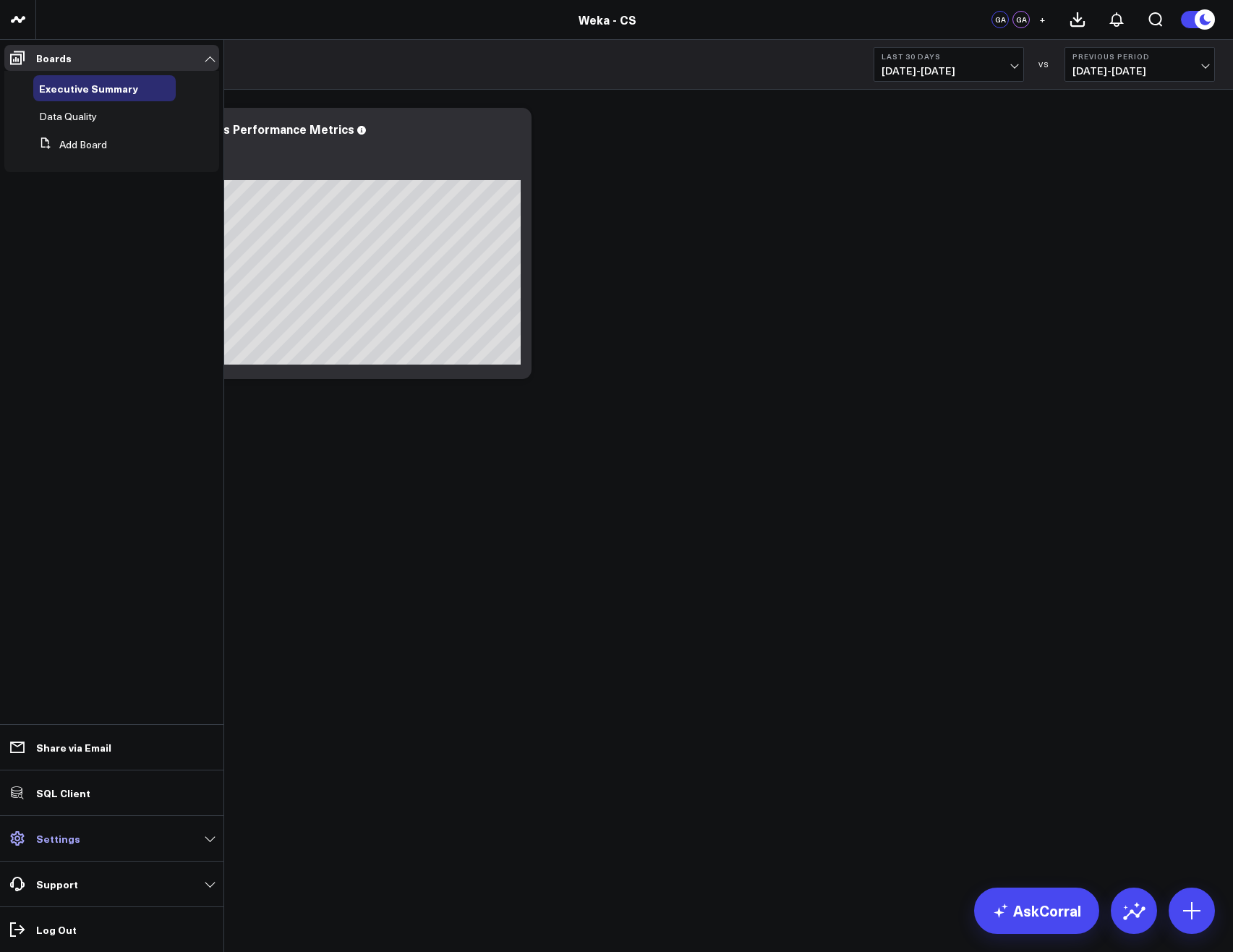
click at [76, 844] on link "Settings" at bounding box center [112, 838] width 215 height 26
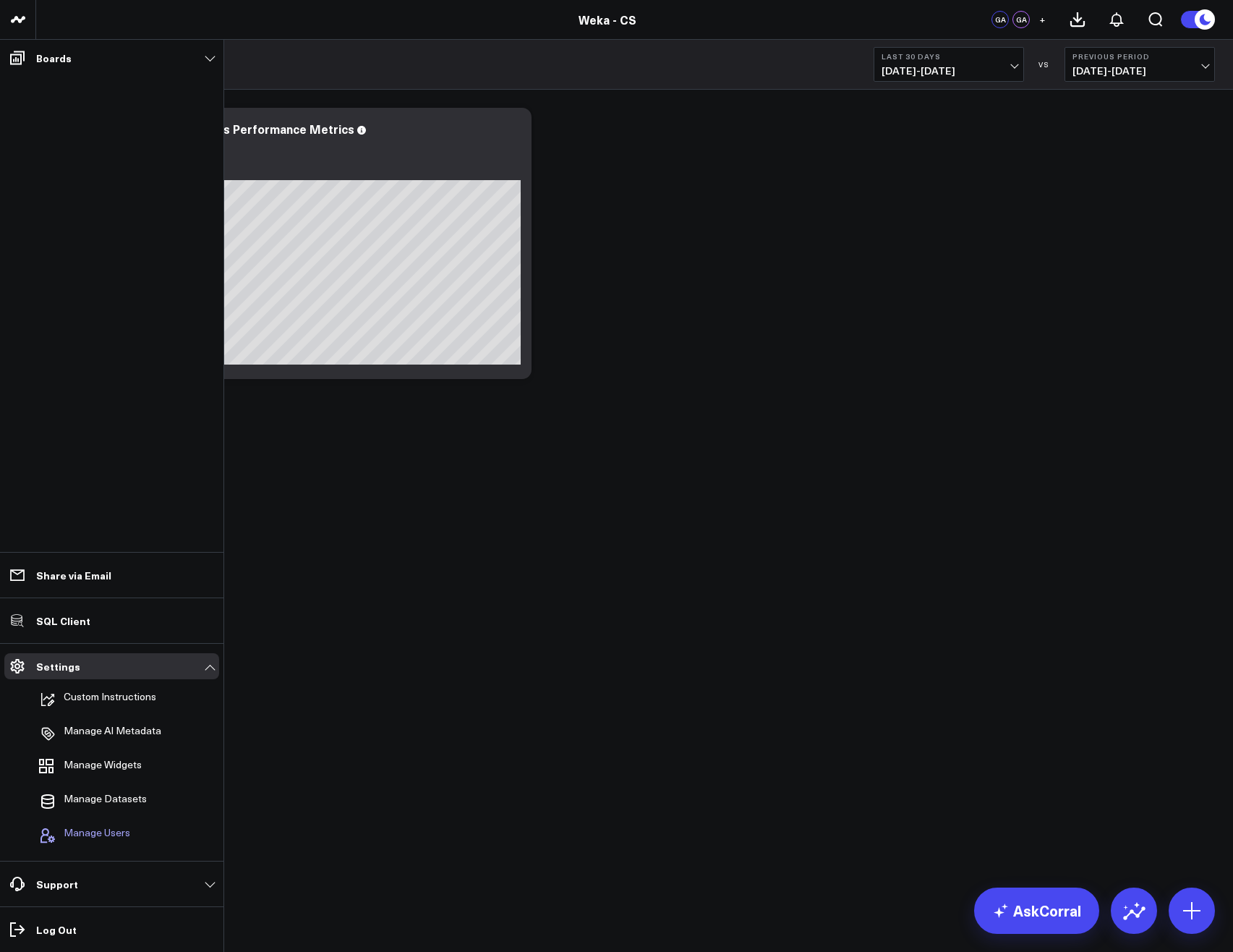
click at [101, 830] on span "Manage Users" at bounding box center [96, 836] width 67 height 18
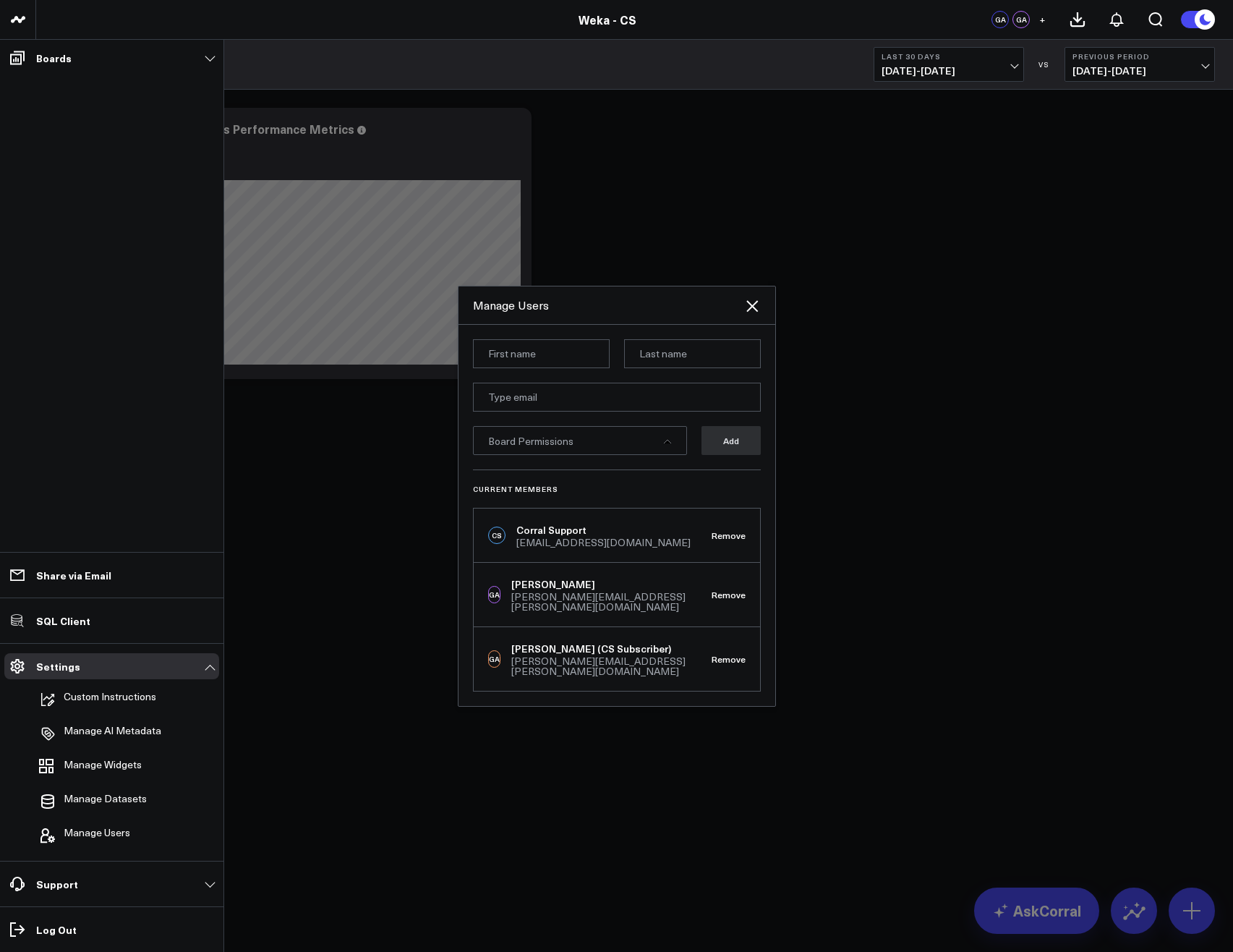
click at [570, 656] on div "[PERSON_NAME][EMAIL_ADDRESS][PERSON_NAME][DOMAIN_NAME]" at bounding box center [611, 666] width 201 height 20
click at [489, 658] on div "GA [PERSON_NAME] (CS Subscriber) [PERSON_NAME][EMAIL_ADDRESS][PERSON_NAME][DOMA…" at bounding box center [600, 658] width 224 height 34
click at [748, 314] on icon at bounding box center [752, 306] width 18 height 18
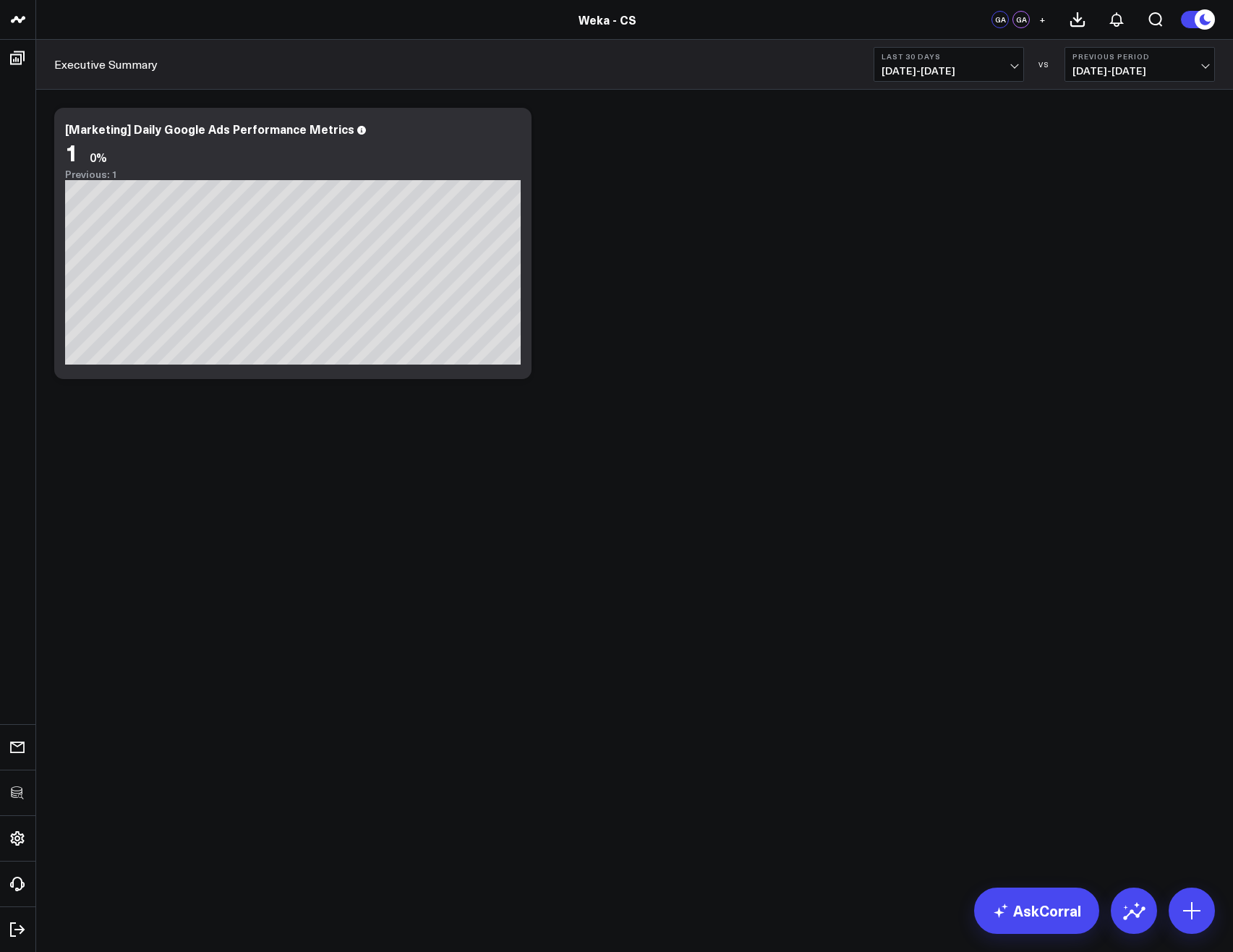
click at [521, 658] on body "3725 Test 829 Studios Accenture Activant Capital Agriculture & Farming Demo All…" at bounding box center [616, 476] width 1233 height 952
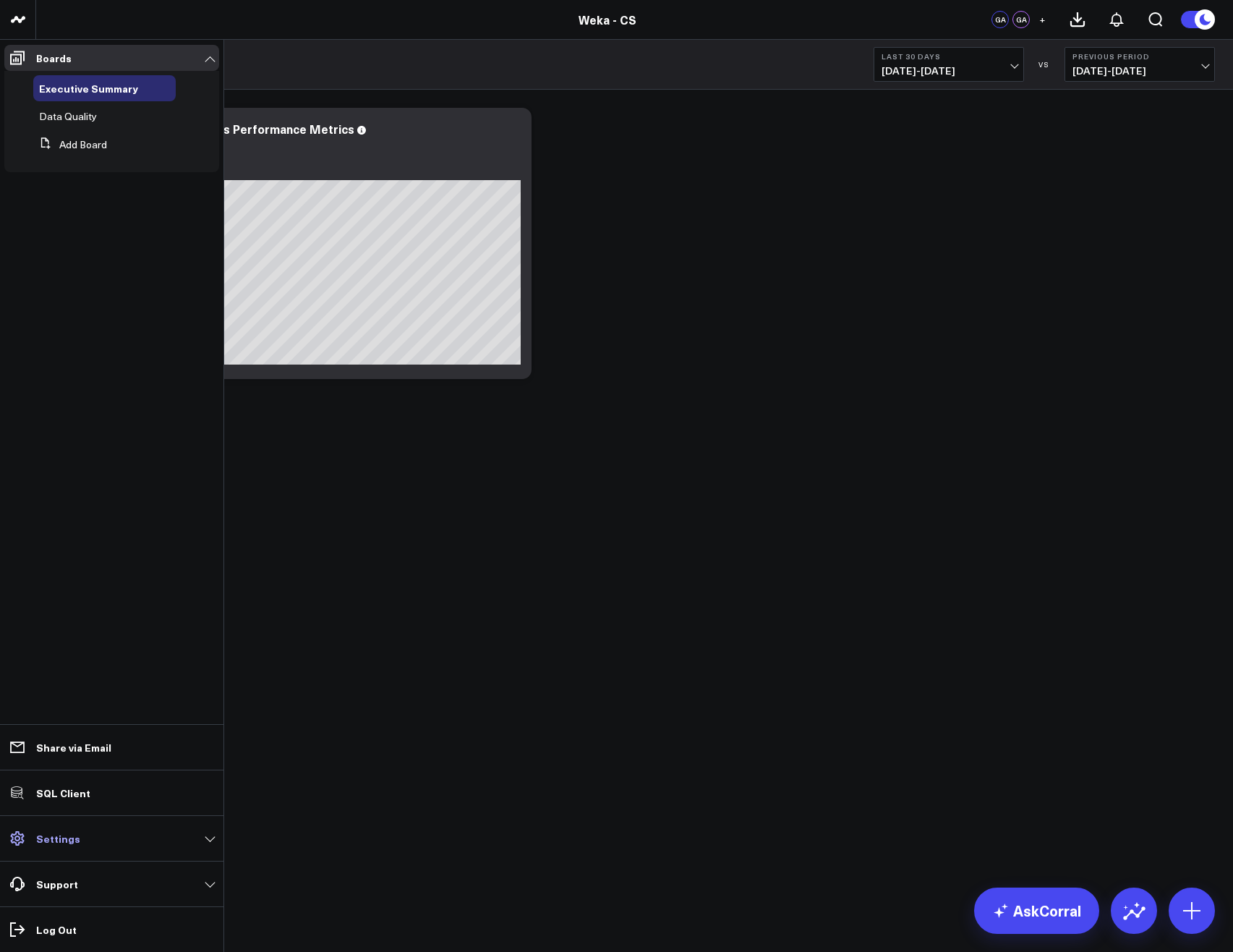
click at [72, 843] on p "Settings" at bounding box center [58, 838] width 44 height 11
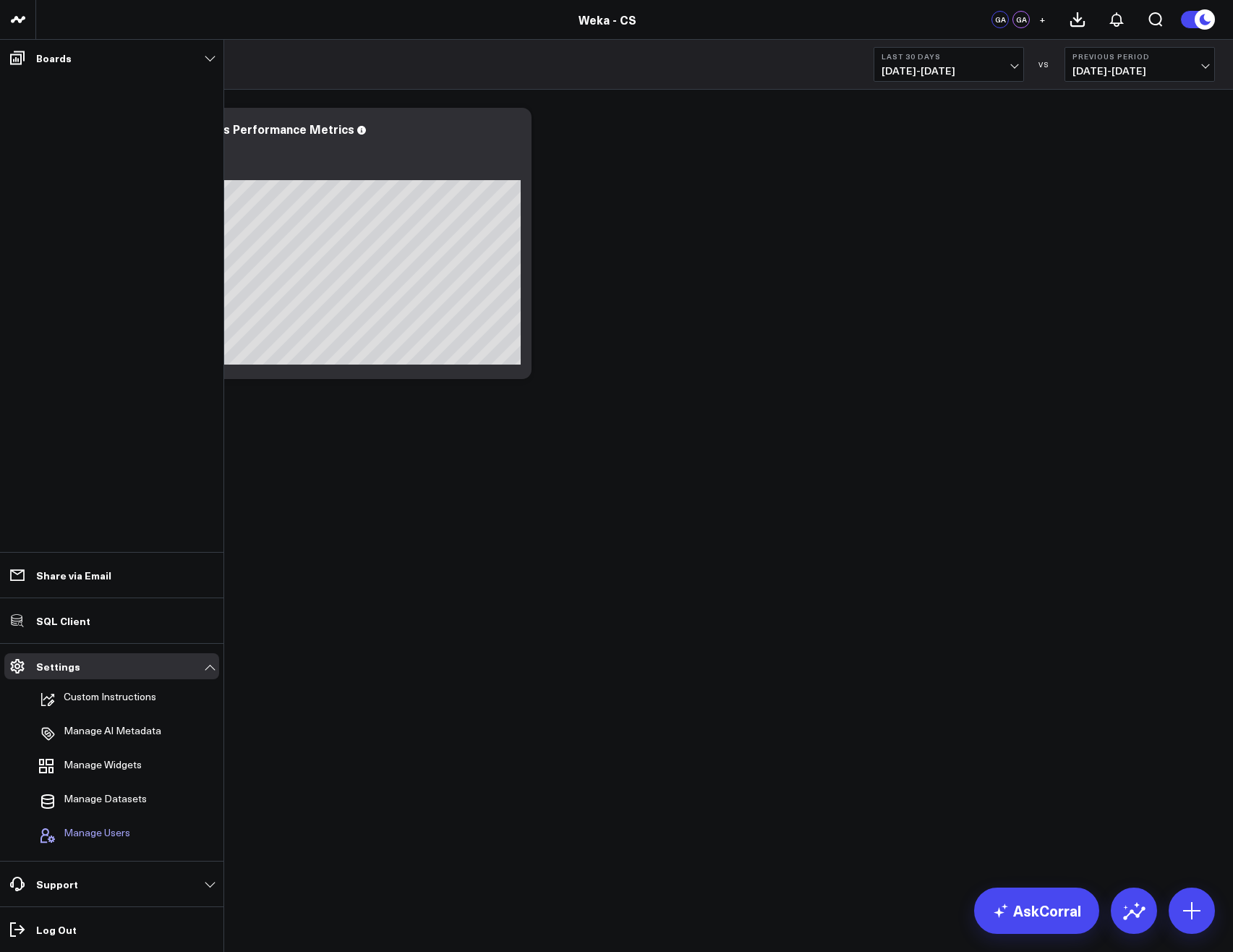
click at [95, 829] on span "Manage Users" at bounding box center [96, 836] width 67 height 18
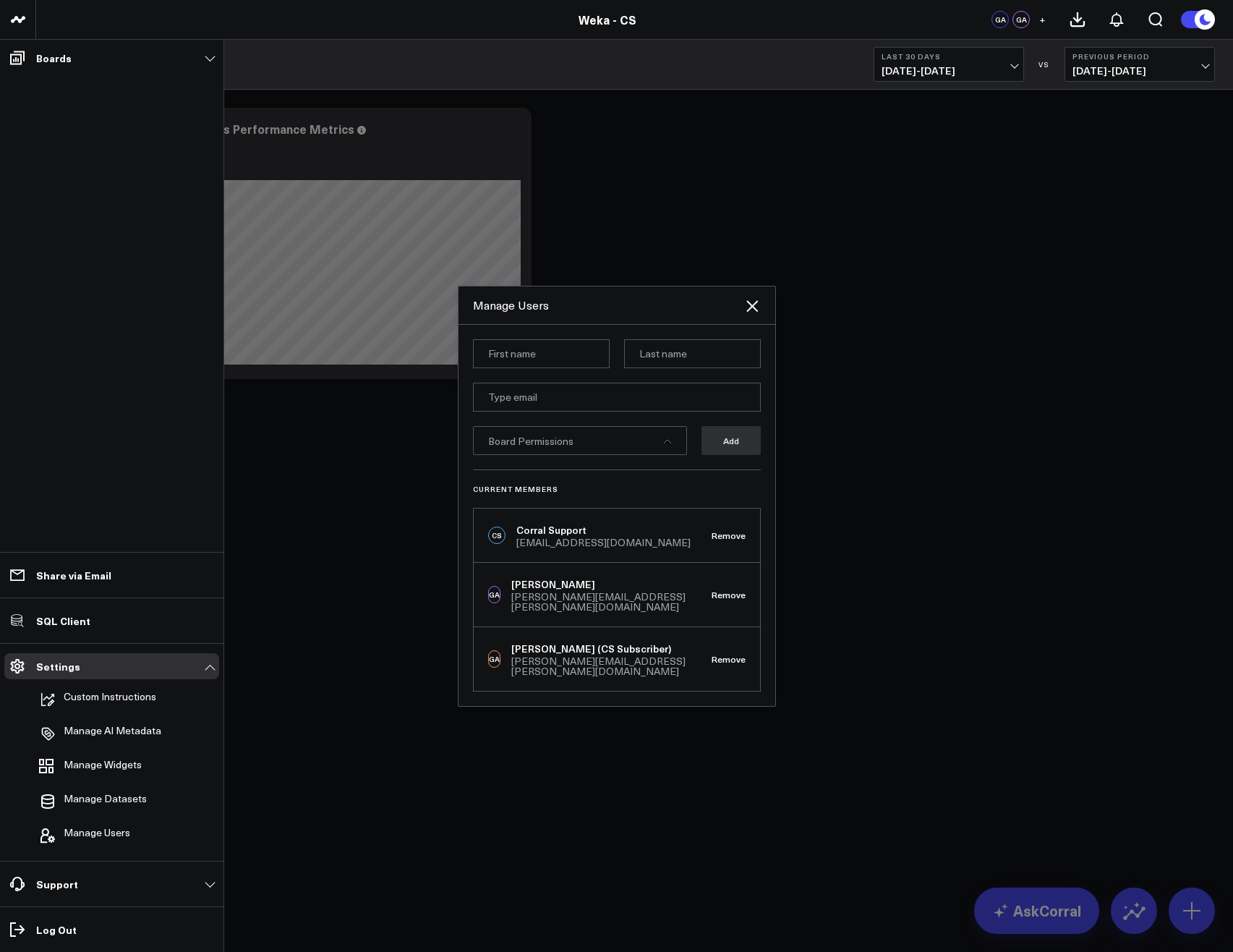
click at [537, 366] on input at bounding box center [541, 354] width 136 height 29
type input "GarethWekaCS"
type input "Price"
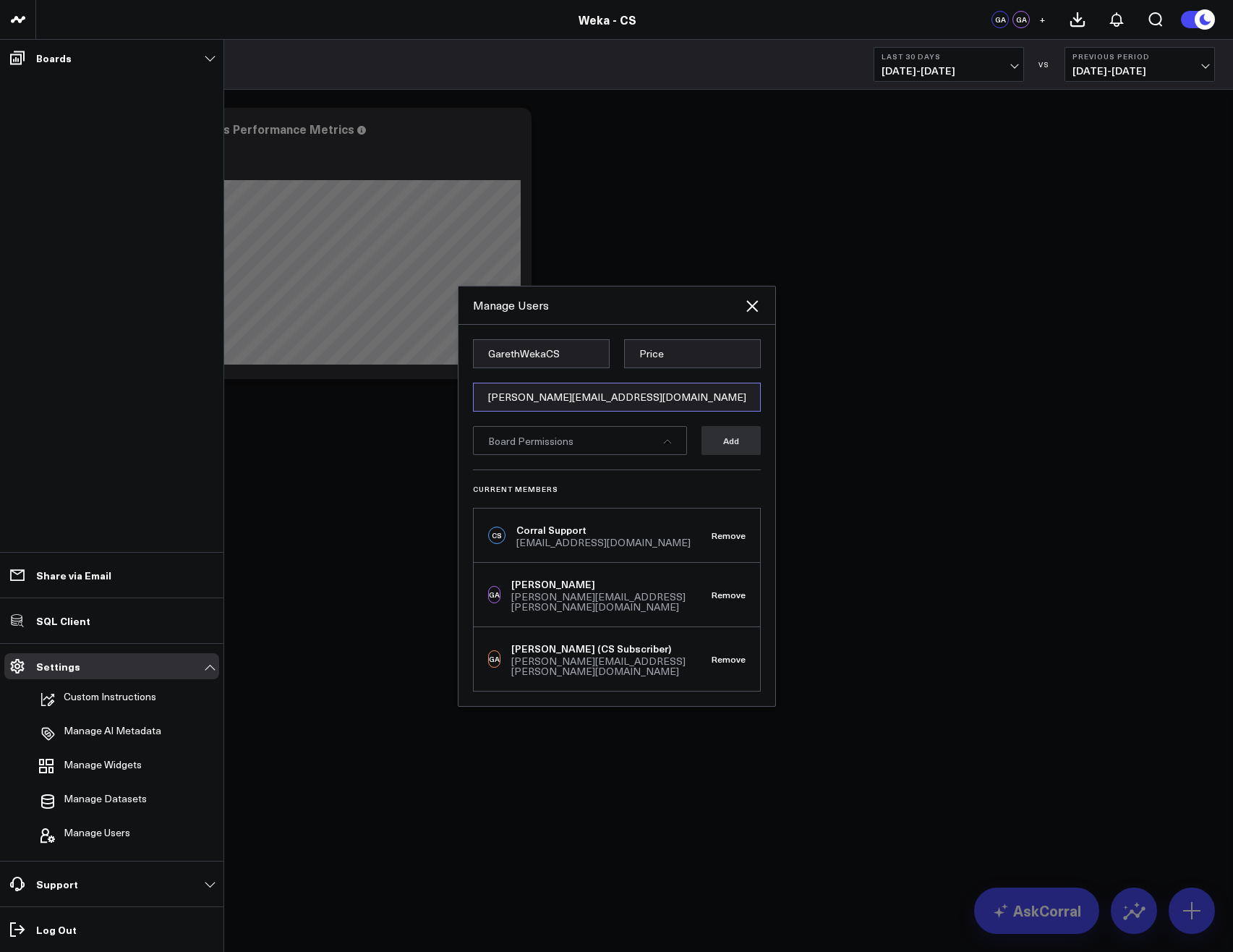
type input "[PERSON_NAME][EMAIL_ADDRESS][DOMAIN_NAME]"
click at [673, 455] on div "Board Permissions" at bounding box center [580, 440] width 214 height 29
click at [669, 472] on link "Select All" at bounding box center [659, 466] width 43 height 10
click at [739, 447] on button "Add" at bounding box center [732, 440] width 59 height 29
